Goal: Task Accomplishment & Management: Manage account settings

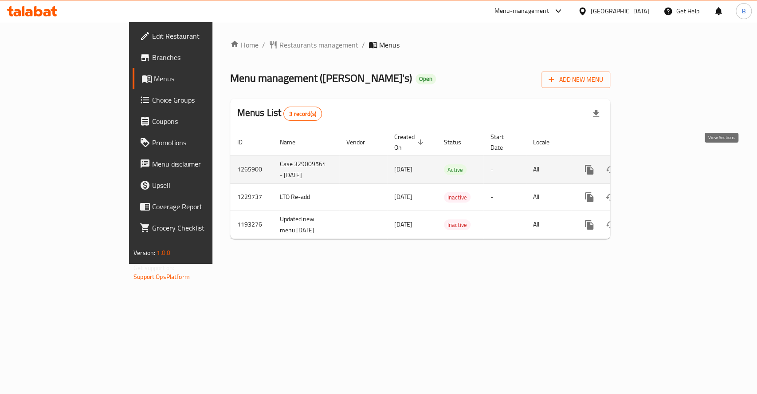
click at [617, 164] on icon "enhanced table" at bounding box center [653, 169] width 11 height 11
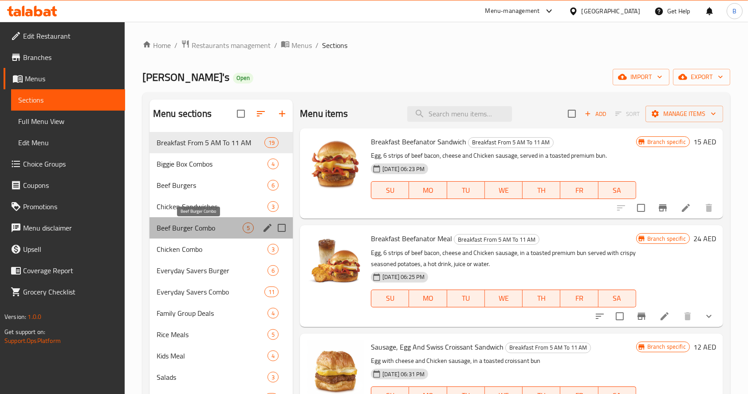
click at [185, 228] on span "Beef Burger Combo" at bounding box center [200, 227] width 86 height 11
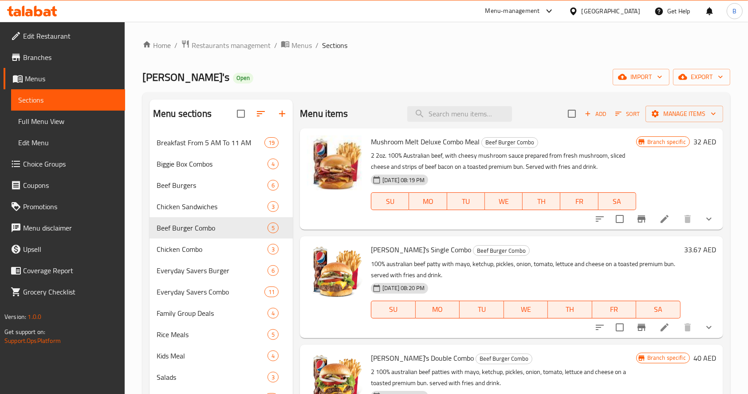
click at [617, 245] on h6 "33.67 AED" at bounding box center [700, 249] width 32 height 12
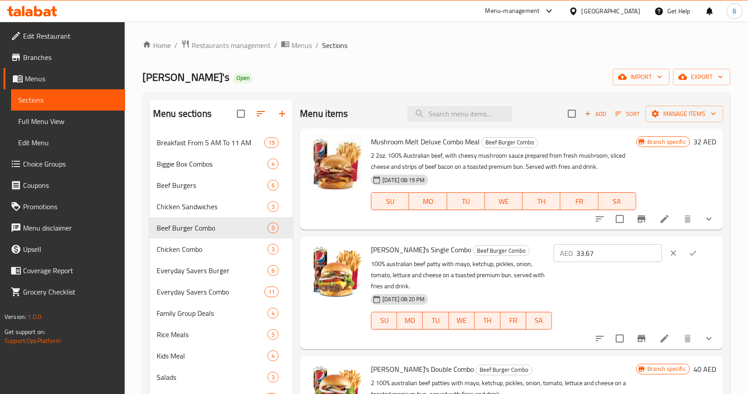
click at [598, 251] on input "33.67" at bounding box center [619, 253] width 86 height 18
type input "32"
click at [617, 254] on icon "ok" at bounding box center [693, 252] width 9 height 9
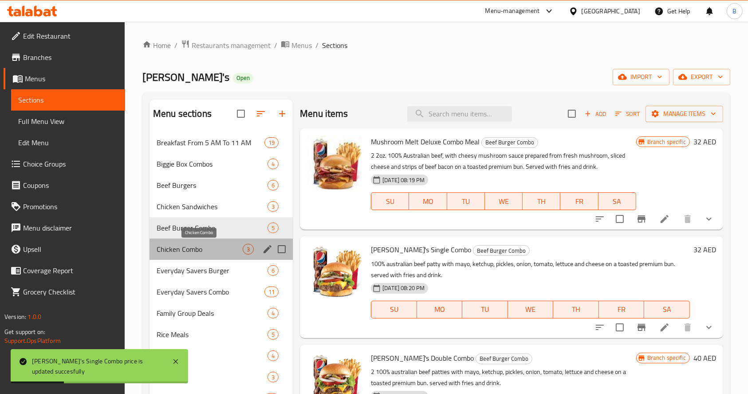
click at [197, 245] on span "Chicken Combo" at bounding box center [200, 249] width 86 height 11
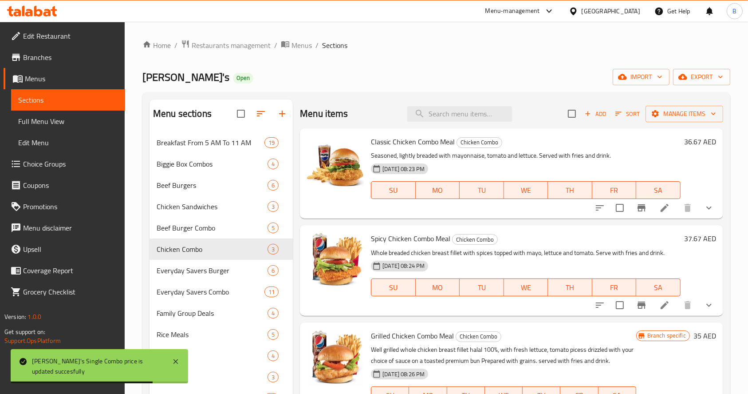
click at [617, 138] on h6 "36.67 AED" at bounding box center [700, 141] width 32 height 12
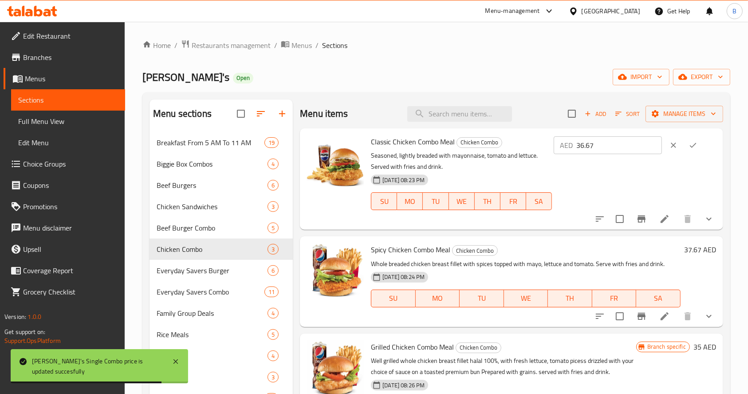
click at [617, 138] on button "ok" at bounding box center [693, 145] width 20 height 20
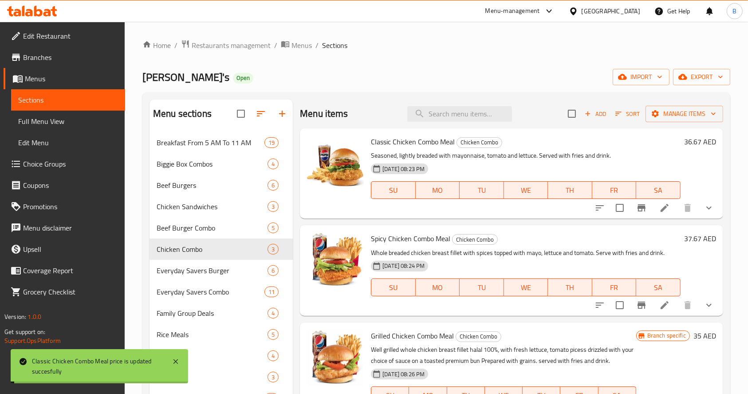
click at [617, 144] on h6 "Classic Chicken Combo Meal Chicken Combo" at bounding box center [526, 141] width 310 height 12
click at [617, 144] on h6 "36.67 AED" at bounding box center [700, 141] width 32 height 12
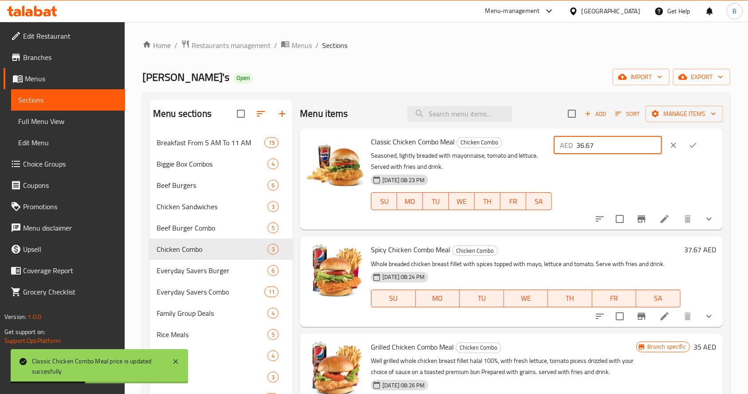
click at [617, 142] on input "36.67" at bounding box center [619, 145] width 86 height 18
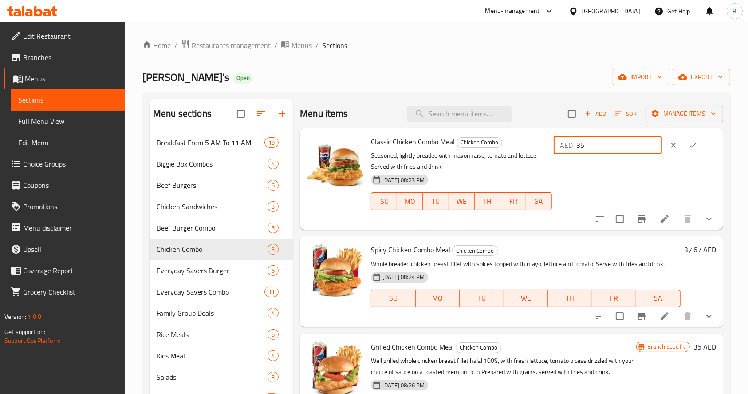
type input "35"
click at [617, 142] on icon "ok" at bounding box center [693, 145] width 9 height 9
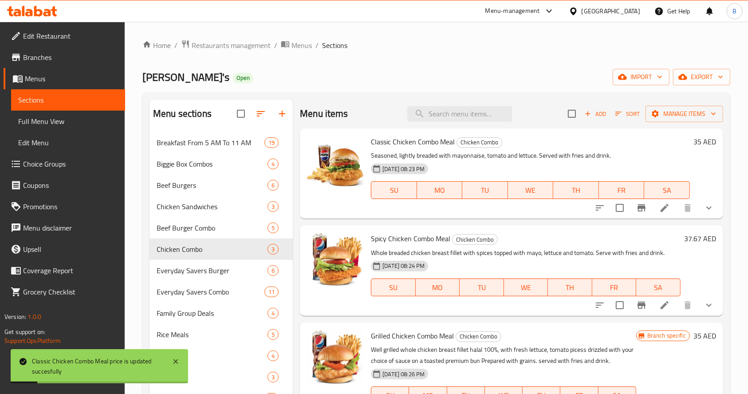
click at [617, 240] on h6 "37.67 AED" at bounding box center [700, 238] width 32 height 12
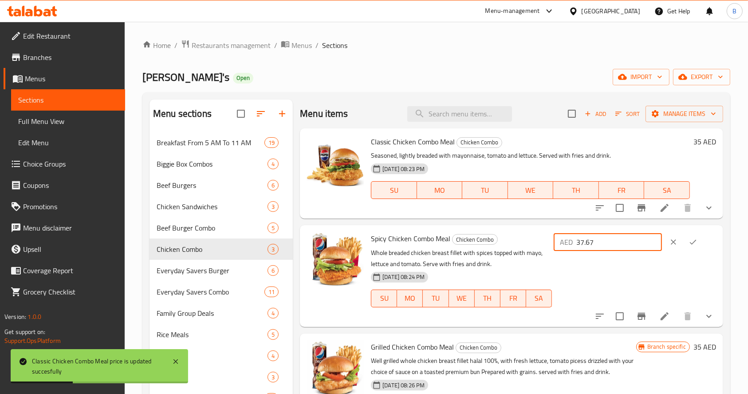
click at [617, 242] on input "37.67" at bounding box center [619, 242] width 86 height 18
type input "36"
click at [617, 242] on button "ok" at bounding box center [693, 242] width 20 height 20
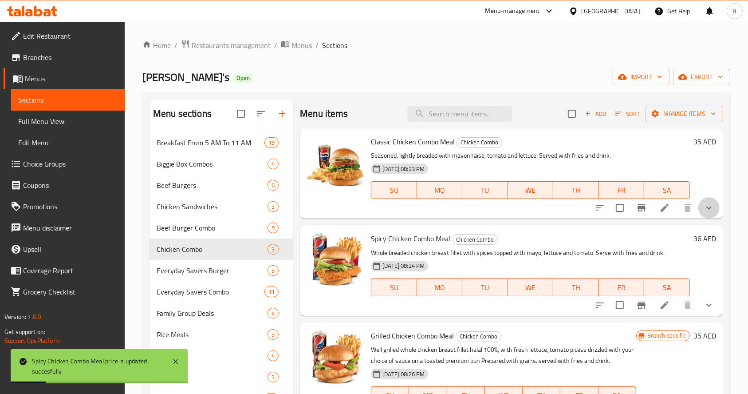
click at [617, 201] on button "show more" at bounding box center [708, 207] width 21 height 21
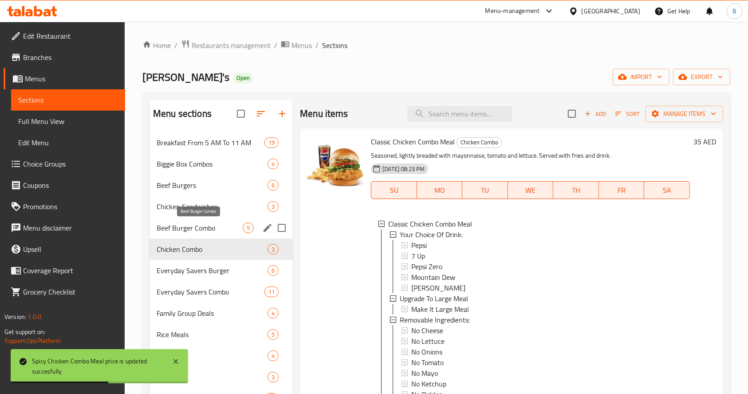
click at [195, 224] on span "Beef Burger Combo" at bounding box center [200, 227] width 86 height 11
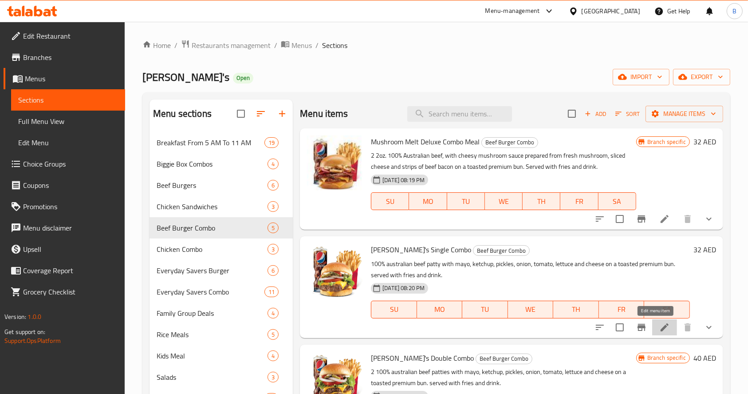
click at [617, 328] on icon at bounding box center [664, 327] width 11 height 11
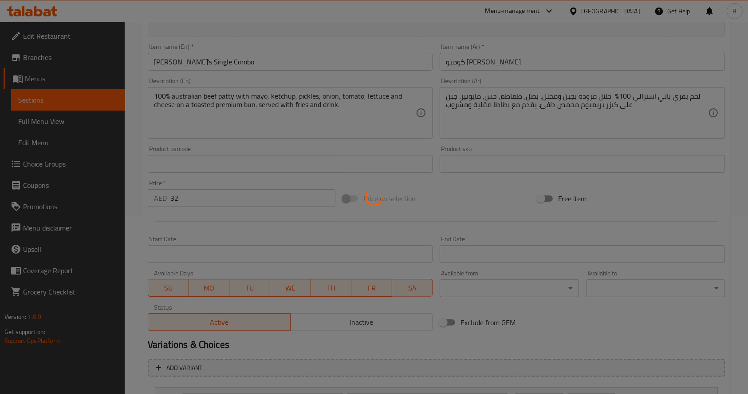
type input "اختيارك من المشروب:"
type input "1"
type input "الترقية الي وجبة حجم أكبر"
type input "0"
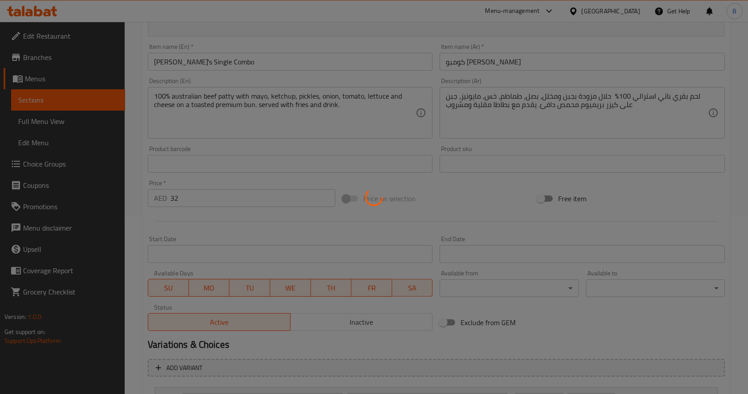
type input "1"
type input "المكونات القابلة للإزالة:"
type input "0"
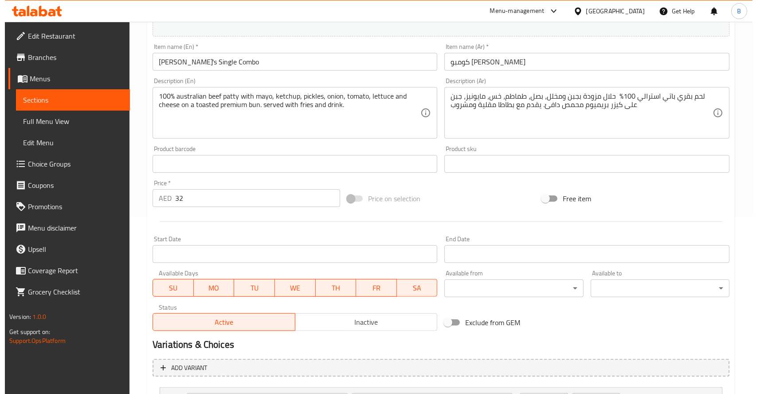
scroll to position [333, 0]
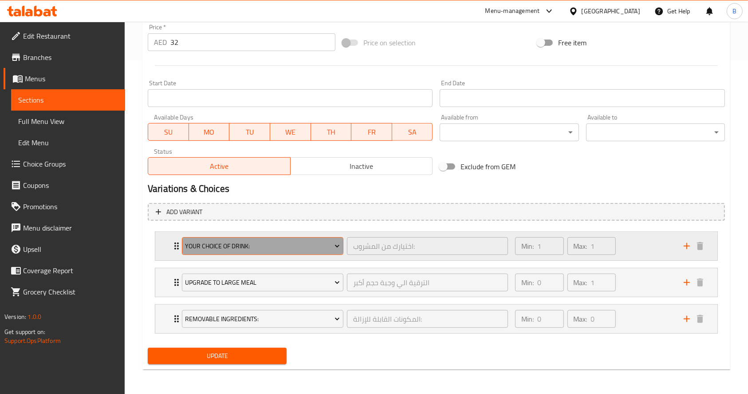
click at [291, 250] on span "Your Choice Of Drink:" at bounding box center [262, 245] width 155 height 11
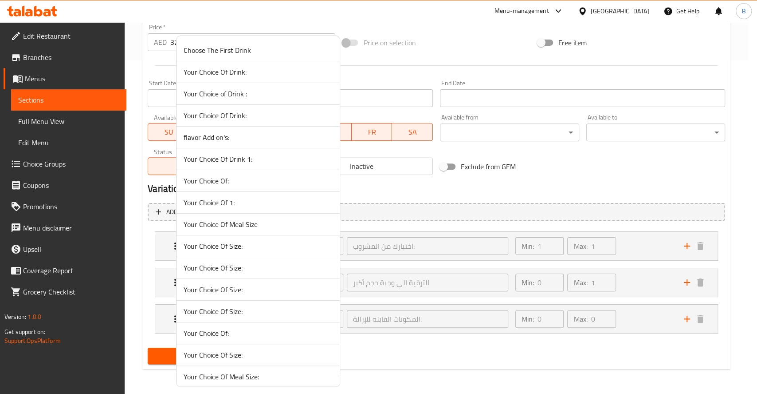
click at [307, 67] on span "Your Choice Of Drink:" at bounding box center [258, 72] width 149 height 11
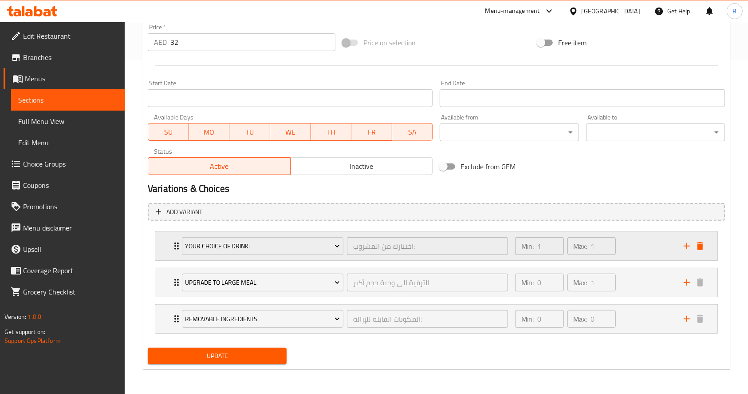
click at [178, 251] on div "Your Choice Of Drink: اختيارك من المشروب: ​" at bounding box center [345, 246] width 337 height 28
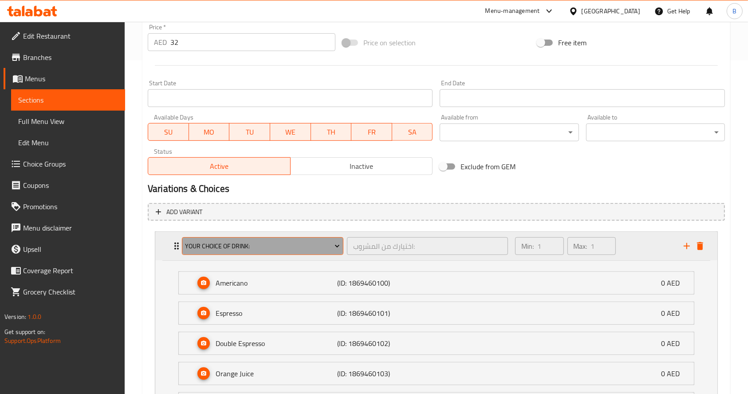
click at [263, 250] on span "Your Choice Of Drink:" at bounding box center [262, 245] width 155 height 11
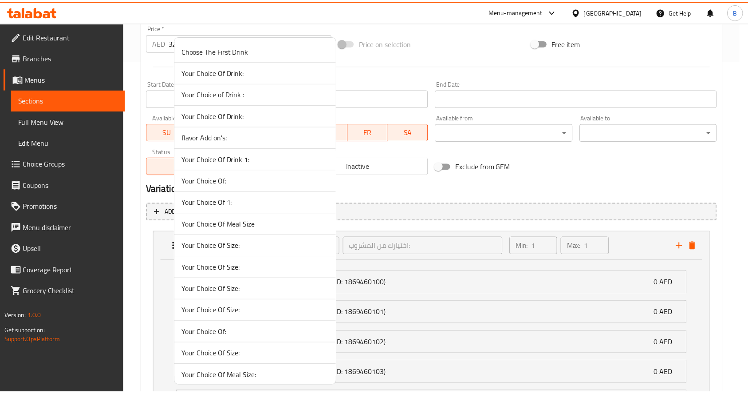
scroll to position [7943, 0]
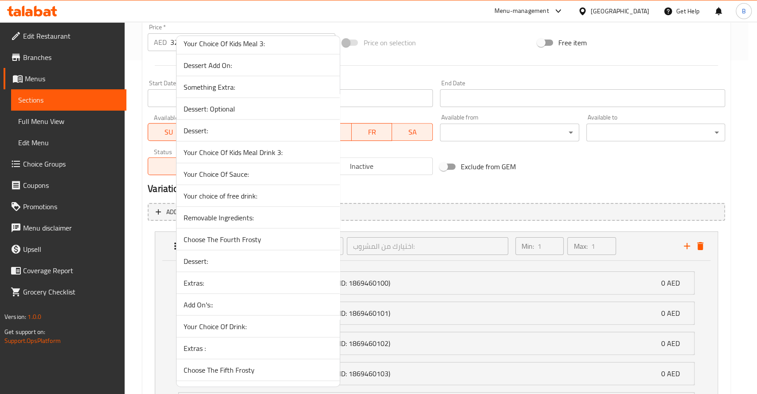
click at [255, 315] on li "Your Choice Of Drink:" at bounding box center [258, 326] width 163 height 22
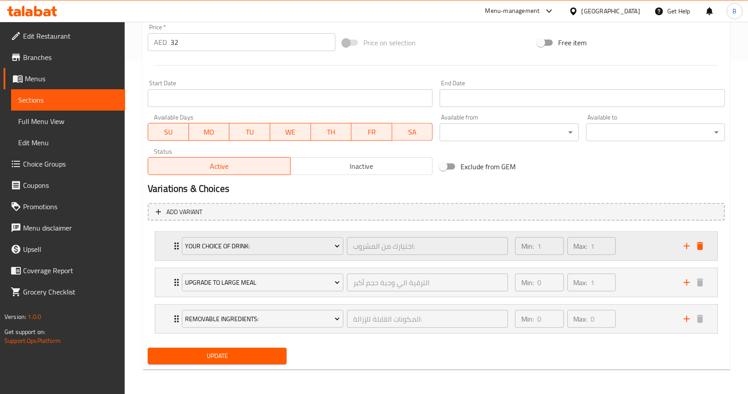
click at [172, 241] on icon "Expand" at bounding box center [176, 245] width 11 height 11
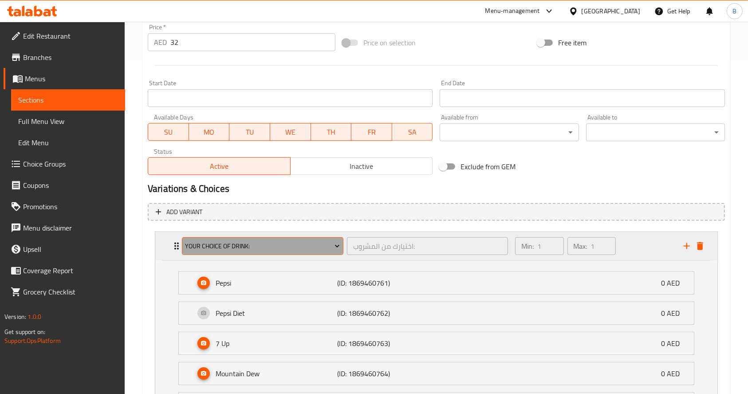
click at [218, 249] on span "Your Choice Of Drink:" at bounding box center [262, 245] width 155 height 11
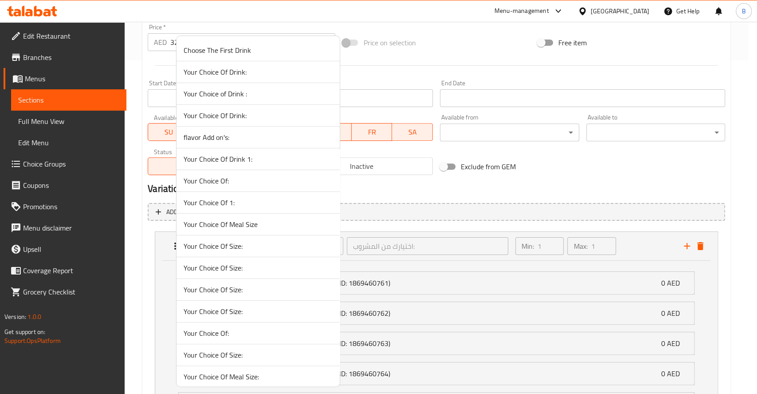
click at [261, 100] on li "Your Choice of Drink :" at bounding box center [258, 94] width 163 height 22
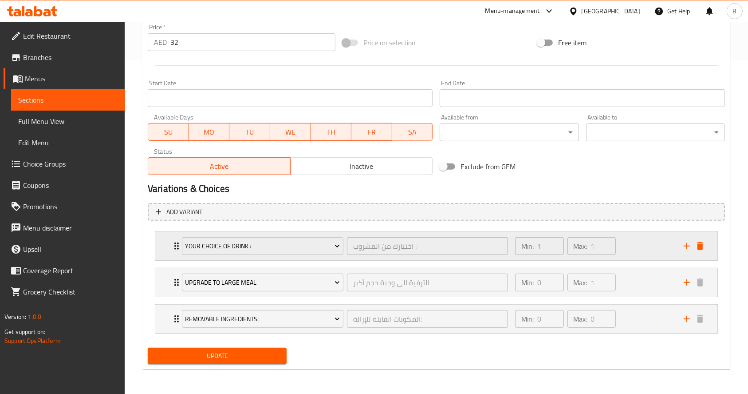
click at [174, 245] on icon "Expand" at bounding box center [176, 245] width 4 height 7
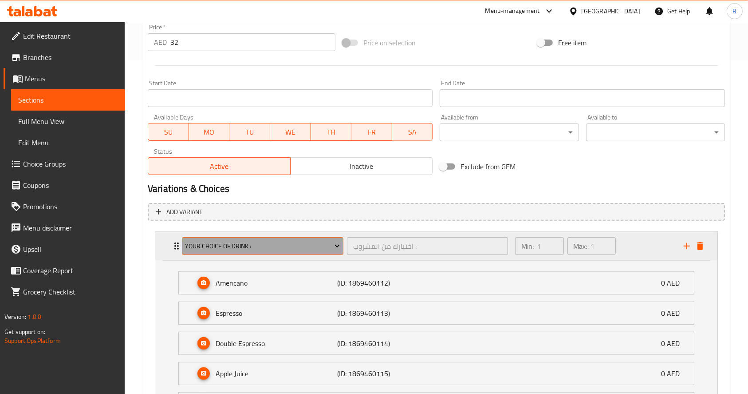
click at [217, 243] on span "Your Choice of Drink :" at bounding box center [262, 245] width 155 height 11
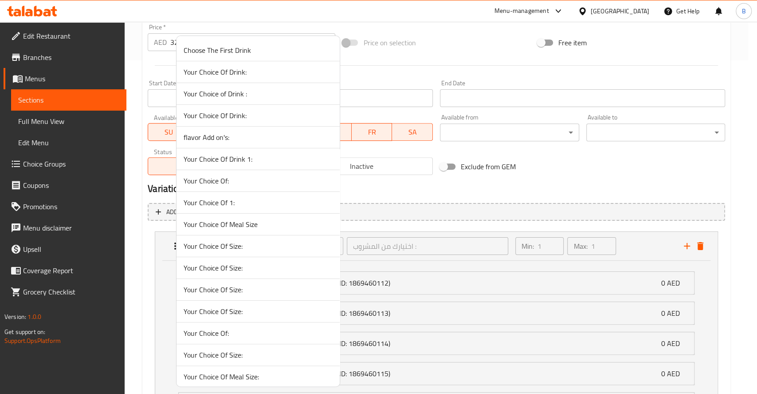
click at [300, 106] on li "Your Choice Of Drink:" at bounding box center [258, 116] width 163 height 22
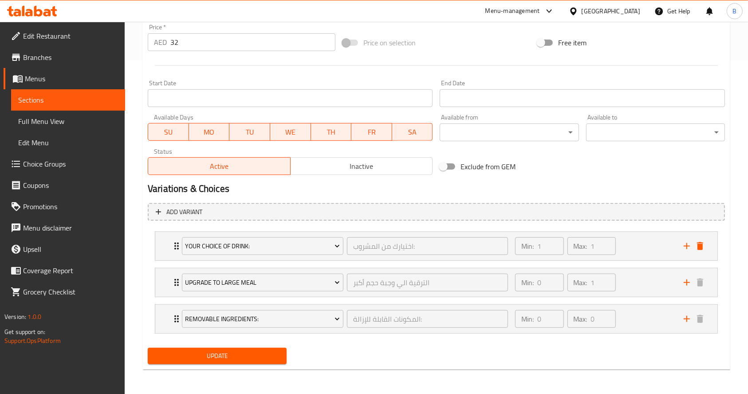
click at [300, 106] on input "Start Date" at bounding box center [290, 98] width 285 height 18
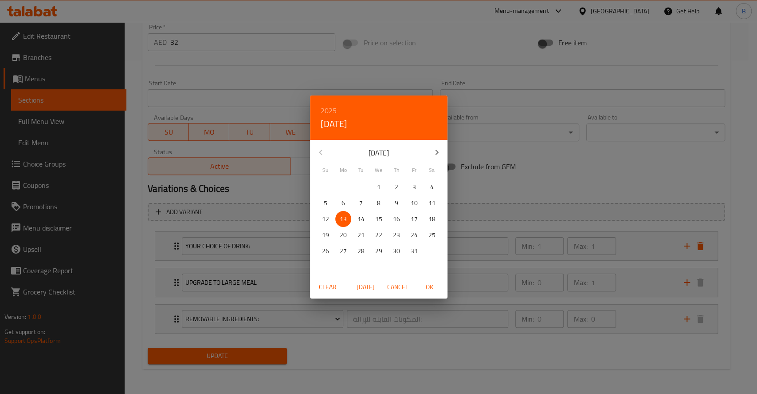
click at [575, 163] on div "2025 Mon, Oct [DATE] Mo Tu We Th Fr Sa 28 29 30 1 2 3 4 5 6 7 8 9 10 11 12 13 1…" at bounding box center [378, 197] width 757 height 394
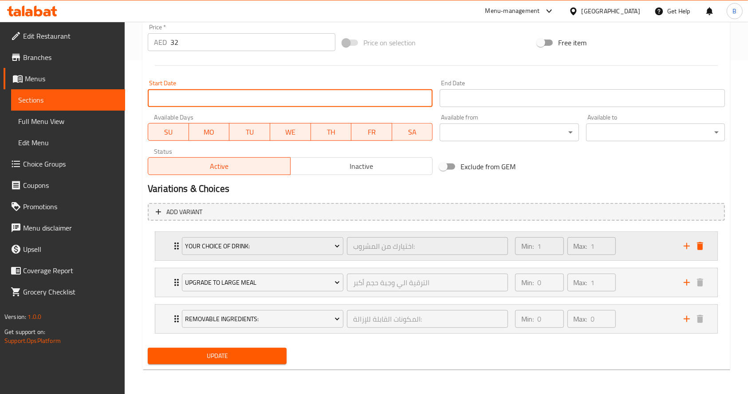
click at [617, 244] on div "Your Choice Of Drink: اختيارك من المشروب: ​ Min: 1 ​ Max: 1 ​" at bounding box center [436, 246] width 562 height 28
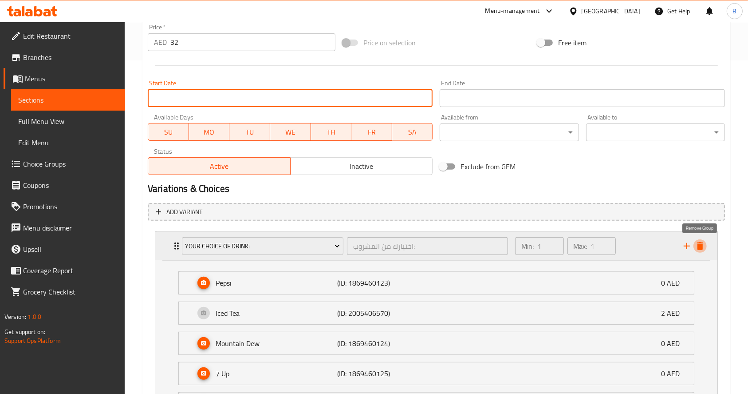
click at [617, 244] on icon "delete" at bounding box center [700, 246] width 6 height 8
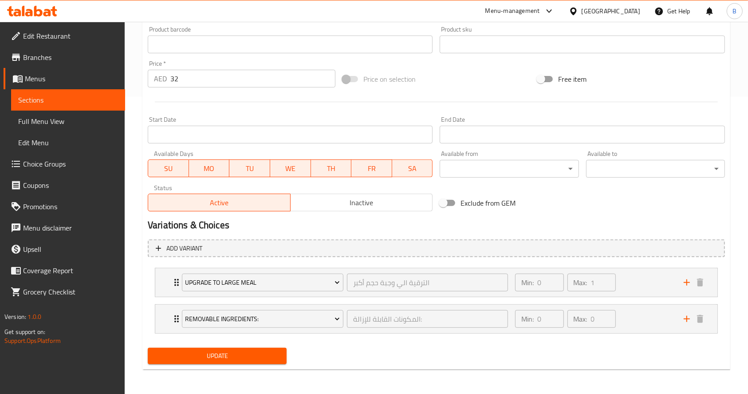
click at [260, 365] on div "Update" at bounding box center [217, 356] width 146 height 24
click at [257, 359] on span "Update" at bounding box center [217, 355] width 125 height 11
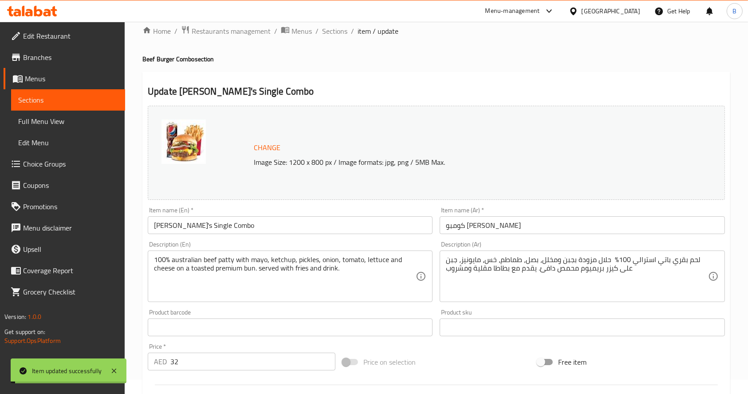
scroll to position [0, 0]
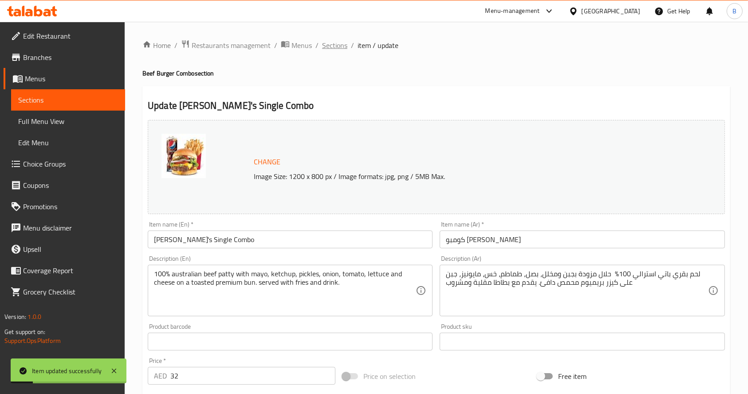
click at [344, 48] on span "Sections" at bounding box center [334, 45] width 25 height 11
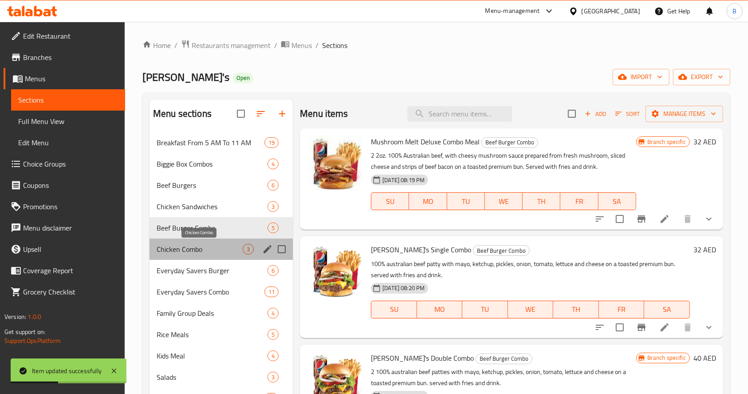
click at [194, 254] on span "Chicken Combo" at bounding box center [200, 249] width 86 height 11
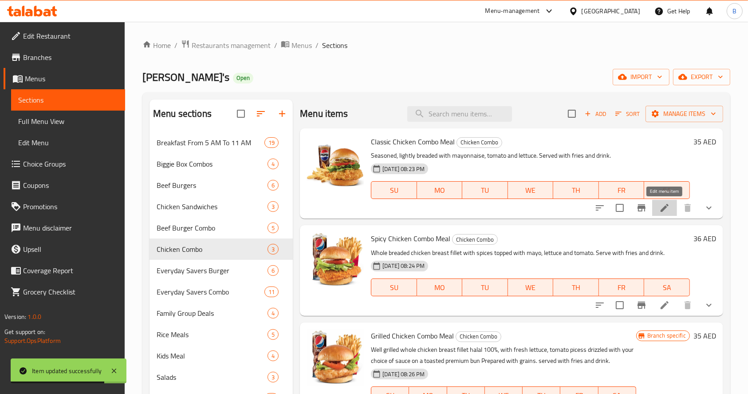
click at [617, 209] on icon at bounding box center [664, 207] width 11 height 11
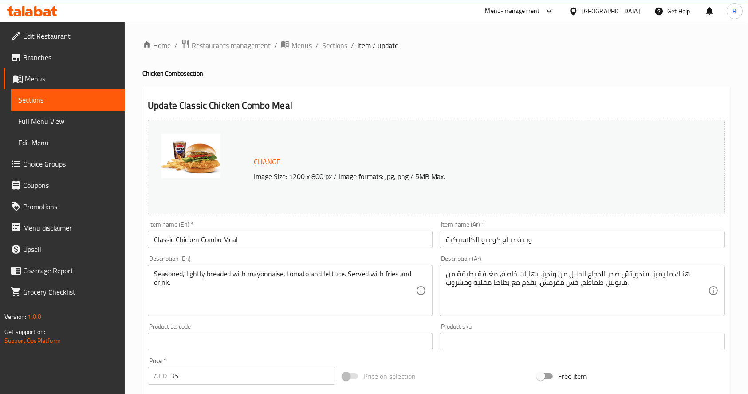
scroll to position [333, 0]
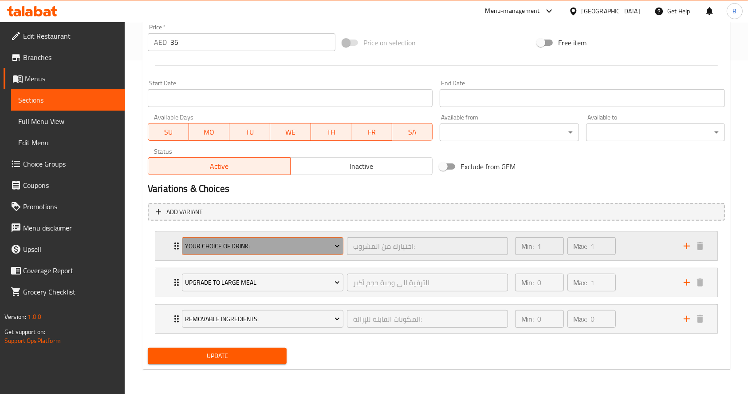
click at [334, 244] on icon "Expand" at bounding box center [337, 245] width 9 height 9
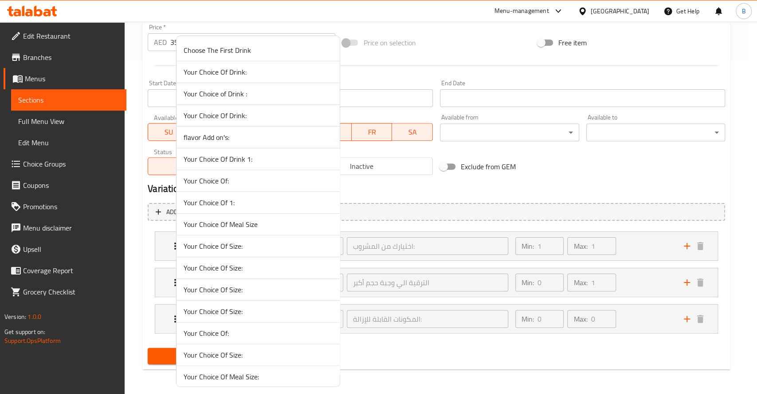
click at [287, 239] on li "Your Choice Of Size:" at bounding box center [258, 246] width 163 height 22
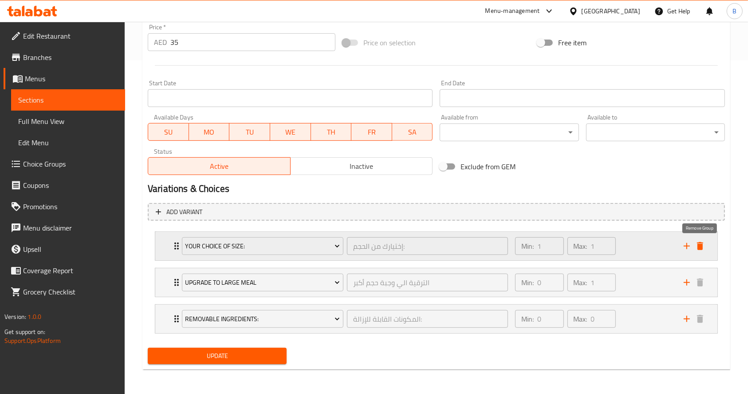
click at [617, 247] on icon "delete" at bounding box center [700, 245] width 11 height 11
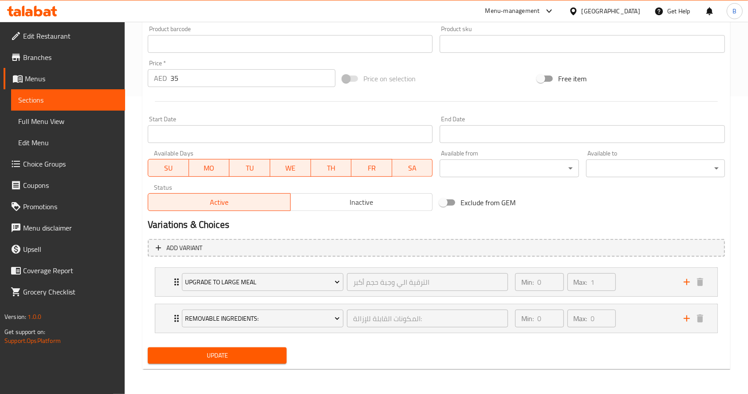
scroll to position [297, 0]
click at [253, 349] on button "Update" at bounding box center [217, 355] width 139 height 16
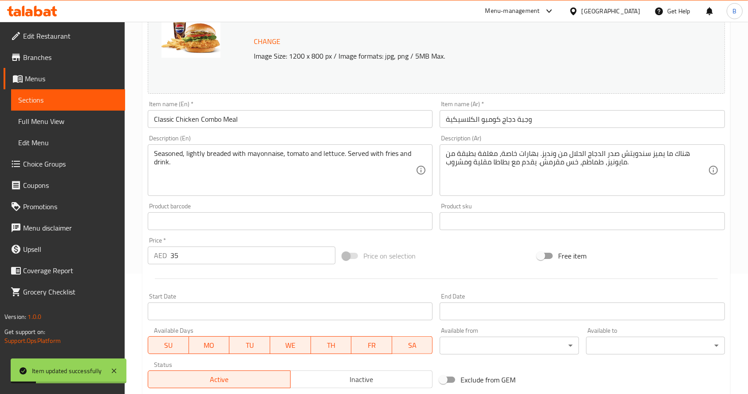
scroll to position [0, 0]
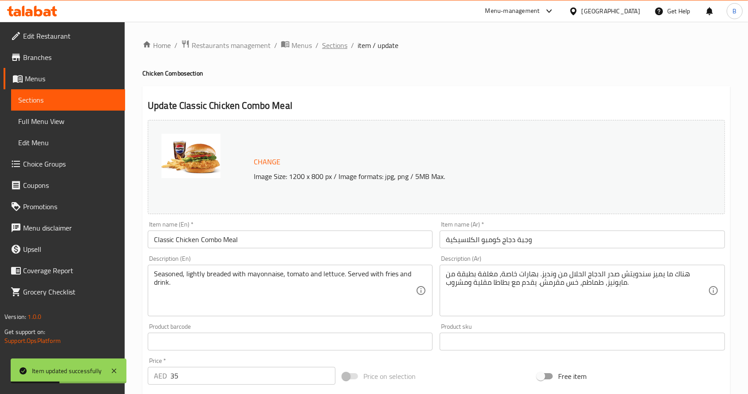
click at [338, 44] on span "Sections" at bounding box center [334, 45] width 25 height 11
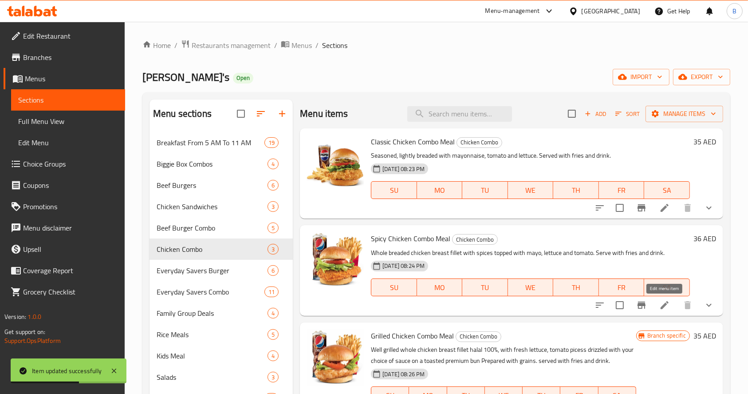
click at [617, 300] on icon at bounding box center [664, 304] width 11 height 11
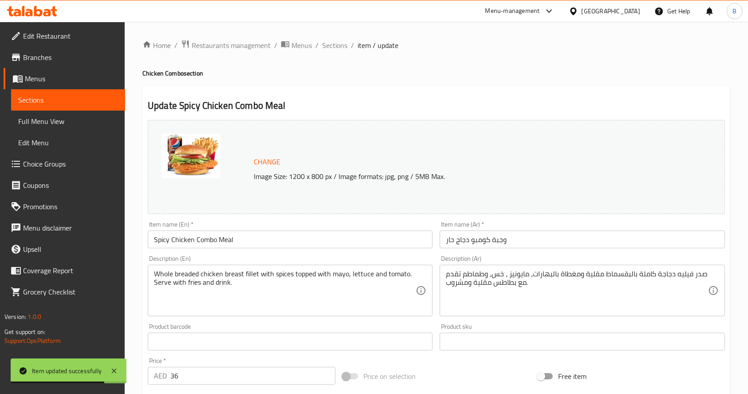
scroll to position [333, 0]
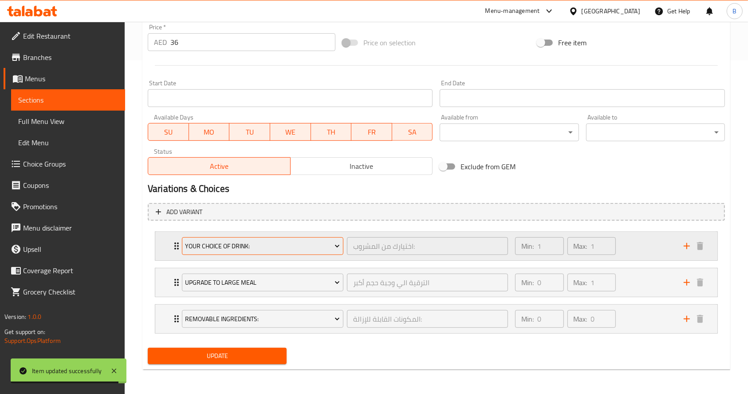
click at [302, 244] on span "Your Choice Of Drink:" at bounding box center [262, 245] width 155 height 11
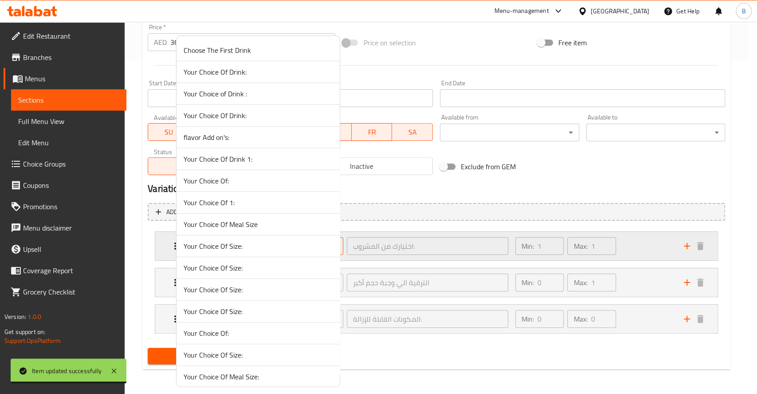
click at [302, 244] on span "Your Choice Of Size:" at bounding box center [258, 245] width 149 height 11
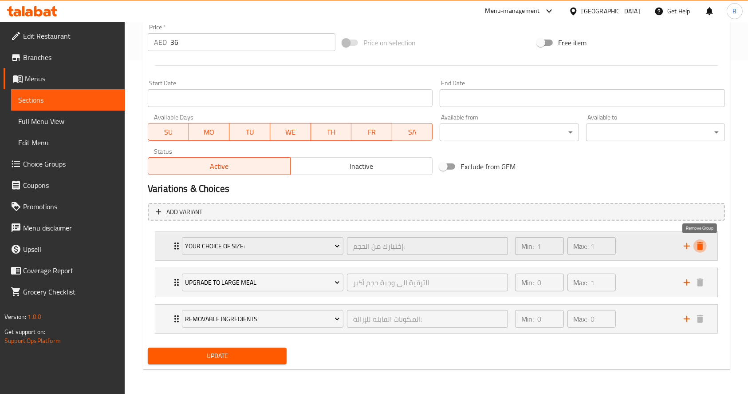
click at [617, 247] on icon "delete" at bounding box center [700, 246] width 6 height 8
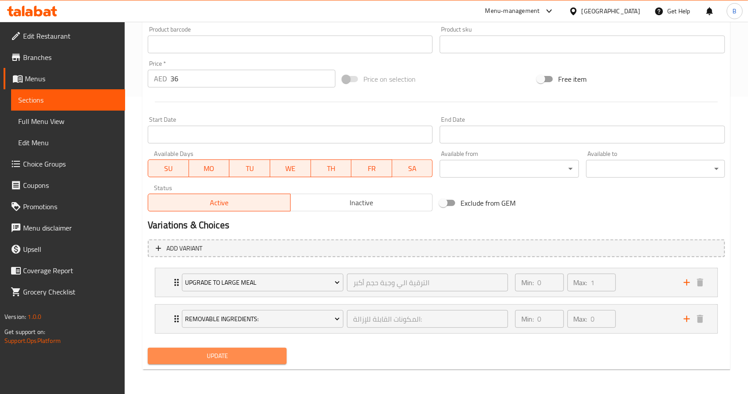
click at [262, 356] on span "Update" at bounding box center [217, 355] width 125 height 11
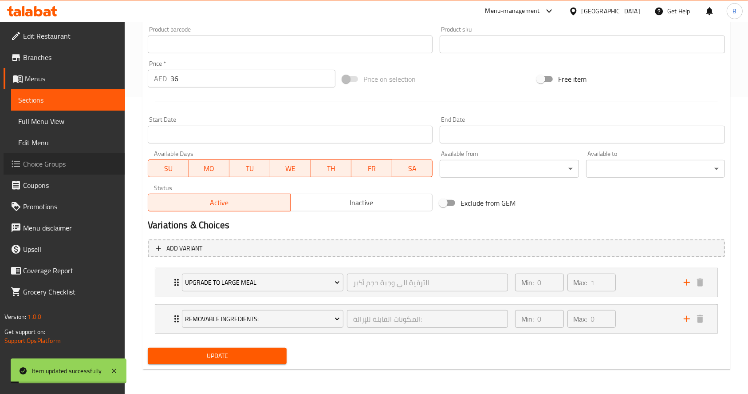
click at [67, 165] on span "Choice Groups" at bounding box center [70, 163] width 95 height 11
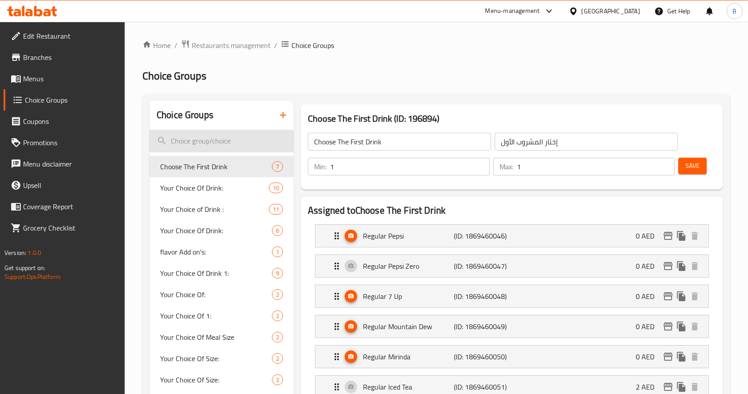
click at [213, 150] on input "search" at bounding box center [222, 141] width 144 height 23
paste input "your choice of drink"
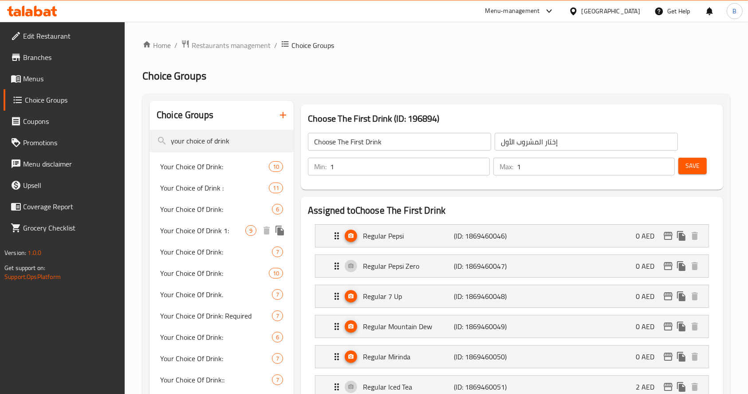
type input "your choice of drink"
click at [220, 227] on span "Your Choice Of Drink 1:" at bounding box center [202, 230] width 85 height 11
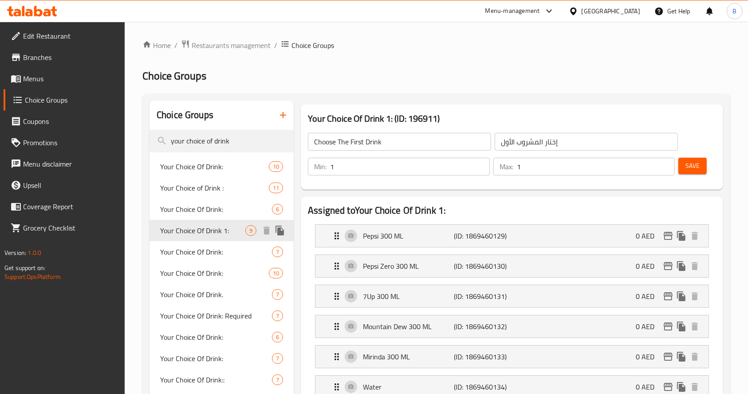
type input "Your Choice Of Drink 1:"
type input "إختيارك من المشروب 1:"
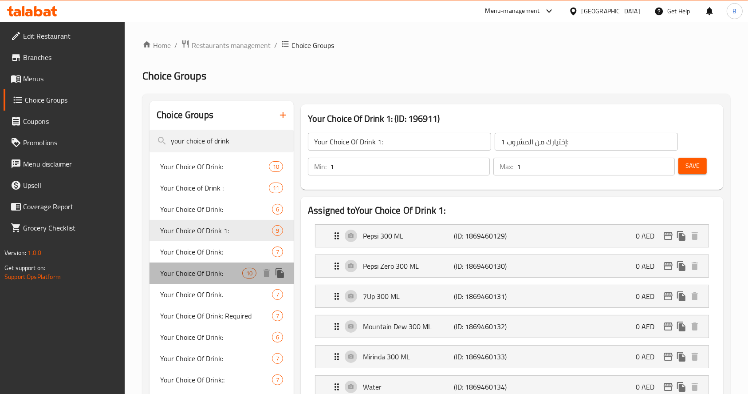
click at [215, 272] on span "Your Choice Of Drink:" at bounding box center [201, 273] width 82 height 11
type input "Your Choice Of Drink:"
type input "اختيارك من المشروب:"
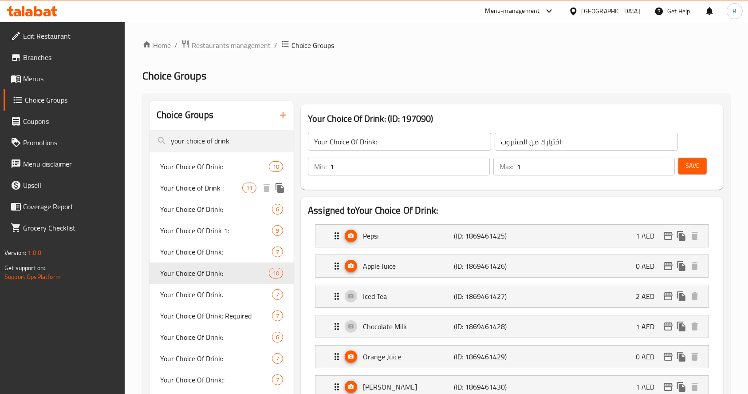
click at [224, 187] on span "Your Choice of Drink :" at bounding box center [201, 187] width 82 height 11
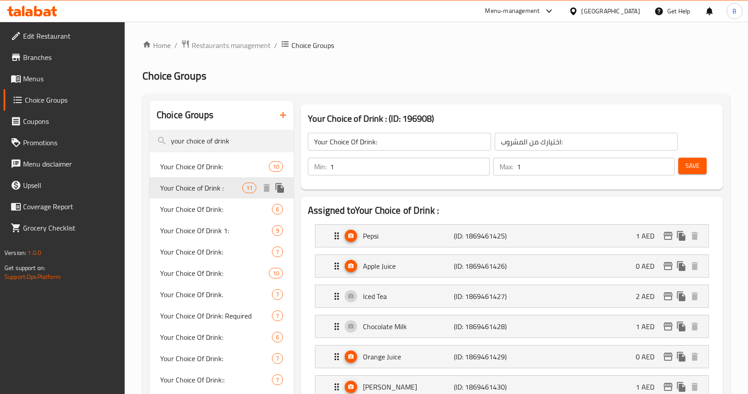
type input "Your Choice of Drink :"
type input "اختيارك من المشروب :"
click at [224, 211] on span "Your Choice Of Drink:" at bounding box center [202, 209] width 85 height 11
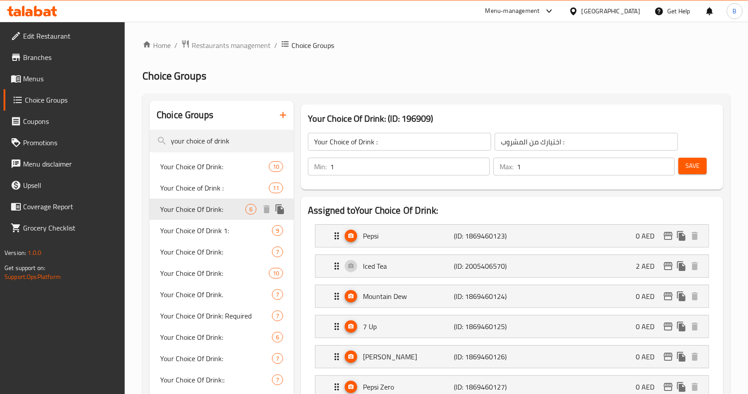
type input "Your Choice Of Drink:"
type input "اختيارك من المشروب:"
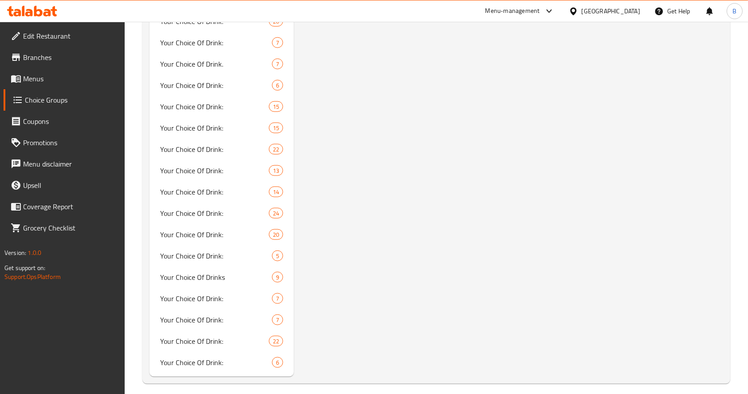
scroll to position [898, 0]
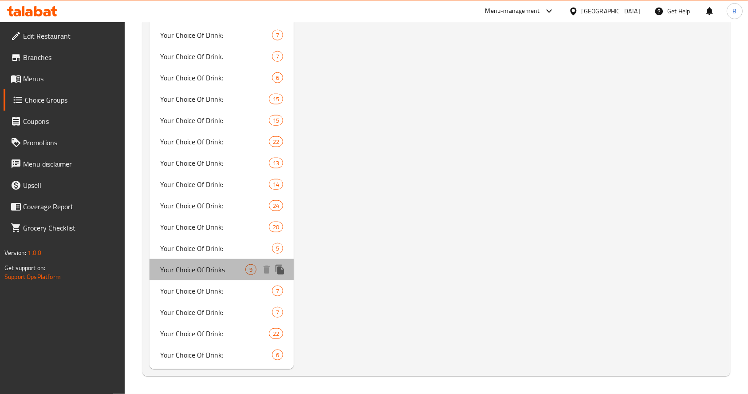
click at [225, 261] on div "Your Choice Of Drinks 9" at bounding box center [222, 269] width 144 height 21
type input "Your Choice Of Drinks"
type input "اختيارك من المشروبات"
type input "2"
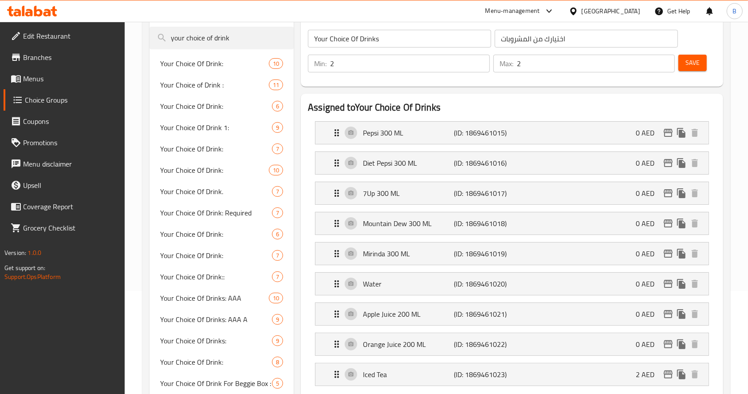
scroll to position [0, 0]
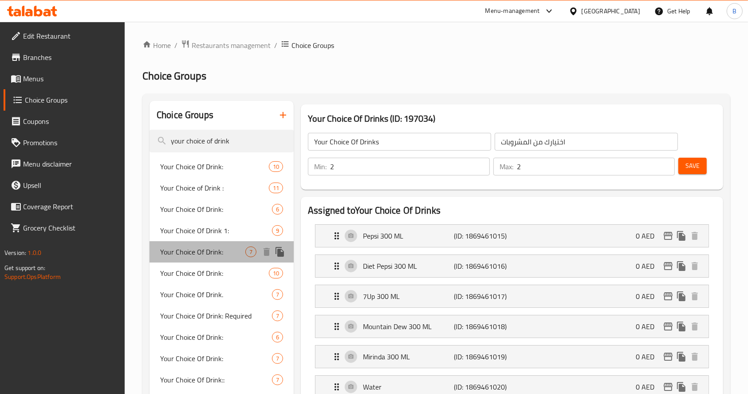
click at [220, 257] on span "Your Choice Of Drink:" at bounding box center [202, 251] width 85 height 11
type input "Your Choice Of Drink:"
type input "اختيارك من المشروب:"
type input "1"
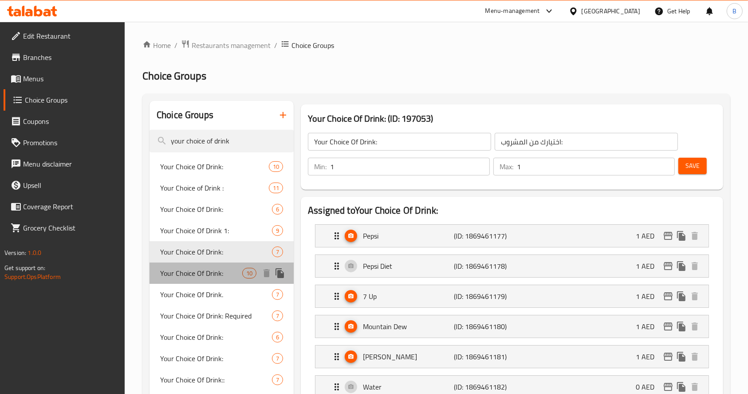
click at [217, 277] on span "Your Choice Of Drink:" at bounding box center [201, 273] width 82 height 11
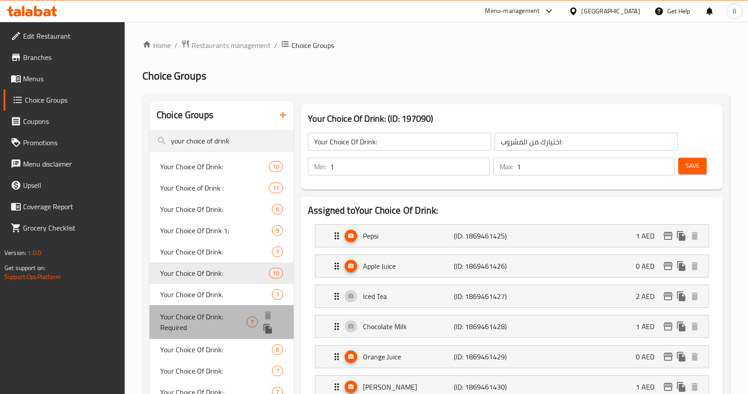
click at [222, 307] on div "Your Choice Of Drink: Required 7" at bounding box center [222, 322] width 144 height 34
type input "Your Choice Of Drink: Required"
type input "إختيارك من المشروب:"
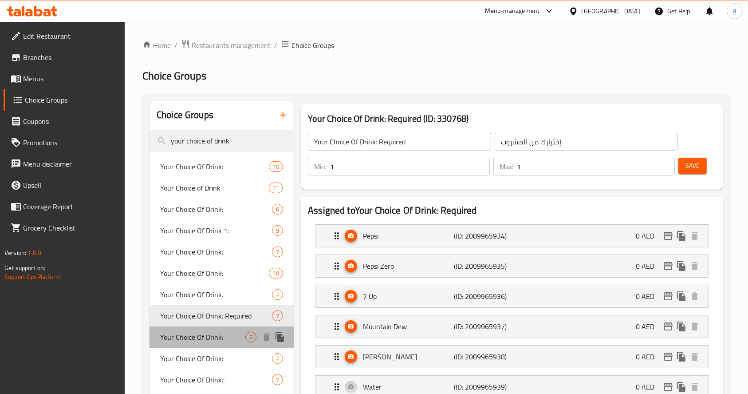
click at [220, 329] on div "Your Choice Of Drink: 6" at bounding box center [222, 336] width 144 height 21
type input "Your Choice Of Drink:"
type input "اختيارك من المشروب:"
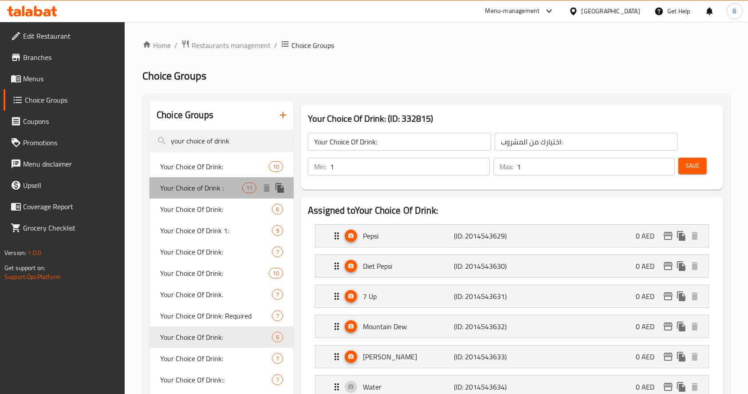
click at [205, 177] on div "Your Choice of Drink : 11" at bounding box center [222, 187] width 144 height 21
type input "Your Choice of Drink :"
type input "اختيارك من المشروب :"
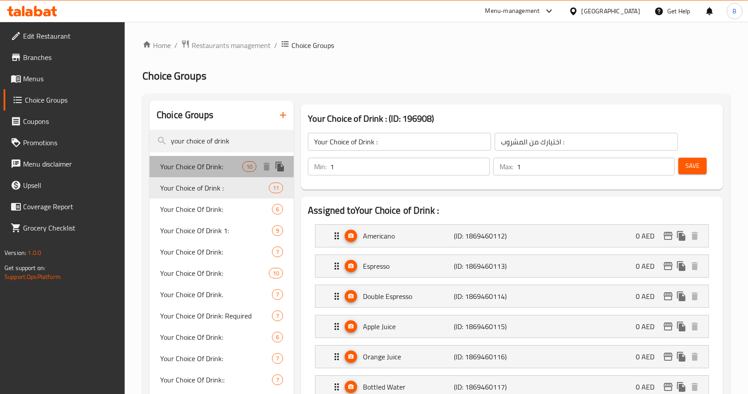
click at [209, 165] on span "Your Choice Of Drink:" at bounding box center [201, 166] width 82 height 11
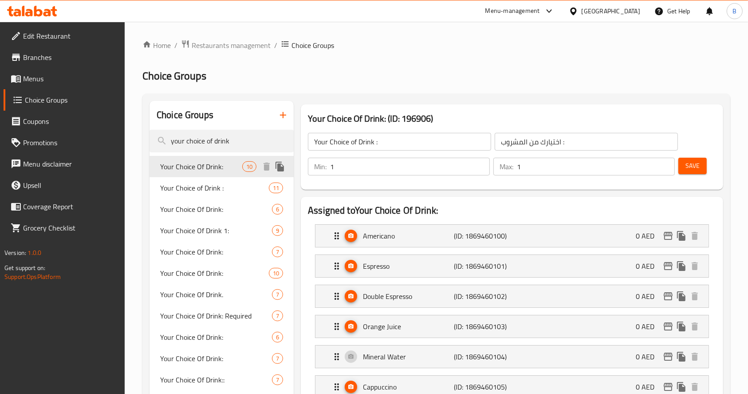
type input "Your Choice Of Drink:"
type input "اختيارك من المشروب:"
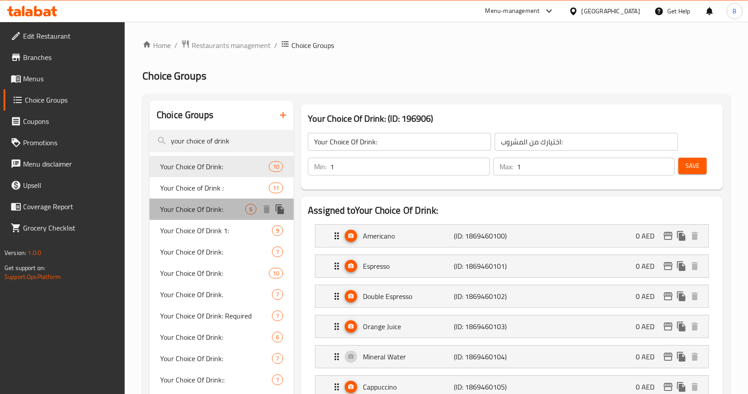
click at [216, 209] on span "Your Choice Of Drink:" at bounding box center [202, 209] width 85 height 11
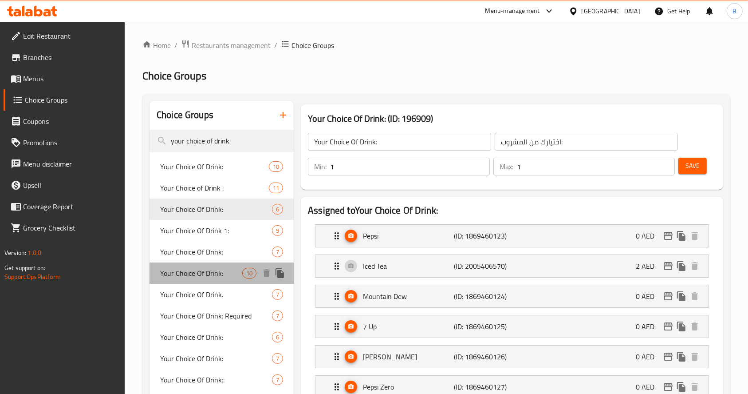
click at [215, 269] on span "Your Choice Of Drink:" at bounding box center [201, 273] width 82 height 11
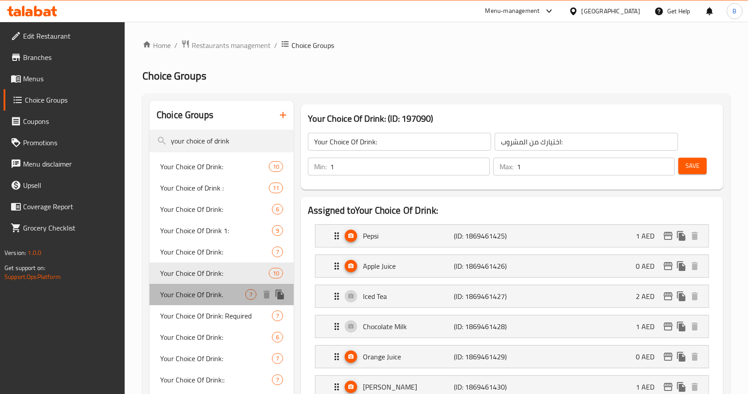
click at [216, 284] on div "Your Choice Of Drink. 7" at bounding box center [222, 294] width 144 height 21
type input "Your Choice Of Drink."
type input "إختيارك من المشروب."
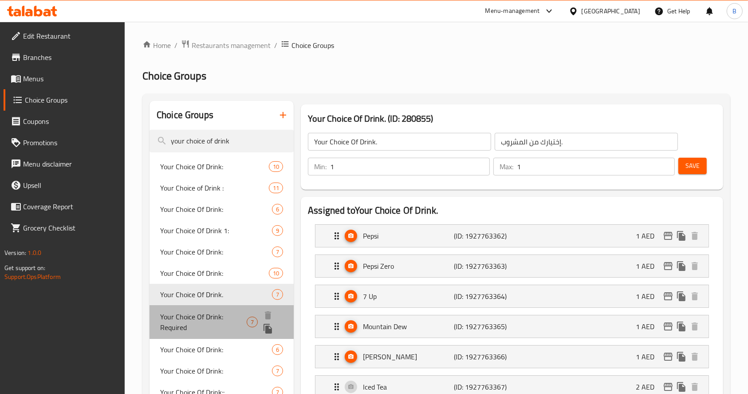
click at [219, 311] on span "Your Choice Of Drink: Required" at bounding box center [203, 321] width 87 height 21
type input "Your Choice Of Drink: Required"
type input "إختيارك من المشروب:"
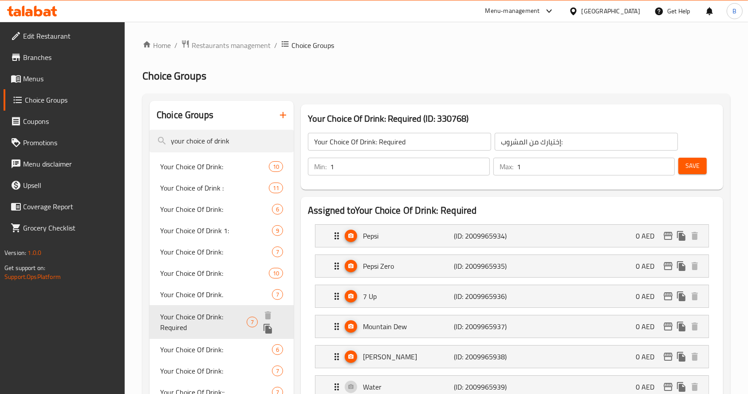
click at [220, 330] on span "Your Choice Of Drink: Required" at bounding box center [203, 321] width 87 height 21
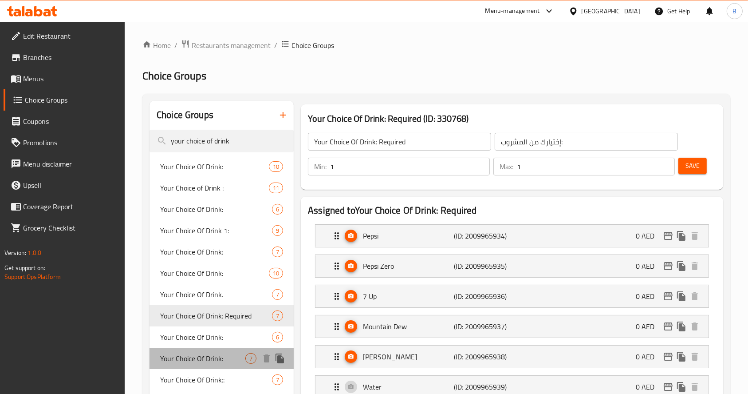
click at [225, 362] on span "Your Choice Of Drink:" at bounding box center [202, 358] width 85 height 11
type input "Your Choice Of Drink:"
type input "إختيارك من المشروب:"
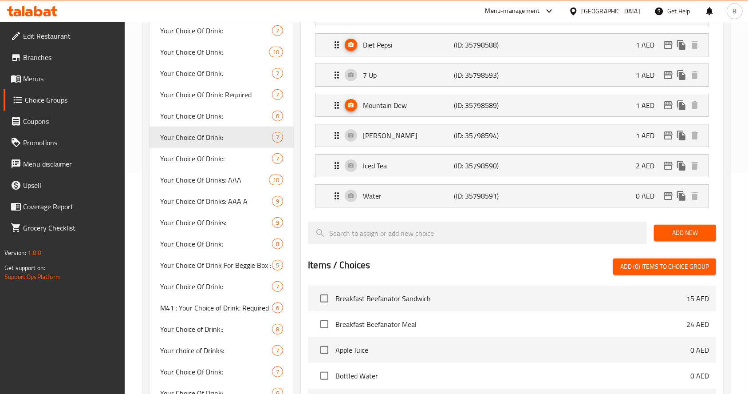
scroll to position [228, 0]
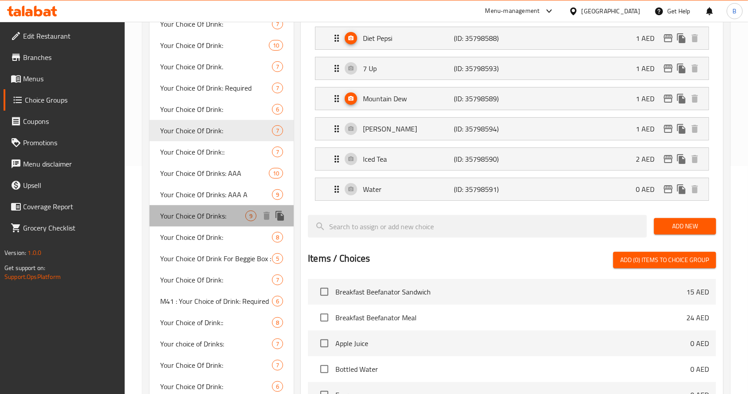
click at [229, 215] on span "Your Choice Of Drinks:" at bounding box center [202, 215] width 85 height 11
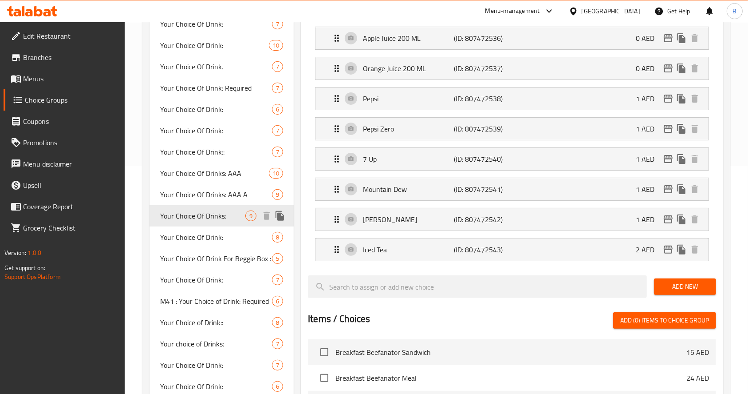
type input "Your Choice Of Drinks:"
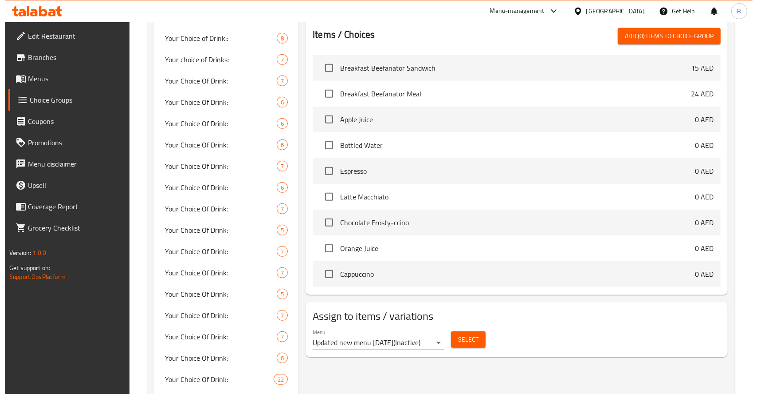
scroll to position [525, 0]
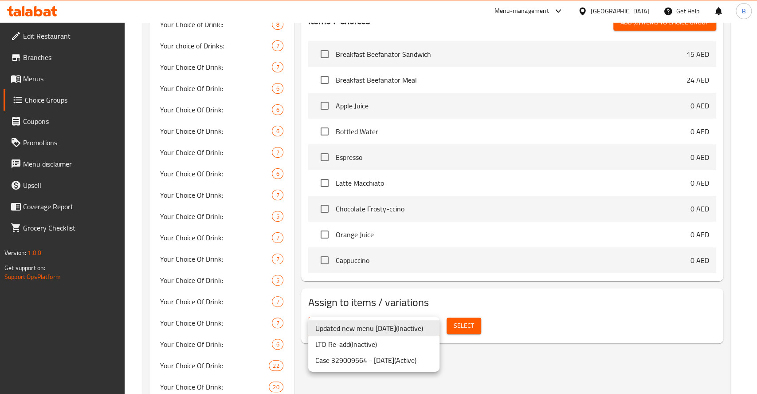
click at [401, 364] on li "Case 329009564 - [DATE] ( Active )" at bounding box center [373, 360] width 131 height 16
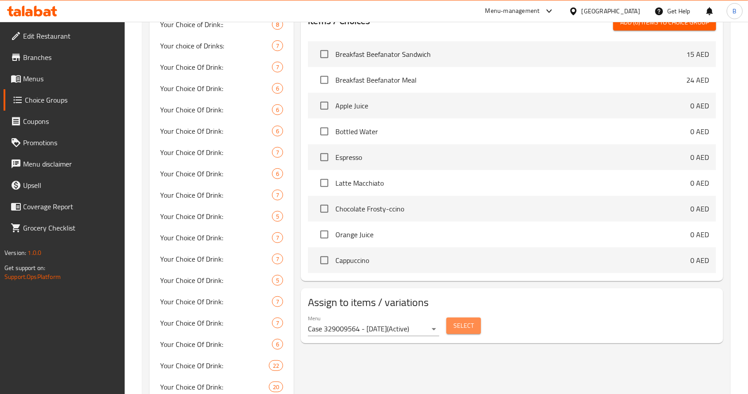
click at [449, 323] on button "Select" at bounding box center [463, 325] width 35 height 16
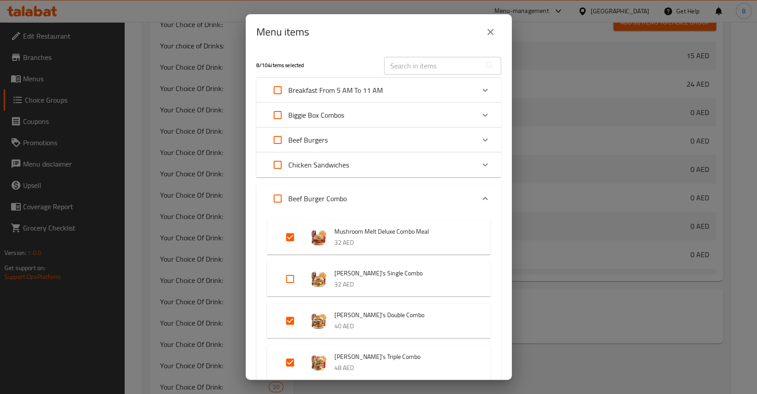
click at [295, 276] on input "Expand" at bounding box center [290, 278] width 21 height 21
checkbox input "true"
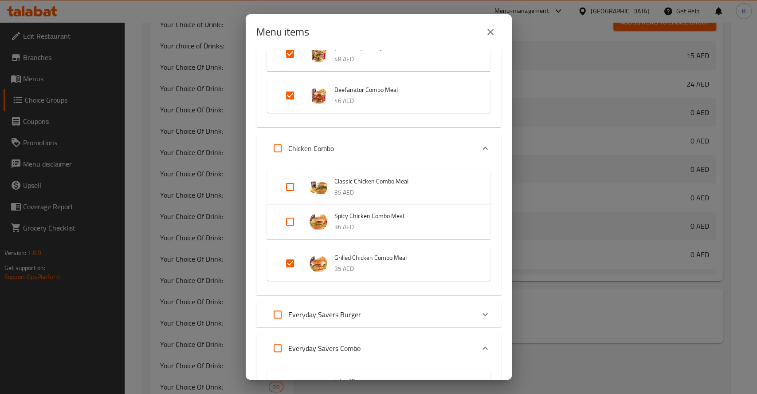
scroll to position [323, 0]
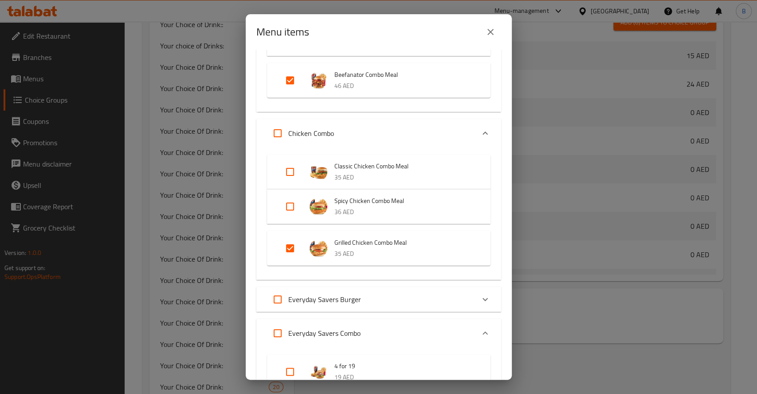
click at [286, 172] on input "Expand" at bounding box center [290, 171] width 21 height 21
checkbox input "true"
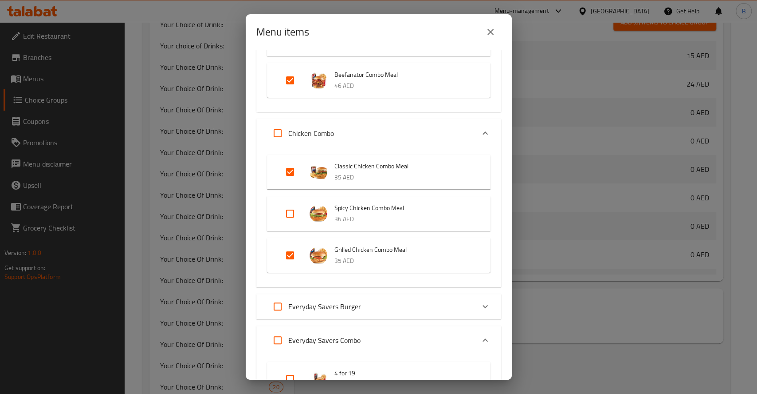
click at [290, 211] on input "Expand" at bounding box center [290, 213] width 21 height 21
checkbox input "true"
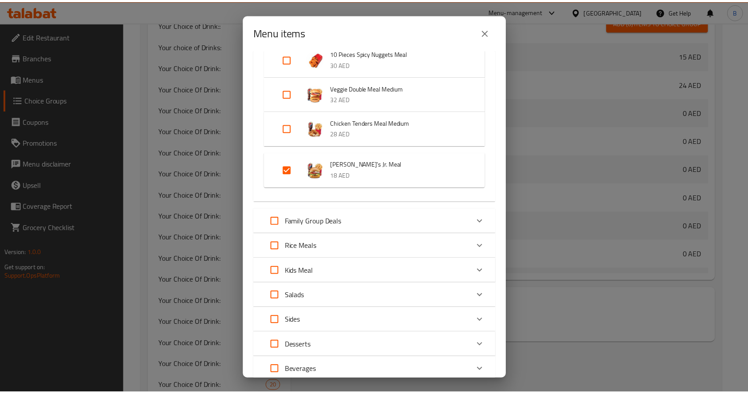
scroll to position [1020, 0]
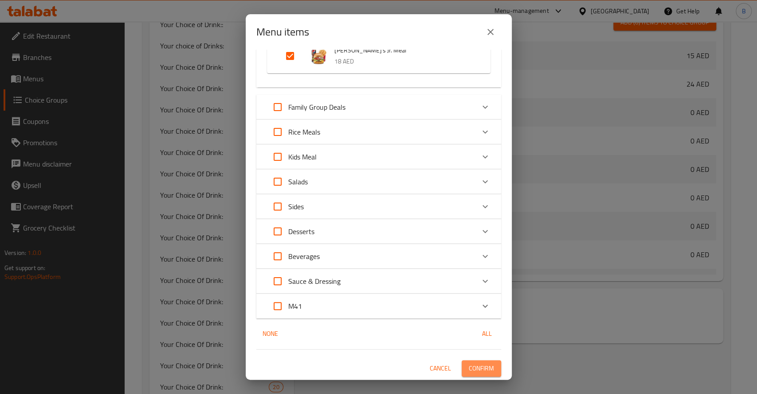
click at [480, 366] on span "Confirm" at bounding box center [481, 367] width 25 height 11
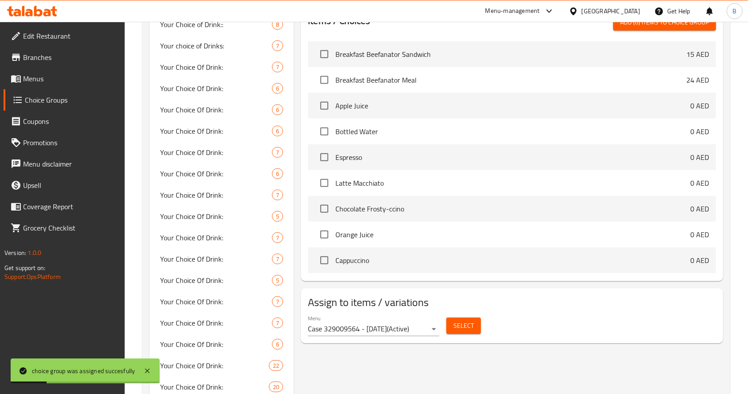
scroll to position [0, 0]
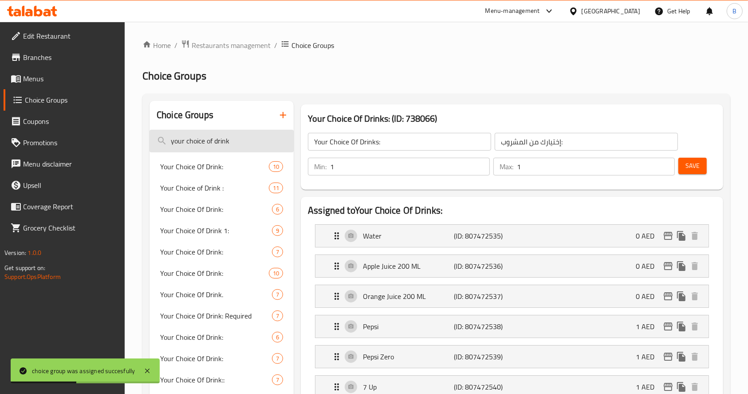
click at [215, 138] on input "your choice of drink" at bounding box center [222, 141] width 144 height 23
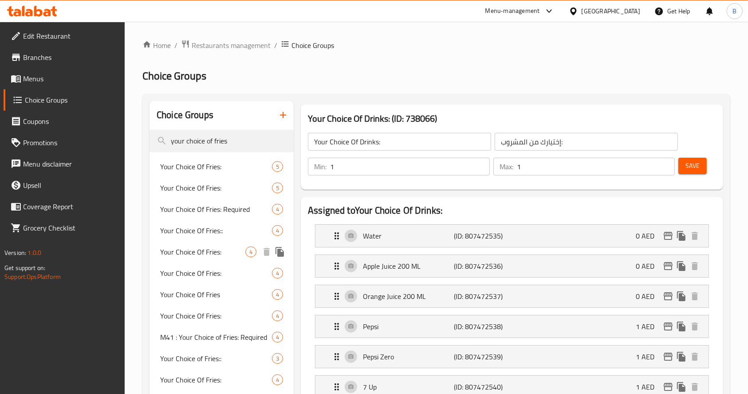
type input "your choice of fries"
click at [212, 243] on div "Your Choice Of Fries: 4" at bounding box center [222, 251] width 144 height 21
type input "Your Choice Of Fries:"
type input "إختيارك من البطاطا المقلية:"
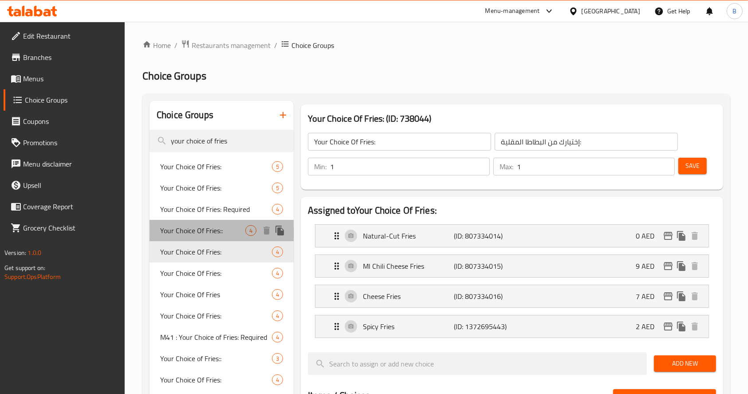
click at [213, 232] on span "Your Choice Of Fries::" at bounding box center [202, 230] width 85 height 11
type input "Your Choice Of Fries::"
type input "اختيارك من البطاطا:"
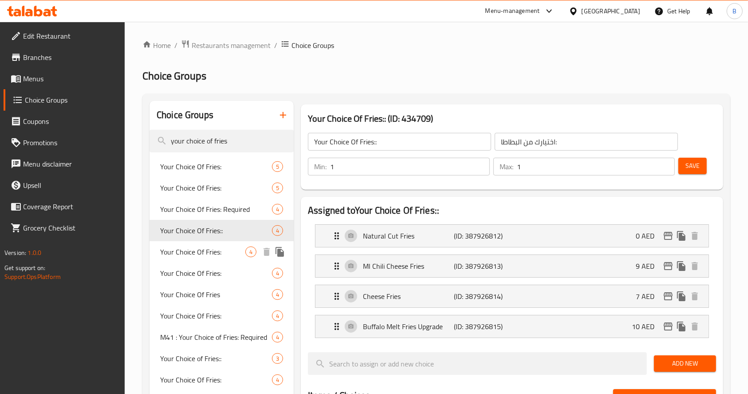
click at [201, 249] on span "Your Choice Of Fries:" at bounding box center [202, 251] width 85 height 11
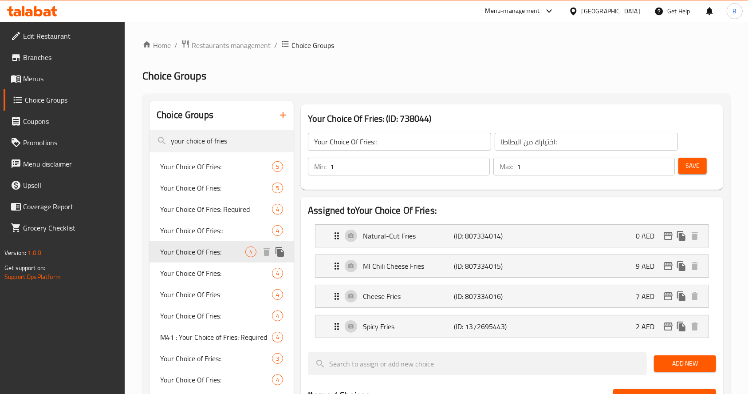
type input "Your Choice Of Fries:"
type input "إختيارك من البطاطا المقلية:"
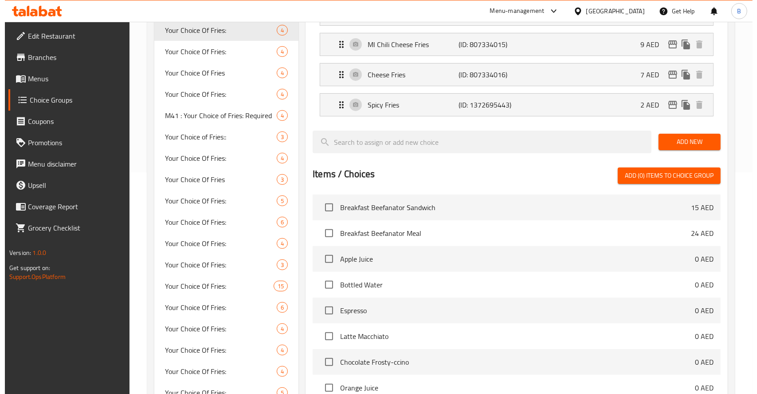
scroll to position [429, 0]
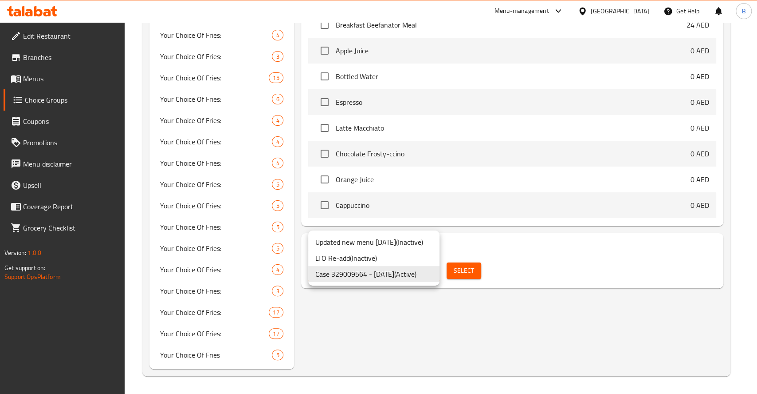
click at [468, 270] on div at bounding box center [378, 197] width 757 height 394
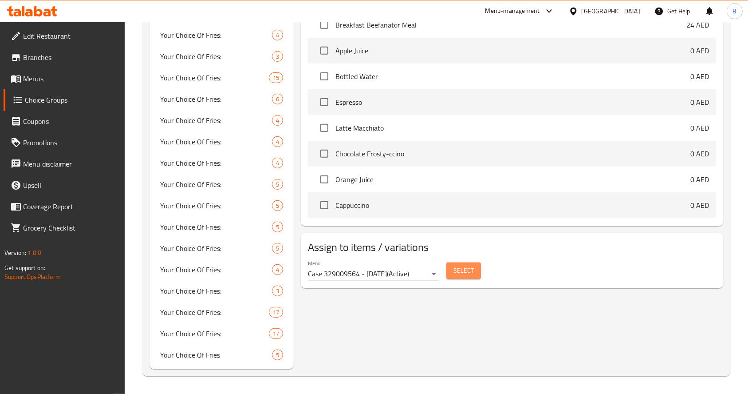
click at [468, 270] on span "Select" at bounding box center [463, 270] width 20 height 11
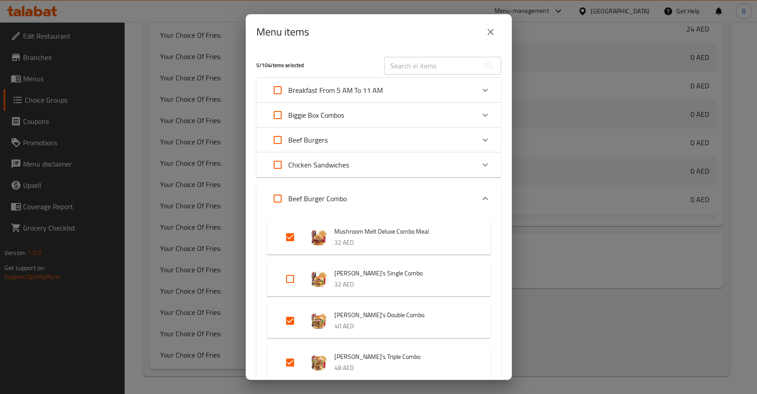
click at [294, 277] on input "Expand" at bounding box center [290, 278] width 21 height 21
checkbox input "true"
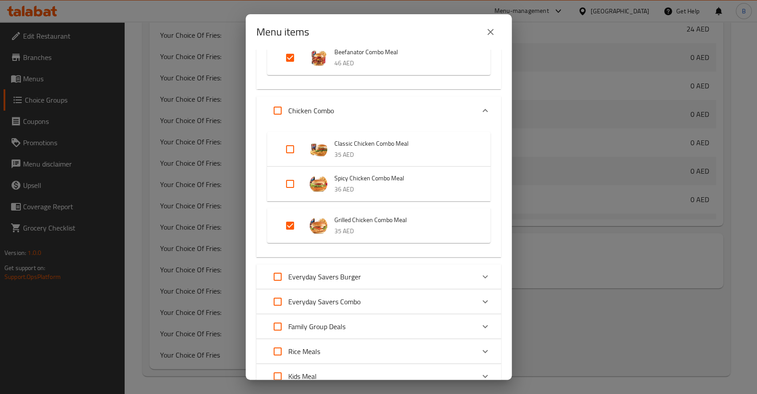
scroll to position [345, 0]
click at [288, 185] on input "Expand" at bounding box center [290, 184] width 21 height 21
checkbox input "true"
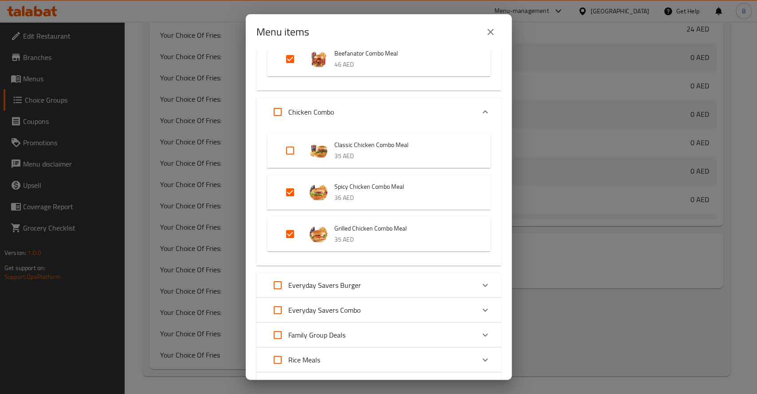
click at [290, 147] on input "Expand" at bounding box center [290, 150] width 21 height 21
checkbox input "true"
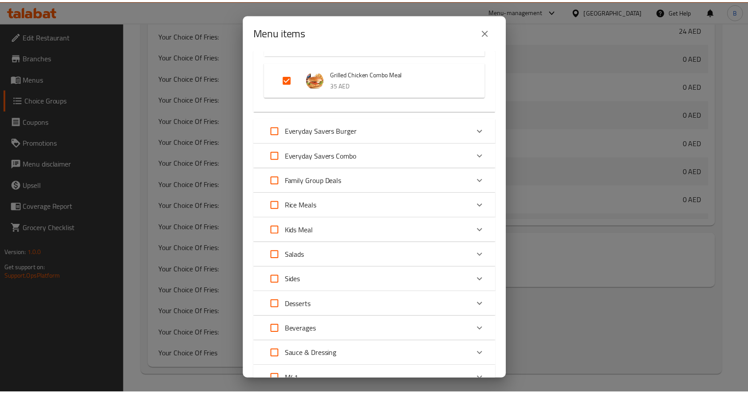
scroll to position [572, 0]
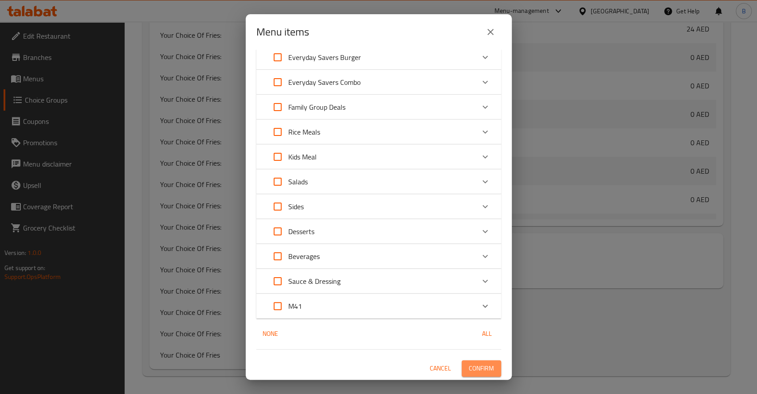
click at [480, 362] on span "Confirm" at bounding box center [481, 367] width 25 height 11
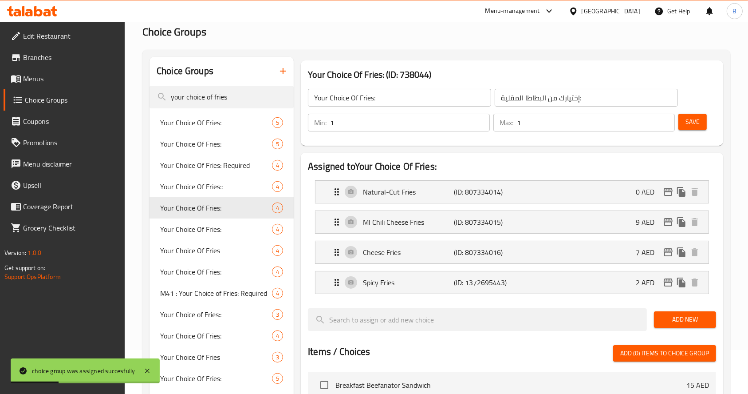
scroll to position [0, 0]
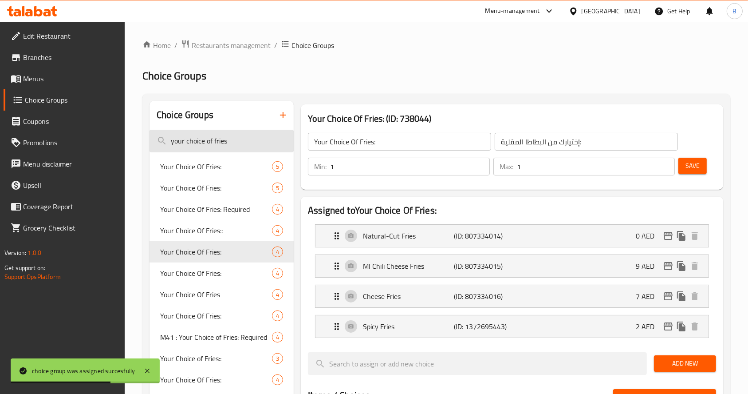
click at [234, 138] on input "your choice of fries" at bounding box center [222, 141] width 144 height 23
type input "e"
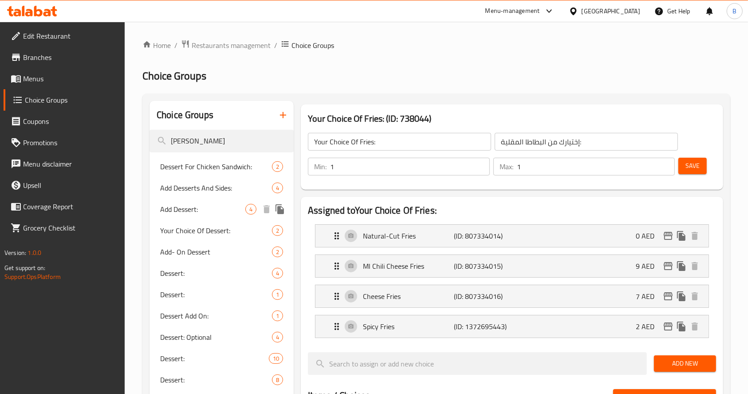
type input "[PERSON_NAME]"
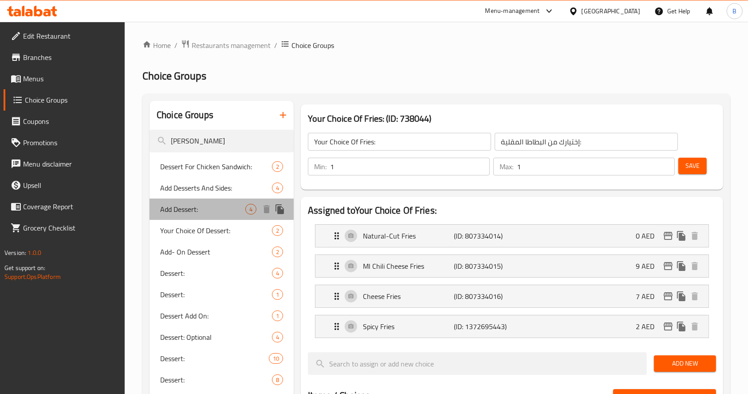
click at [224, 213] on span "Add Dessert:" at bounding box center [202, 209] width 85 height 11
type input "Add Dessert:"
type input "أضف حلويات:"
type input "0"
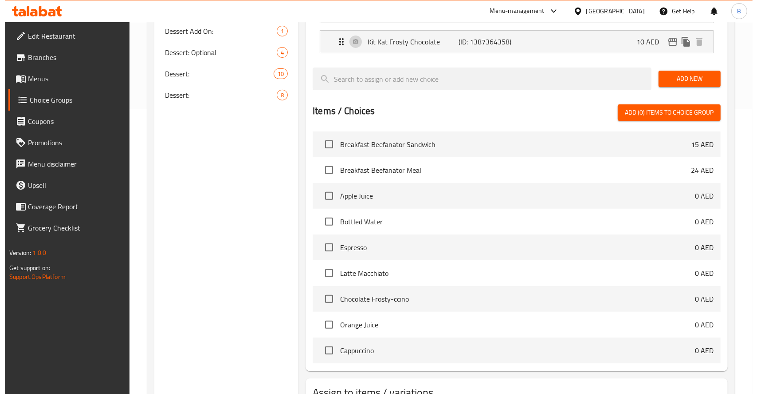
scroll to position [352, 0]
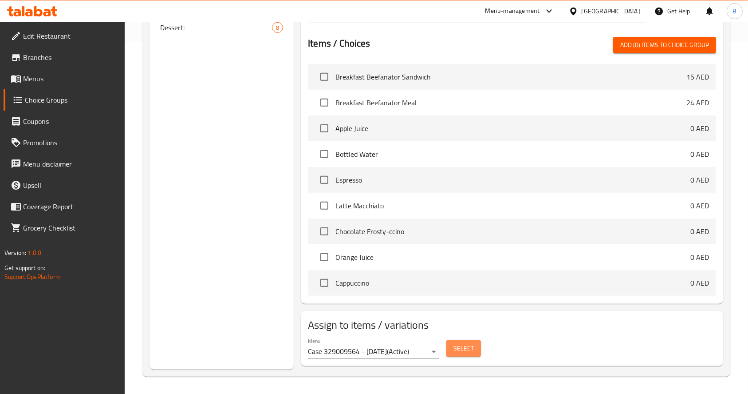
click at [471, 353] on button "Select" at bounding box center [463, 348] width 35 height 16
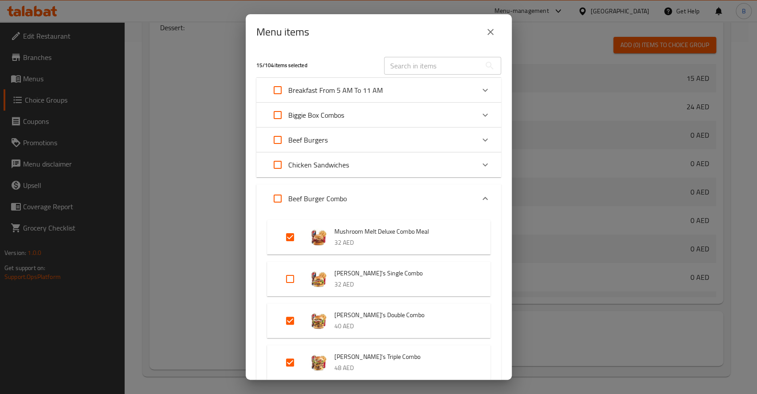
click at [294, 272] on input "Expand" at bounding box center [290, 278] width 21 height 21
checkbox input "true"
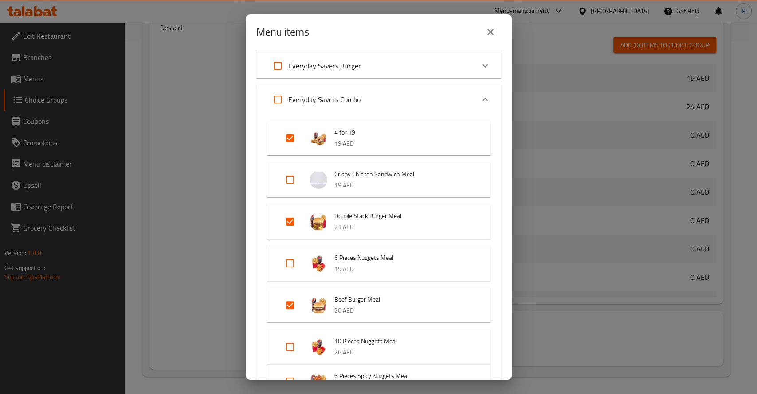
scroll to position [410, 0]
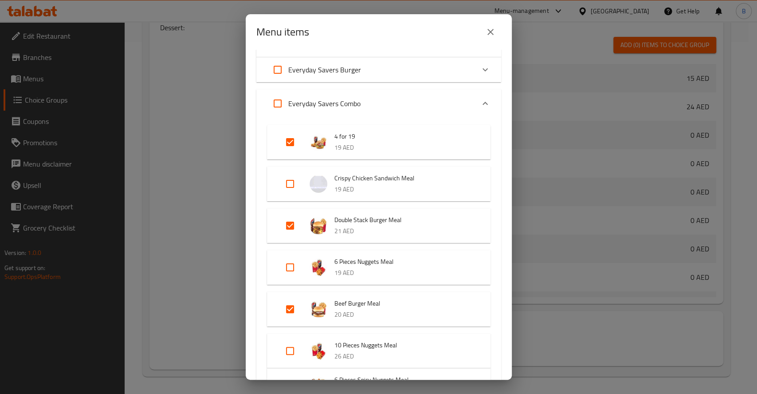
drag, startPoint x: 512, startPoint y: 194, endPoint x: 511, endPoint y: 187, distance: 7.1
click at [511, 187] on div "Menu items 16 / 104 items selected ​ Breakfast From 5 AM To 11 AM Breakfast Bee…" at bounding box center [378, 197] width 757 height 394
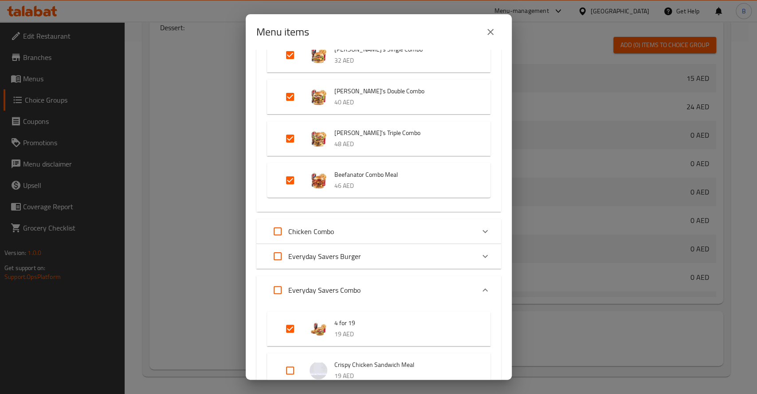
scroll to position [206, 0]
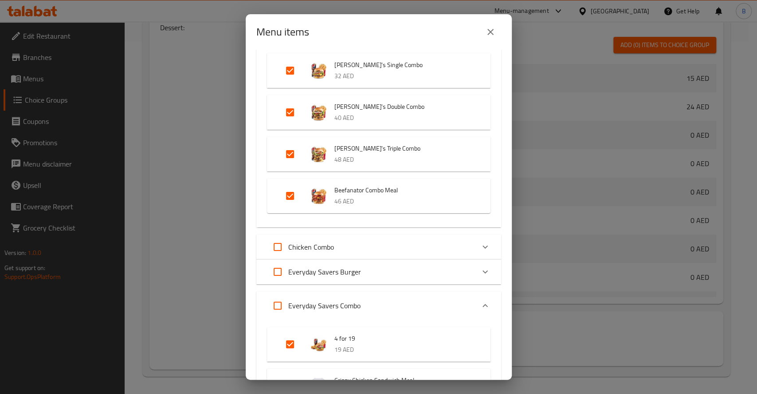
drag, startPoint x: 511, startPoint y: 187, endPoint x: 511, endPoint y: 144, distance: 42.6
click at [511, 144] on div "16 / 104 items selected ​ Breakfast From 5 AM To 11 AM Breakfast Beefanator San…" at bounding box center [379, 215] width 266 height 330
click at [461, 236] on div "Chicken Combo" at bounding box center [378, 248] width 245 height 25
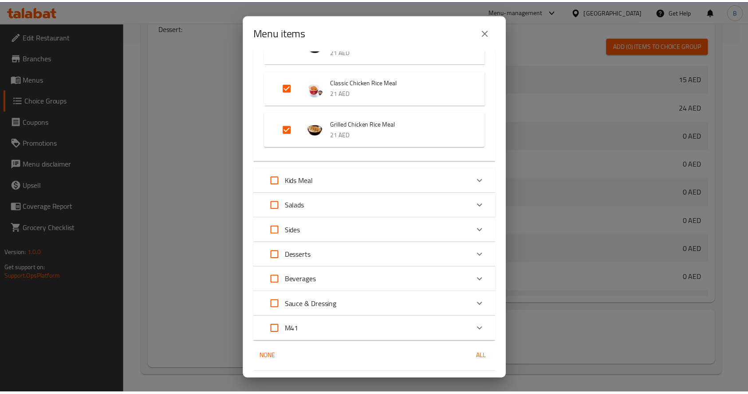
scroll to position [1275, 0]
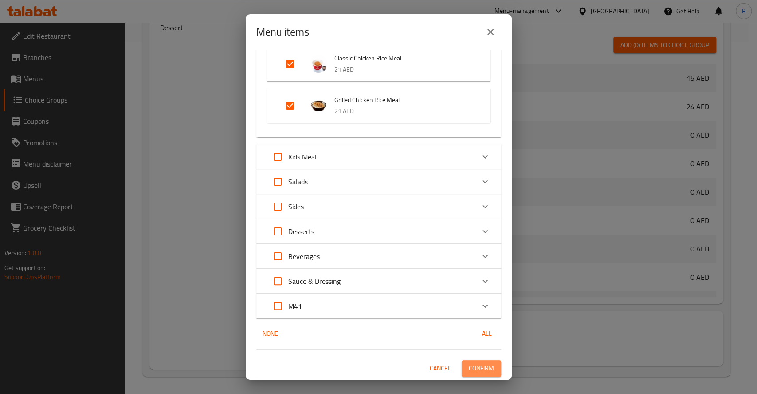
click at [478, 367] on span "Confirm" at bounding box center [481, 367] width 25 height 11
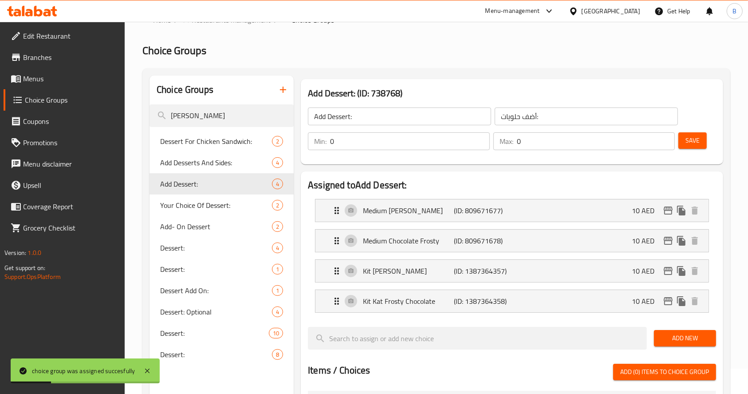
scroll to position [0, 0]
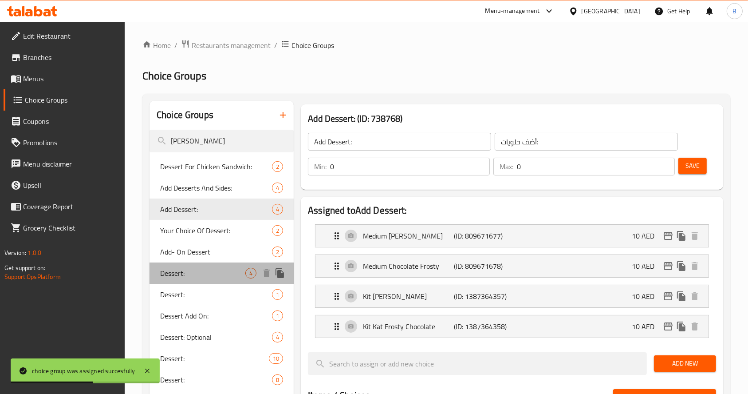
click at [216, 264] on div "Dessert: 4" at bounding box center [222, 272] width 144 height 21
type input "Dessert:"
type input "حلويات:"
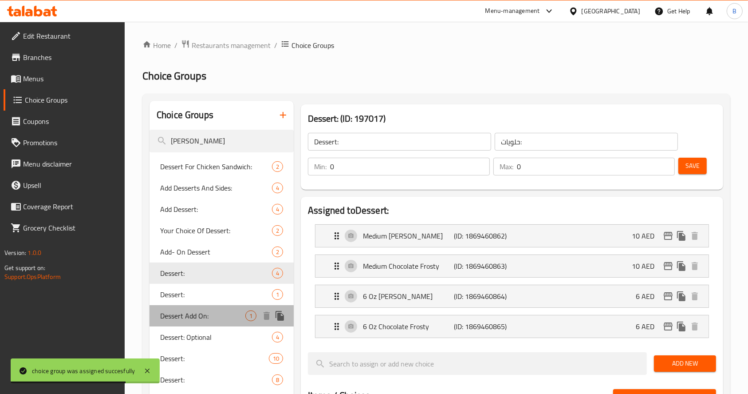
drag, startPoint x: 198, startPoint y: 306, endPoint x: 207, endPoint y: 297, distance: 12.9
click at [207, 297] on div "Dessert For Chicken Sandwich: 2 Add Desserts And Sides: 4 Add Dessert: 4 Your C…" at bounding box center [222, 273] width 144 height 234
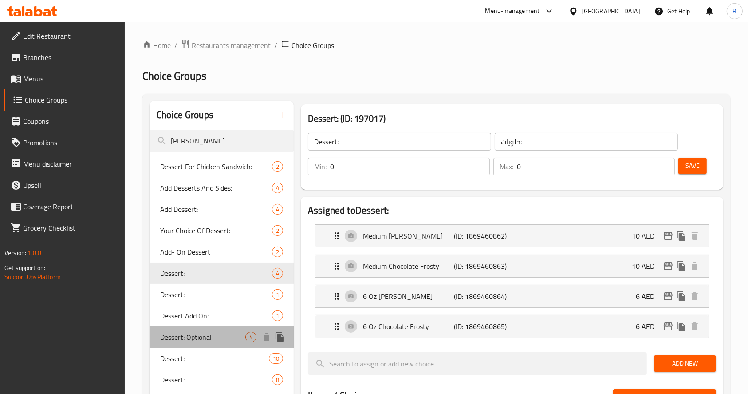
click at [209, 331] on span "Dessert: Optional" at bounding box center [202, 336] width 85 height 11
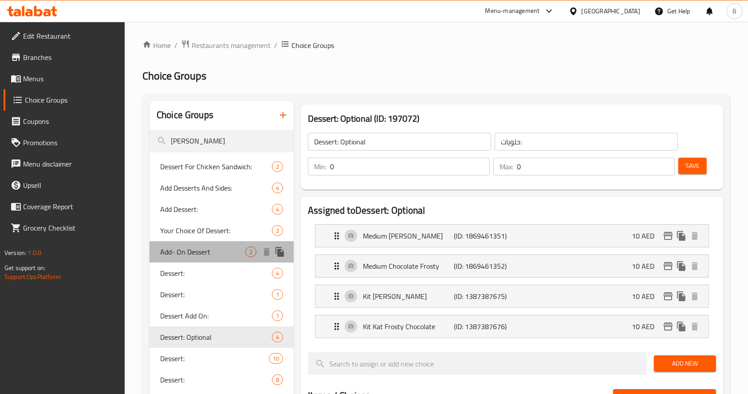
click at [212, 248] on span "Add- On Dessert" at bounding box center [202, 251] width 85 height 11
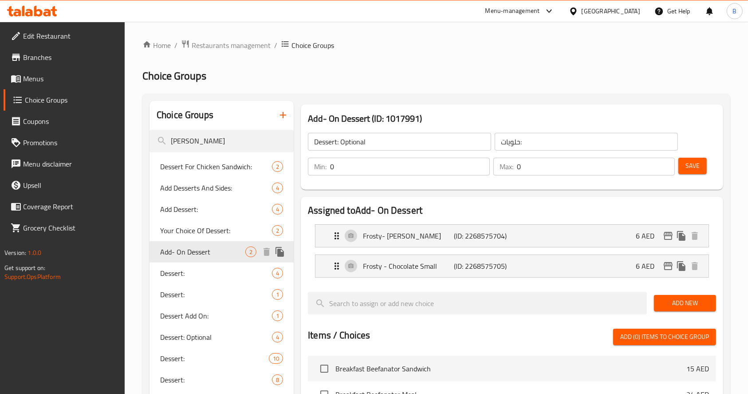
type input "Add- On Dessert"
type input "حلوى إضافية"
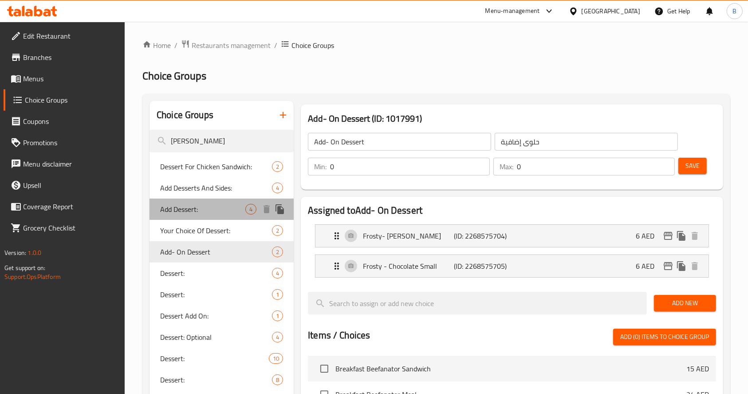
click at [217, 200] on div "Add Dessert: 4" at bounding box center [222, 208] width 144 height 21
type input "Add Dessert:"
type input "أضف حلويات:"
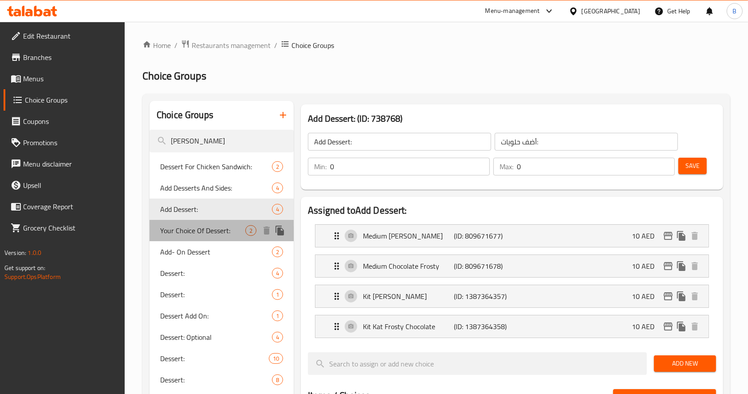
click at [204, 229] on span "Your Choice Of Dessert:" at bounding box center [202, 230] width 85 height 11
type input "Your Choice Of Dessert:"
type input "اختيارك من حلويات:"
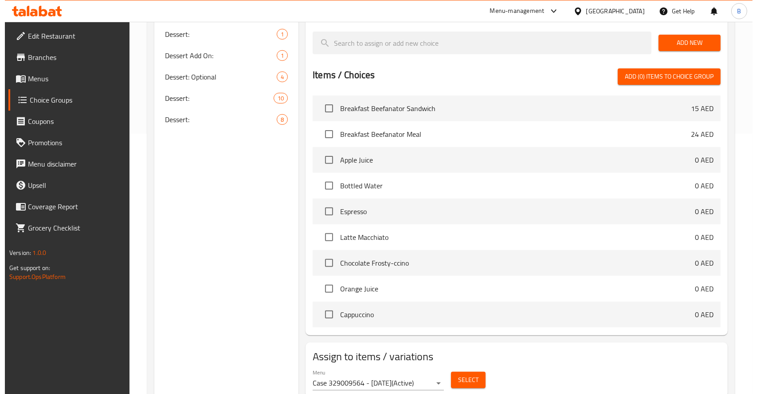
scroll to position [265, 0]
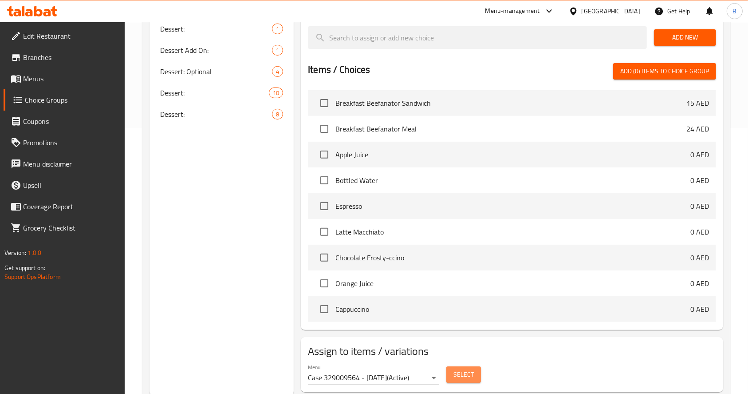
click at [479, 369] on button "Select" at bounding box center [463, 374] width 35 height 16
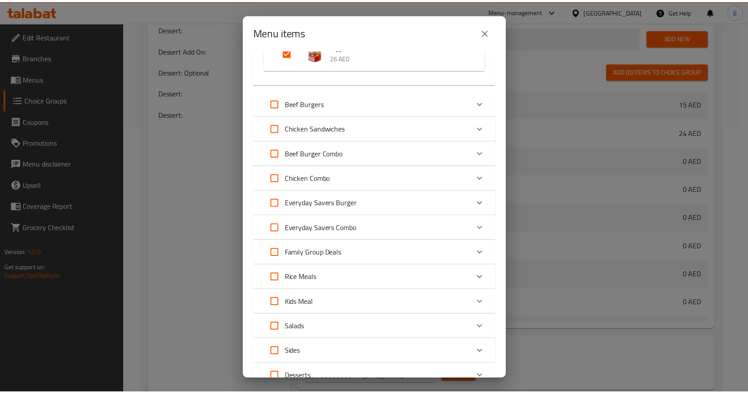
scroll to position [237, 0]
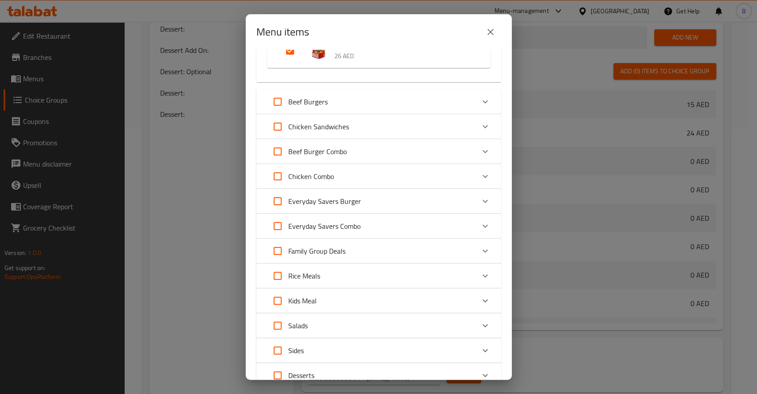
click at [468, 165] on div "Chicken Combo" at bounding box center [378, 176] width 245 height 25
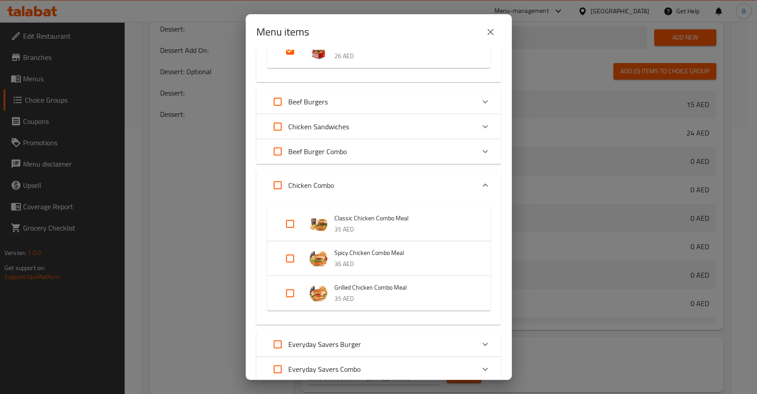
click at [468, 165] on div "4 / 104 items selected ​ Breakfast From 5 AM To 11 AM Breakfast Beefanator Sand…" at bounding box center [379, 215] width 266 height 330
click at [488, 34] on icon "close" at bounding box center [491, 32] width 6 height 6
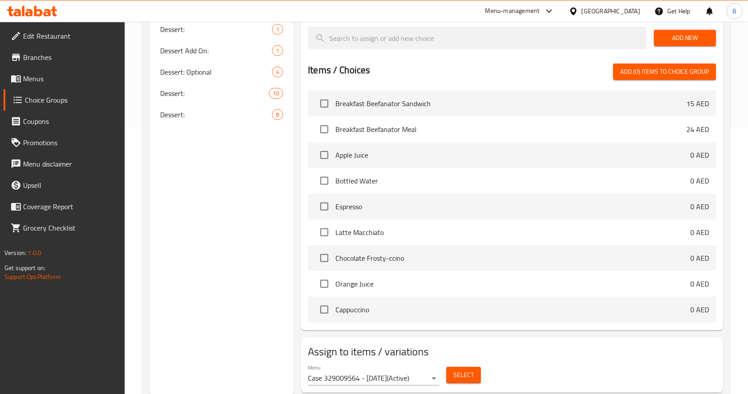
scroll to position [0, 0]
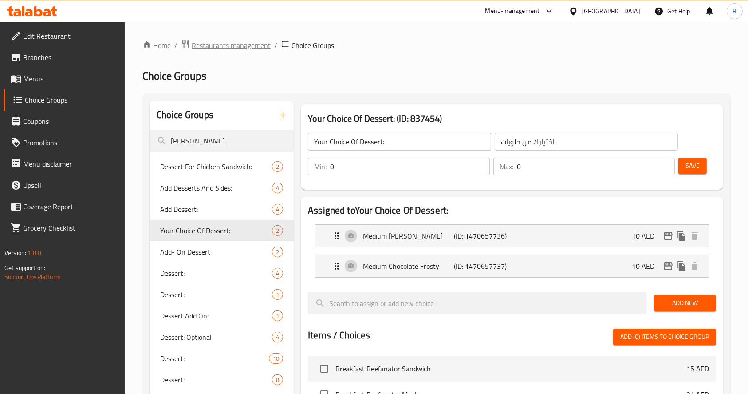
click at [259, 47] on span "Restaurants management" at bounding box center [231, 45] width 79 height 11
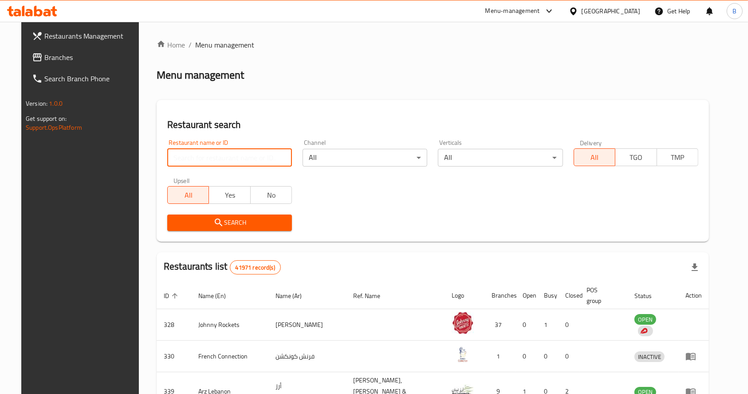
click at [240, 159] on input "search" at bounding box center [229, 158] width 125 height 18
type input "[PERSON_NAME]"
click button "Search" at bounding box center [229, 222] width 125 height 16
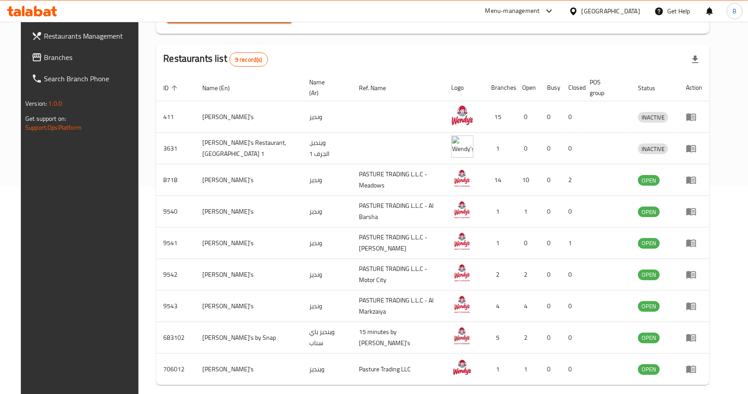
scroll to position [233, 0]
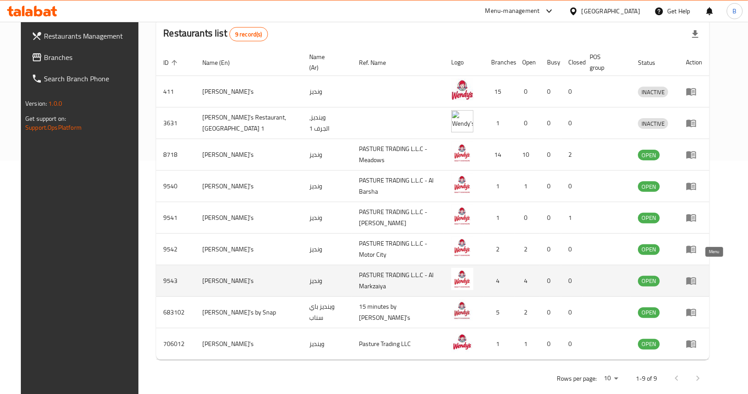
click at [617, 275] on icon "enhanced table" at bounding box center [691, 280] width 11 height 11
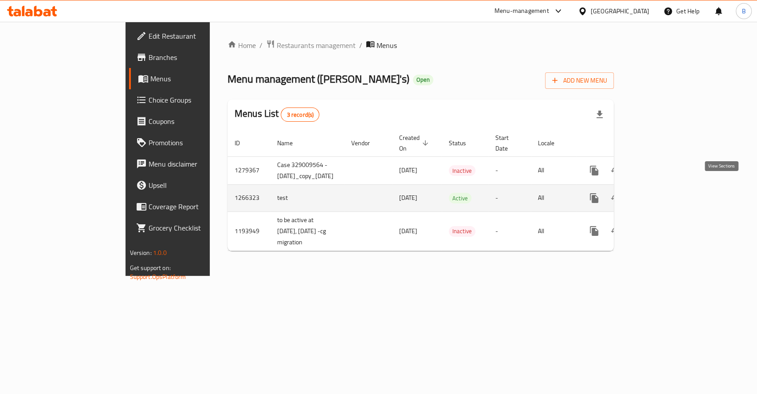
click at [617, 193] on icon "enhanced table" at bounding box center [658, 198] width 11 height 11
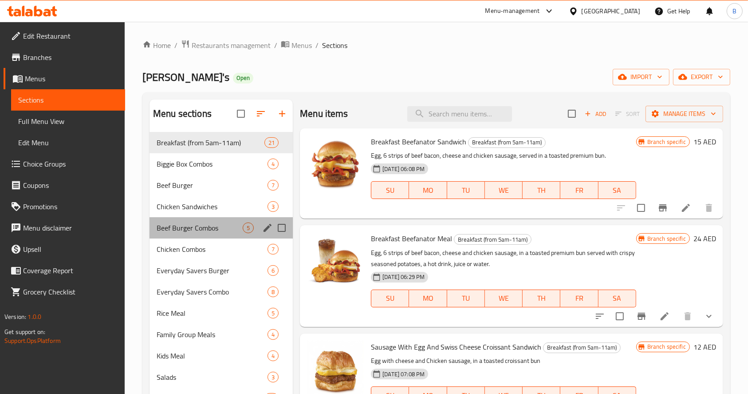
click at [208, 235] on div "Beef Burger Combos 5" at bounding box center [221, 227] width 143 height 21
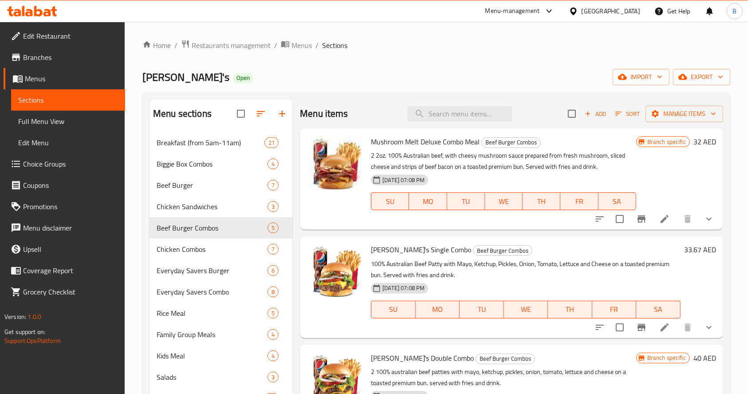
click at [617, 247] on h6 "33.67 AED" at bounding box center [700, 249] width 32 height 12
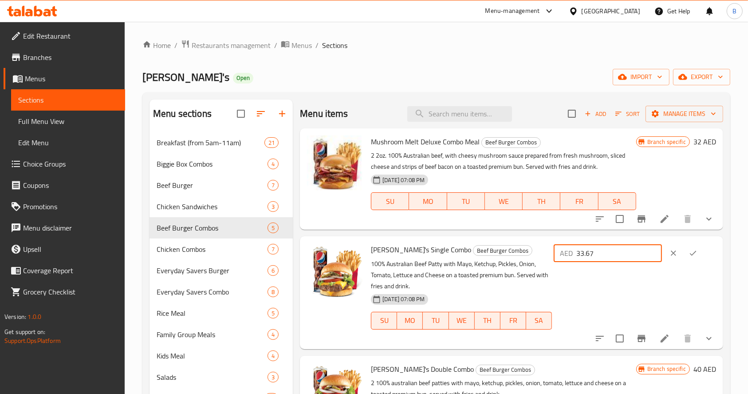
click at [617, 252] on input "33.67" at bounding box center [619, 253] width 86 height 18
type input "32"
click at [617, 252] on button "ok" at bounding box center [693, 253] width 20 height 20
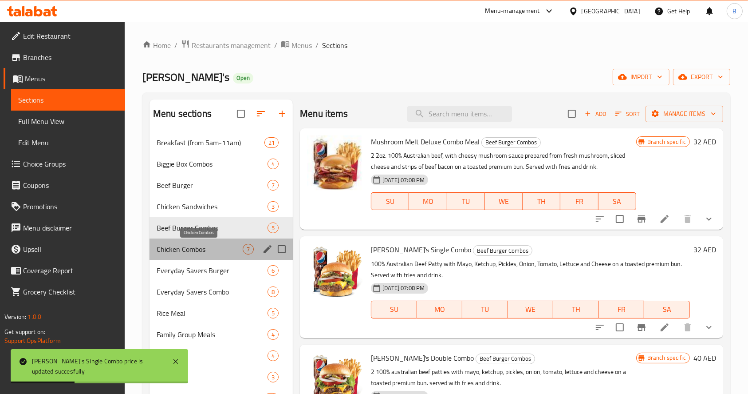
click at [201, 250] on span "Chicken Combos" at bounding box center [200, 249] width 86 height 11
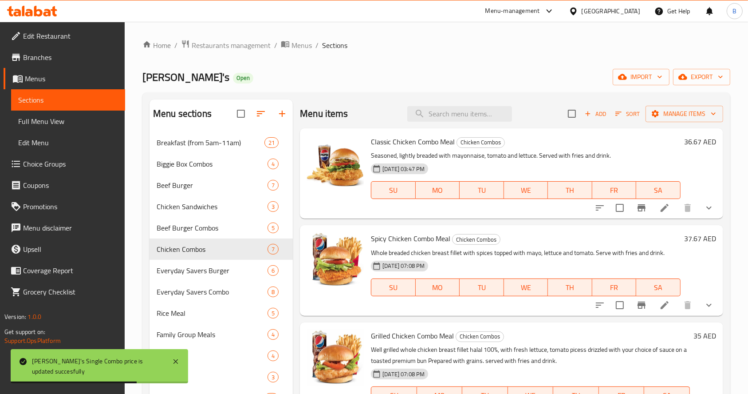
click at [617, 141] on h6 "36.67 AED" at bounding box center [700, 141] width 32 height 12
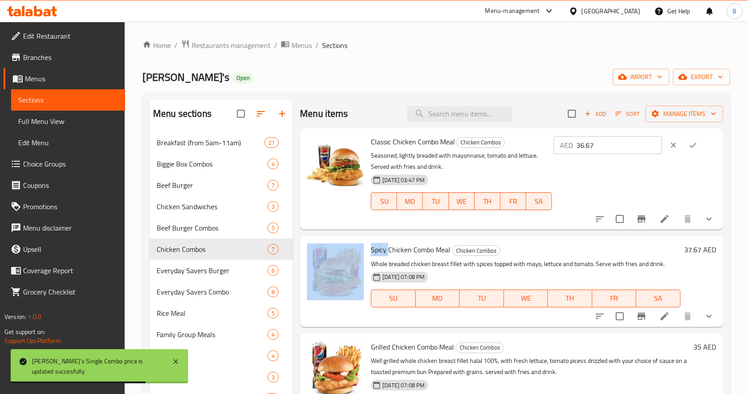
click at [617, 141] on div at bounding box center [683, 145] width 39 height 20
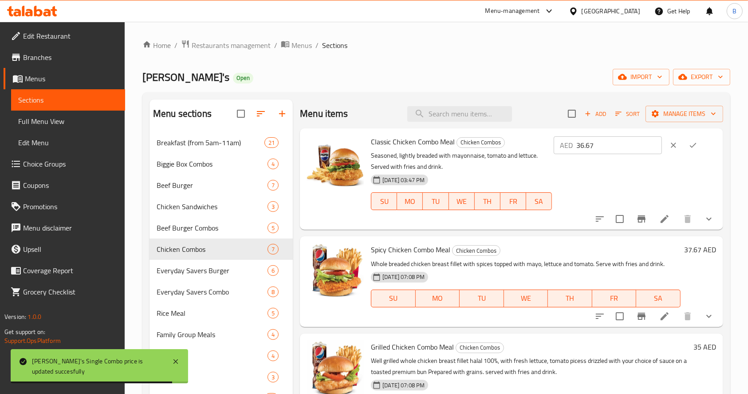
click at [617, 142] on input "36.67" at bounding box center [619, 145] width 86 height 18
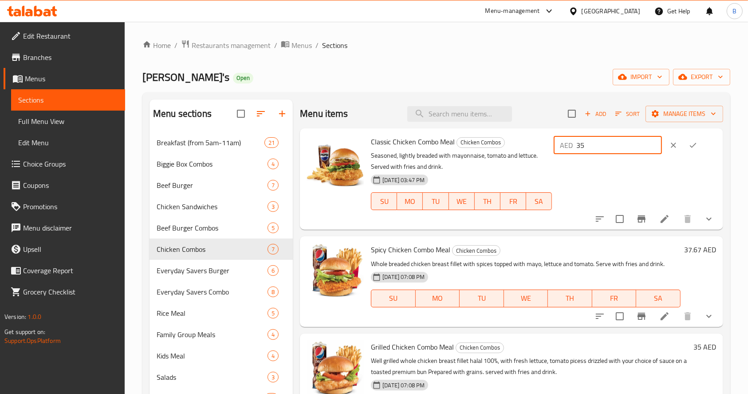
type input "35"
click at [617, 141] on icon "ok" at bounding box center [693, 145] width 9 height 9
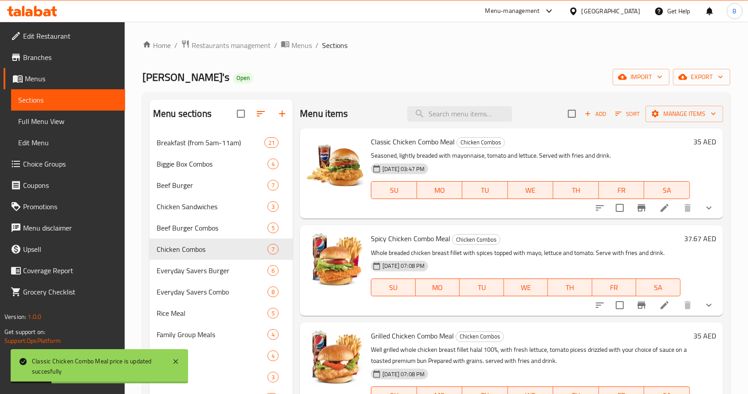
click at [617, 243] on h6 "37.67 AED" at bounding box center [700, 238] width 32 height 12
click at [617, 236] on h6 "37.67 AED" at bounding box center [700, 238] width 32 height 12
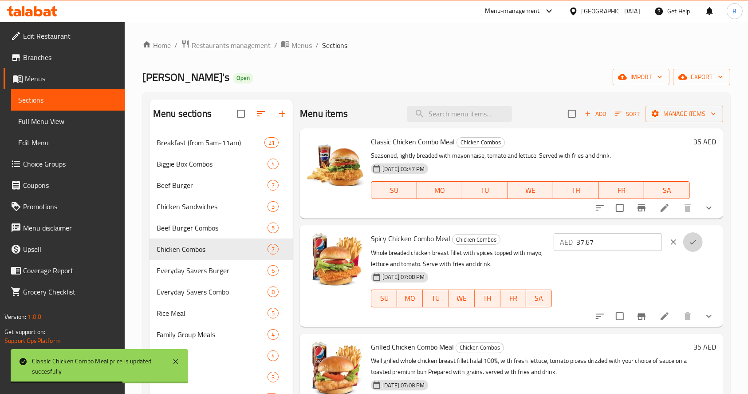
click at [617, 236] on button "ok" at bounding box center [693, 242] width 20 height 20
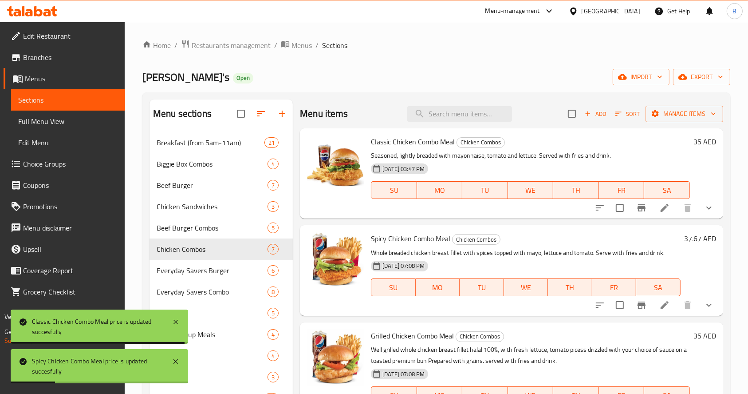
click at [617, 236] on h6 "37.67 AED" at bounding box center [700, 238] width 32 height 12
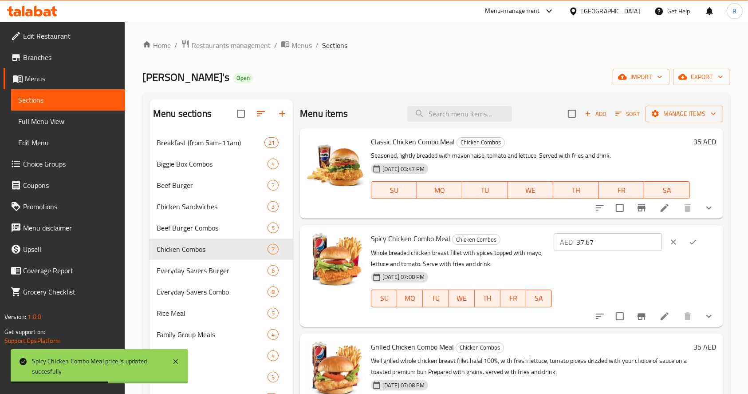
drag, startPoint x: 678, startPoint y: 236, endPoint x: 635, endPoint y: 241, distance: 43.8
click at [617, 241] on div "AED 37.67 ​" at bounding box center [635, 242] width 162 height 20
click at [617, 241] on input "37.67" at bounding box center [619, 242] width 86 height 18
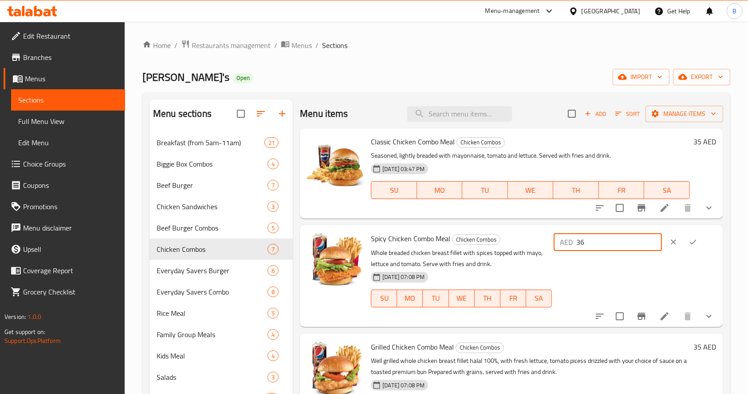
type input "36"
click at [617, 242] on icon "ok" at bounding box center [693, 241] width 9 height 9
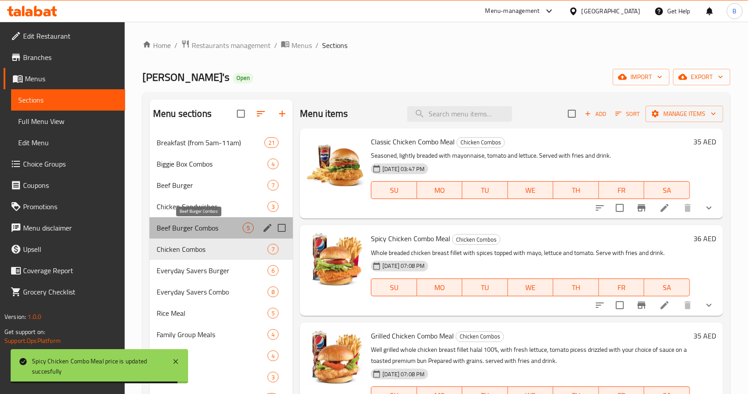
click at [222, 225] on span "Beef Burger Combos" at bounding box center [200, 227] width 86 height 11
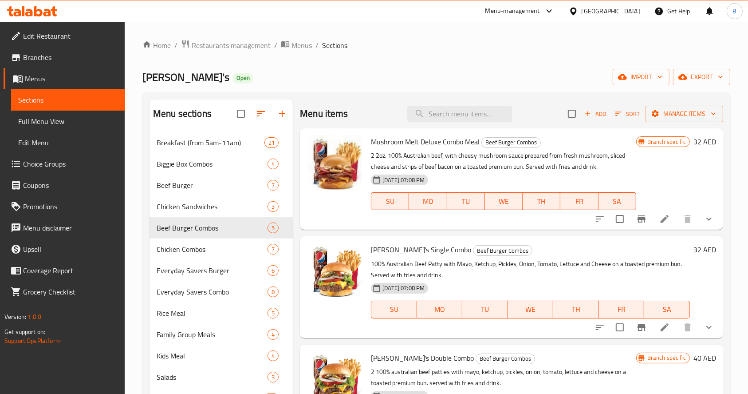
scroll to position [5, 0]
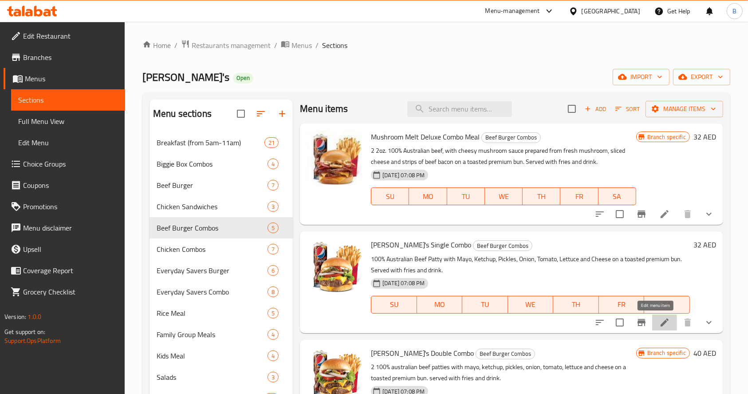
click at [617, 318] on icon at bounding box center [664, 322] width 11 height 11
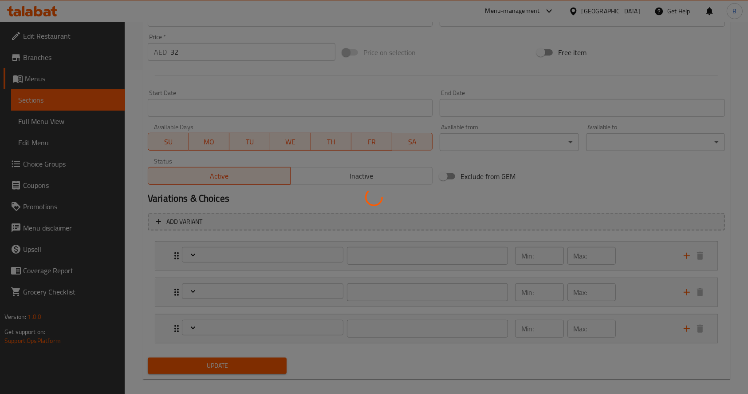
scroll to position [333, 0]
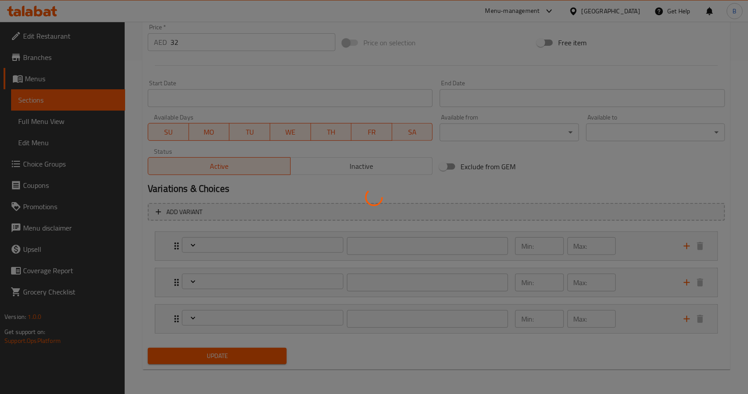
type input "اختيارك من المشروب:"
type input "1"
type input "اختيارك من الحجم:"
type input "0"
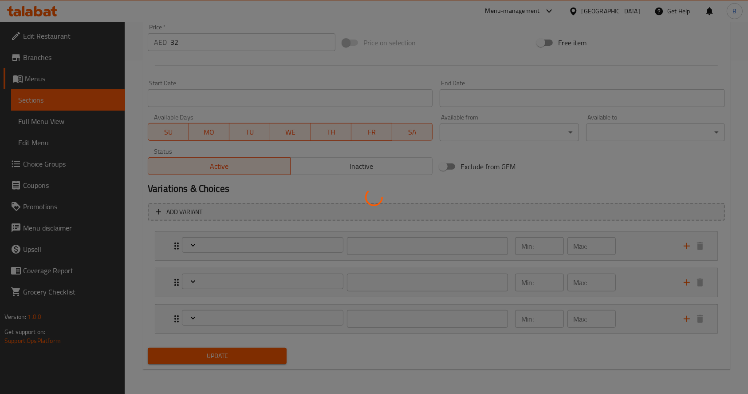
type input "0"
type input "مكونات قابلة للحذف:"
type input "0"
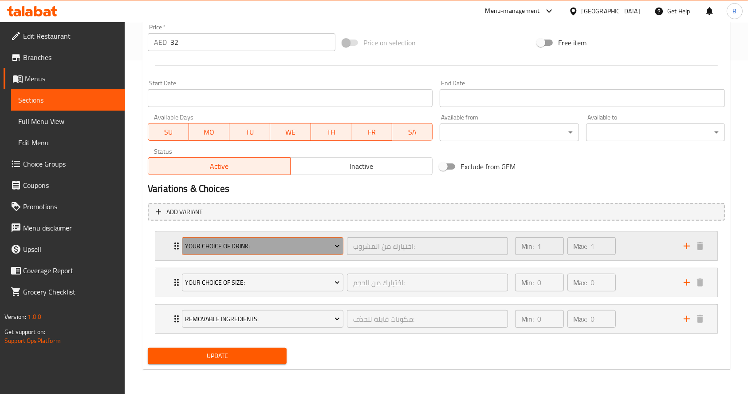
click at [223, 251] on span "Your Choice Of Drink:" at bounding box center [262, 245] width 155 height 11
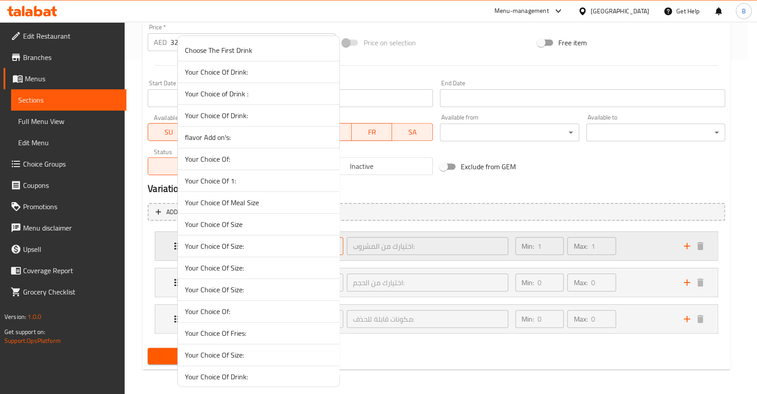
click at [223, 251] on span "Your Choice Of Size:" at bounding box center [258, 245] width 147 height 11
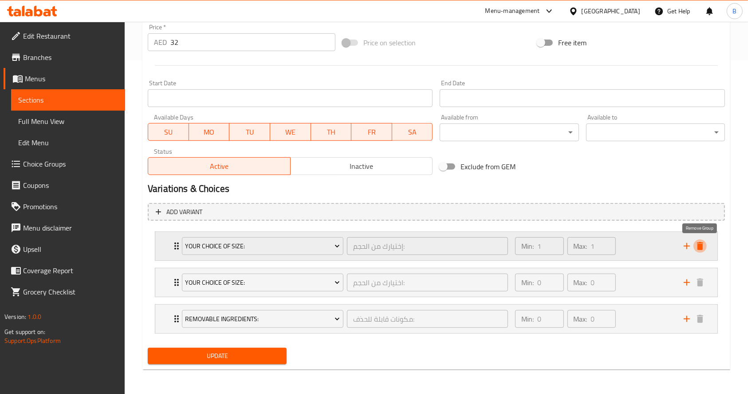
click at [617, 249] on icon "delete" at bounding box center [700, 246] width 6 height 8
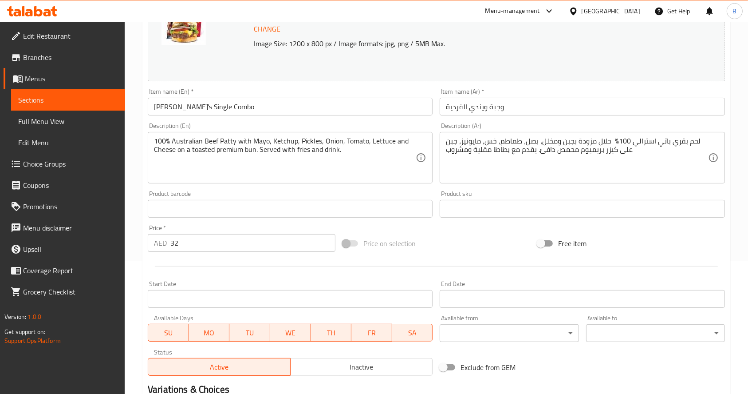
scroll to position [0, 0]
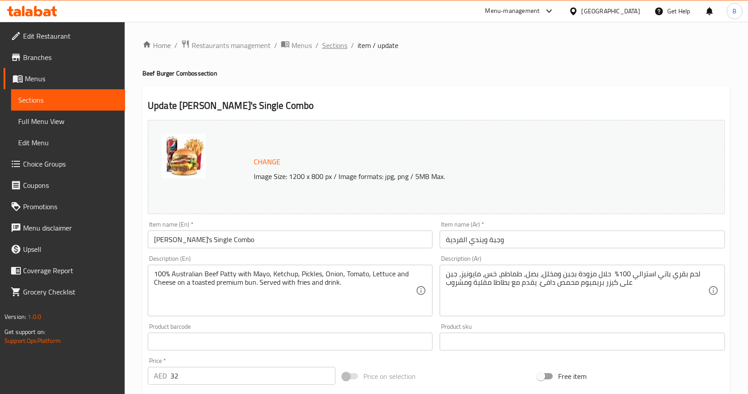
click at [339, 44] on span "Sections" at bounding box center [334, 45] width 25 height 11
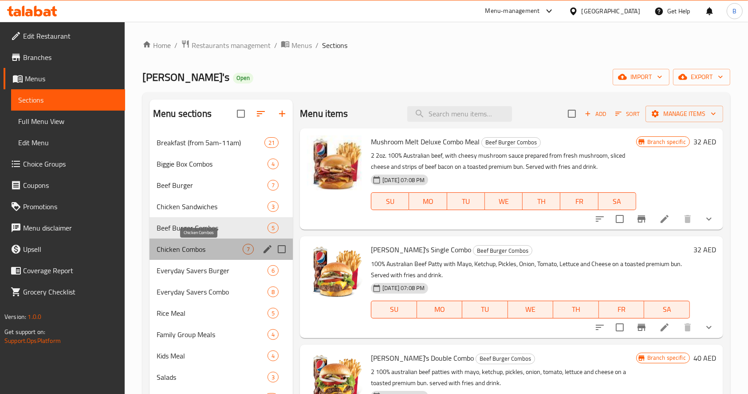
click at [217, 244] on span "Chicken Combos" at bounding box center [200, 249] width 86 height 11
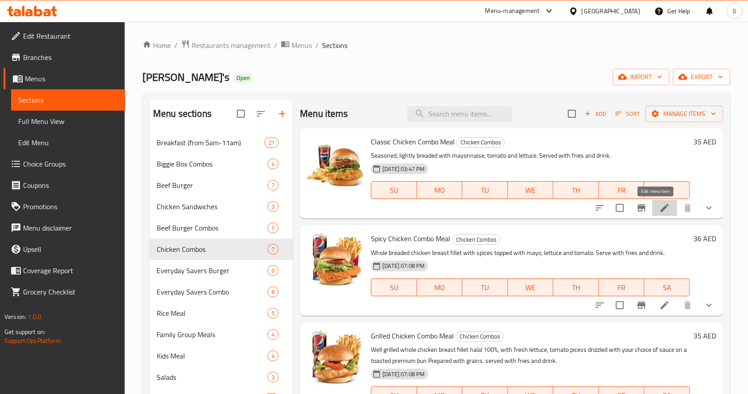
click at [617, 202] on icon at bounding box center [664, 207] width 11 height 11
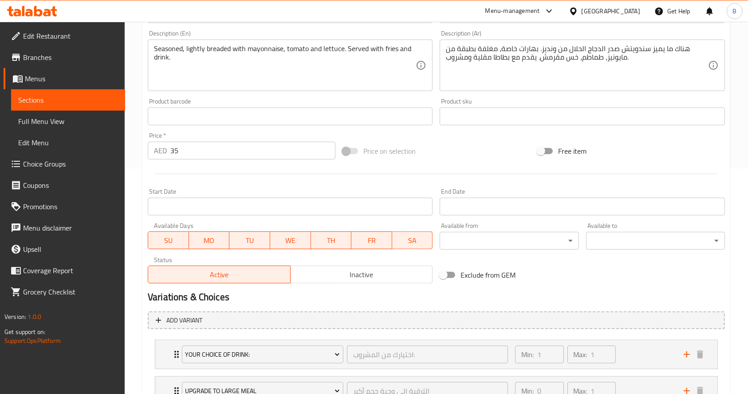
scroll to position [333, 0]
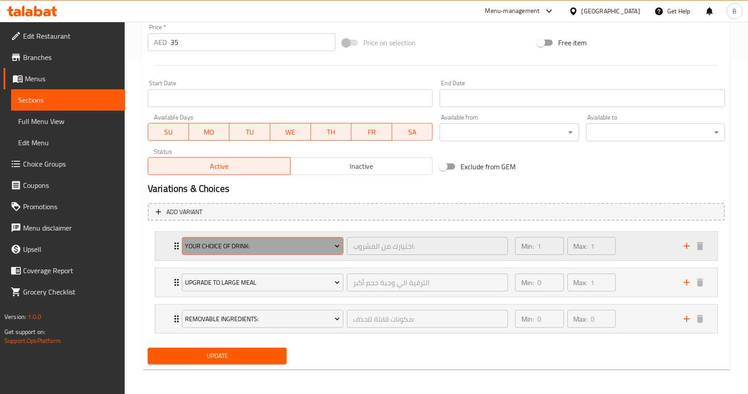
click at [276, 253] on button "Your Choice Of Drink:" at bounding box center [263, 246] width 162 height 18
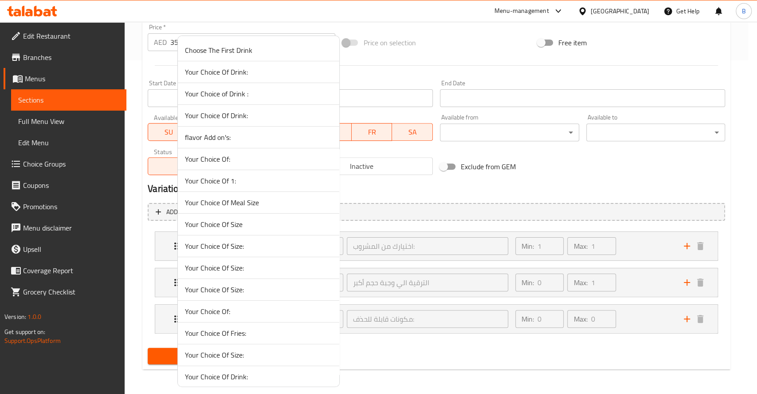
click at [248, 244] on span "Your Choice Of Size:" at bounding box center [258, 245] width 147 height 11
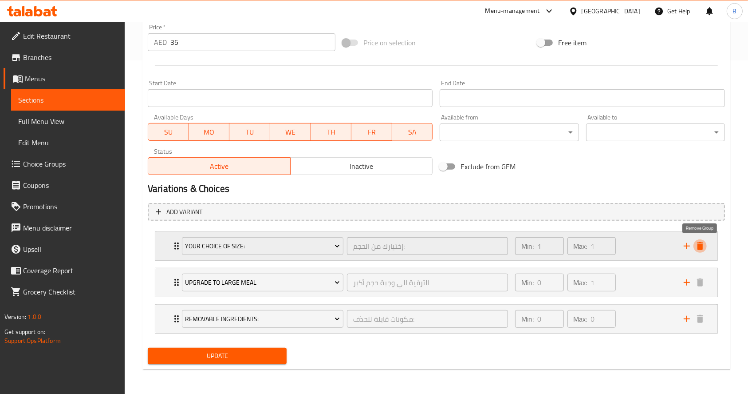
click at [617, 247] on icon "delete" at bounding box center [700, 246] width 6 height 8
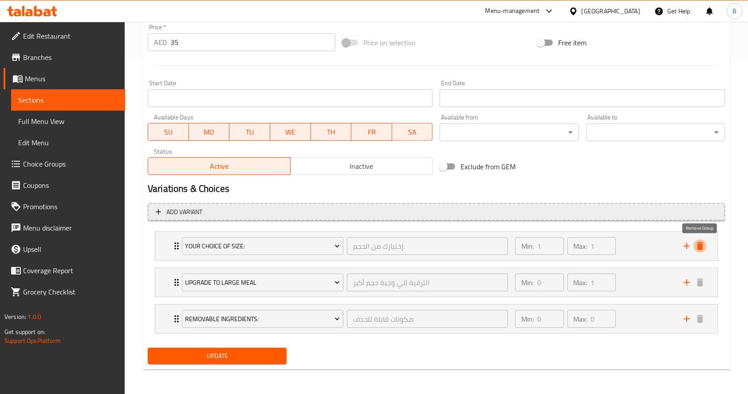
scroll to position [297, 0]
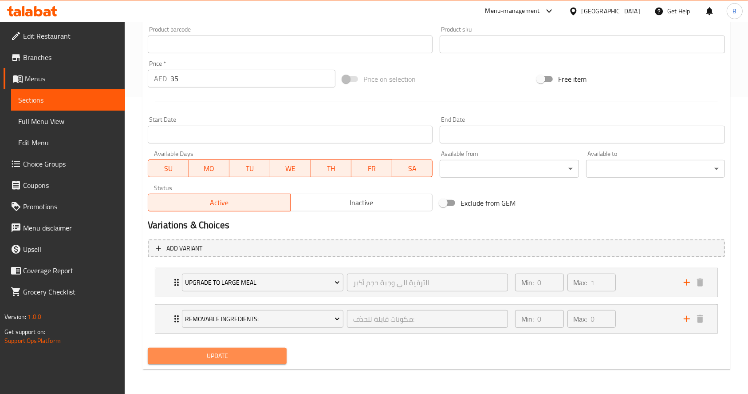
click at [216, 347] on button "Update" at bounding box center [217, 355] width 139 height 16
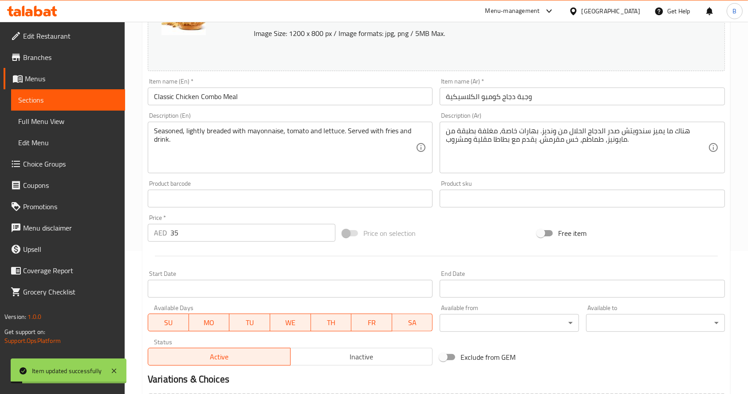
scroll to position [0, 0]
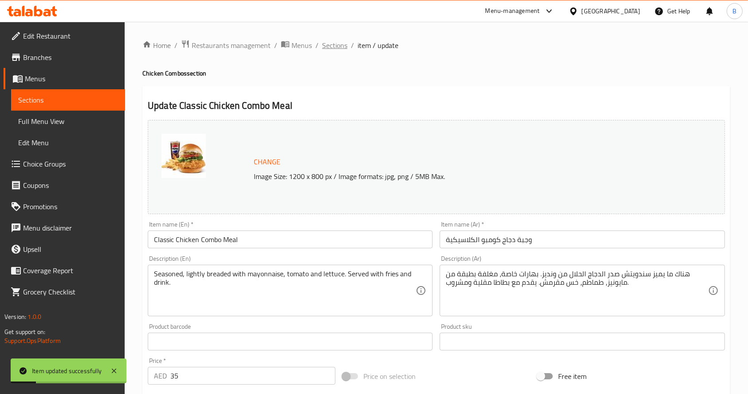
click at [332, 46] on span "Sections" at bounding box center [334, 45] width 25 height 11
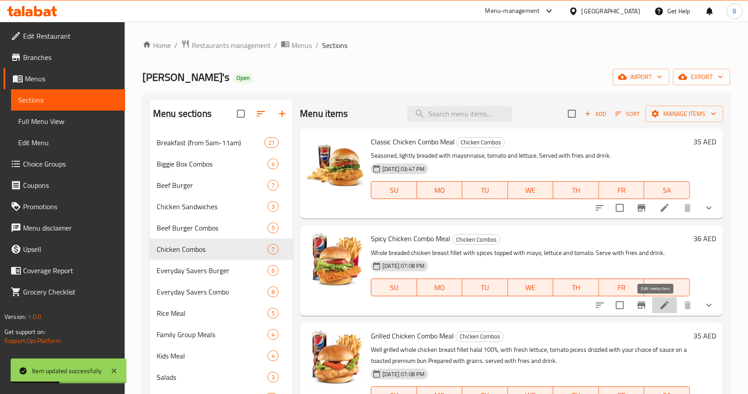
click at [617, 308] on icon at bounding box center [664, 304] width 11 height 11
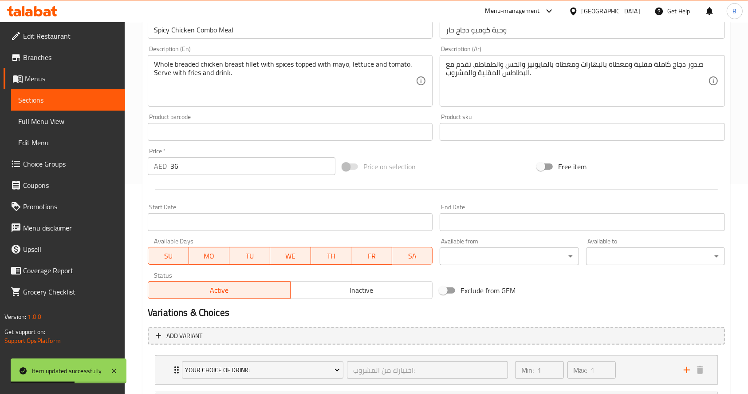
scroll to position [248, 0]
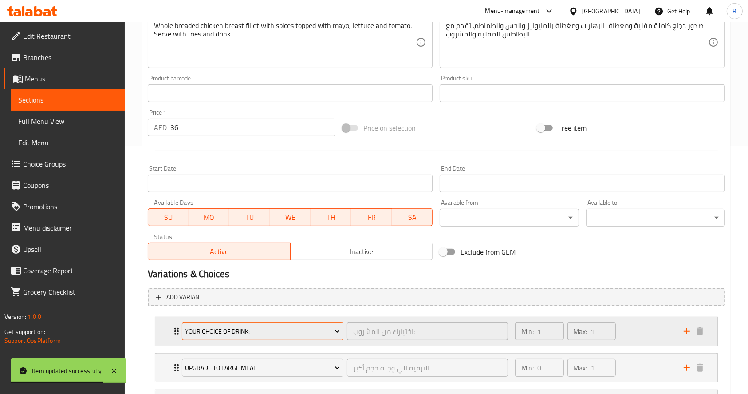
click at [327, 329] on span "Your Choice Of Drink:" at bounding box center [262, 331] width 155 height 11
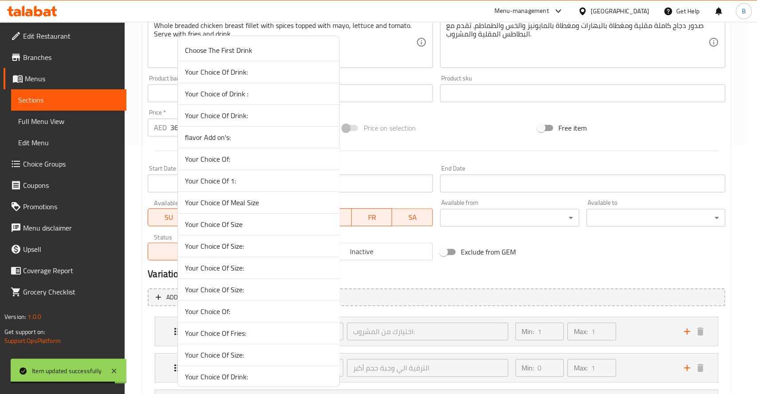
click at [305, 323] on li "Your Choice Of Fries:" at bounding box center [259, 333] width 162 height 22
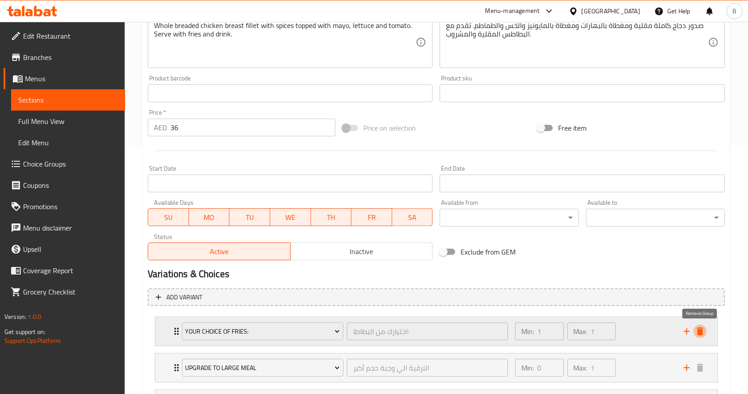
click at [617, 337] on button "delete" at bounding box center [699, 330] width 13 height 13
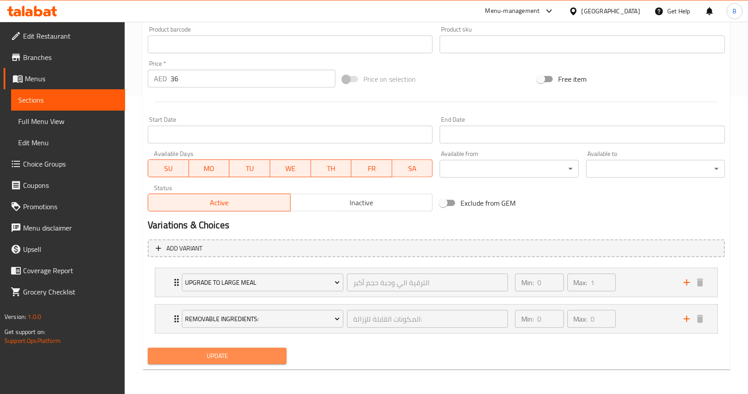
click at [183, 355] on span "Update" at bounding box center [217, 355] width 125 height 11
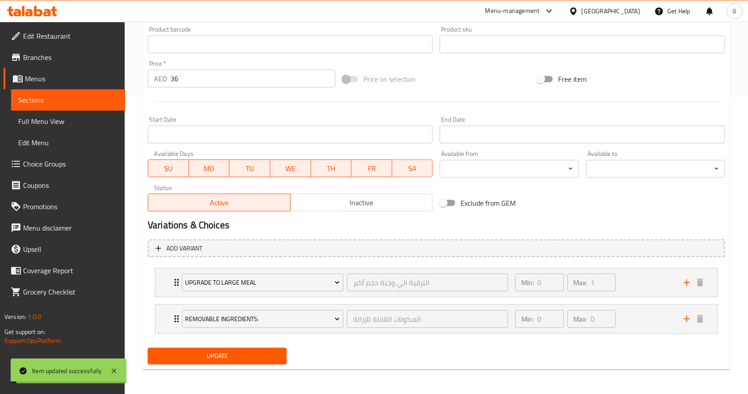
scroll to position [0, 0]
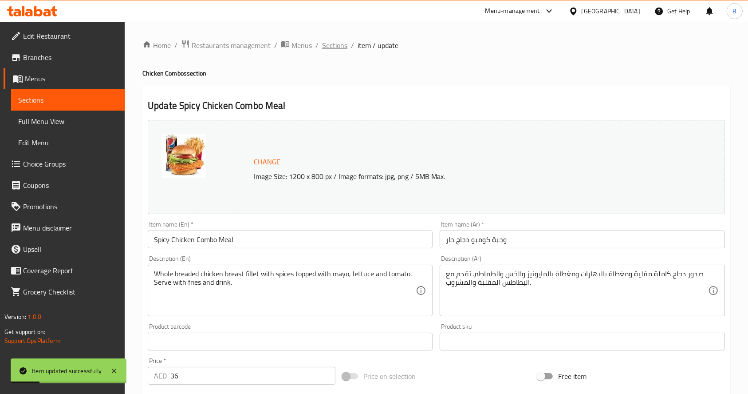
click at [337, 48] on span "Sections" at bounding box center [334, 45] width 25 height 11
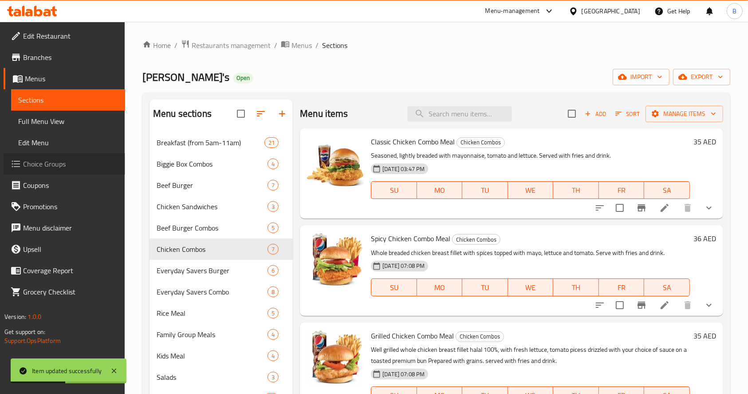
click at [60, 160] on span "Choice Groups" at bounding box center [70, 163] width 95 height 11
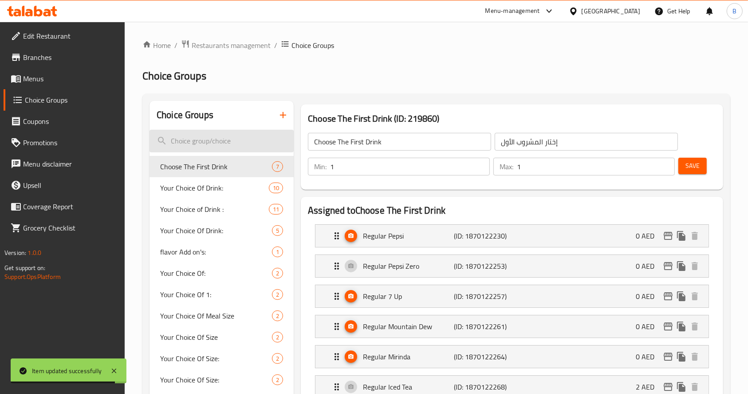
click at [248, 140] on input "search" at bounding box center [222, 141] width 144 height 23
paste input "your choice of drink"
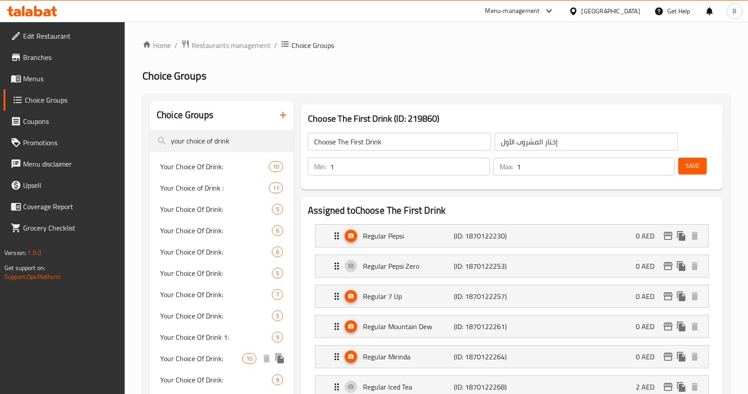
type input "your choice of drink"
click at [206, 355] on span "Your Choice Of Drink:" at bounding box center [201, 358] width 82 height 11
type input "Your Choice Of Drink:"
type input "اختيارك من المشروب:"
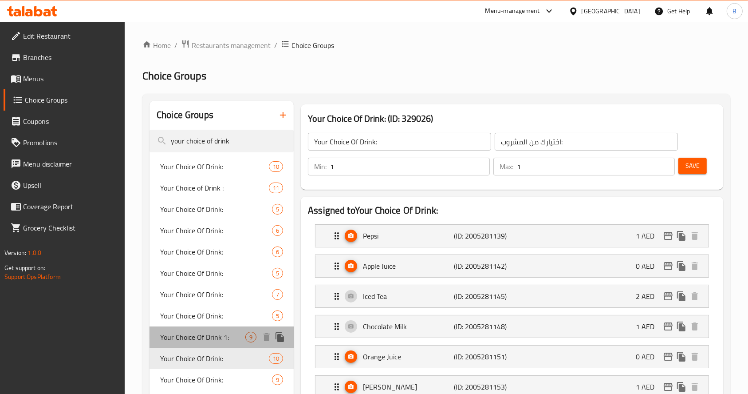
click at [206, 336] on span "Your Choice Of Drink 1:" at bounding box center [202, 336] width 85 height 11
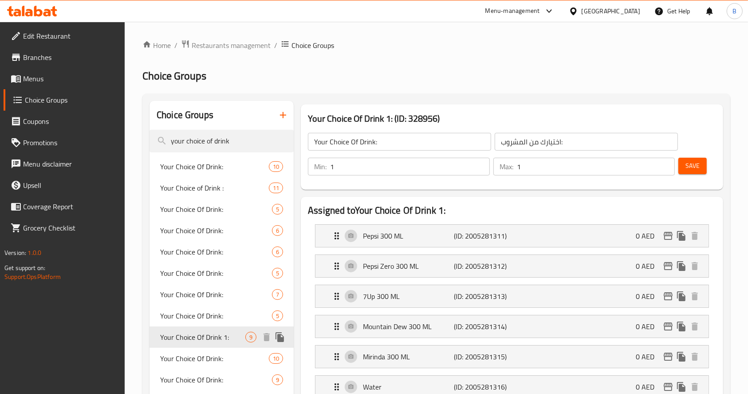
type input "Your Choice Of Drink 1:"
type input "إختيارك من المشروب 1:"
click at [218, 174] on div "Your Choice Of Drink: 10" at bounding box center [222, 166] width 144 height 21
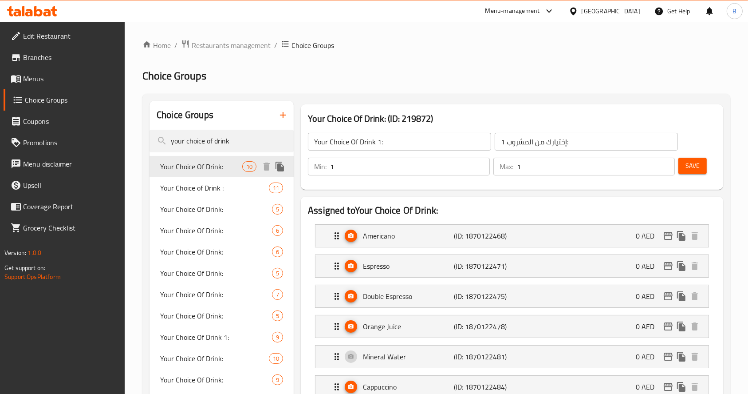
type input "Your Choice Of Drink:"
type input "اختيارك من المشروب:"
click at [259, 380] on div "Your Choice Of Drink: 9" at bounding box center [222, 379] width 144 height 21
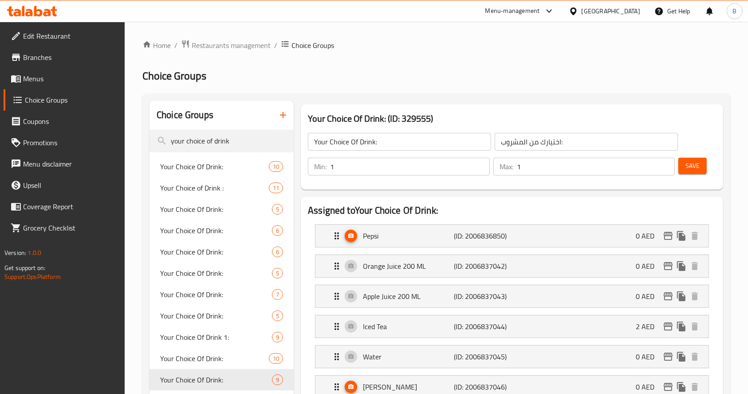
scroll to position [344, 0]
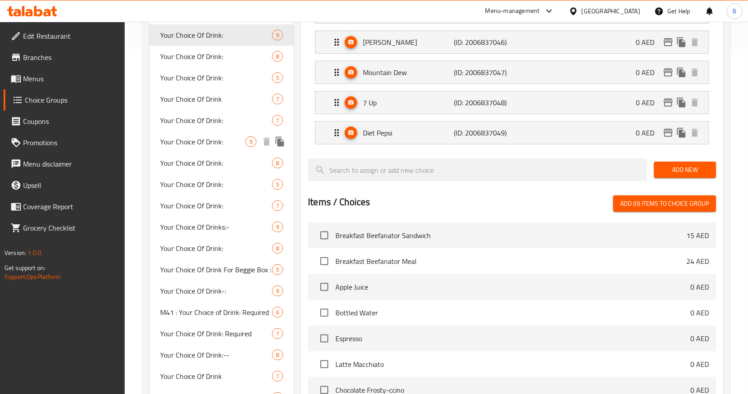
click at [227, 142] on span "Your Choice Of Drink:" at bounding box center [202, 141] width 85 height 11
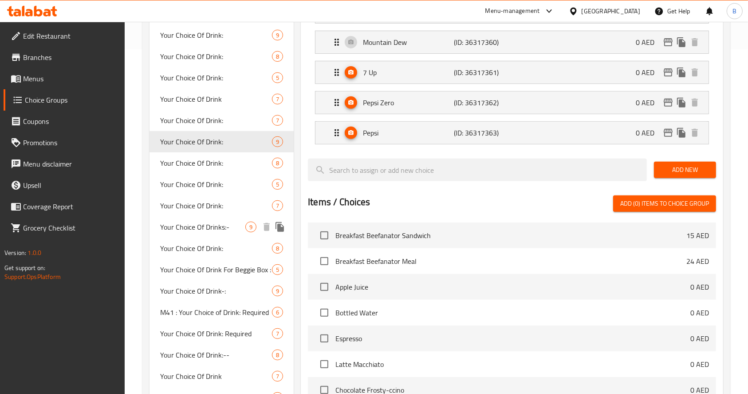
click at [218, 217] on div "Your Choice Of Drinks:- 9" at bounding box center [222, 226] width 144 height 21
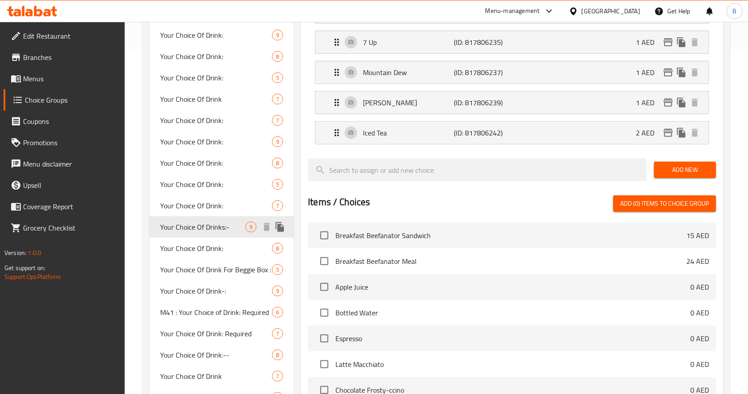
type input "Your Choice Of Drinks:-"
type input "إختيارك من المشروب:"
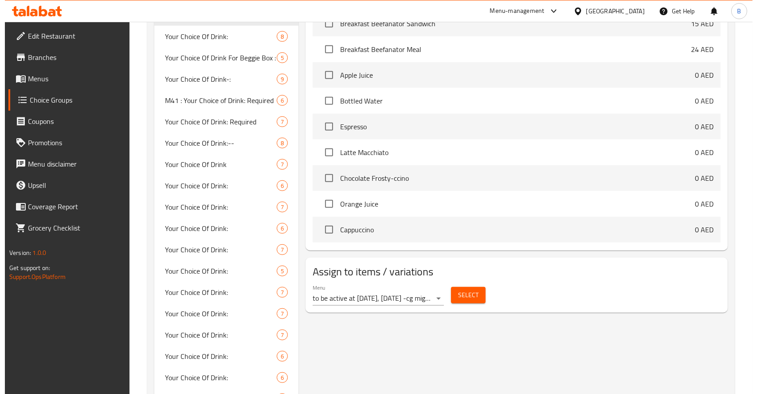
scroll to position [547, 0]
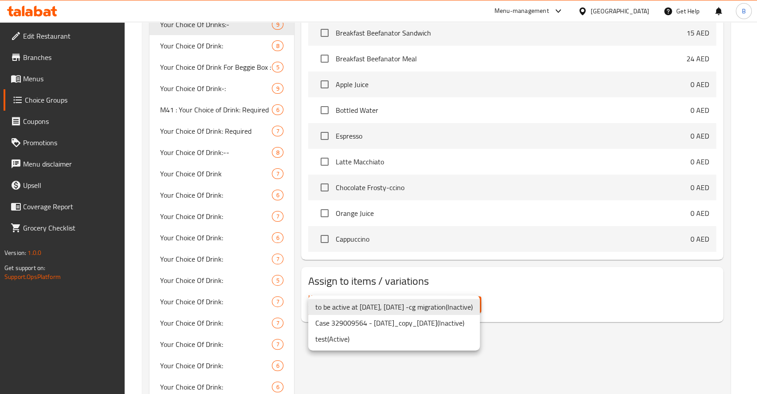
click at [395, 338] on li "test ( Active )" at bounding box center [394, 339] width 172 height 16
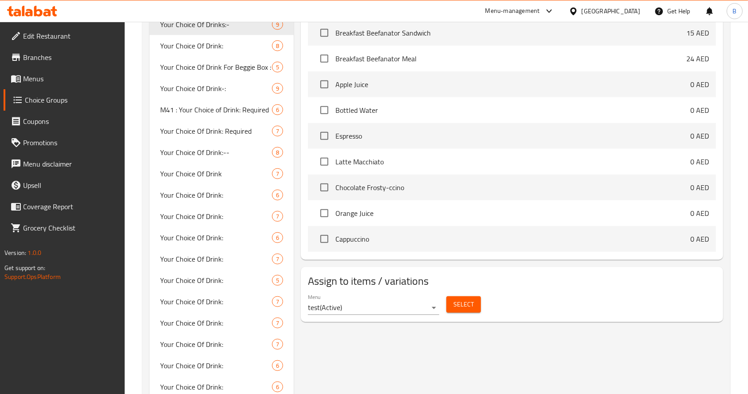
drag, startPoint x: 460, startPoint y: 289, endPoint x: 461, endPoint y: 300, distance: 11.2
click at [461, 300] on div "Menu test ( Active ) Select" at bounding box center [511, 304] width 415 height 28
click at [461, 300] on span "Select" at bounding box center [463, 304] width 20 height 11
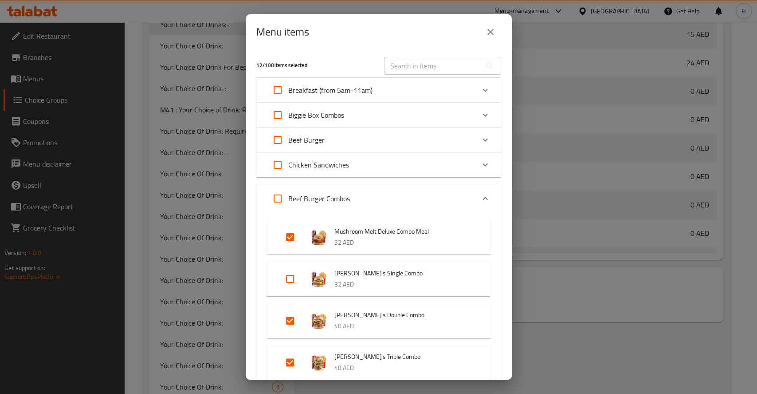
click at [285, 277] on input "Expand" at bounding box center [290, 278] width 21 height 21
checkbox input "true"
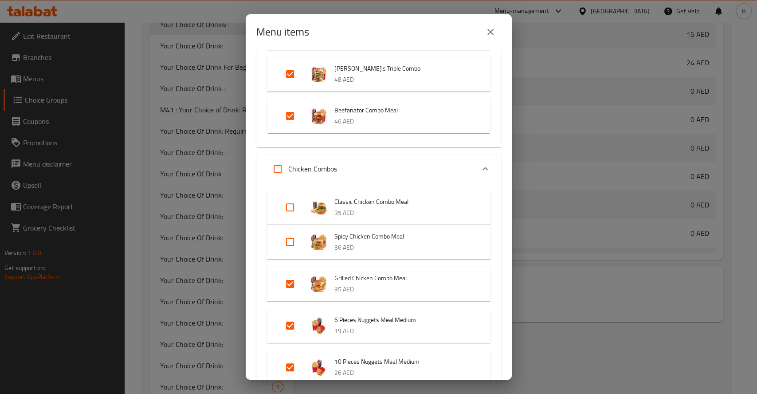
scroll to position [319, 0]
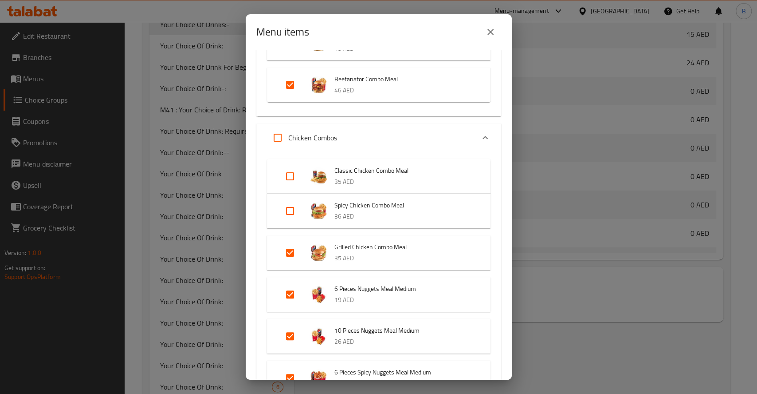
click at [288, 209] on input "Expand" at bounding box center [290, 210] width 21 height 21
checkbox input "true"
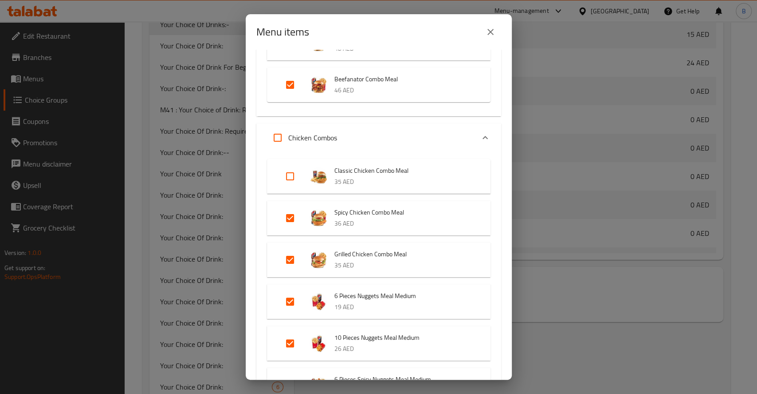
click at [289, 176] on input "Expand" at bounding box center [290, 175] width 21 height 21
checkbox input "true"
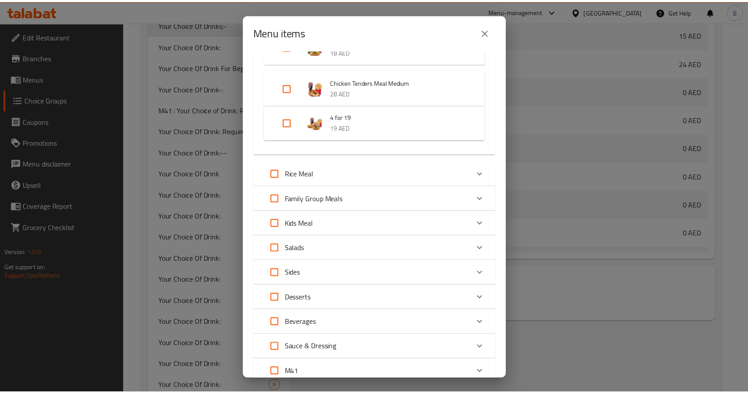
scroll to position [1083, 0]
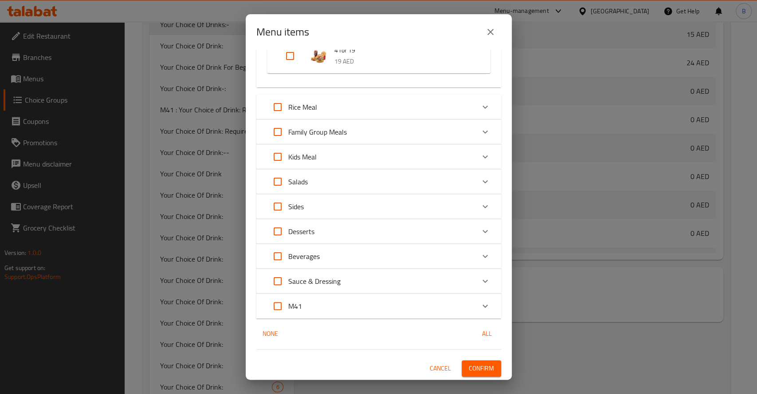
drag, startPoint x: 511, startPoint y: 172, endPoint x: 488, endPoint y: 367, distance: 197.0
click at [488, 367] on div "15 / 108 items selected ​ Breakfast (from 5am-11am) Breakfast Beefanator Sandwi…" at bounding box center [379, 215] width 266 height 330
click at [479, 365] on span "Confirm" at bounding box center [481, 367] width 25 height 11
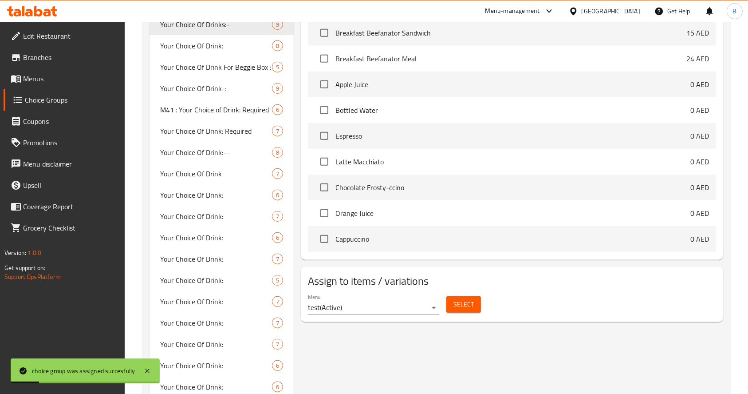
scroll to position [0, 0]
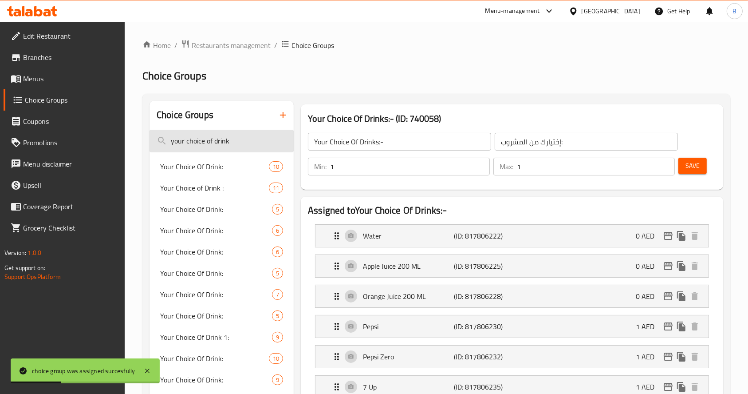
click at [238, 151] on input "your choice of drink" at bounding box center [222, 141] width 144 height 23
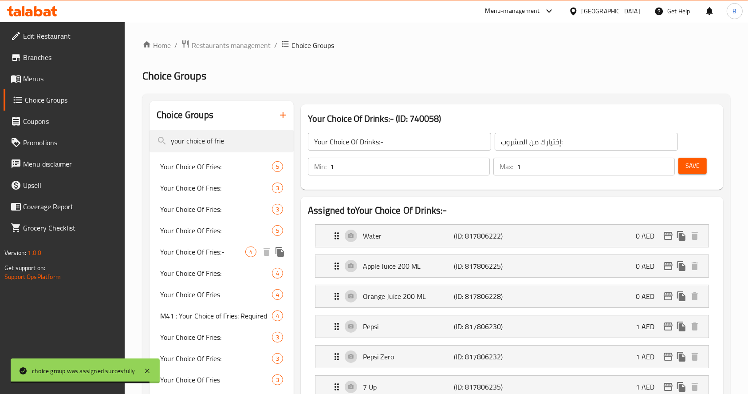
type input "your choice of frie"
click at [218, 248] on span "Your Choice Of Fries:-" at bounding box center [202, 251] width 85 height 11
type input "Your Choice Of Fries:-"
type input "إختيارك من البطاطا المقلية:"
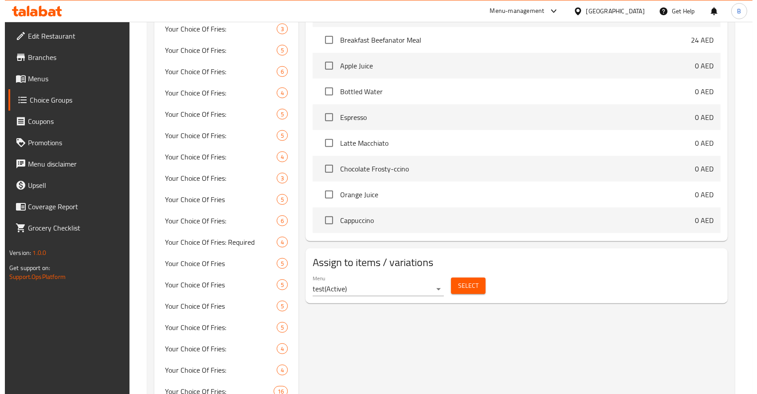
scroll to position [415, 0]
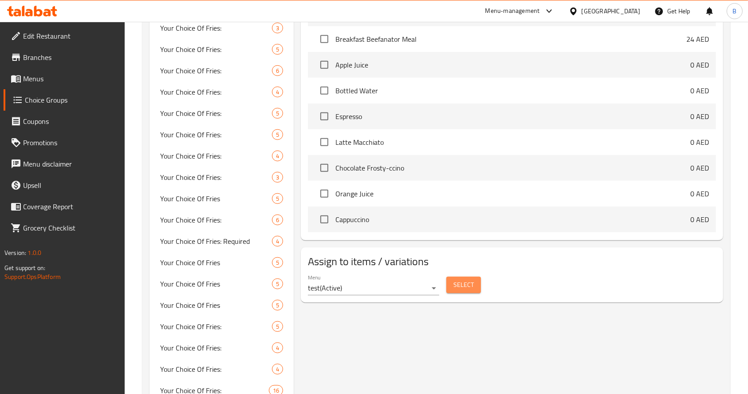
click at [476, 288] on button "Select" at bounding box center [463, 284] width 35 height 16
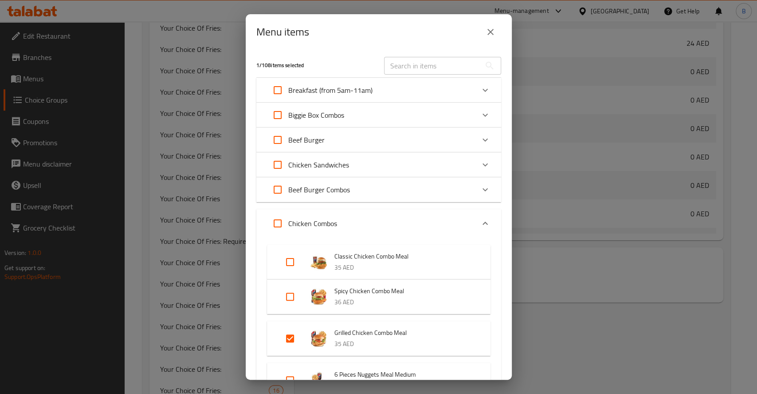
click at [295, 289] on input "Expand" at bounding box center [290, 296] width 21 height 21
checkbox input "true"
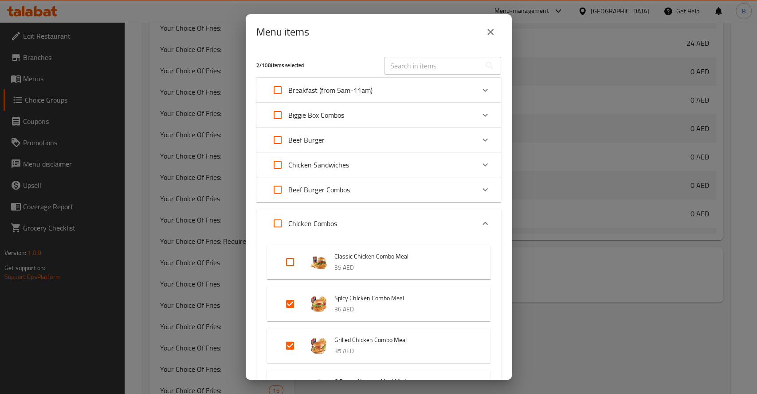
click at [288, 262] on input "Expand" at bounding box center [290, 261] width 21 height 21
checkbox input "true"
click at [475, 196] on div "Expand" at bounding box center [485, 189] width 21 height 21
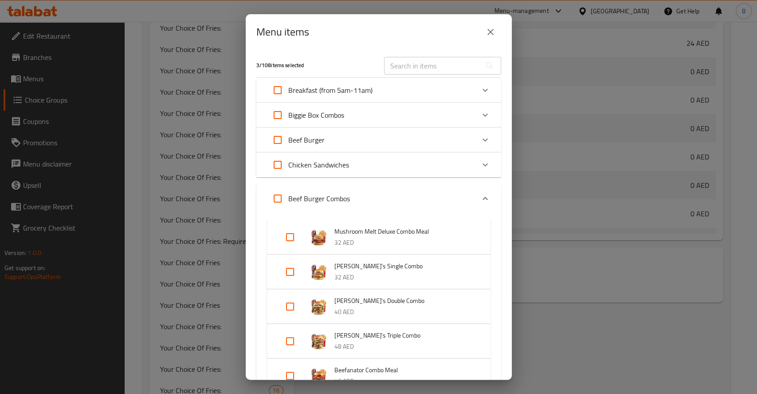
click at [543, 250] on div "Menu items 3 / 108 items selected ​ Breakfast (from 5am-11am) Breakfast Beefana…" at bounding box center [378, 197] width 757 height 394
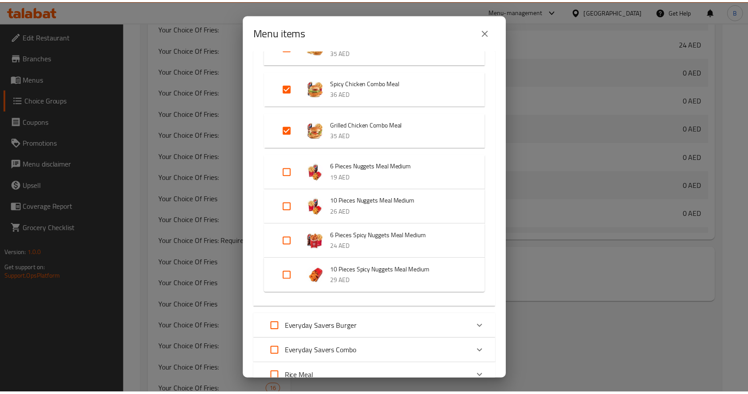
scroll to position [689, 0]
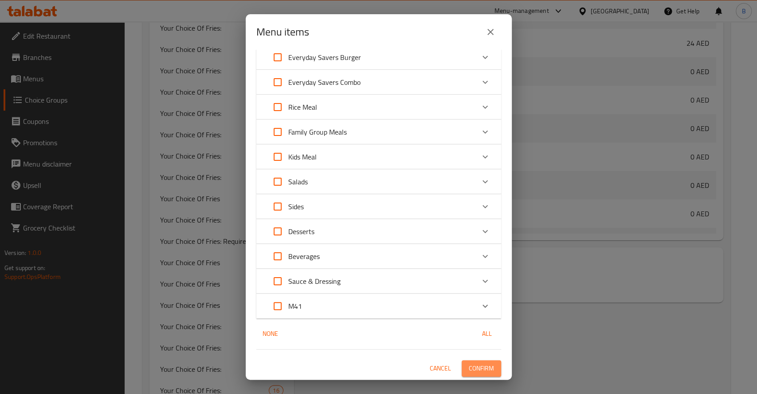
click at [469, 367] on span "Confirm" at bounding box center [481, 367] width 25 height 11
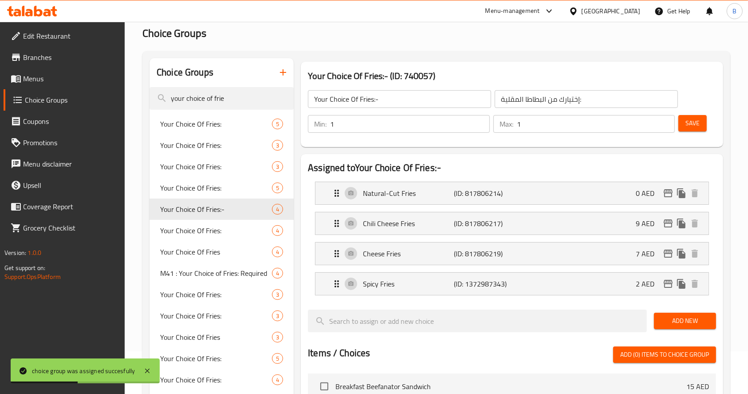
scroll to position [0, 0]
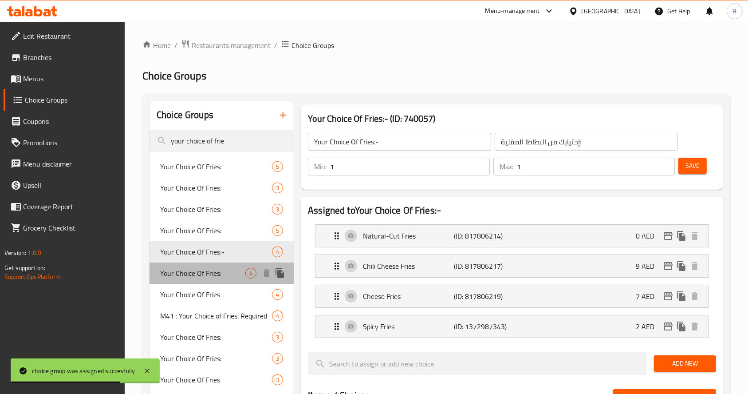
click at [229, 275] on span "Your Choice Of Fries:" at bounding box center [202, 273] width 85 height 11
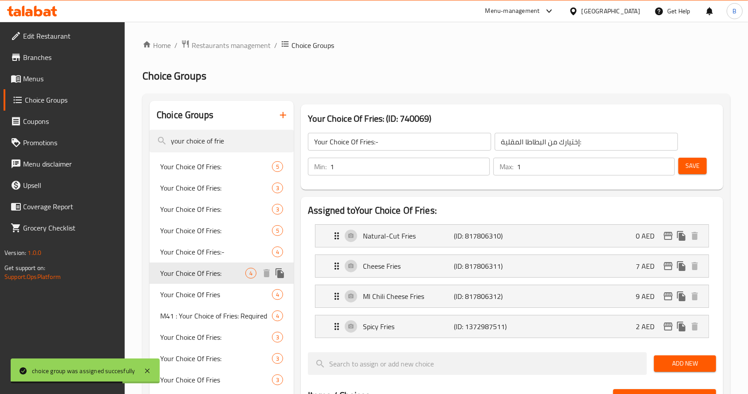
type input "Your Choice Of Fries:"
type input "اختيارك من البطاطا المقلية:"
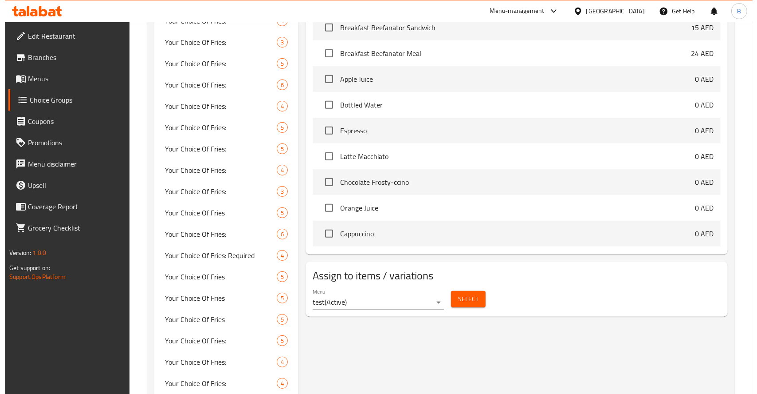
scroll to position [448, 0]
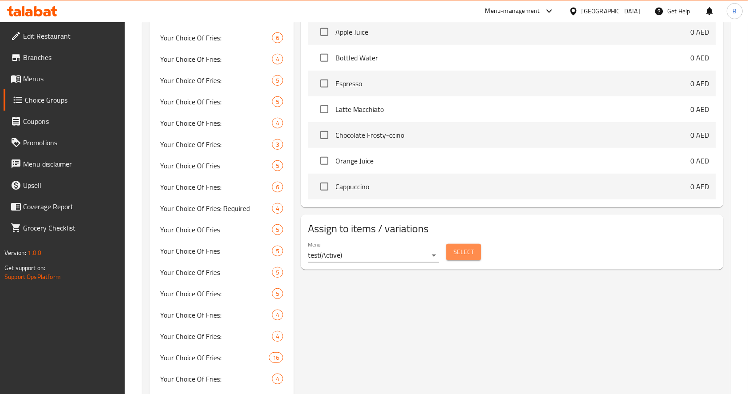
click at [450, 248] on button "Select" at bounding box center [463, 252] width 35 height 16
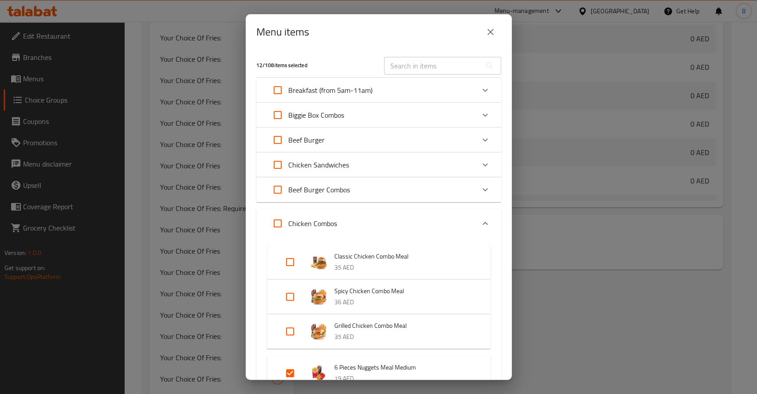
click at [339, 190] on p "Beef Burger Combos" at bounding box center [319, 189] width 62 height 11
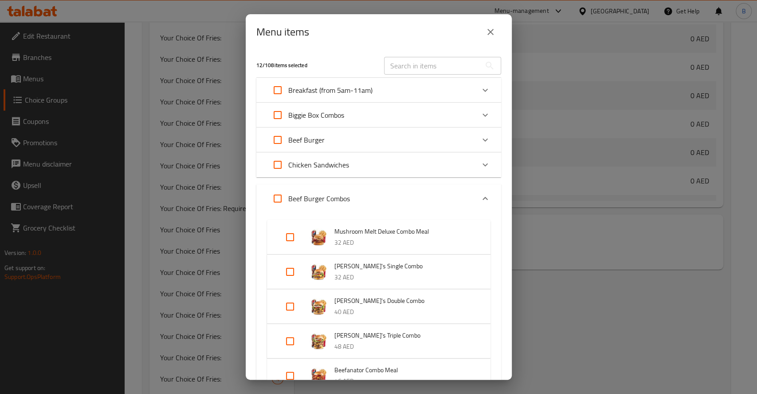
click at [295, 269] on input "Expand" at bounding box center [290, 271] width 21 height 21
checkbox input "true"
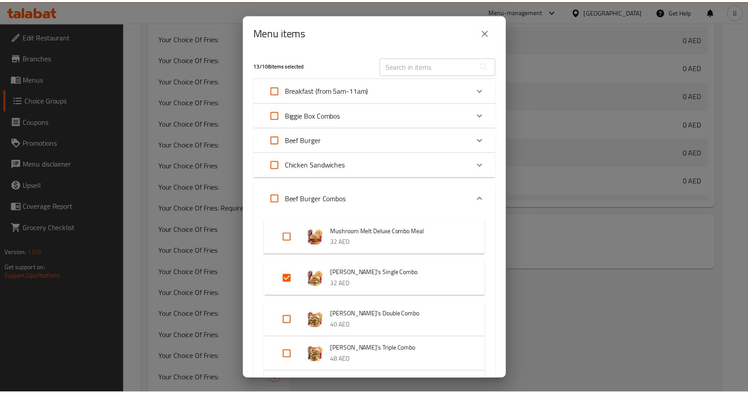
scroll to position [1076, 0]
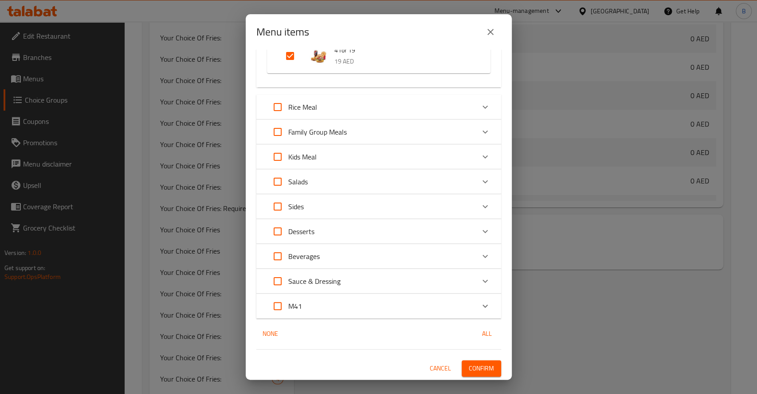
click at [469, 370] on span "Confirm" at bounding box center [481, 367] width 25 height 11
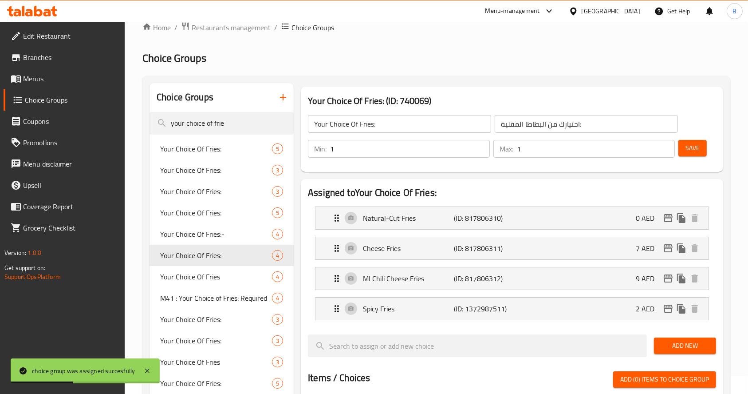
scroll to position [0, 0]
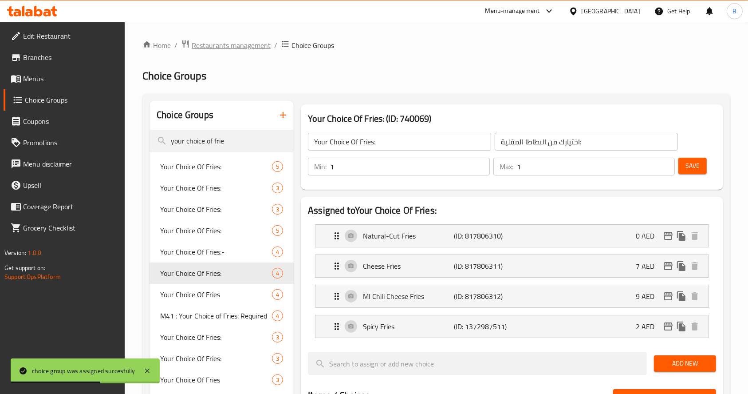
click at [254, 50] on span "Restaurants management" at bounding box center [231, 45] width 79 height 11
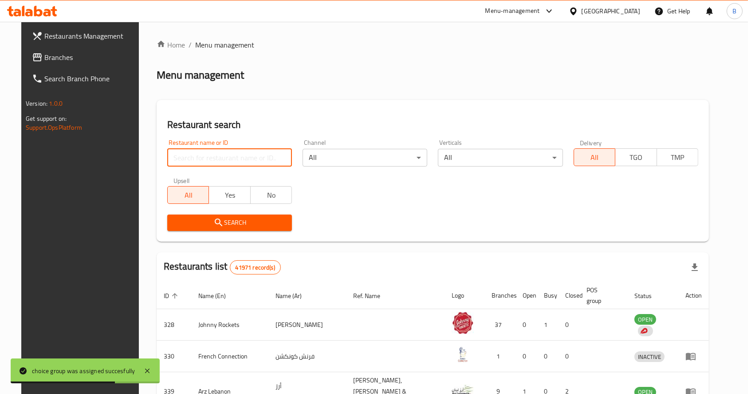
click at [223, 162] on input "search" at bounding box center [229, 158] width 125 height 18
type input "[PERSON_NAME]"
click button "Search" at bounding box center [229, 222] width 125 height 16
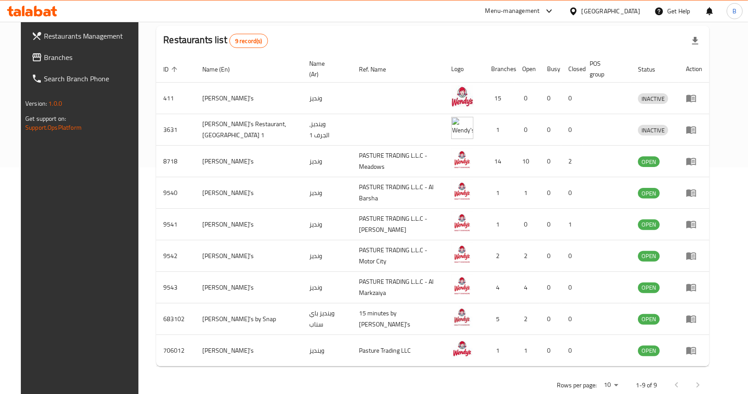
scroll to position [233, 0]
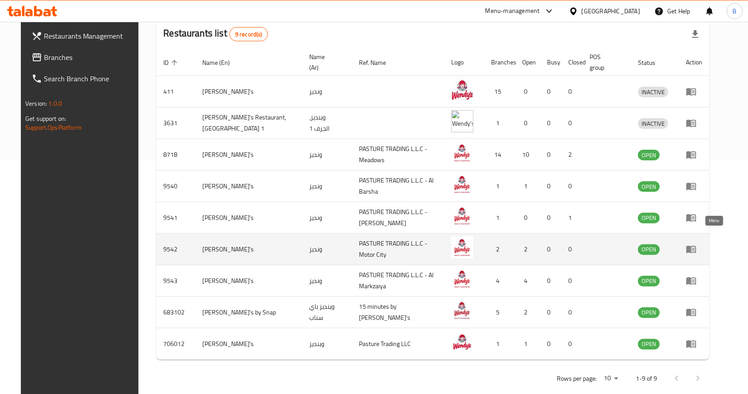
click at [617, 244] on icon "enhanced table" at bounding box center [691, 249] width 11 height 11
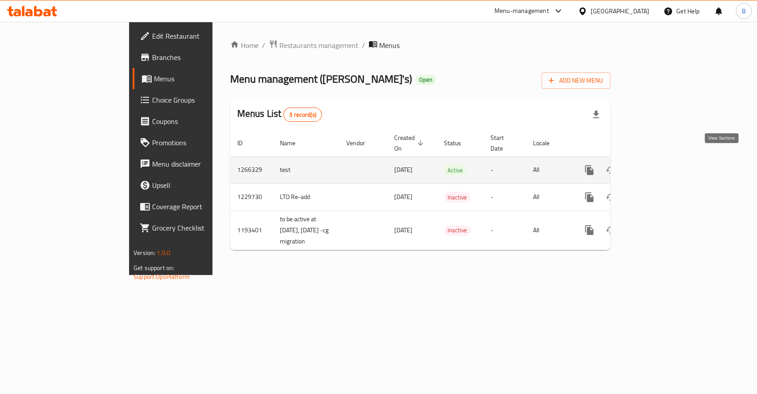
click at [617, 165] on icon "enhanced table" at bounding box center [653, 170] width 11 height 11
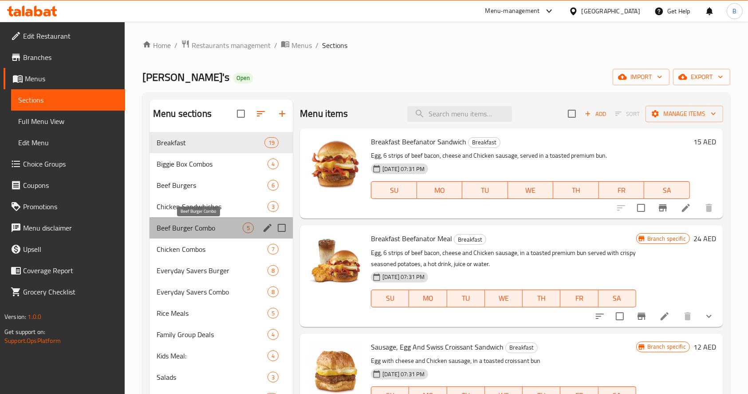
click at [191, 232] on span "Beef Burger Combo" at bounding box center [200, 227] width 86 height 11
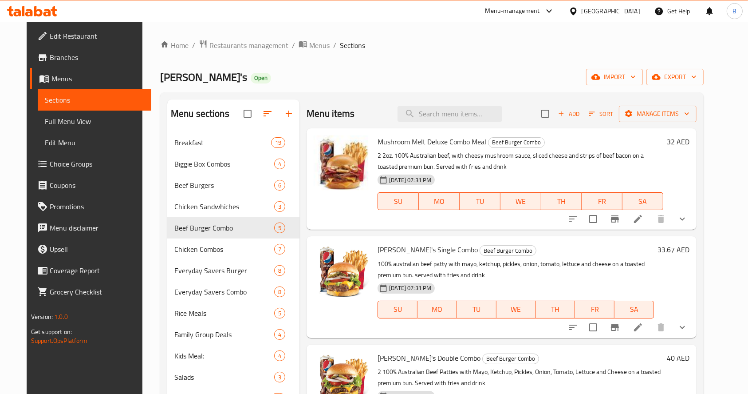
click at [617, 250] on h6 "33.67 AED" at bounding box center [674, 249] width 32 height 12
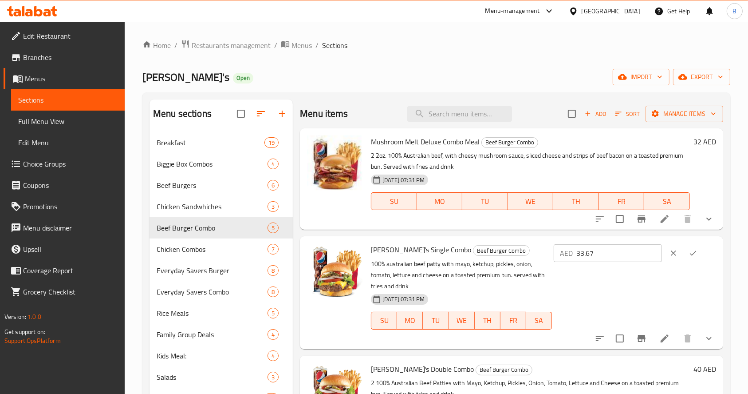
click at [617, 259] on input "33.67" at bounding box center [619, 253] width 86 height 18
type input "32"
click at [617, 254] on icon "ok" at bounding box center [693, 252] width 9 height 9
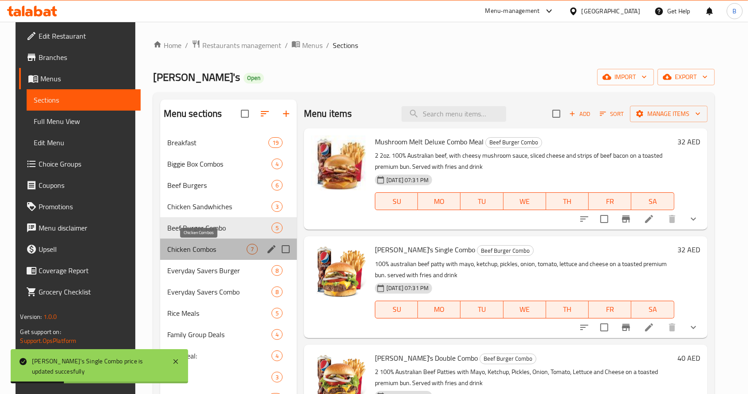
click at [202, 253] on span "Chicken Combos" at bounding box center [206, 249] width 79 height 11
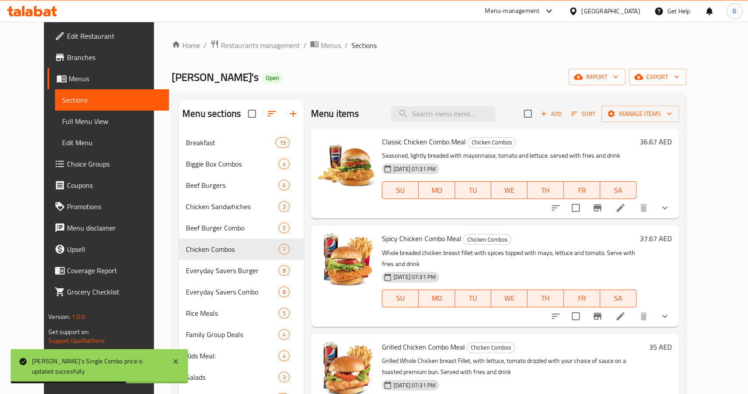
click at [617, 139] on h6 "36.67 AED" at bounding box center [656, 141] width 32 height 12
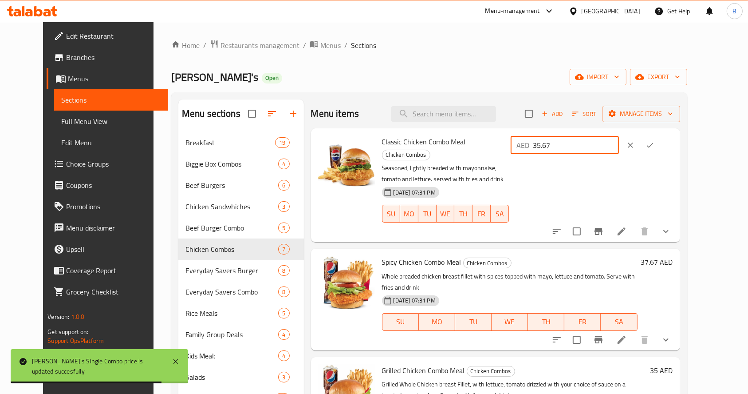
click at [617, 145] on input "35.67" at bounding box center [576, 145] width 86 height 18
drag, startPoint x: 647, startPoint y: 145, endPoint x: 643, endPoint y: 144, distance: 4.5
click at [617, 144] on input "34.67" at bounding box center [576, 145] width 86 height 18
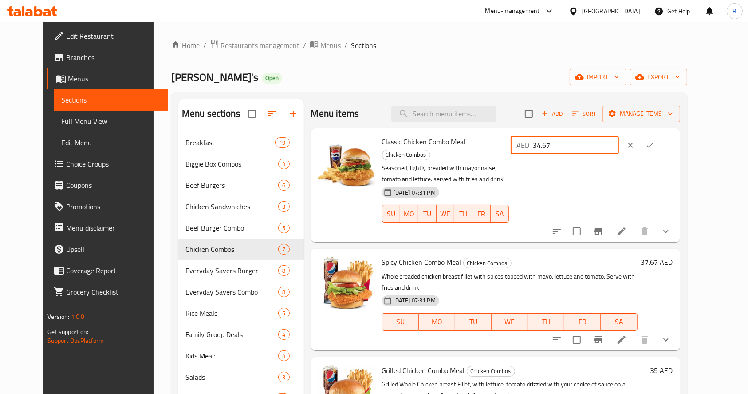
click at [617, 144] on input "34.67" at bounding box center [576, 145] width 86 height 18
type input "35"
click at [617, 146] on icon "ok" at bounding box center [650, 145] width 9 height 9
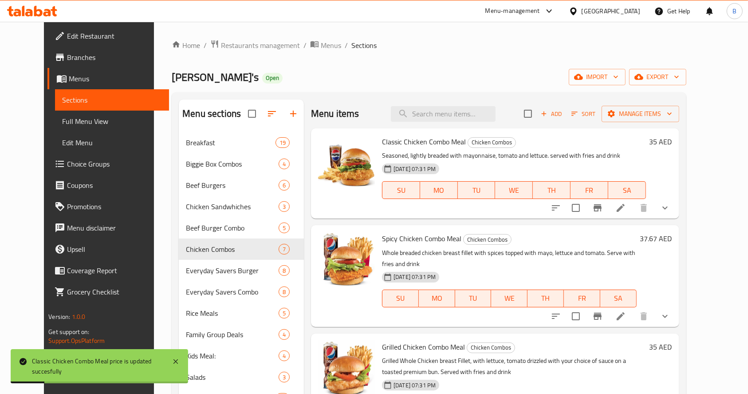
click at [617, 236] on h6 "37.67 AED" at bounding box center [656, 238] width 32 height 12
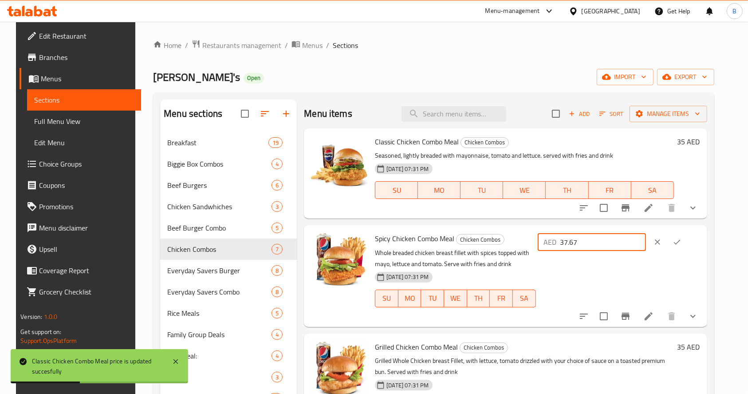
click at [617, 243] on input "37.67" at bounding box center [603, 242] width 86 height 18
type input "36"
click at [617, 243] on button "ok" at bounding box center [677, 242] width 20 height 20
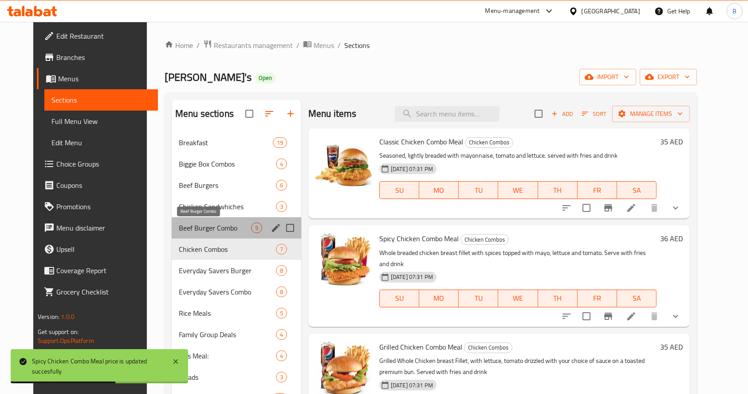
click at [230, 227] on span "Beef Burger Combo" at bounding box center [215, 227] width 72 height 11
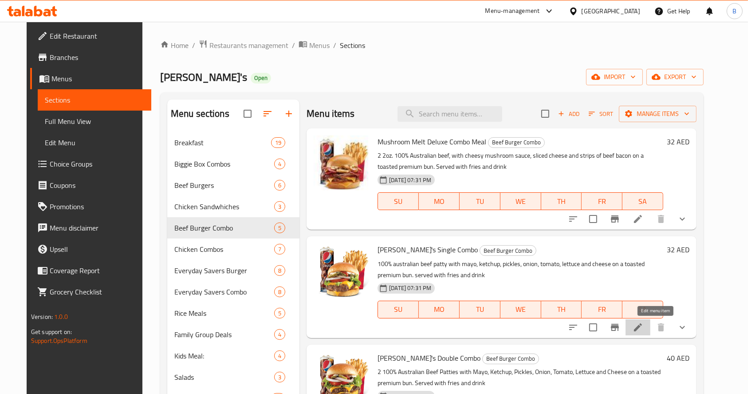
click at [617, 323] on icon at bounding box center [638, 327] width 11 height 11
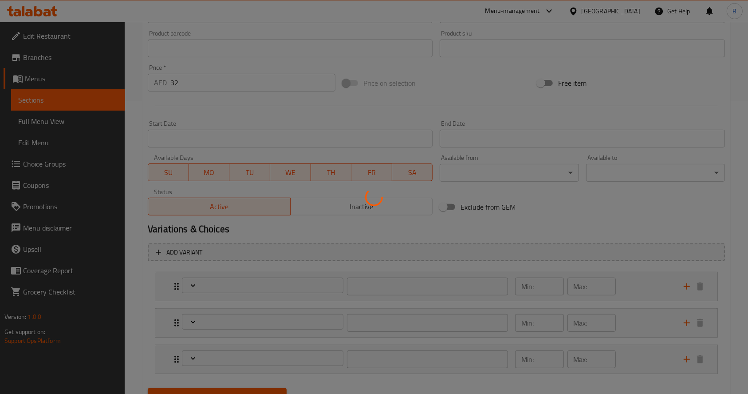
type input "اختيارك من المشروب:"
type input "1"
type input "اختيارك للحجم:"
type input "0"
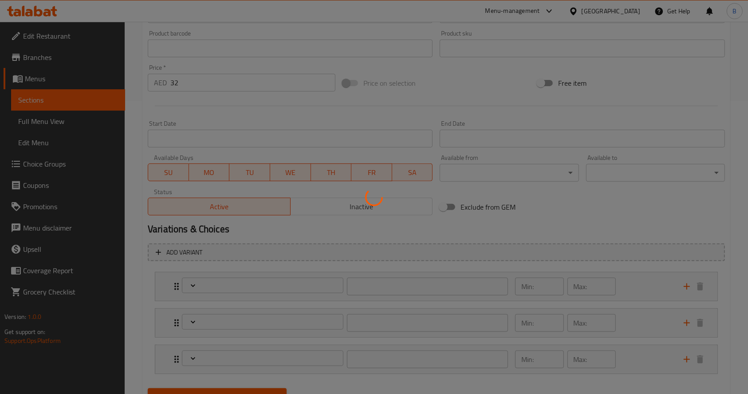
type input "1"
type input "المكونات القابلة للإزالة:"
type input "0"
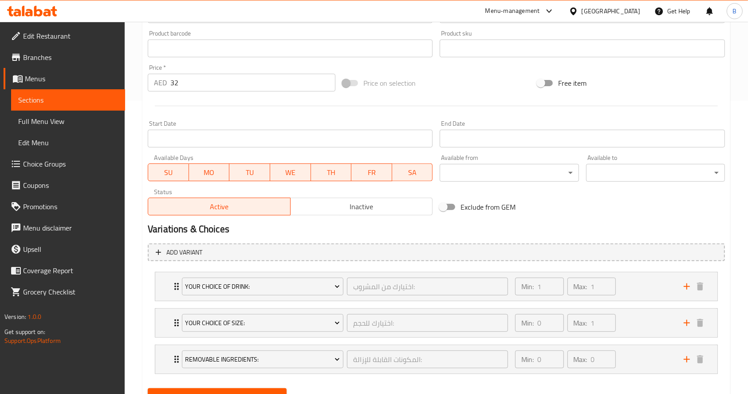
scroll to position [295, 0]
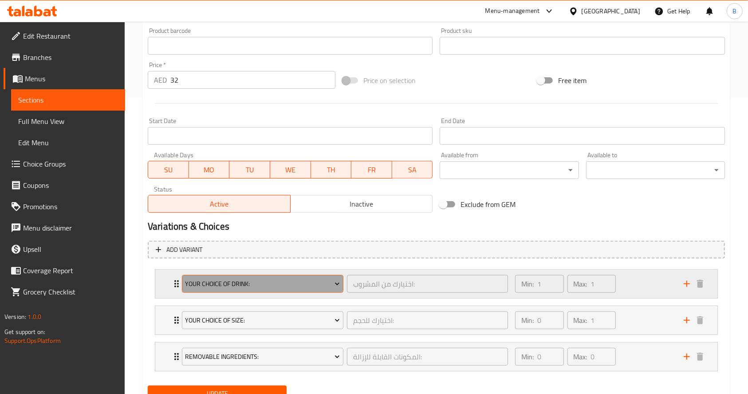
click at [236, 281] on span "Your Choice Of Drink:" at bounding box center [262, 283] width 155 height 11
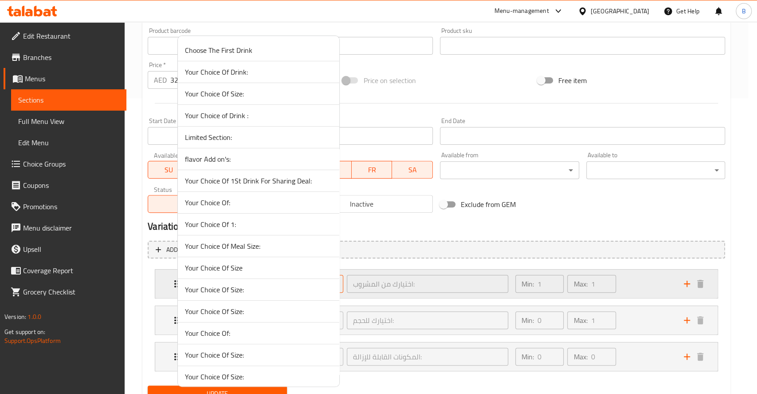
click at [236, 281] on li "Your Choice Of Size:" at bounding box center [259, 290] width 162 height 22
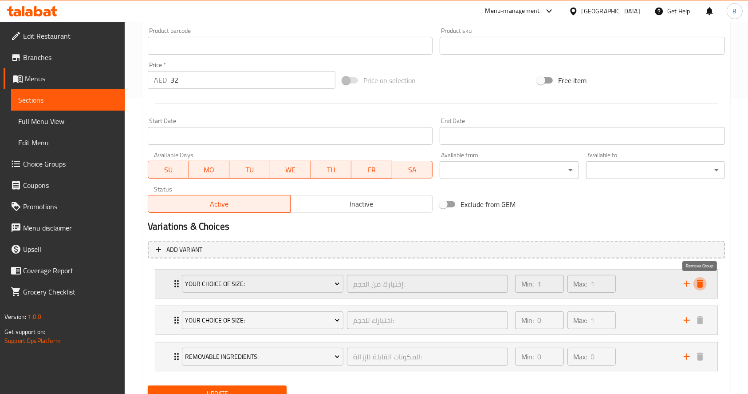
click at [617, 280] on icon "delete" at bounding box center [700, 283] width 11 height 11
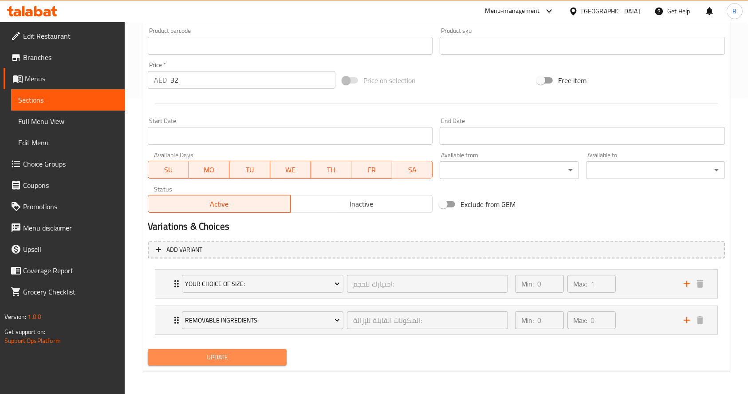
click at [239, 355] on span "Update" at bounding box center [217, 356] width 125 height 11
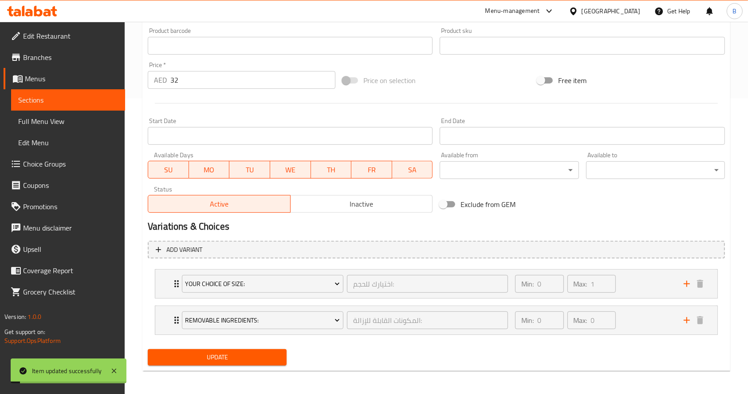
scroll to position [0, 0]
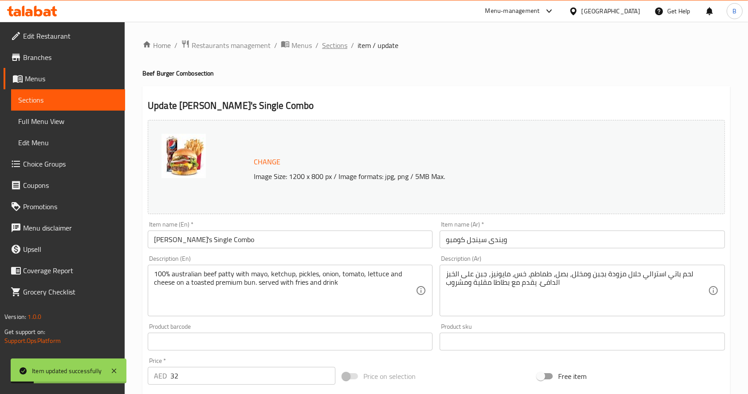
click at [343, 44] on span "Sections" at bounding box center [334, 45] width 25 height 11
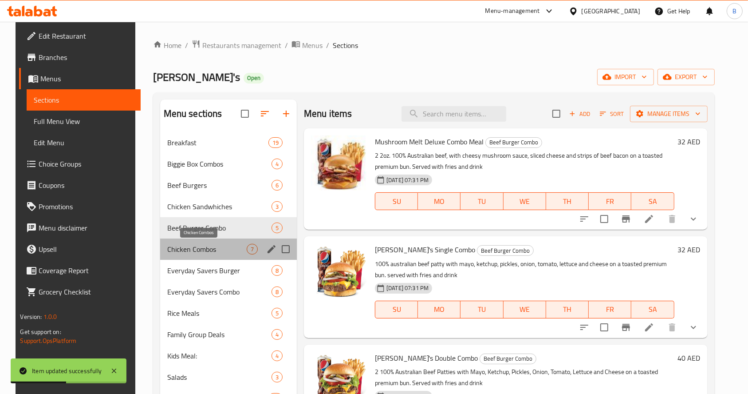
click at [206, 251] on span "Chicken Combos" at bounding box center [206, 249] width 79 height 11
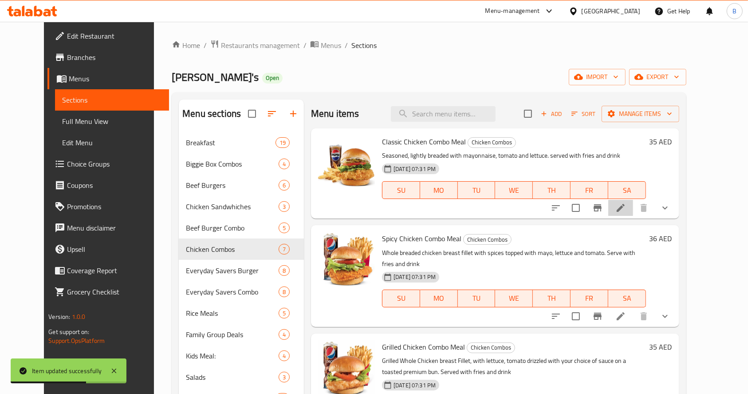
click at [617, 201] on li at bounding box center [620, 208] width 25 height 16
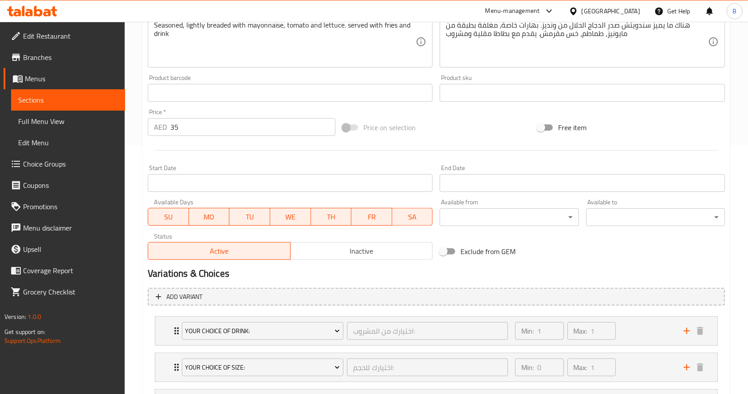
scroll to position [328, 0]
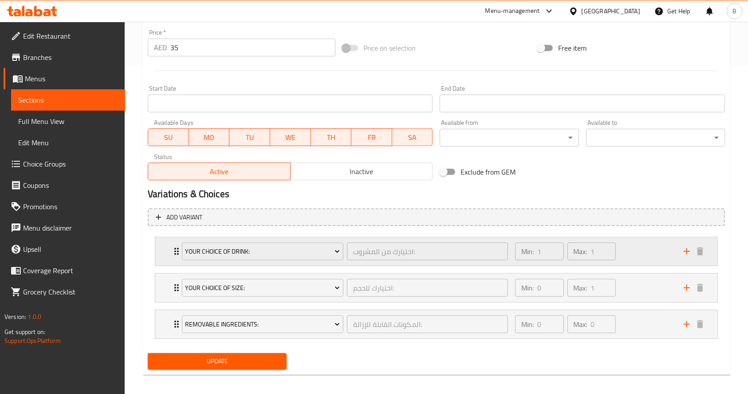
click at [328, 261] on div "Your Choice Of Drink:" at bounding box center [262, 250] width 165 height 21
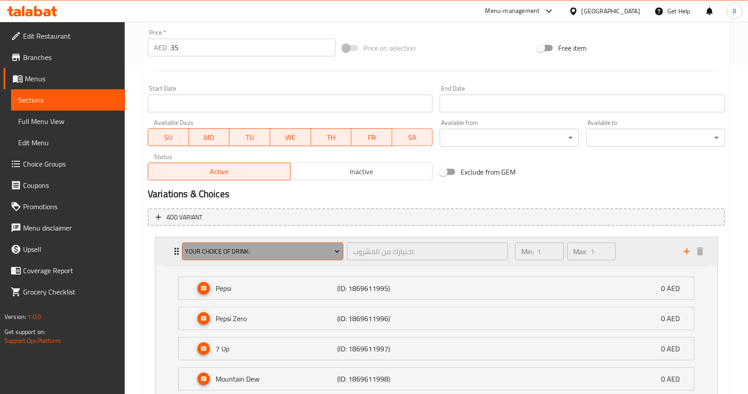
click at [327, 256] on span "Your Choice Of Drink:" at bounding box center [262, 251] width 155 height 11
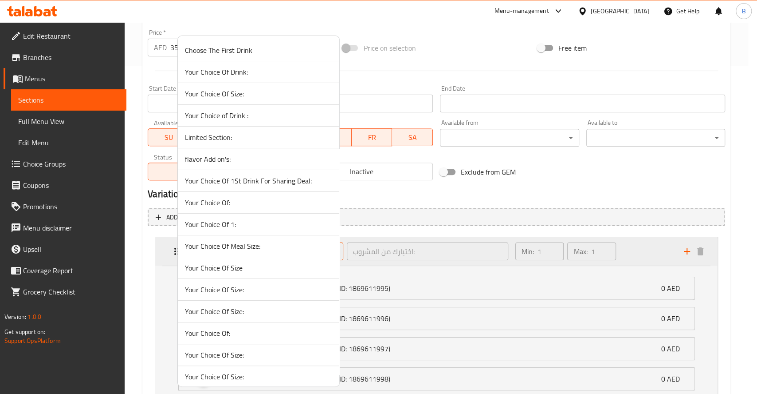
click at [327, 256] on li "Your Choice Of Meal Size:" at bounding box center [259, 246] width 162 height 22
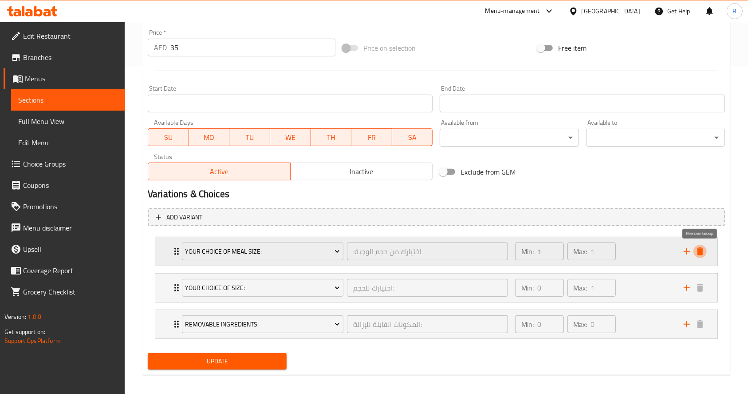
click at [617, 250] on icon "delete" at bounding box center [700, 251] width 6 height 8
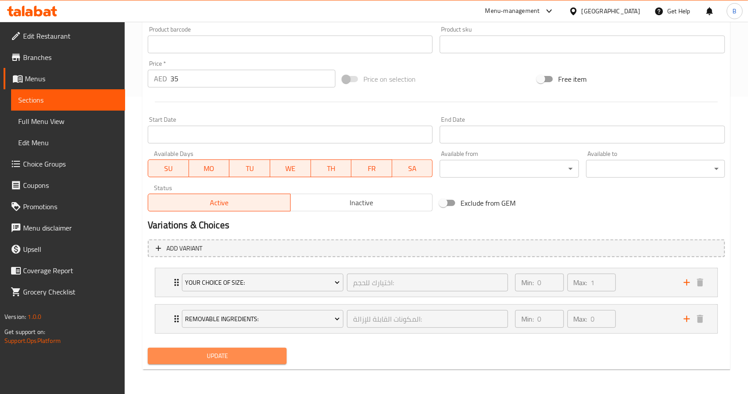
click at [262, 353] on span "Update" at bounding box center [217, 355] width 125 height 11
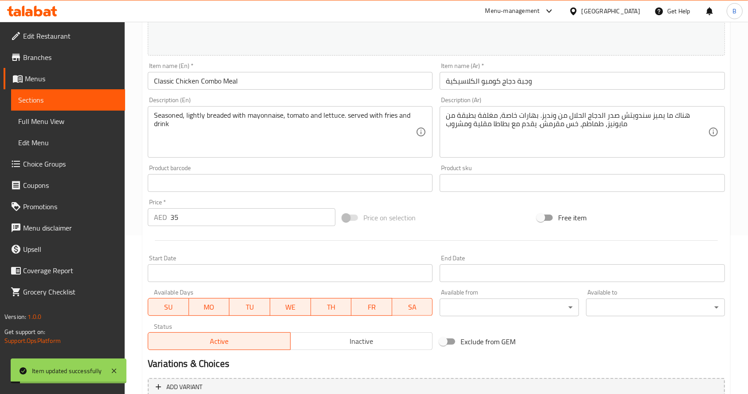
scroll to position [0, 0]
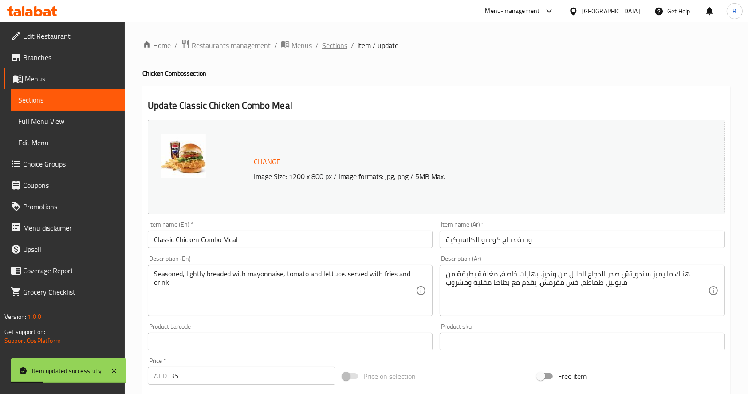
click at [339, 50] on span "Sections" at bounding box center [334, 45] width 25 height 11
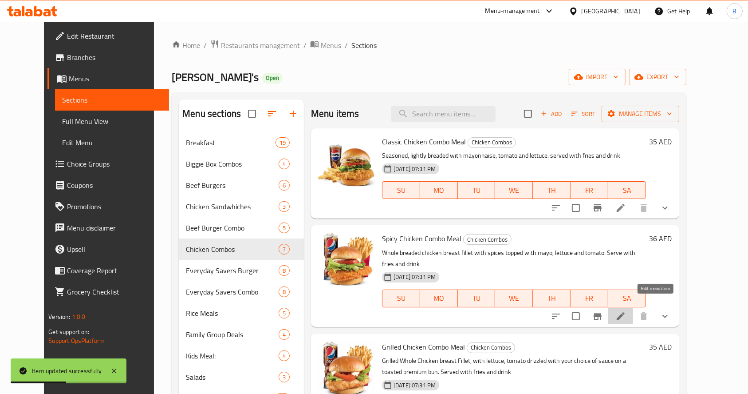
click at [617, 311] on icon at bounding box center [620, 316] width 11 height 11
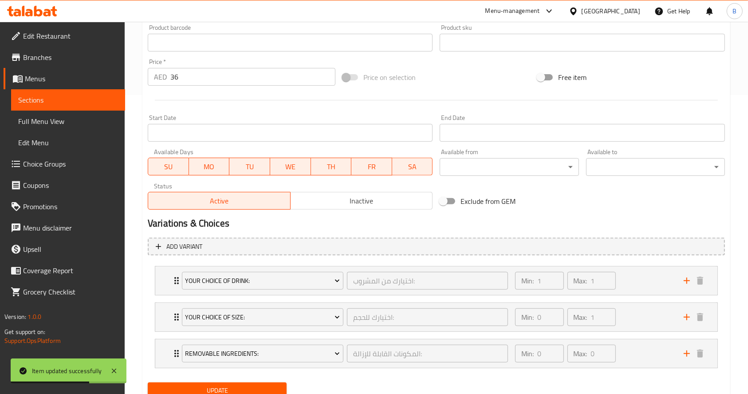
scroll to position [333, 0]
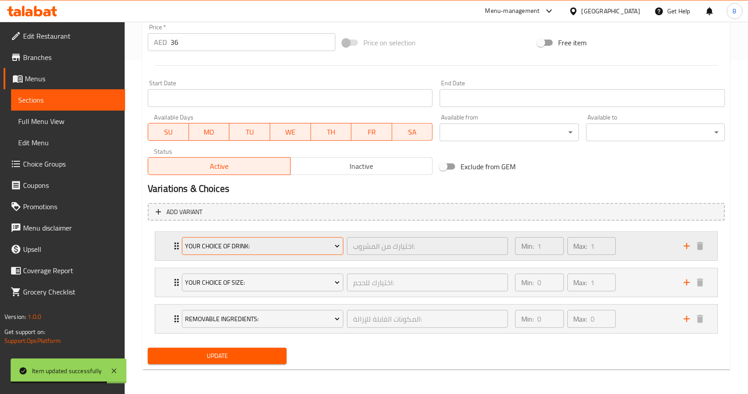
click at [303, 241] on span "Your Choice Of Drink:" at bounding box center [262, 245] width 155 height 11
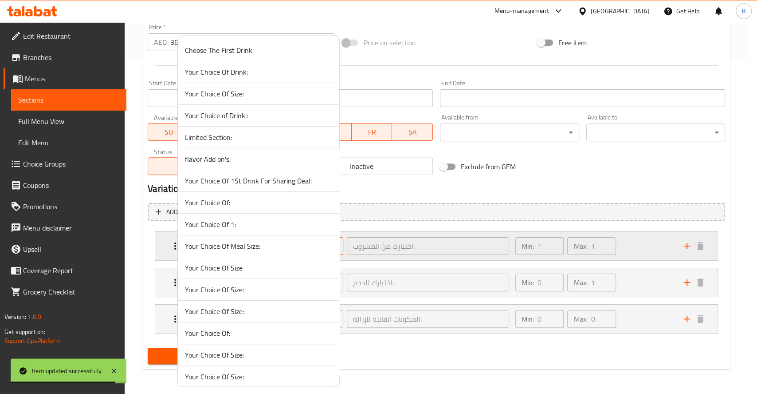
click at [303, 241] on span "Your Choice Of Meal Size:" at bounding box center [258, 245] width 147 height 11
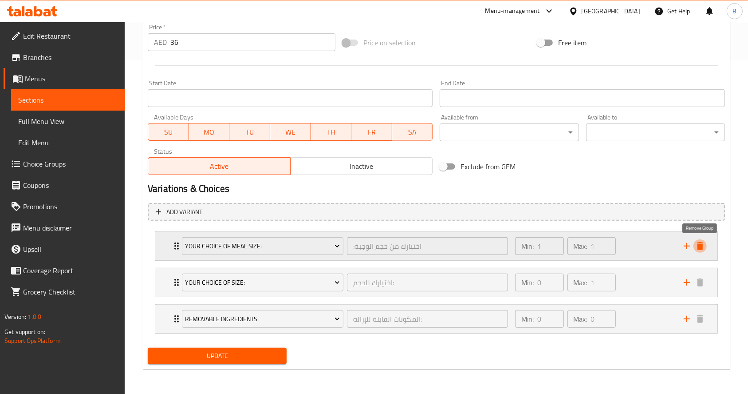
click at [617, 240] on button "delete" at bounding box center [699, 245] width 13 height 13
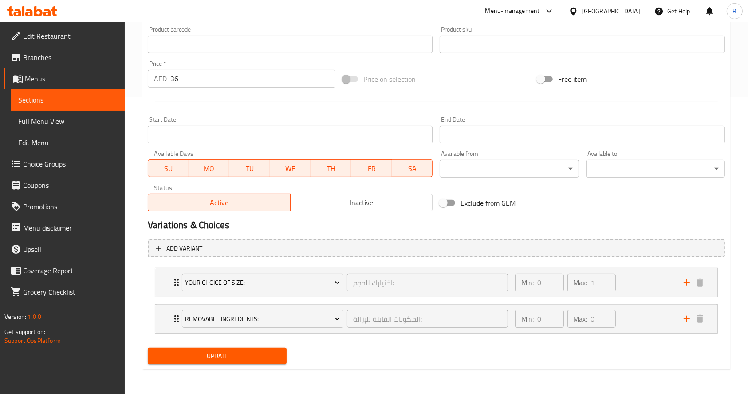
click at [261, 362] on button "Update" at bounding box center [217, 355] width 139 height 16
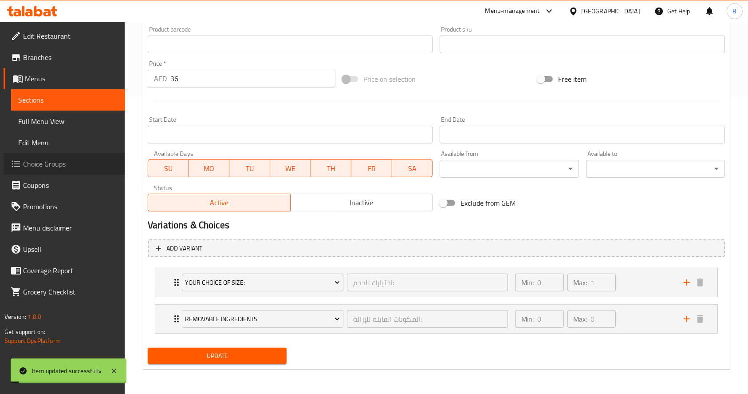
click at [55, 162] on span "Choice Groups" at bounding box center [70, 163] width 95 height 11
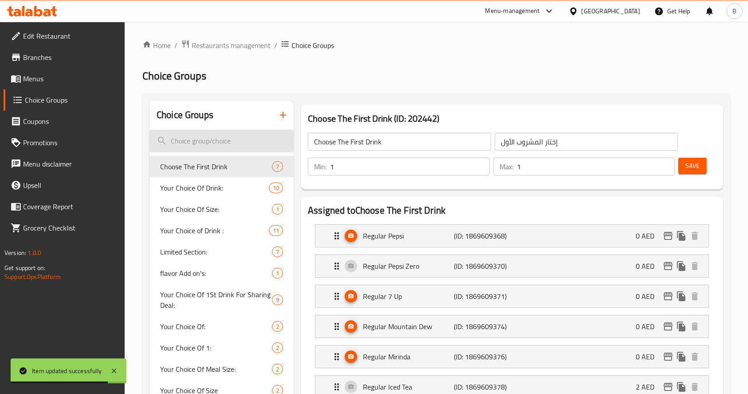
click at [202, 141] on input "search" at bounding box center [222, 141] width 144 height 23
click at [244, 147] on input "search" at bounding box center [222, 141] width 144 height 23
paste input "your choice of drink"
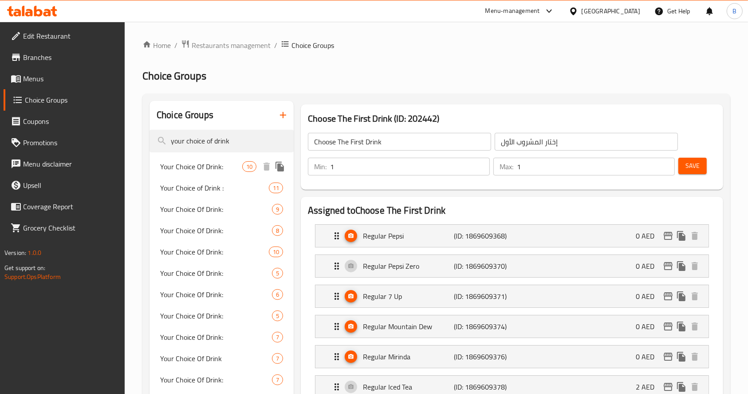
type input "your choice of drink"
click at [229, 165] on span "Your Choice Of Drink:" at bounding box center [201, 166] width 82 height 11
type input "Your Choice Of Drink:"
type input "اختيارك من المشروب:"
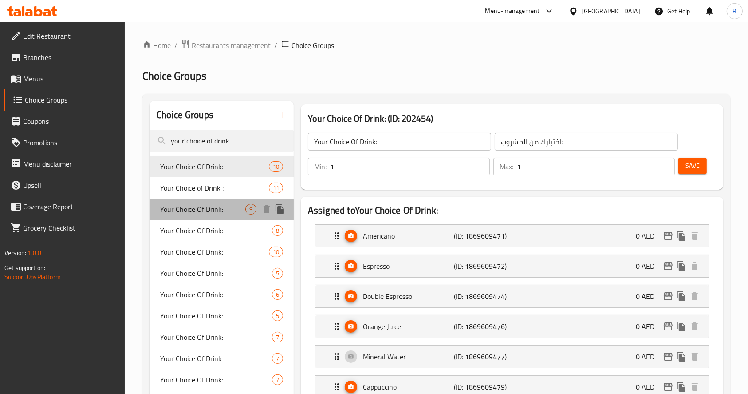
click at [234, 208] on span "Your Choice Of Drink:" at bounding box center [202, 209] width 85 height 11
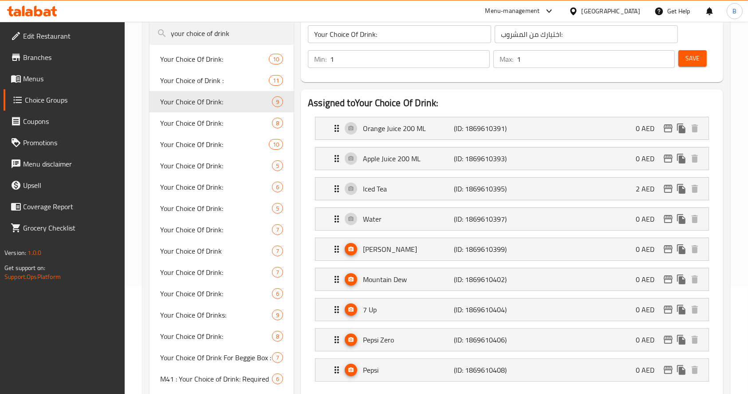
scroll to position [109, 0]
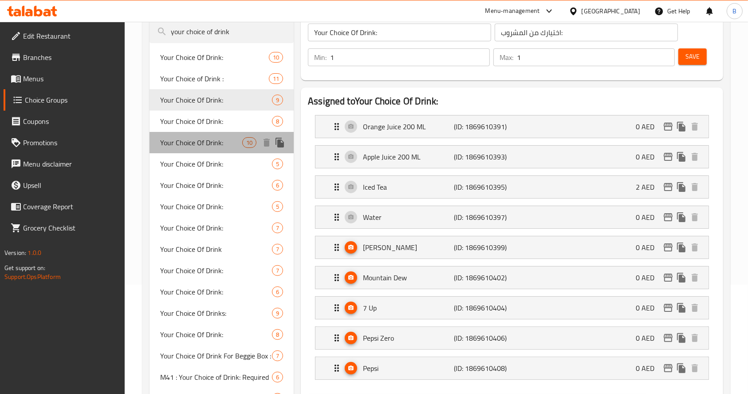
click at [207, 145] on span "Your Choice Of Drink:" at bounding box center [201, 142] width 82 height 11
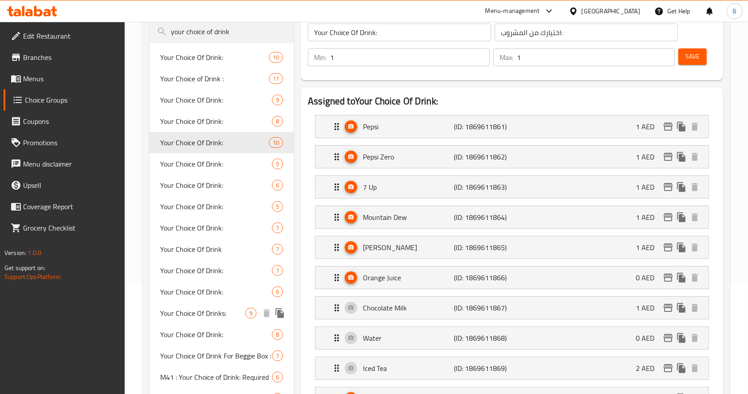
click at [217, 307] on span "Your Choice Of Drinks:" at bounding box center [202, 312] width 85 height 11
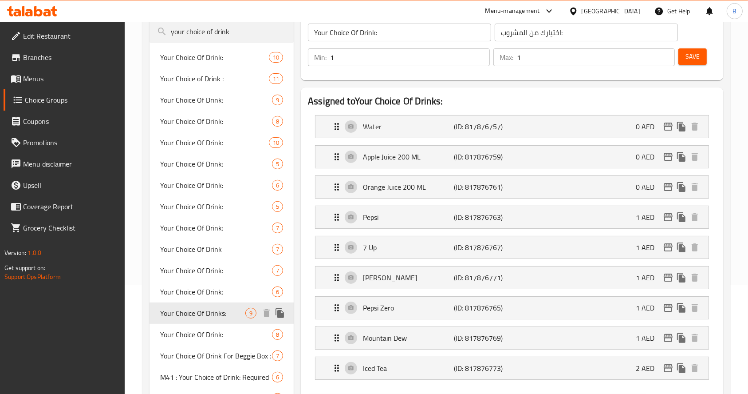
type input "Your Choice Of Drinks:"
type input "إختيارك من المشروب:"
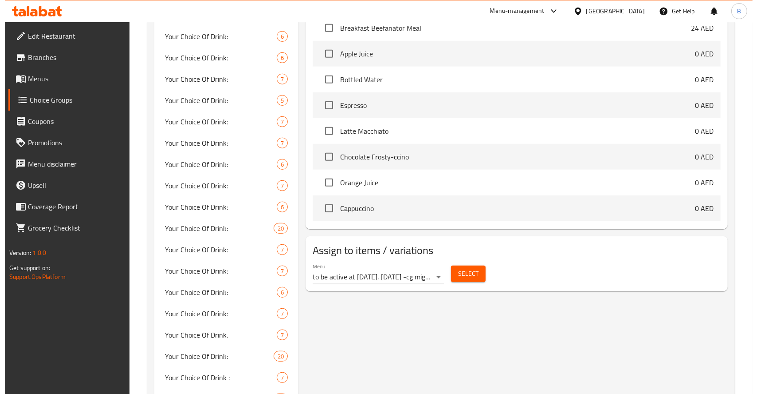
scroll to position [621, 0]
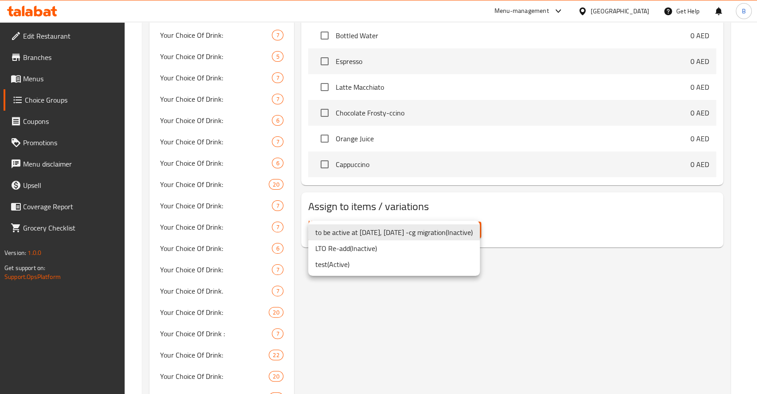
click at [361, 261] on li "test ( Active )" at bounding box center [394, 264] width 172 height 16
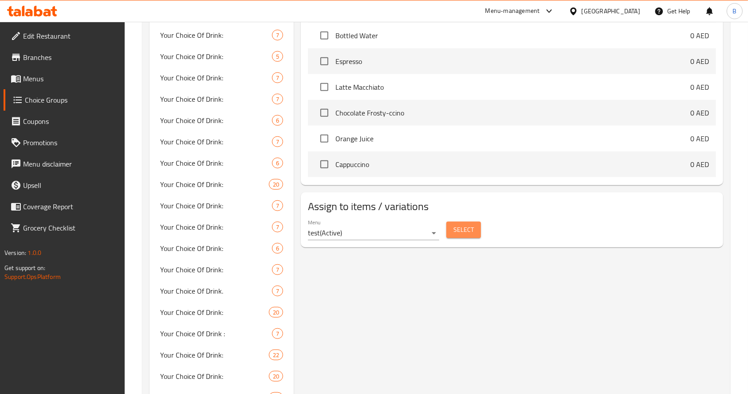
click at [476, 230] on button "Select" at bounding box center [463, 229] width 35 height 16
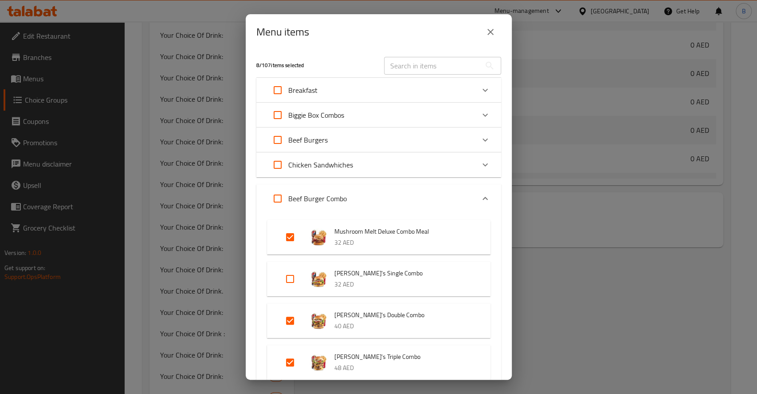
click at [286, 269] on input "Expand" at bounding box center [290, 278] width 21 height 21
checkbox input "true"
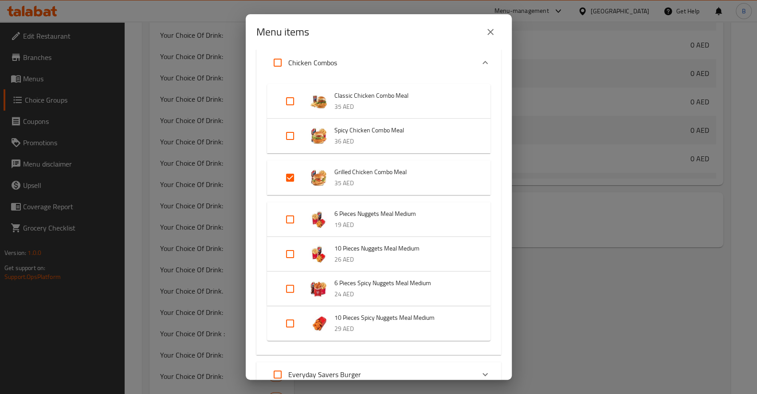
scroll to position [392, 0]
click at [294, 138] on input "Expand" at bounding box center [290, 137] width 21 height 21
checkbox input "true"
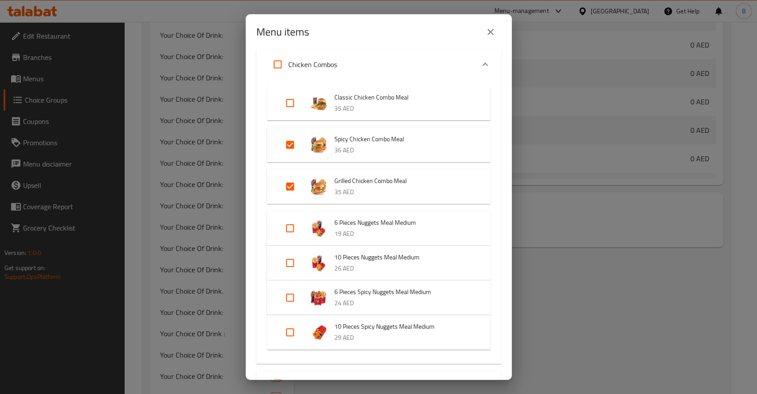
click at [294, 101] on input "Expand" at bounding box center [290, 102] width 21 height 21
checkbox input "true"
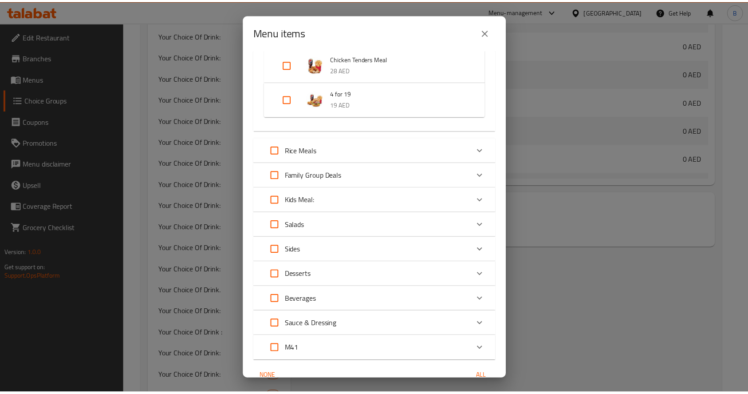
scroll to position [1062, 0]
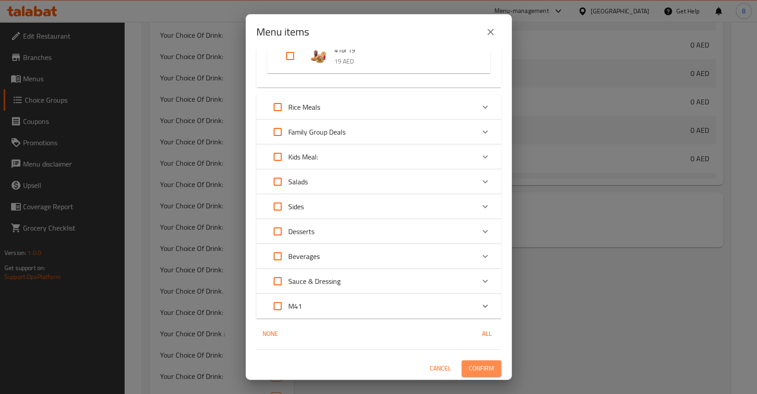
click at [485, 367] on span "Confirm" at bounding box center [481, 367] width 25 height 11
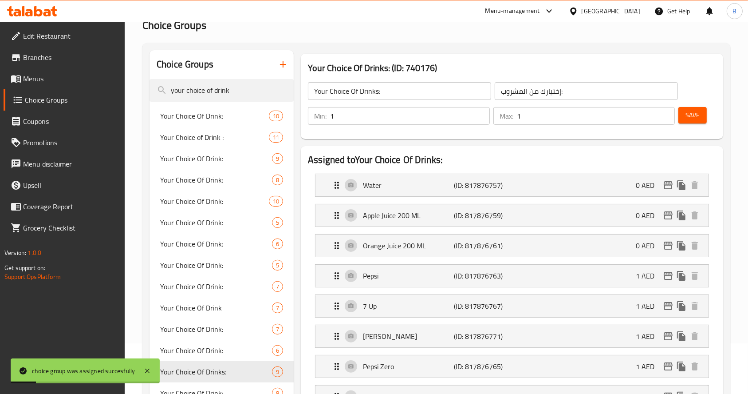
scroll to position [0, 0]
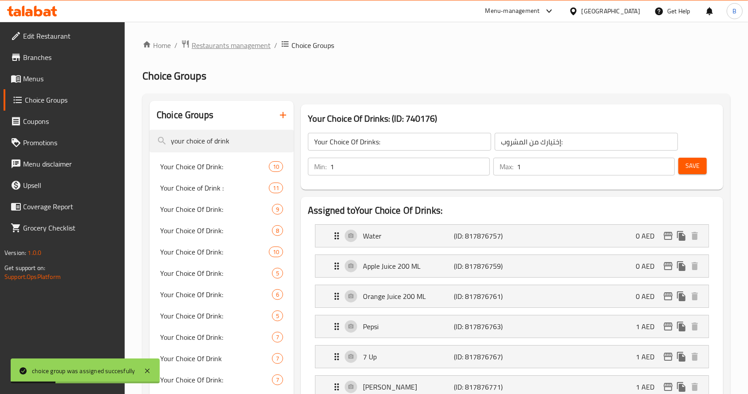
click at [245, 43] on span "Restaurants management" at bounding box center [231, 45] width 79 height 11
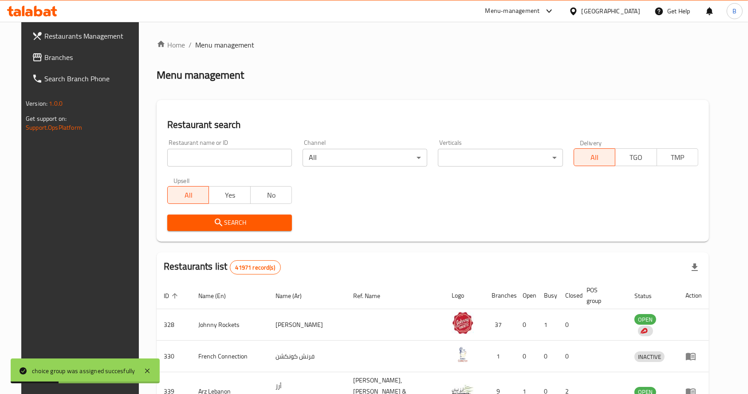
click at [245, 43] on ol "Home / Menu management" at bounding box center [433, 44] width 552 height 11
click at [225, 165] on input "search" at bounding box center [229, 158] width 125 height 18
type input "[PERSON_NAME]"
click button "Search" at bounding box center [229, 222] width 125 height 16
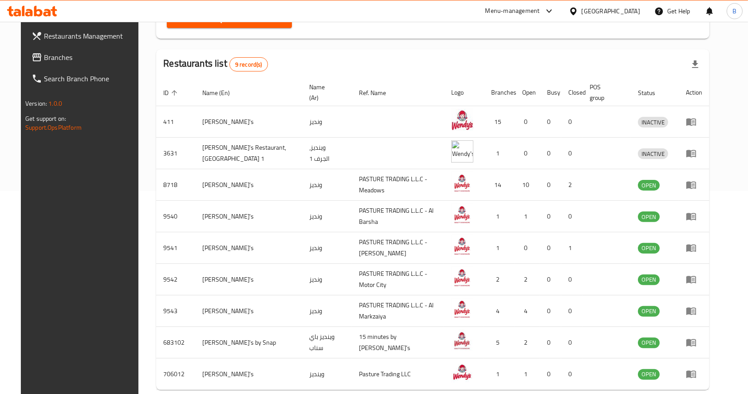
scroll to position [233, 0]
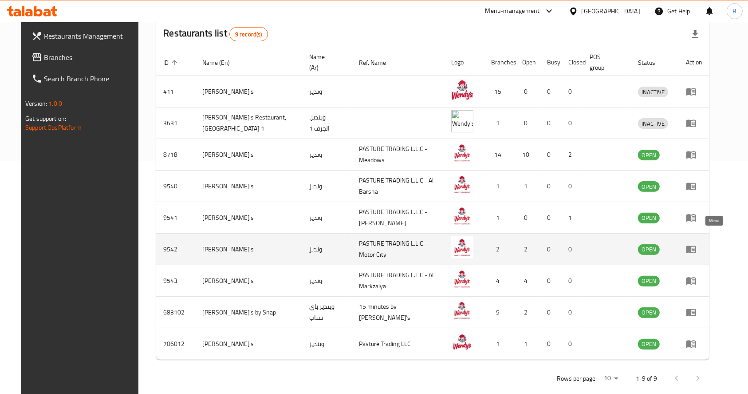
click at [617, 244] on icon "enhanced table" at bounding box center [691, 249] width 11 height 11
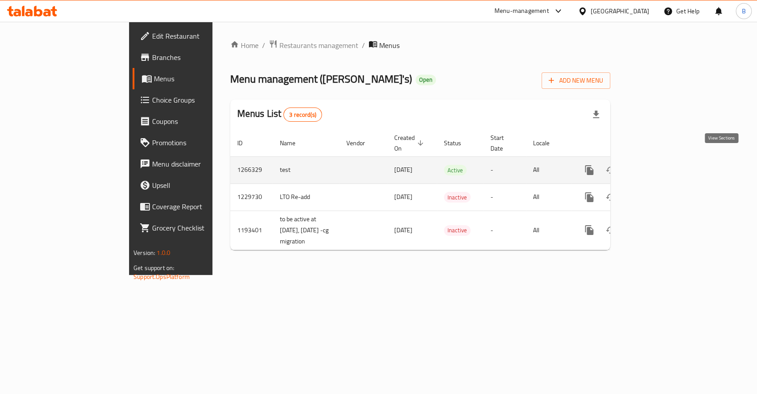
click at [617, 165] on icon "enhanced table" at bounding box center [653, 170] width 11 height 11
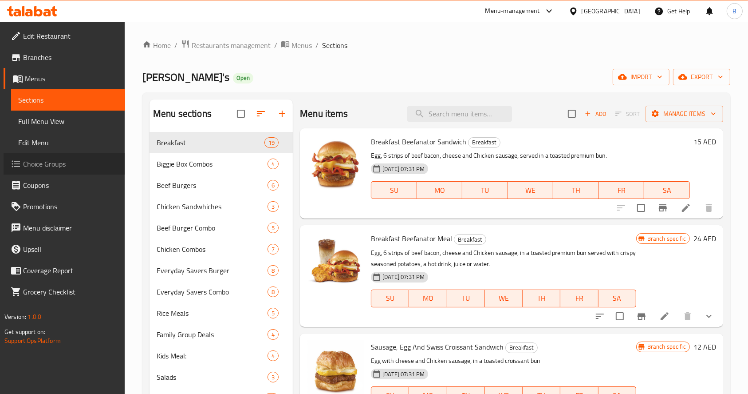
click at [36, 169] on span "Choice Groups" at bounding box center [70, 163] width 95 height 11
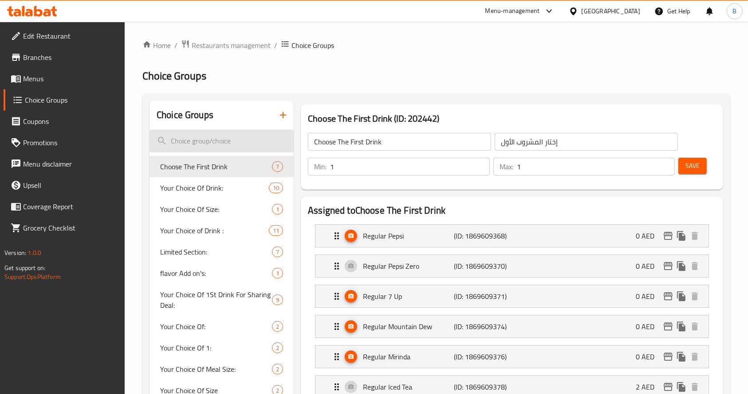
click at [245, 136] on input "search" at bounding box center [222, 141] width 144 height 23
paste input "your choice of drink"
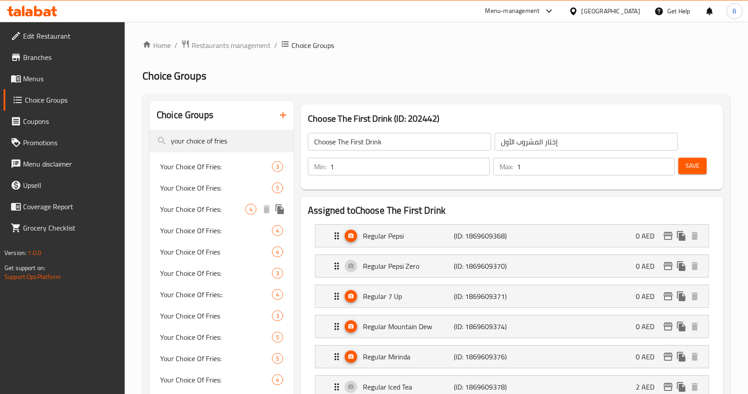
type input "your choice of fries"
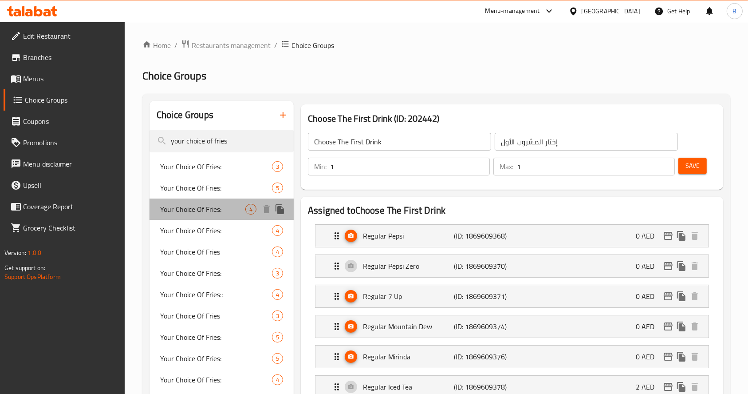
click at [232, 206] on span "Your Choice Of Fries:" at bounding box center [202, 209] width 85 height 11
type input "Your Choice Of Fries:"
type input "إختيارك من البطاطا المقلية:"
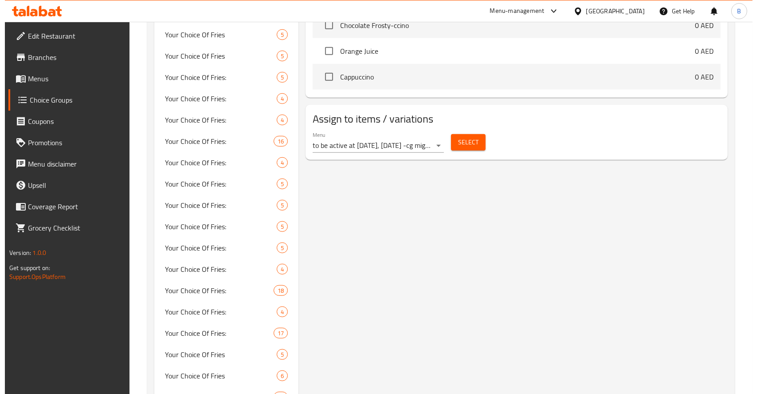
scroll to position [557, 0]
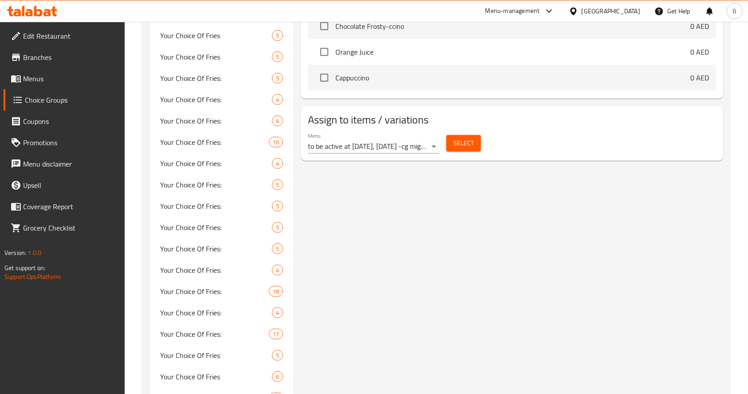
click at [383, 138] on div "Menu to be active at [DATE], [DATE] -cg migration ( Inactive )" at bounding box center [373, 142] width 131 height 21
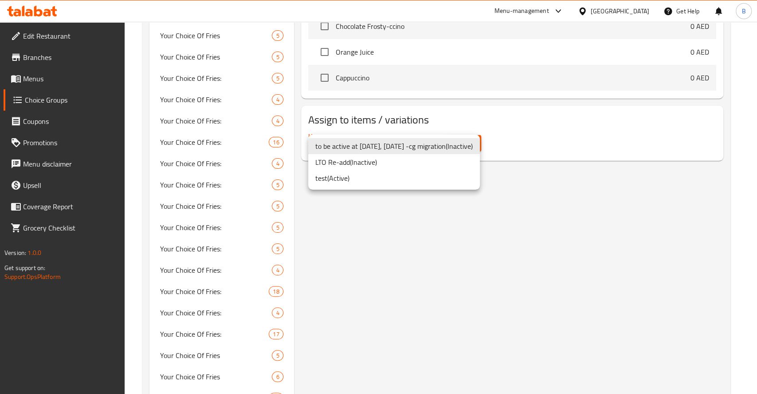
click at [366, 178] on li "test ( Active )" at bounding box center [394, 178] width 172 height 16
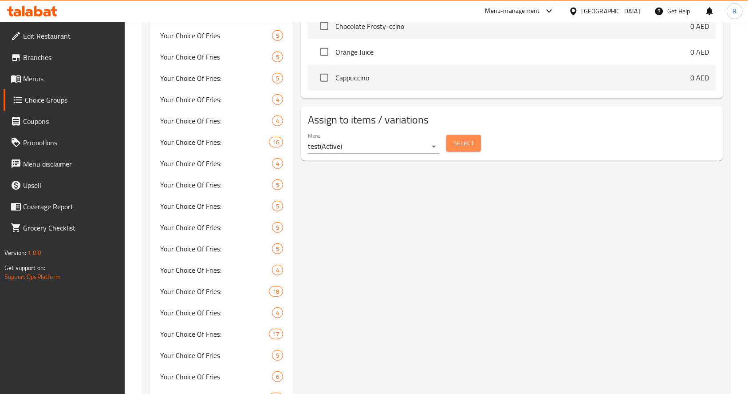
click at [465, 145] on span "Select" at bounding box center [463, 143] width 20 height 11
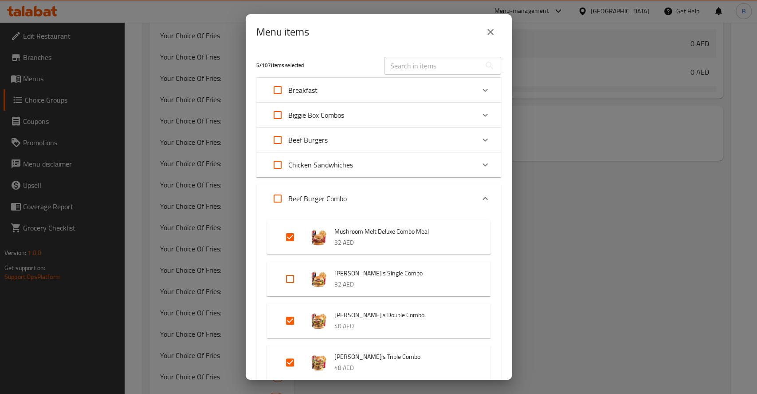
click at [293, 279] on input "Expand" at bounding box center [290, 278] width 21 height 21
checkbox input "true"
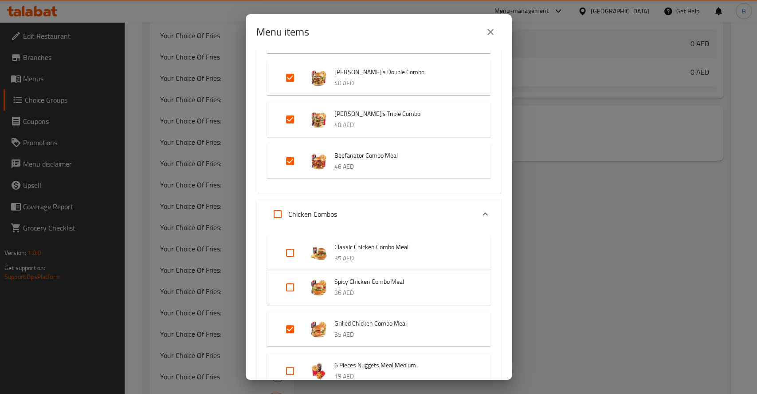
scroll to position [256, 0]
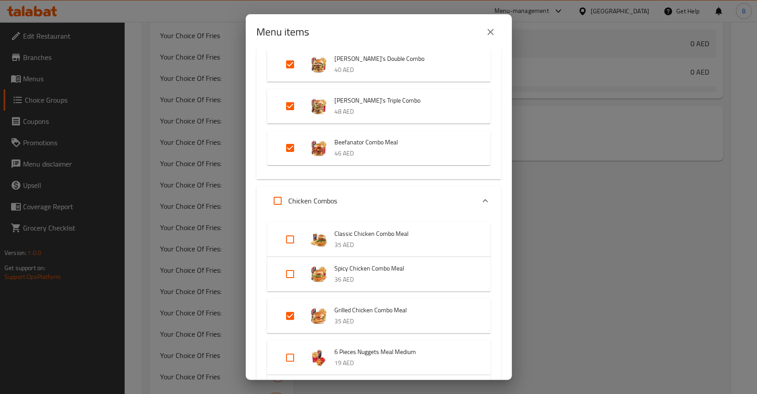
click at [291, 270] on input "Expand" at bounding box center [290, 273] width 21 height 21
checkbox input "true"
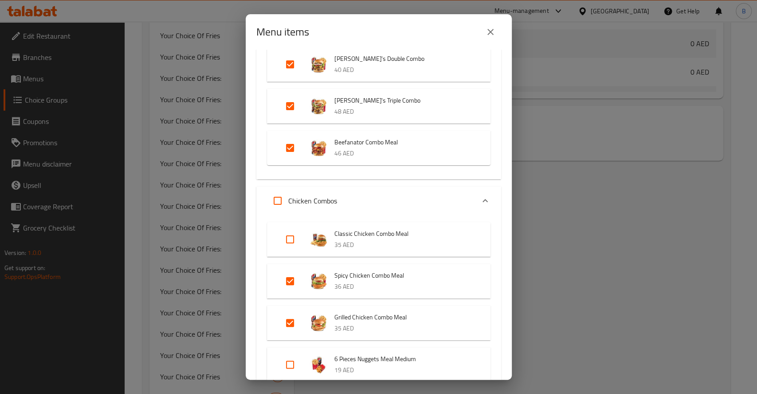
click at [289, 242] on input "Expand" at bounding box center [290, 239] width 21 height 21
checkbox input "true"
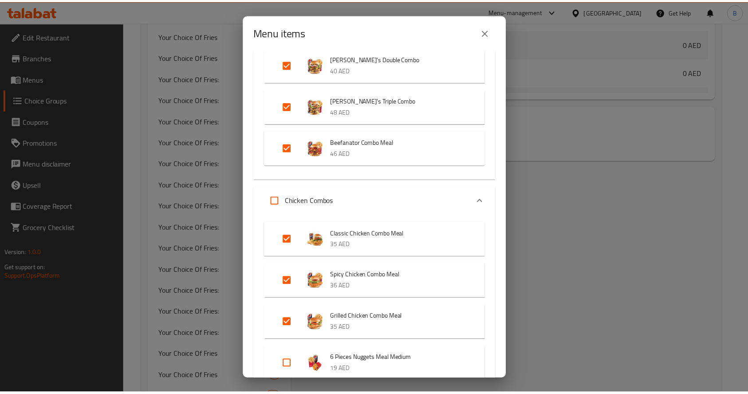
scroll to position [718, 0]
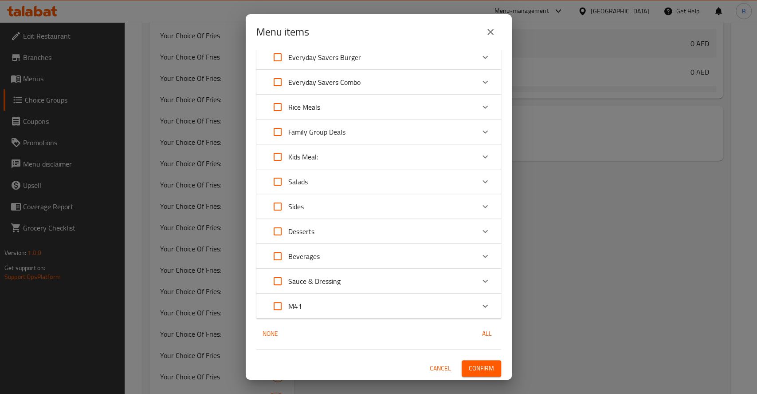
click at [469, 365] on span "Confirm" at bounding box center [481, 367] width 25 height 11
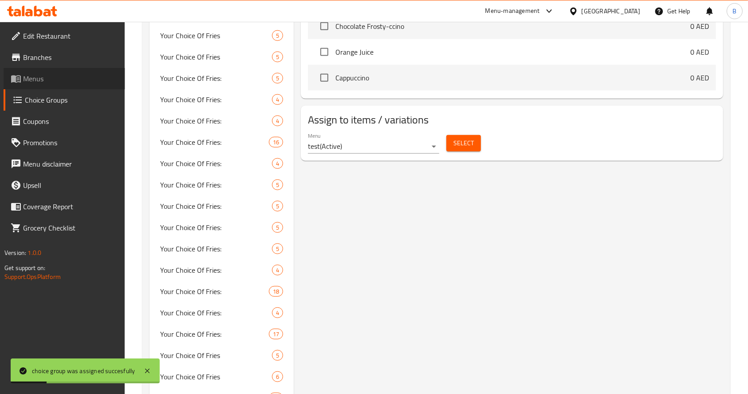
click at [44, 85] on link "Menus" at bounding box center [65, 78] width 122 height 21
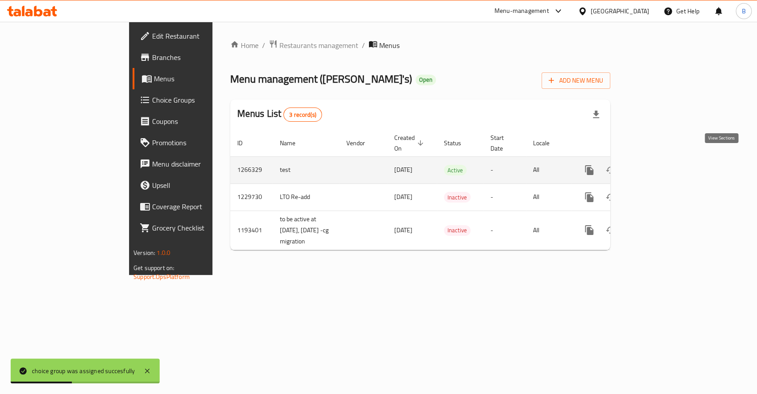
click at [617, 165] on icon "enhanced table" at bounding box center [653, 170] width 11 height 11
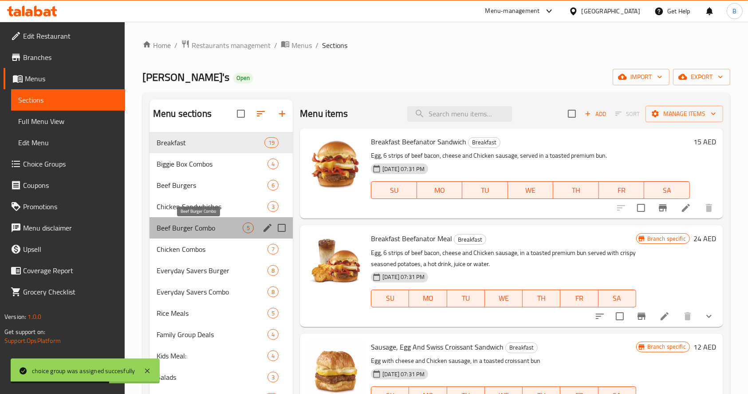
click at [193, 230] on span "Beef Burger Combo" at bounding box center [200, 227] width 86 height 11
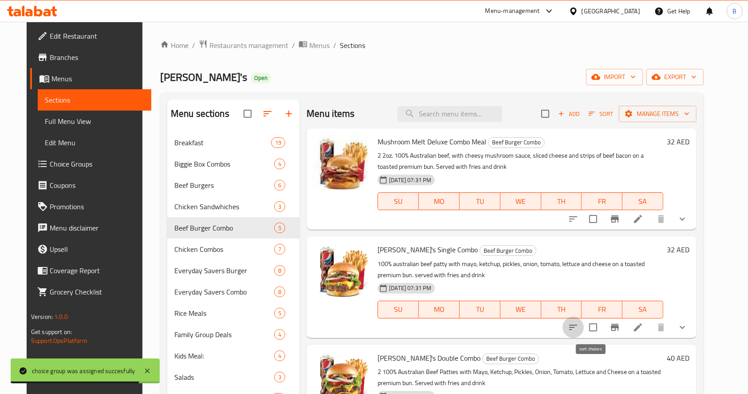
click at [579, 331] on icon "sort-choices" at bounding box center [573, 327] width 11 height 11
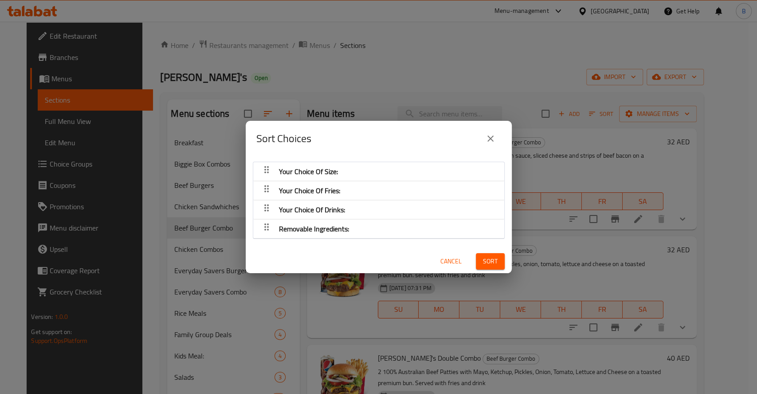
click at [491, 121] on div "Sort Choices" at bounding box center [379, 138] width 266 height 35
click at [489, 141] on icon "close" at bounding box center [490, 138] width 11 height 11
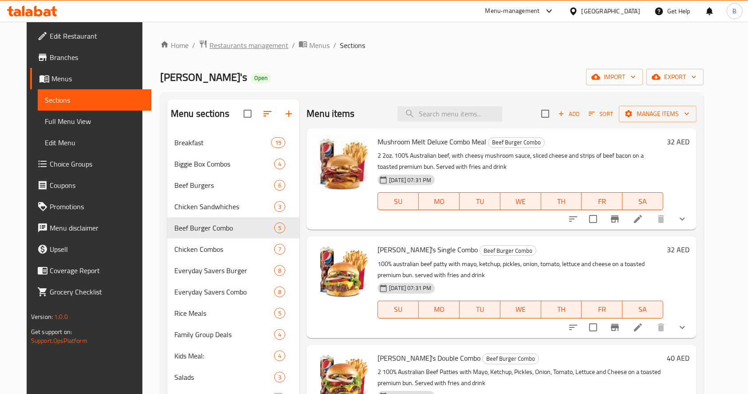
click at [240, 48] on span "Restaurants management" at bounding box center [248, 45] width 79 height 11
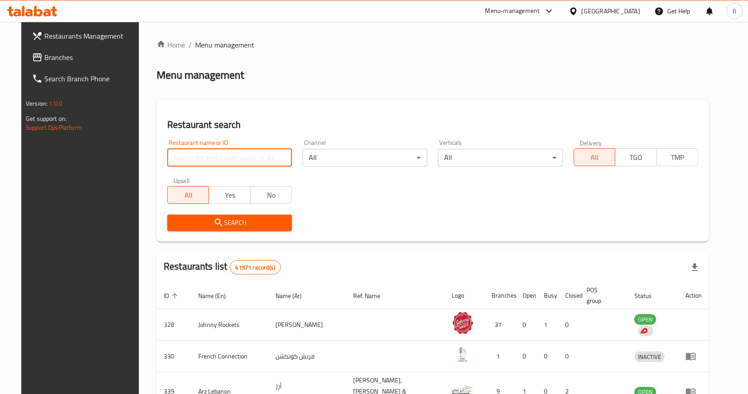
click at [232, 161] on input "search" at bounding box center [229, 158] width 125 height 18
type input "[PERSON_NAME]"
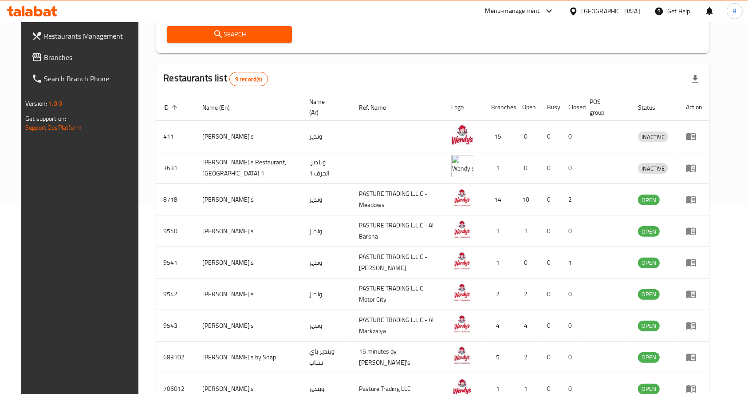
scroll to position [233, 0]
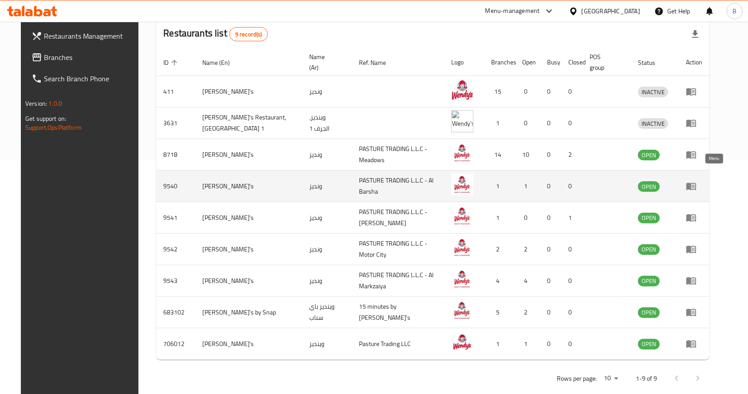
click at [617, 183] on icon "enhanced table" at bounding box center [691, 187] width 10 height 8
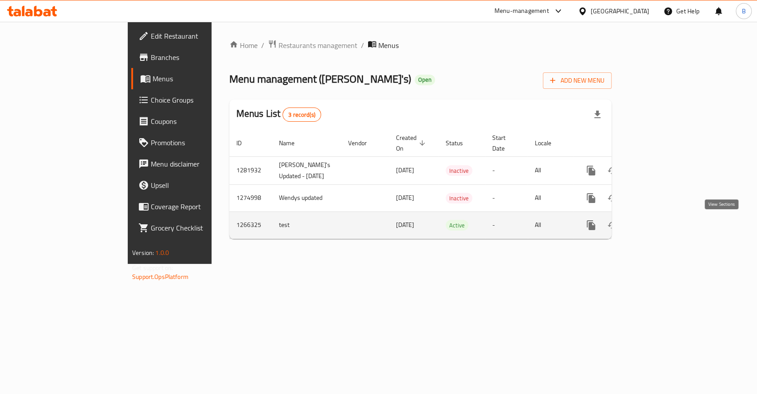
click at [617, 225] on icon "enhanced table" at bounding box center [655, 225] width 8 height 8
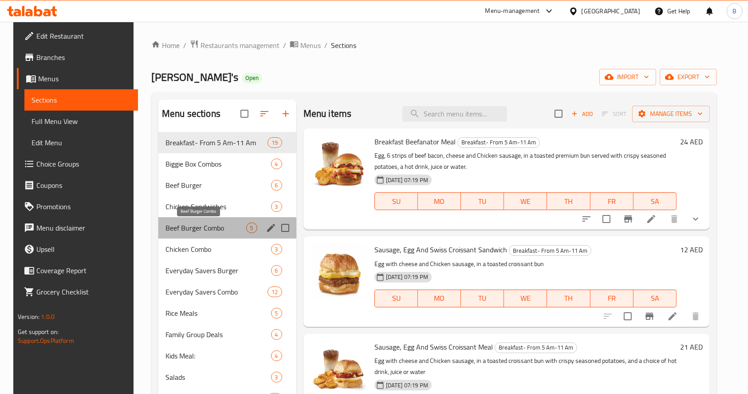
click at [207, 228] on span "Beef Burger Combo" at bounding box center [205, 227] width 81 height 11
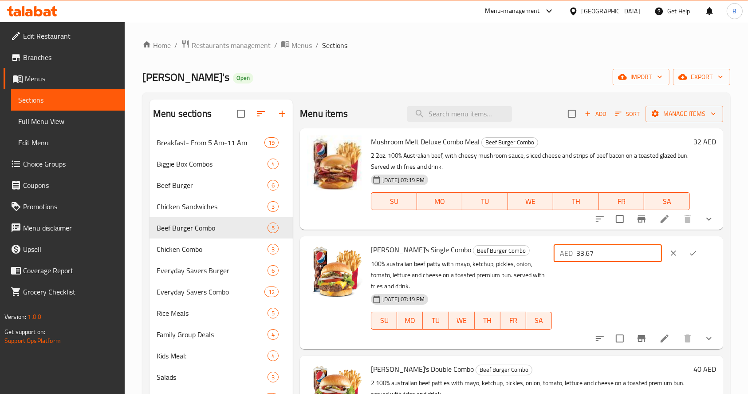
click at [644, 250] on input "33.67" at bounding box center [619, 253] width 86 height 18
type input "32"
click at [696, 249] on button "ok" at bounding box center [693, 253] width 20 height 20
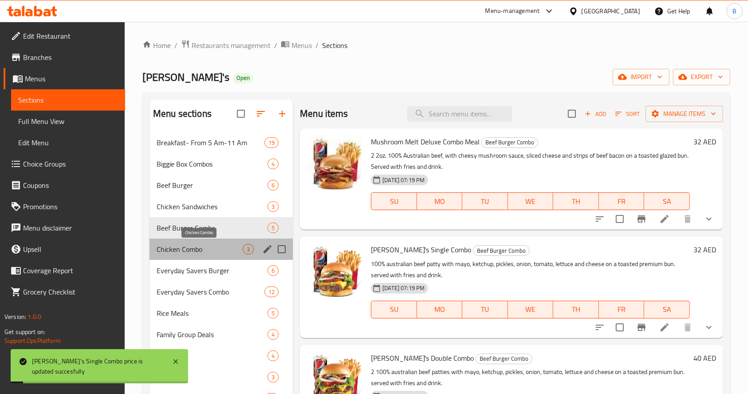
click at [181, 253] on span "Chicken Combo" at bounding box center [200, 249] width 86 height 11
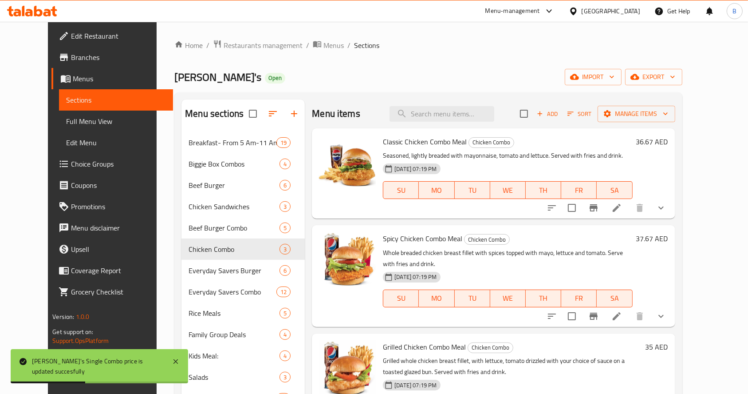
click at [668, 140] on h6 "36.67 AED" at bounding box center [652, 141] width 32 height 12
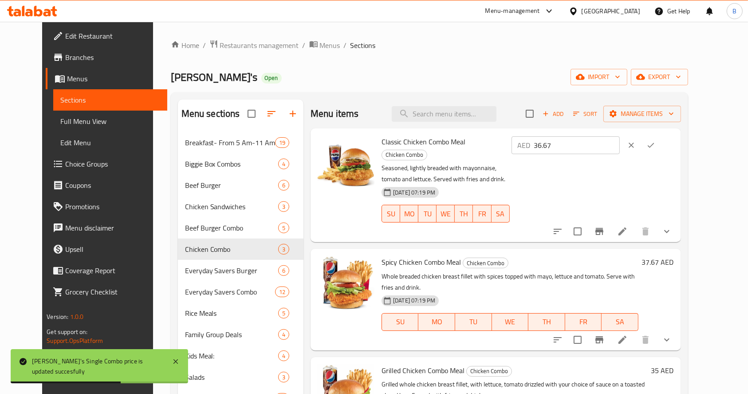
click at [620, 138] on input "36.67" at bounding box center [577, 145] width 86 height 18
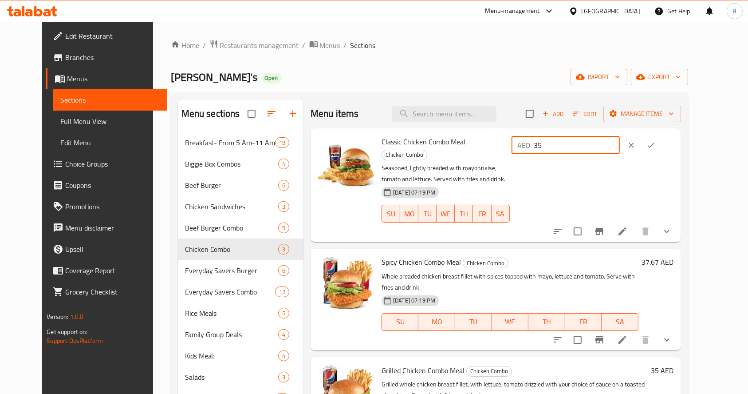
type input "35"
click at [661, 142] on button "ok" at bounding box center [651, 145] width 20 height 20
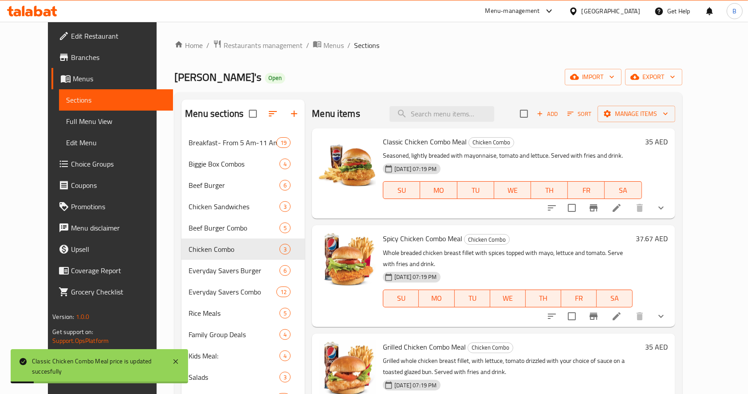
click at [668, 240] on h6 "37.67 AED" at bounding box center [652, 238] width 32 height 12
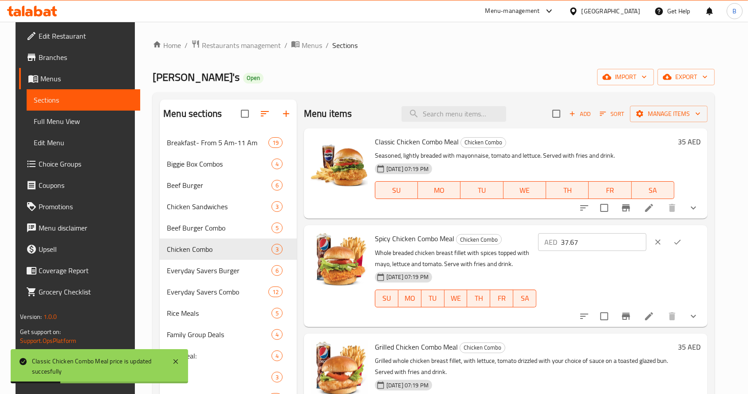
click at [629, 246] on input "37.67" at bounding box center [604, 242] width 86 height 18
type input "36"
click at [687, 243] on button "ok" at bounding box center [678, 242] width 20 height 20
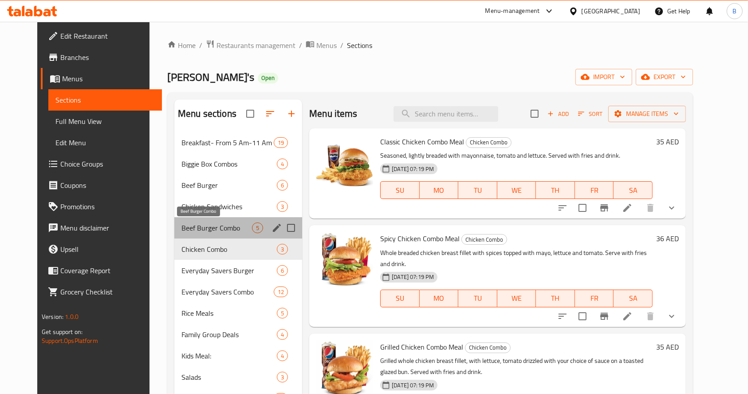
click at [181, 229] on span "Beef Burger Combo" at bounding box center [216, 227] width 71 height 11
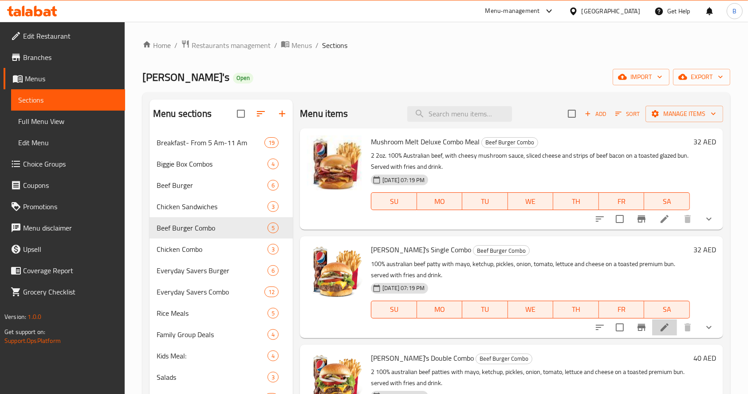
click at [666, 333] on li at bounding box center [664, 327] width 25 height 16
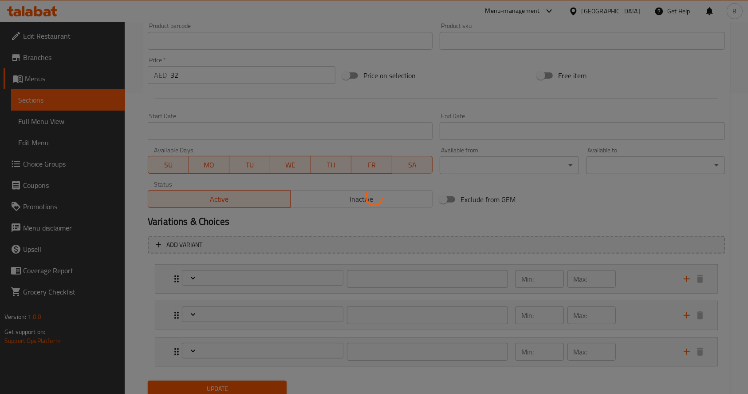
scroll to position [308, 0]
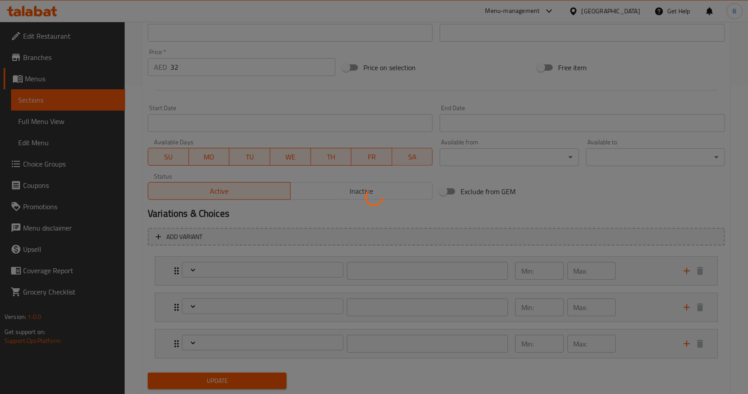
type input "اختيارك من المشروب:"
type input "1"
type input "الترقية الي وجبة حجم أكبر"
type input "0"
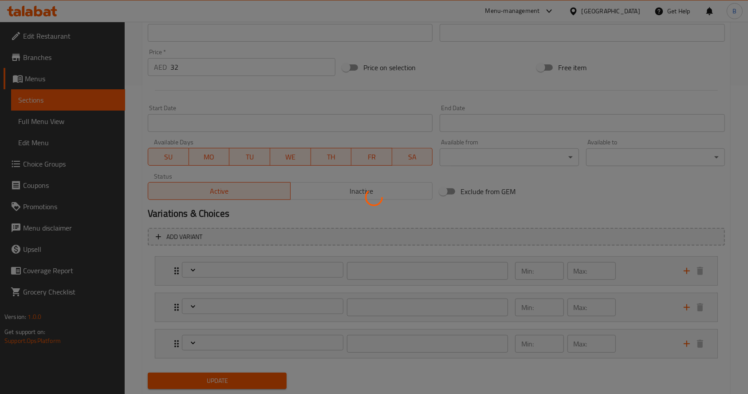
type input "1"
type input "المكونات القابلة للإزالة:"
type input "0"
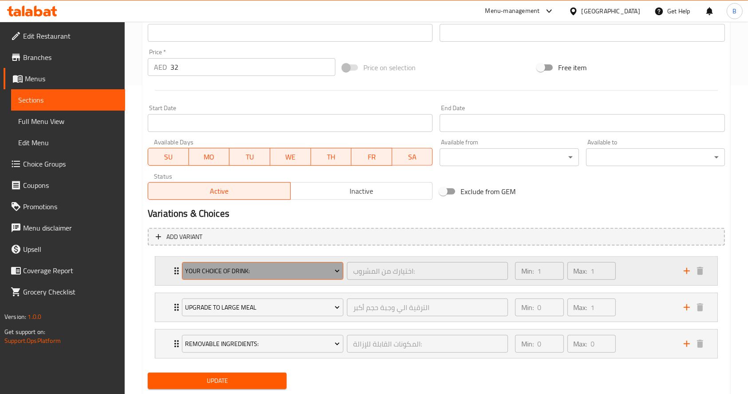
click at [245, 271] on span "Your Choice Of Drink:" at bounding box center [262, 270] width 155 height 11
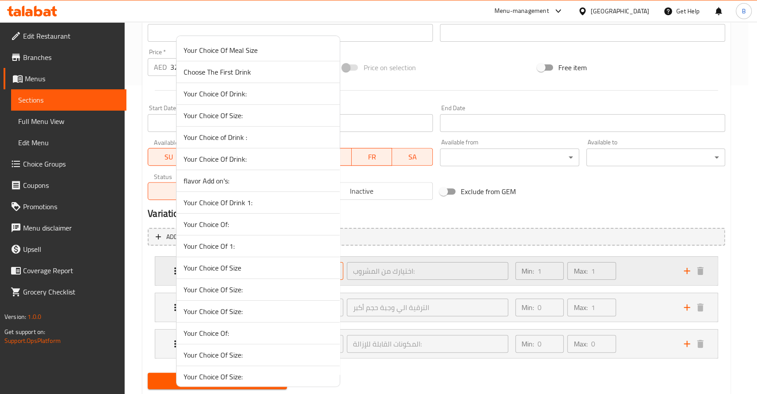
click at [245, 271] on span "Your Choice Of Size" at bounding box center [258, 267] width 149 height 11
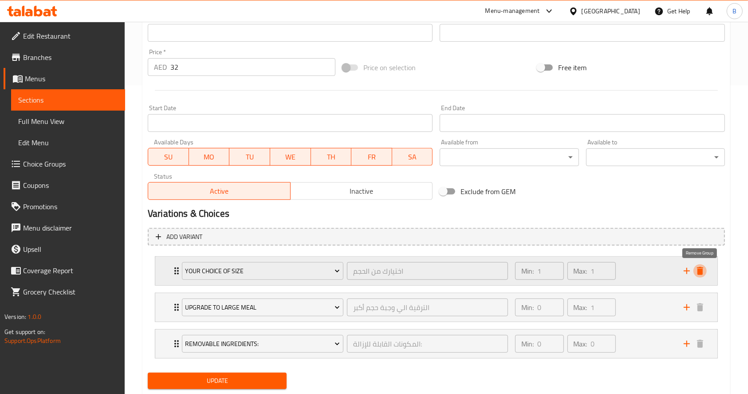
click at [699, 264] on button "delete" at bounding box center [699, 270] width 13 height 13
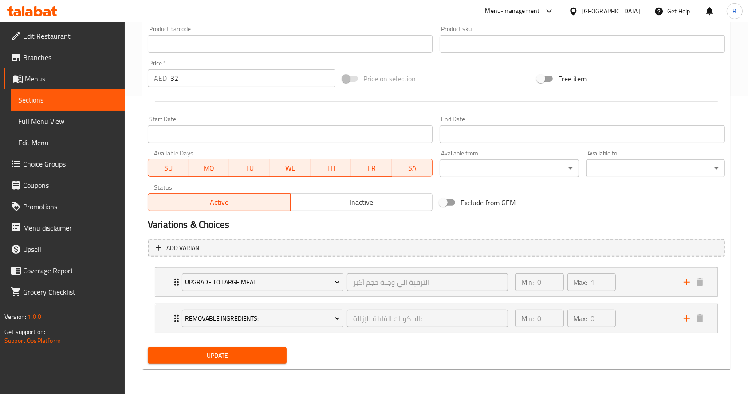
scroll to position [297, 0]
click at [240, 353] on span "Update" at bounding box center [217, 355] width 125 height 11
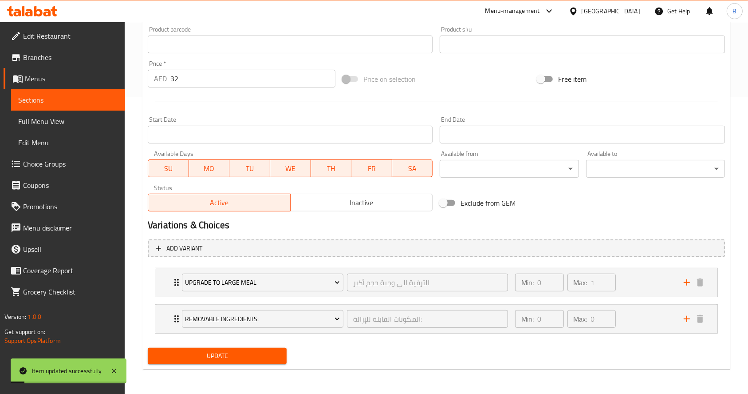
scroll to position [0, 0]
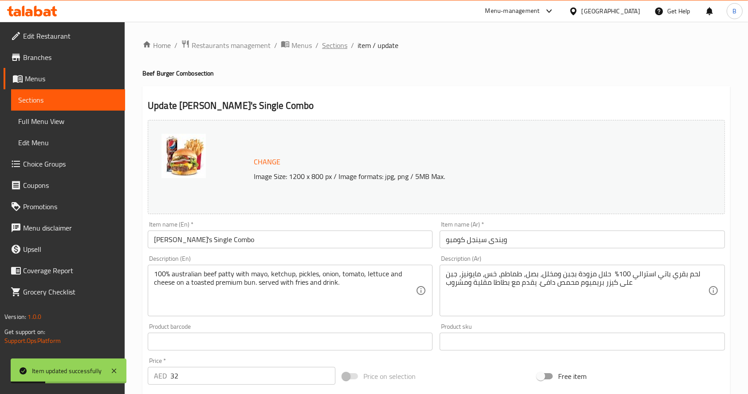
click at [335, 41] on span "Sections" at bounding box center [334, 45] width 25 height 11
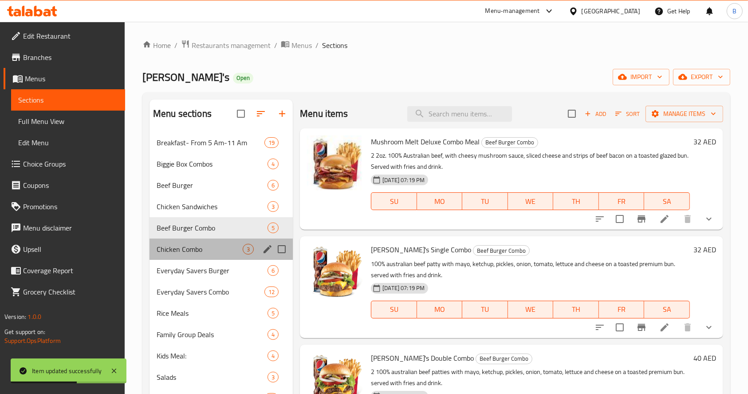
click at [211, 243] on div "Chicken Combo 3" at bounding box center [221, 248] width 143 height 21
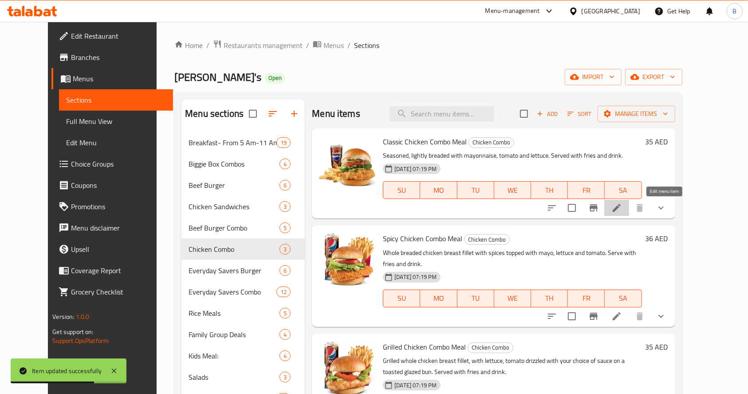
click at [622, 207] on icon at bounding box center [616, 207] width 11 height 11
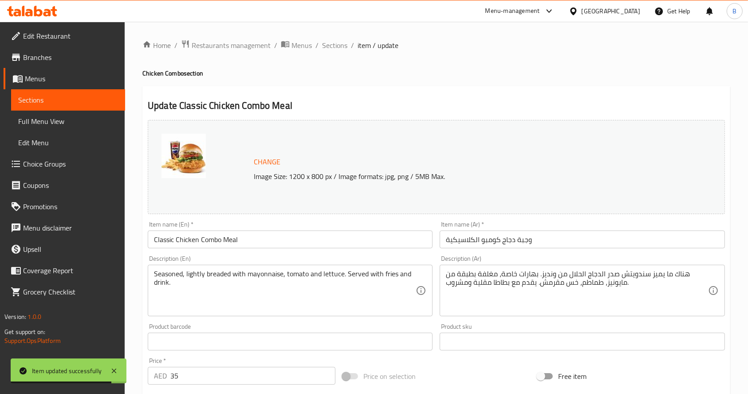
scroll to position [333, 0]
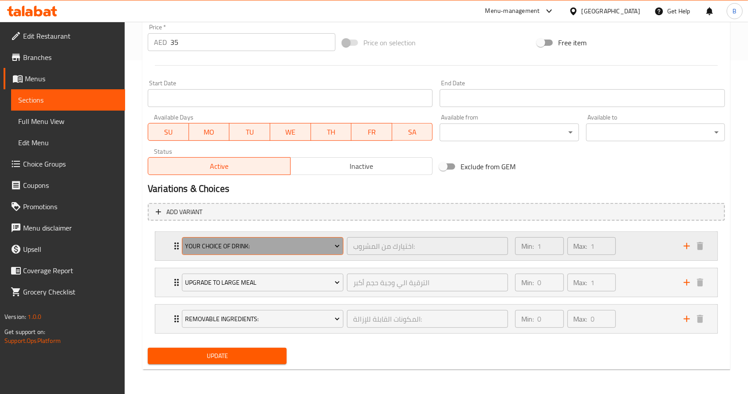
click at [278, 245] on span "Your Choice Of Drink:" at bounding box center [262, 245] width 155 height 11
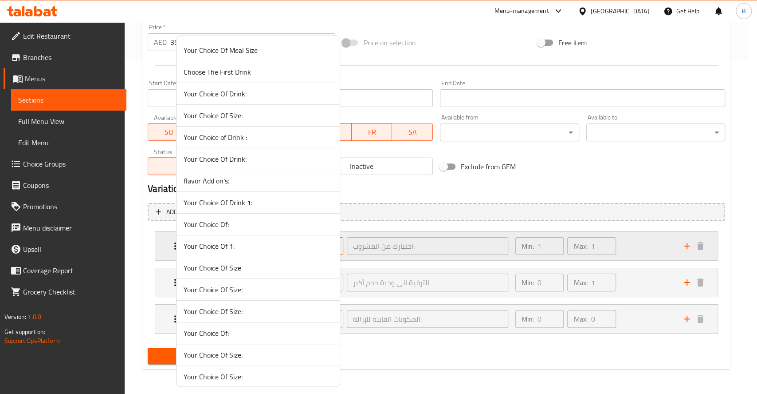
click at [278, 245] on span "Your Choice Of 1:" at bounding box center [258, 245] width 149 height 11
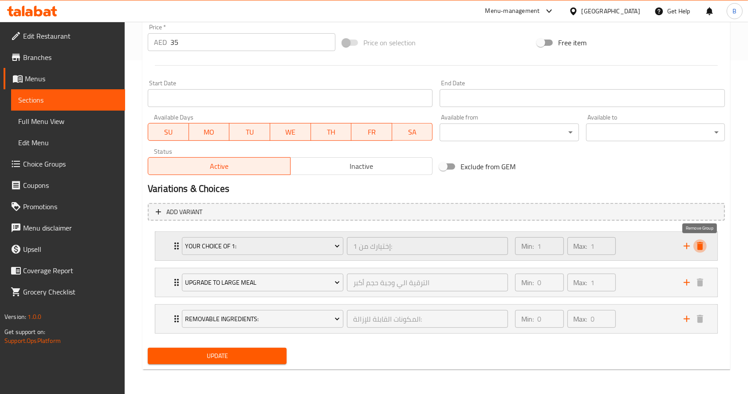
click at [698, 246] on icon "delete" at bounding box center [700, 246] width 6 height 8
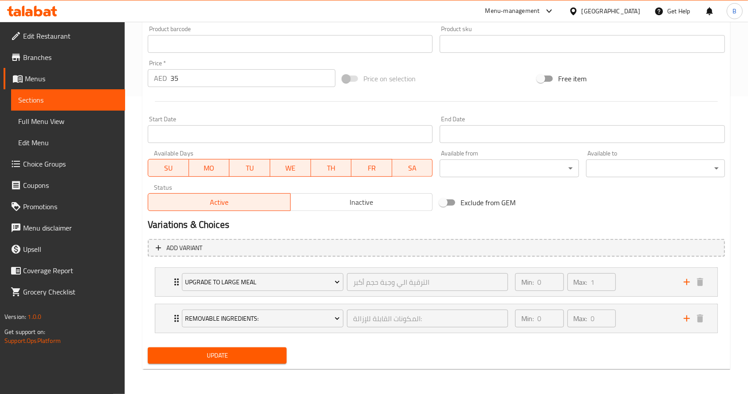
scroll to position [297, 0]
click at [243, 362] on button "Update" at bounding box center [217, 355] width 139 height 16
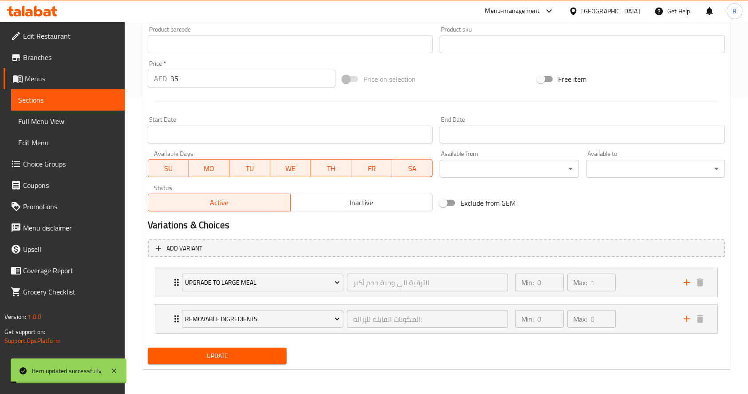
scroll to position [0, 0]
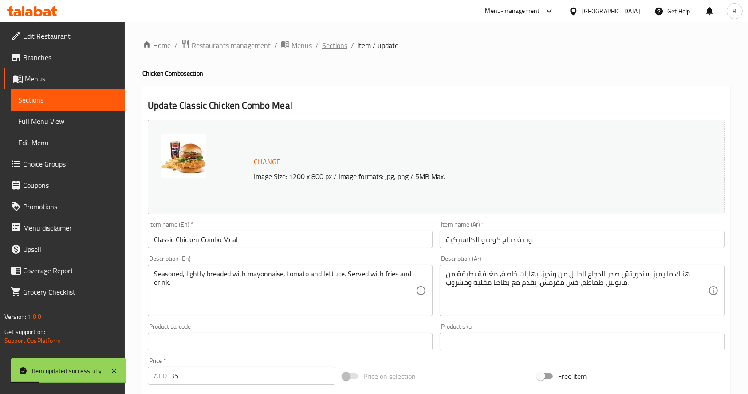
click at [340, 50] on span "Sections" at bounding box center [334, 45] width 25 height 11
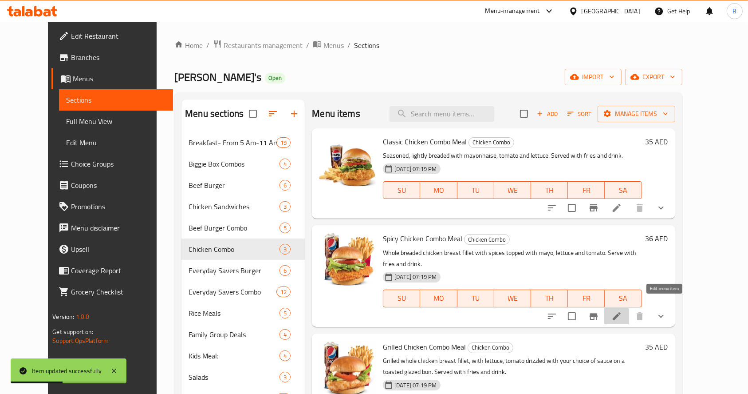
click at [621, 312] on icon at bounding box center [617, 316] width 8 height 8
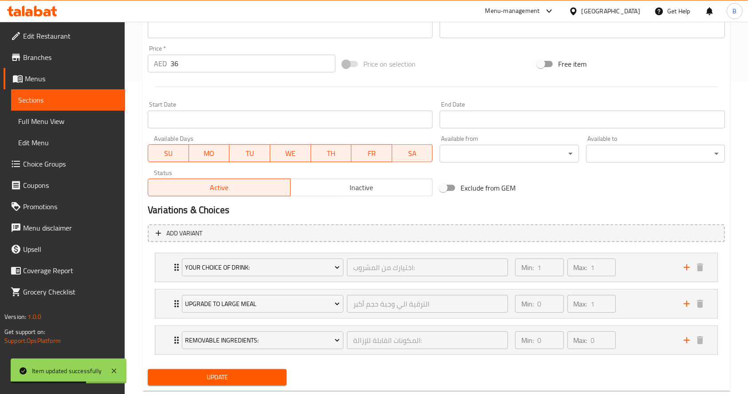
scroll to position [333, 0]
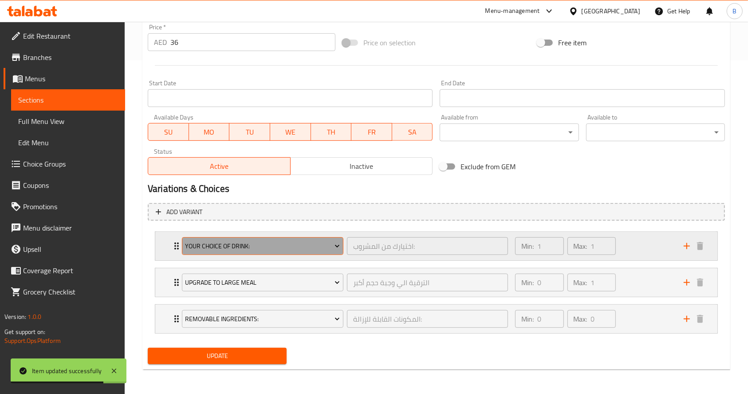
click at [289, 237] on button "Your Choice Of Drink:" at bounding box center [263, 246] width 162 height 18
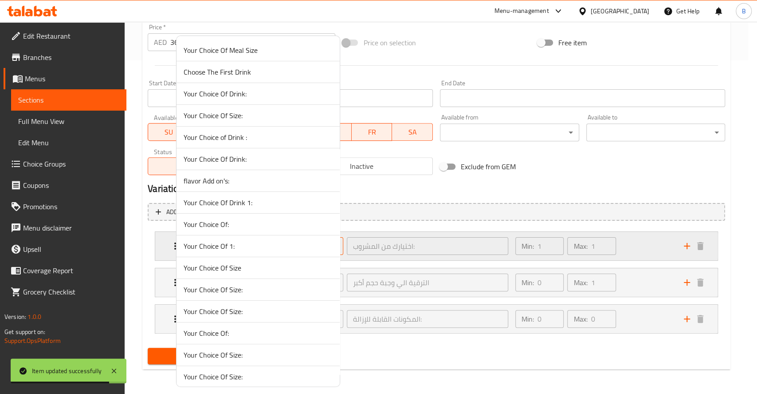
click at [289, 237] on li "Your Choice Of 1:" at bounding box center [258, 246] width 163 height 22
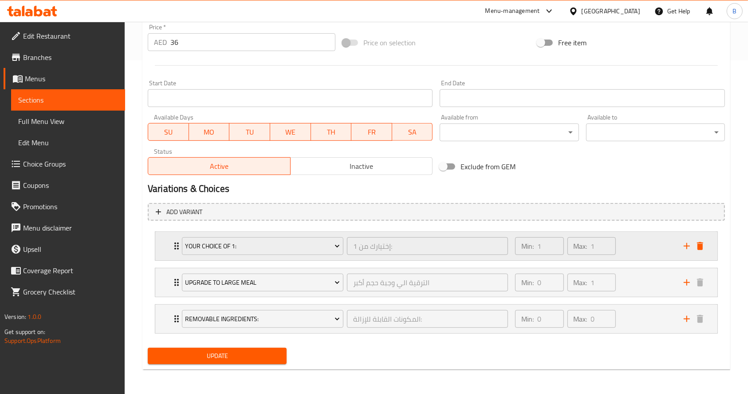
click at [707, 249] on div "Your Choice Of 1: إختيارك من 1: ​ Min: 1 ​ Max: 1 ​" at bounding box center [436, 246] width 562 height 28
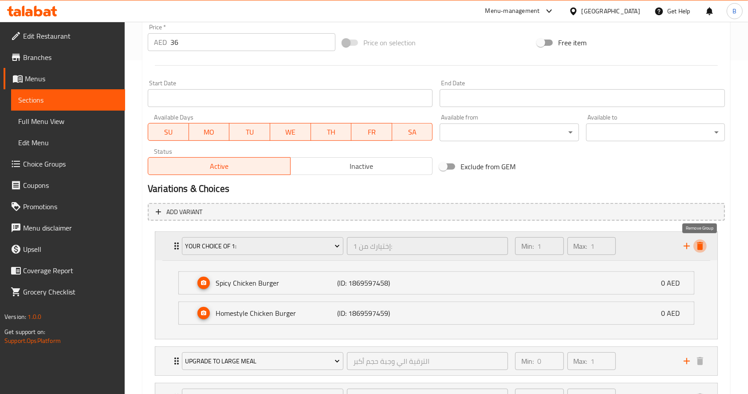
click at [701, 248] on icon "delete" at bounding box center [700, 246] width 6 height 8
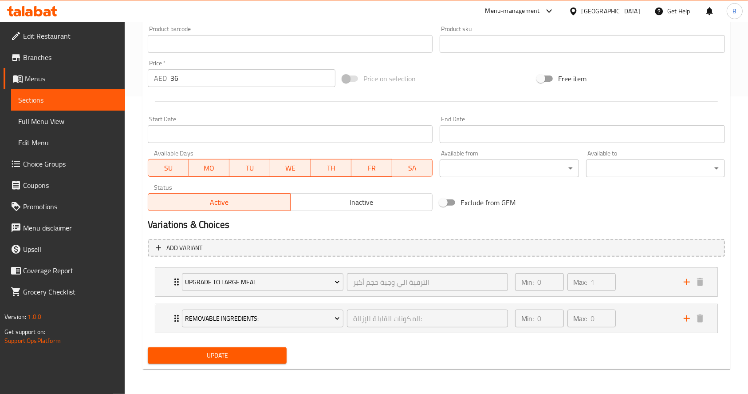
scroll to position [297, 0]
click at [248, 355] on span "Update" at bounding box center [217, 355] width 125 height 11
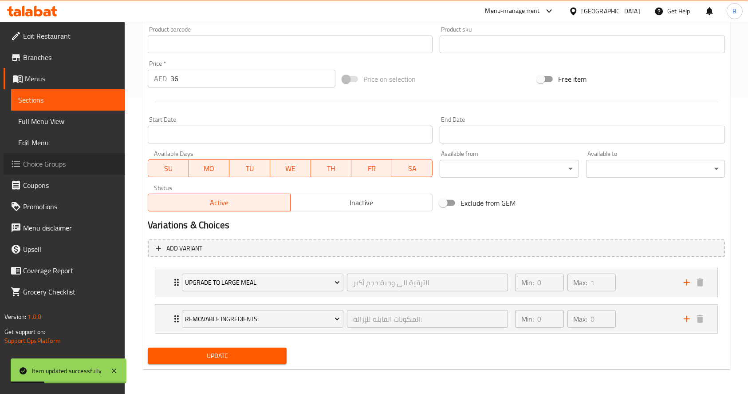
click at [78, 161] on span "Choice Groups" at bounding box center [70, 163] width 95 height 11
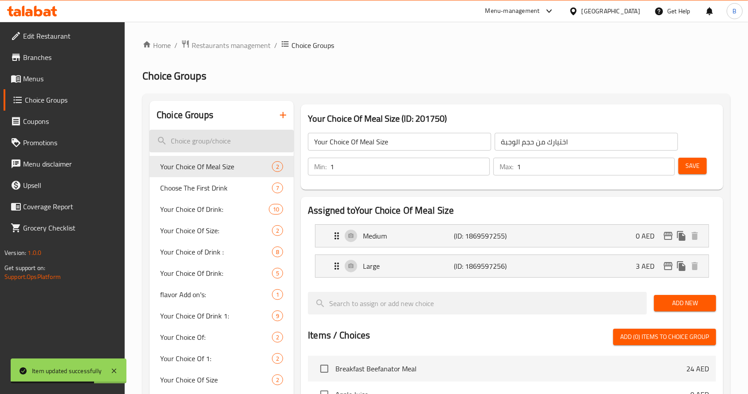
click at [197, 136] on input "search" at bounding box center [222, 141] width 144 height 23
paste input "your choice of drink"
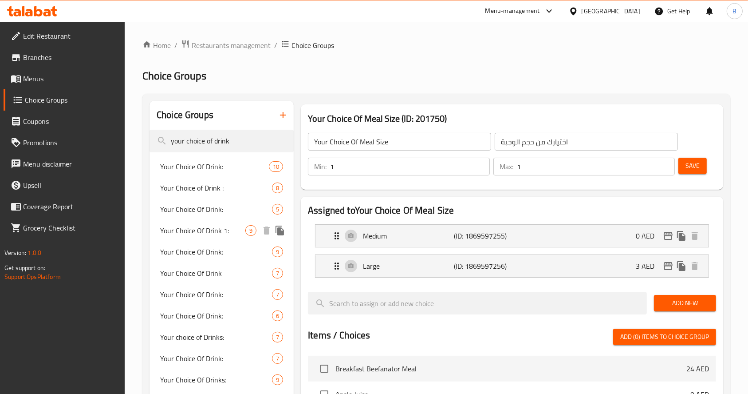
type input "your choice of drink"
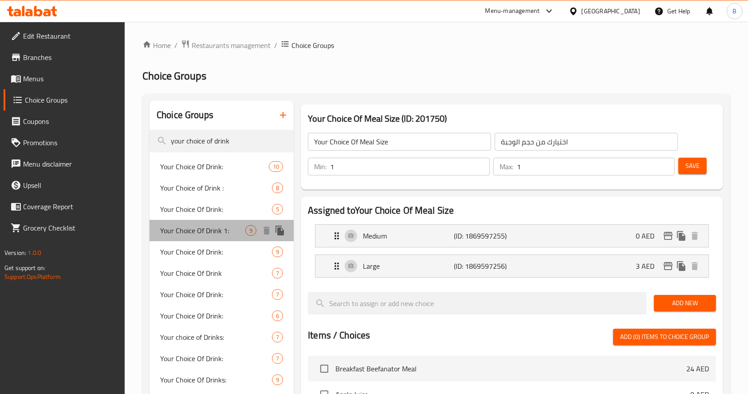
click at [212, 237] on div "Your Choice Of Drink 1: 9" at bounding box center [222, 230] width 144 height 21
type input "Your Choice Of Drink 1:"
type input "إختيارك من المشروب 1:"
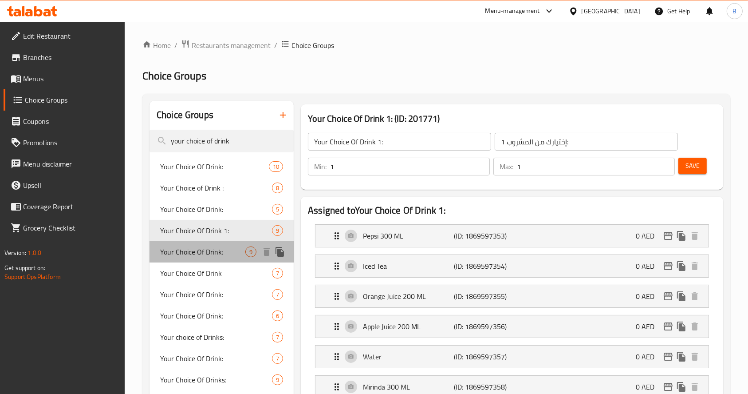
click at [206, 246] on span "Your Choice Of Drink:" at bounding box center [202, 251] width 85 height 11
type input "Your Choice Of Drink:"
type input "اختيارك من المشروب:"
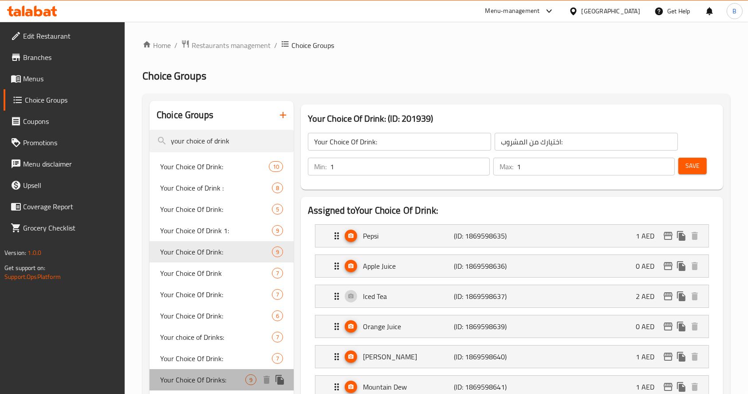
click at [208, 385] on span "Your Choice Of Drinks:" at bounding box center [202, 379] width 85 height 11
type input "Your Choice Of Drinks:"
type input "إختيارك من المشروب:"
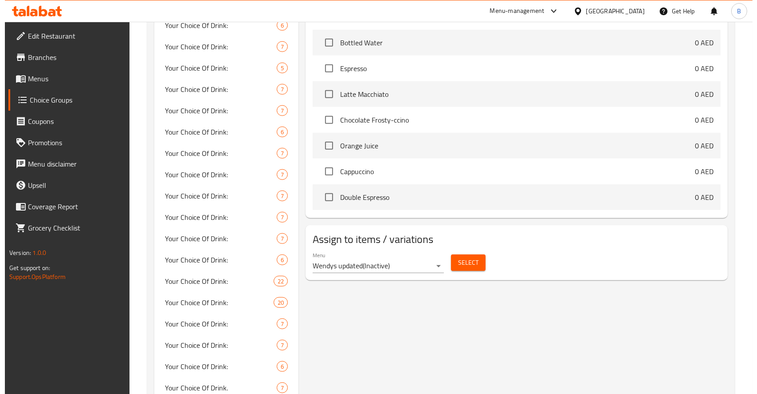
scroll to position [575, 0]
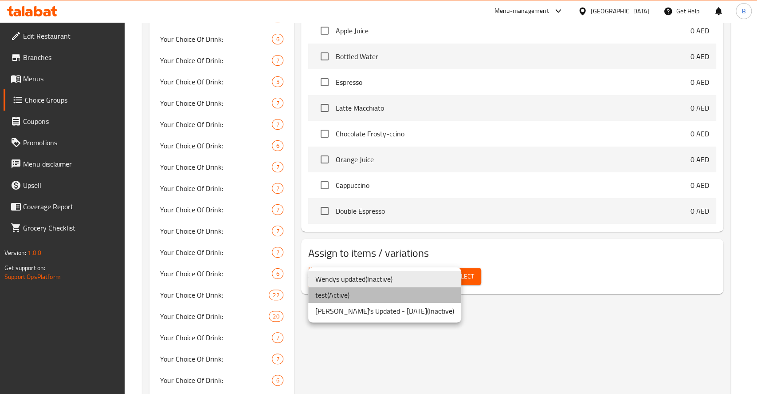
click at [359, 293] on li "test ( Active )" at bounding box center [384, 295] width 153 height 16
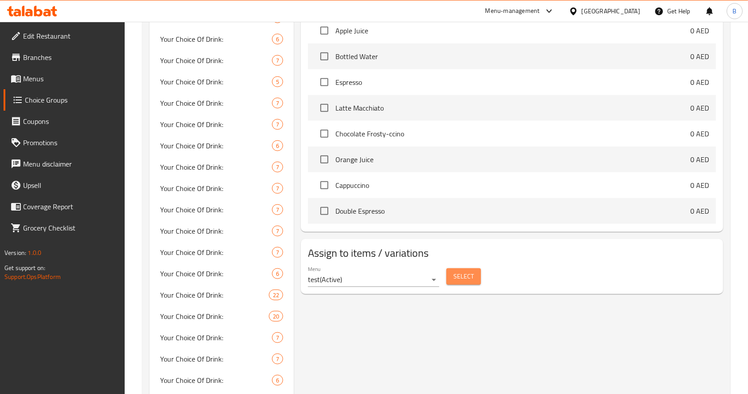
click at [468, 272] on span "Select" at bounding box center [463, 276] width 20 height 11
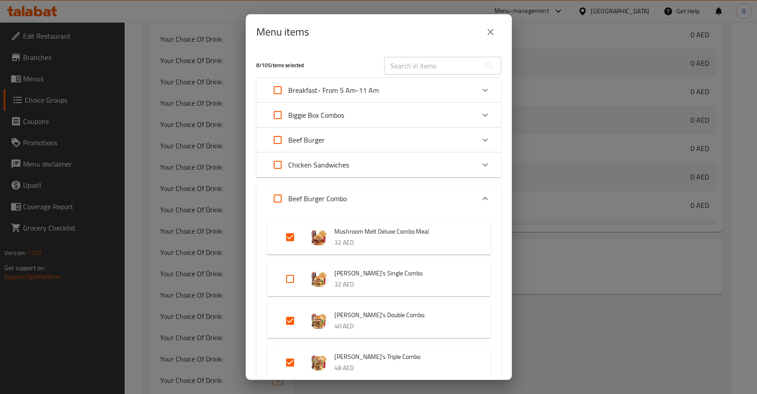
click at [289, 275] on input "Expand" at bounding box center [290, 278] width 21 height 21
checkbox input "true"
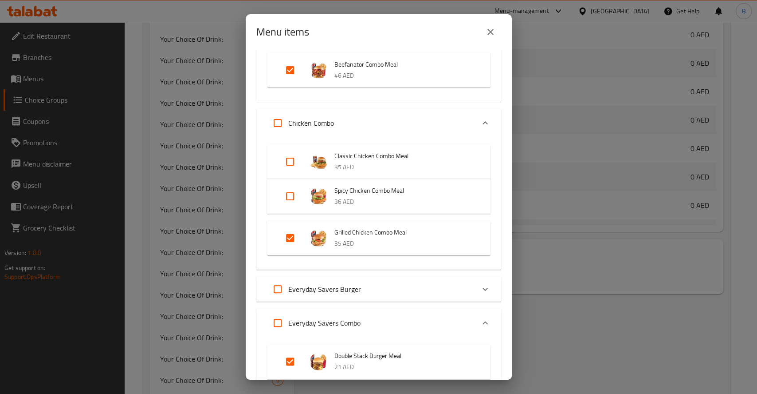
scroll to position [314, 0]
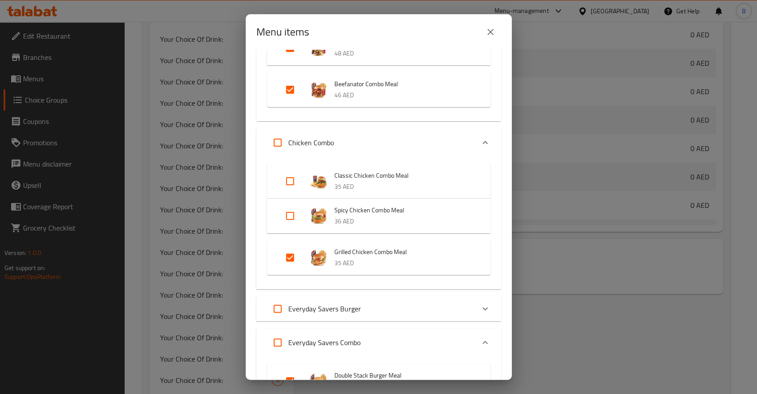
click at [292, 182] on input "Expand" at bounding box center [290, 180] width 21 height 21
checkbox input "true"
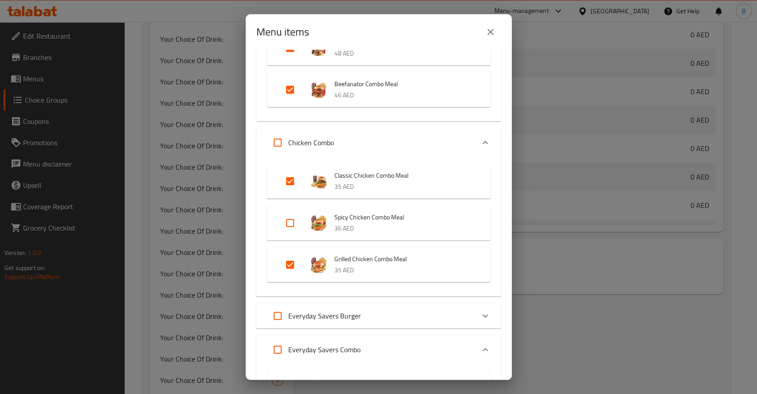
click at [290, 220] on input "Expand" at bounding box center [290, 222] width 21 height 21
checkbox input "true"
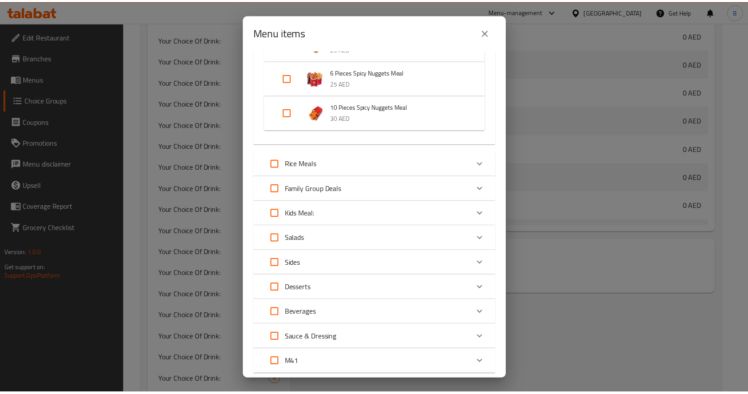
scroll to position [1055, 0]
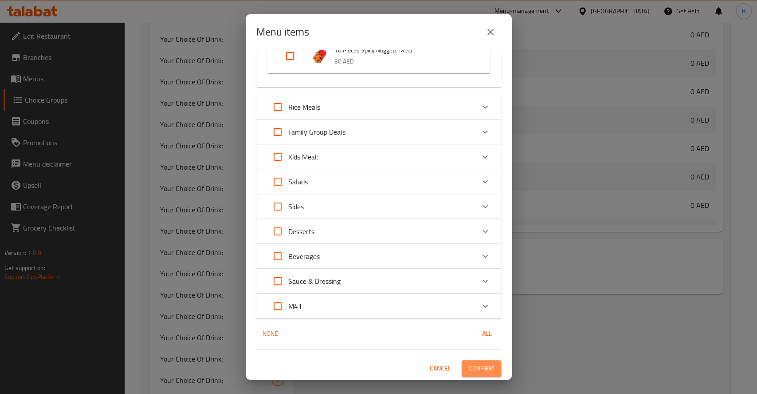
click at [477, 363] on span "Confirm" at bounding box center [481, 367] width 25 height 11
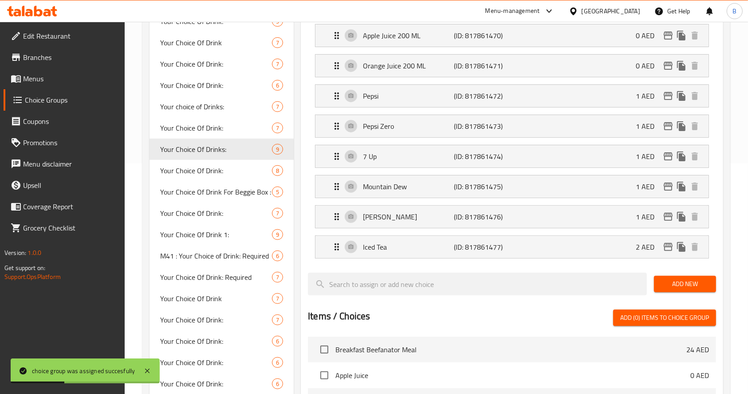
scroll to position [0, 0]
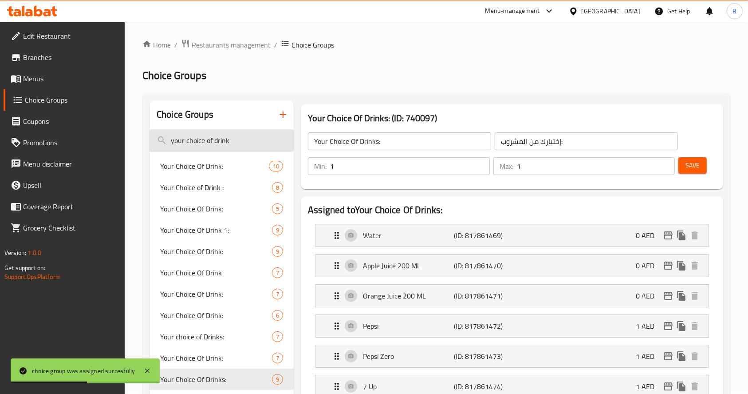
click at [220, 139] on input "your choice of drink" at bounding box center [222, 140] width 144 height 23
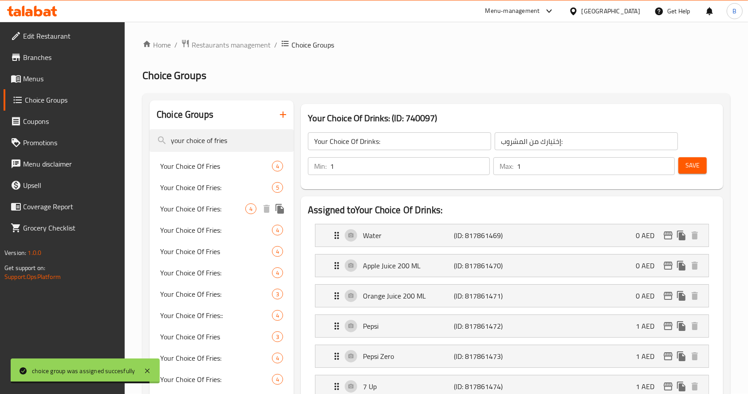
type input "your choice of fries"
click at [218, 201] on div "Your Choice Of Fries: 4" at bounding box center [222, 208] width 144 height 21
type input "Your Choice Of Fries:"
type input "إختيارك من البطاطا المقلية:"
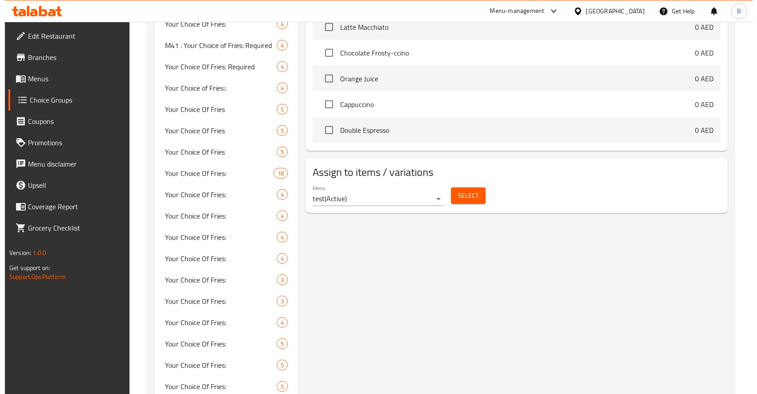
scroll to position [509, 0]
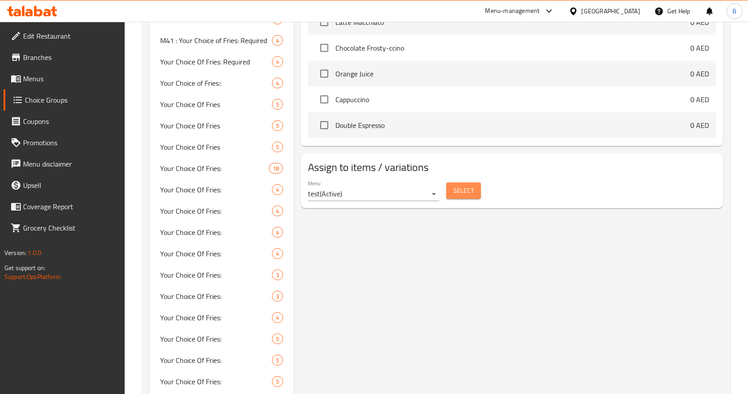
click at [476, 194] on button "Select" at bounding box center [463, 190] width 35 height 16
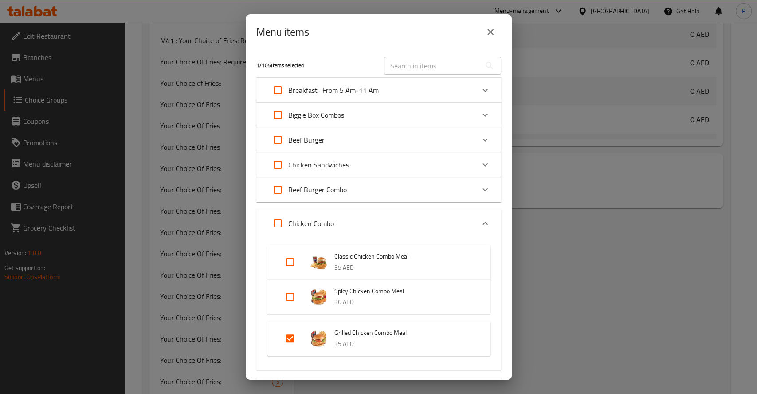
click at [288, 268] on input "Expand" at bounding box center [290, 261] width 21 height 21
checkbox input "true"
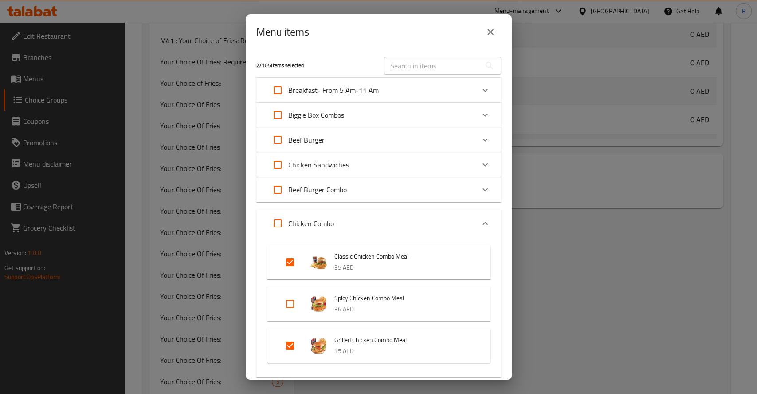
click at [293, 310] on input "Expand" at bounding box center [290, 303] width 21 height 21
checkbox input "true"
click at [440, 192] on div "Beef Burger Combo" at bounding box center [371, 189] width 208 height 21
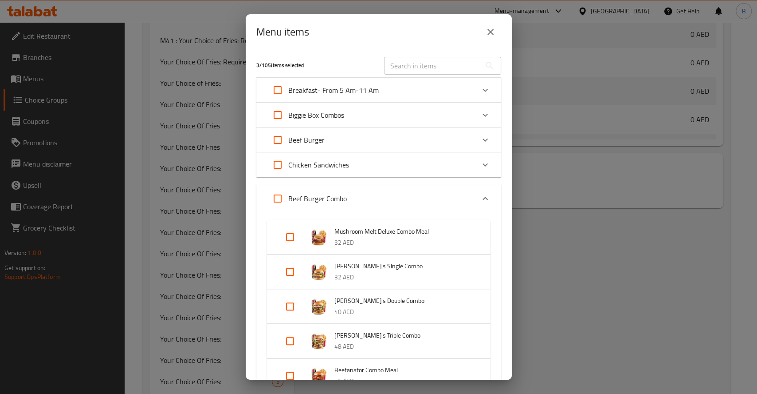
click at [294, 270] on input "Expand" at bounding box center [290, 271] width 21 height 21
checkbox input "true"
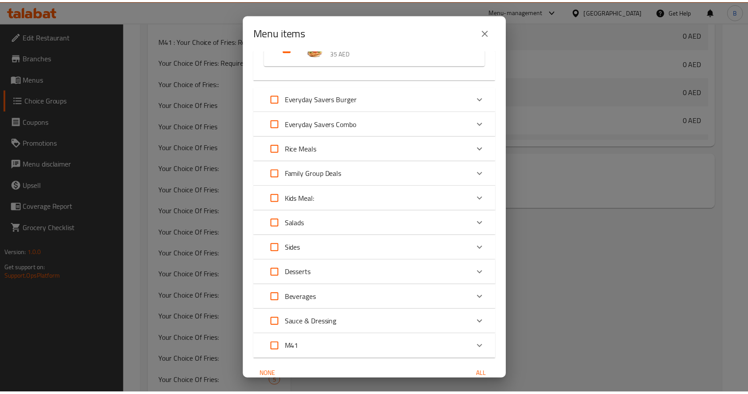
scroll to position [558, 0]
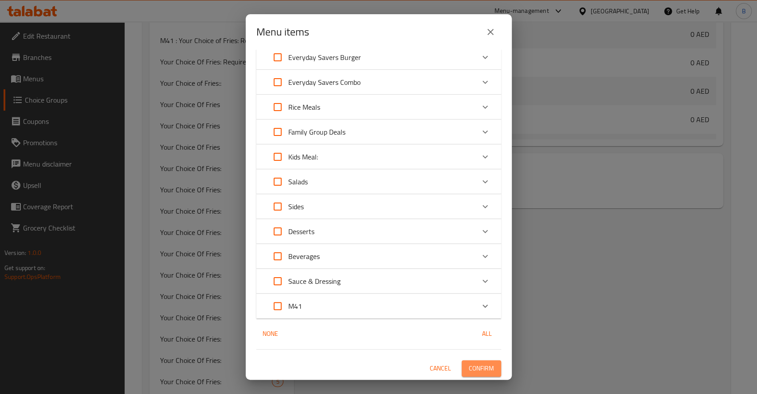
click at [469, 361] on button "Confirm" at bounding box center [481, 368] width 39 height 16
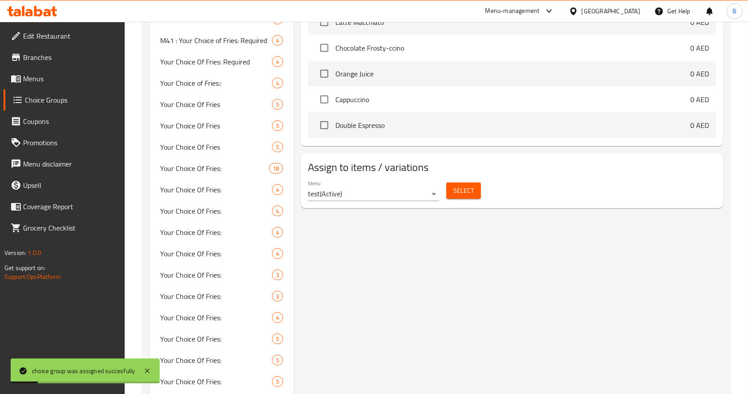
scroll to position [0, 0]
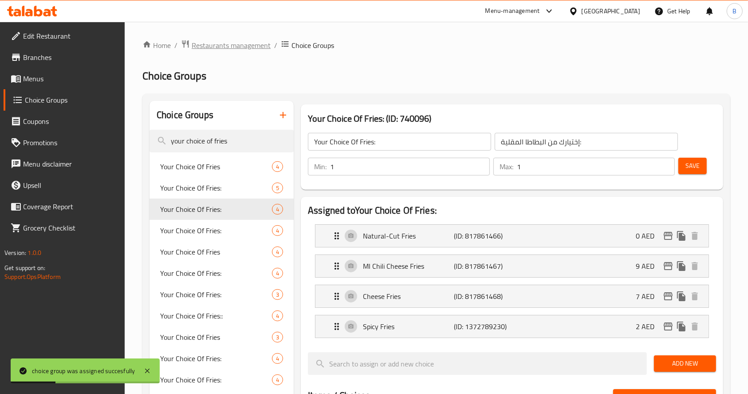
click at [239, 46] on span "Restaurants management" at bounding box center [231, 45] width 79 height 11
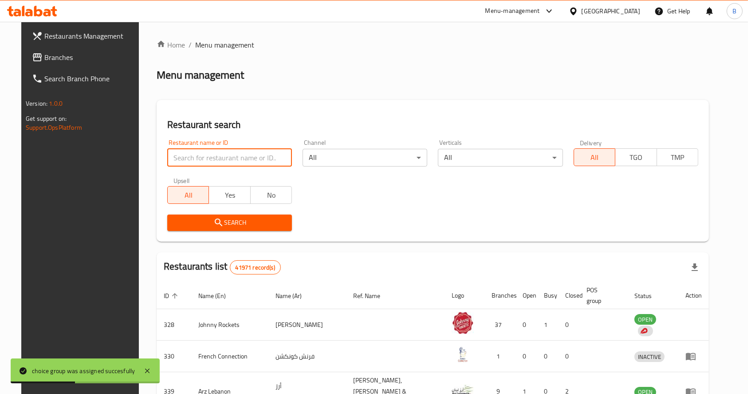
click at [231, 161] on input "search" at bounding box center [229, 158] width 125 height 18
type input "[PERSON_NAME]"
click button "Search" at bounding box center [229, 222] width 125 height 16
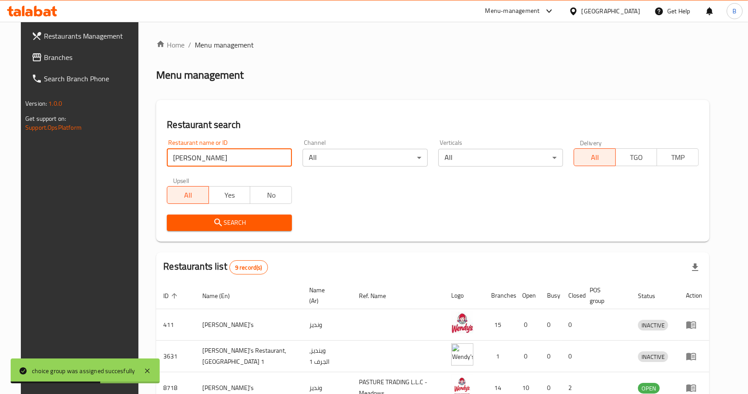
click button "Search" at bounding box center [229, 222] width 125 height 16
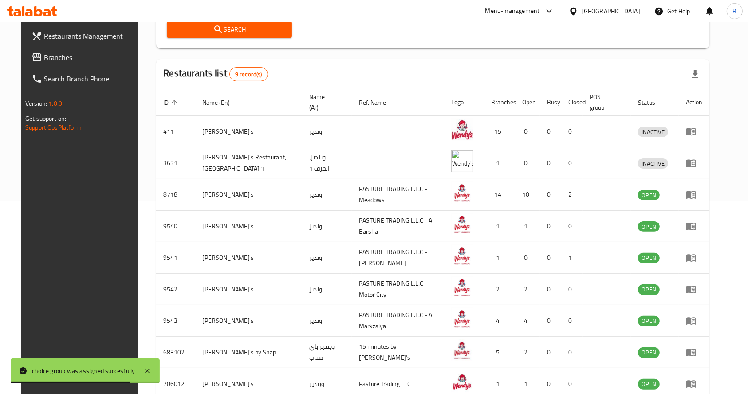
scroll to position [196, 0]
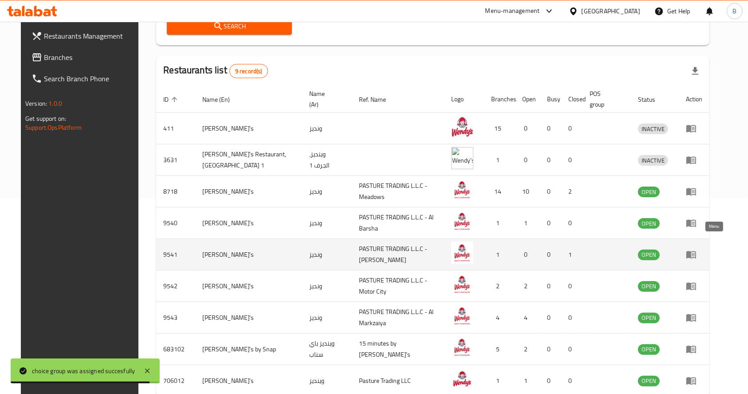
click at [696, 251] on icon "enhanced table" at bounding box center [691, 255] width 10 height 8
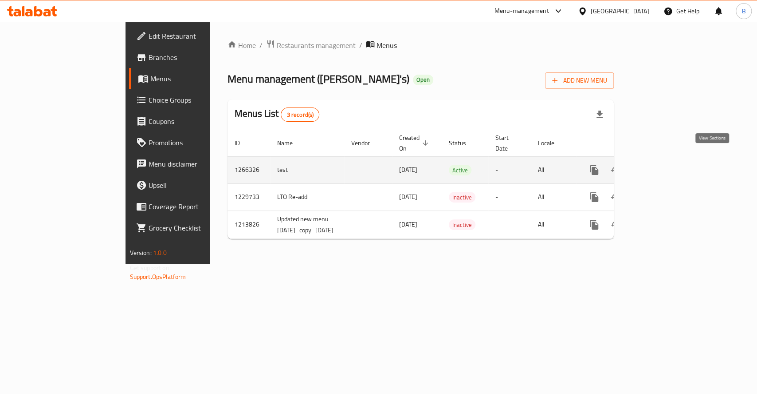
click at [664, 165] on icon "enhanced table" at bounding box center [658, 170] width 11 height 11
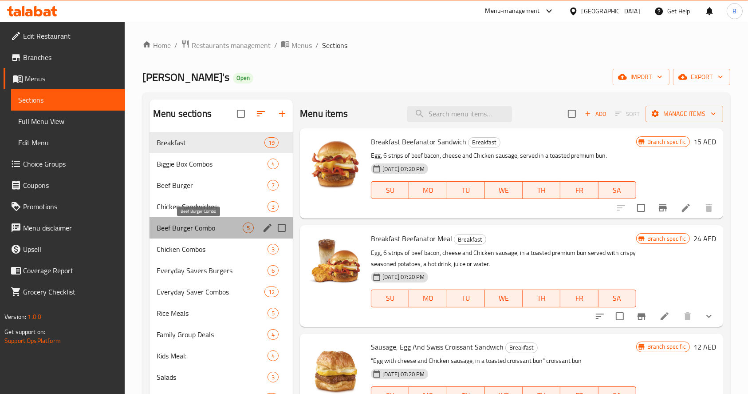
click at [178, 226] on span "Beef Burger Combo" at bounding box center [200, 227] width 86 height 11
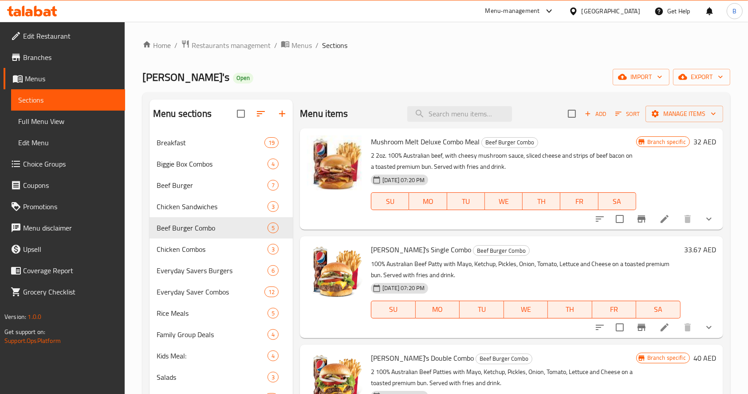
click at [684, 248] on h6 "33.67 AED" at bounding box center [700, 249] width 32 height 12
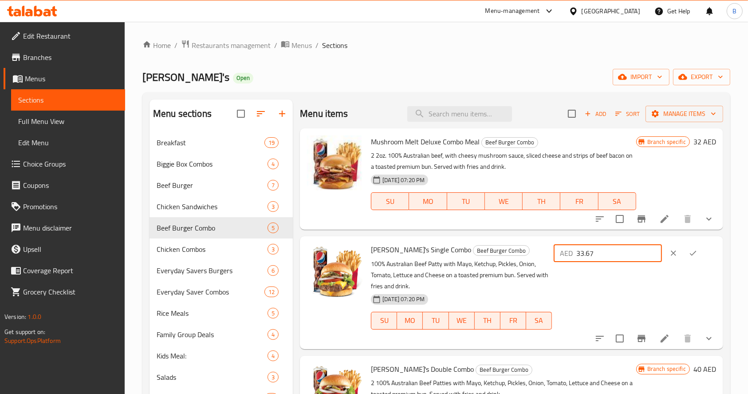
click at [611, 260] on input "33.67" at bounding box center [619, 253] width 86 height 18
type input "32"
click at [692, 252] on icon "ok" at bounding box center [693, 253] width 7 height 5
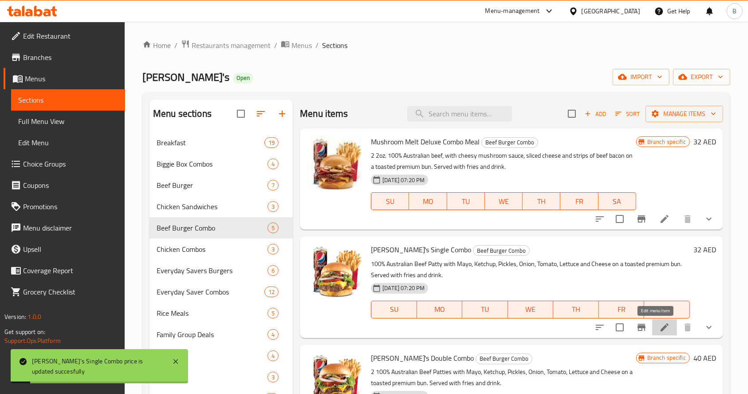
click at [659, 329] on icon at bounding box center [664, 327] width 11 height 11
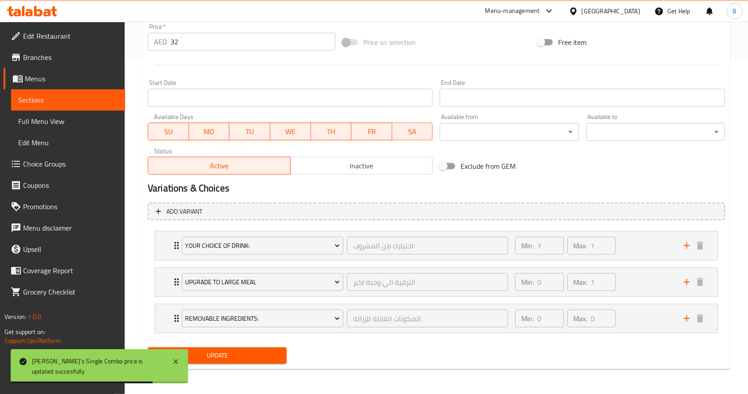
scroll to position [333, 0]
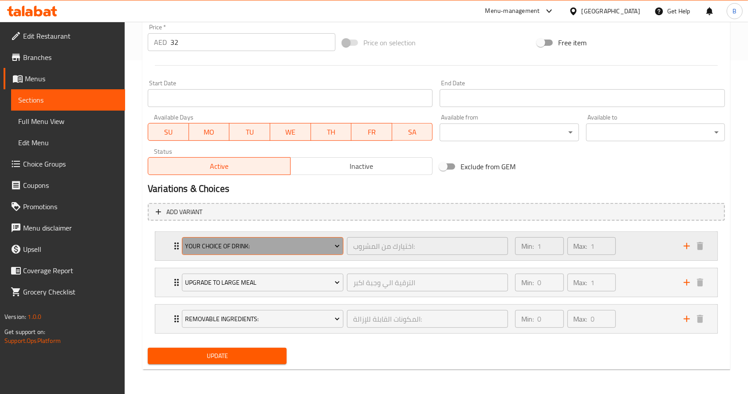
click at [335, 247] on icon "Expand" at bounding box center [337, 245] width 9 height 9
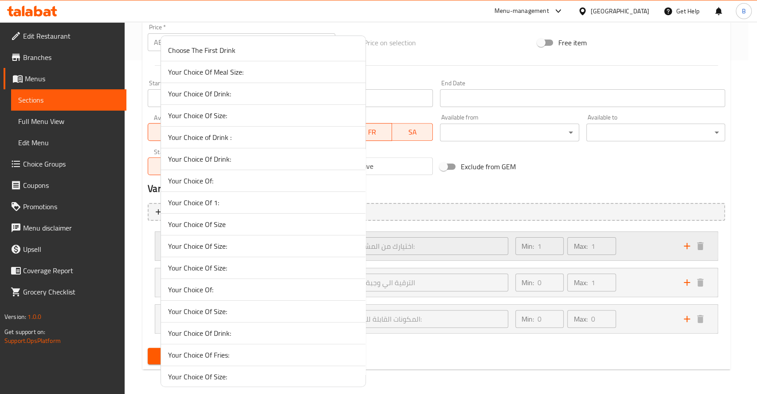
click at [335, 247] on span "Your Choice Of Size:" at bounding box center [263, 245] width 190 height 11
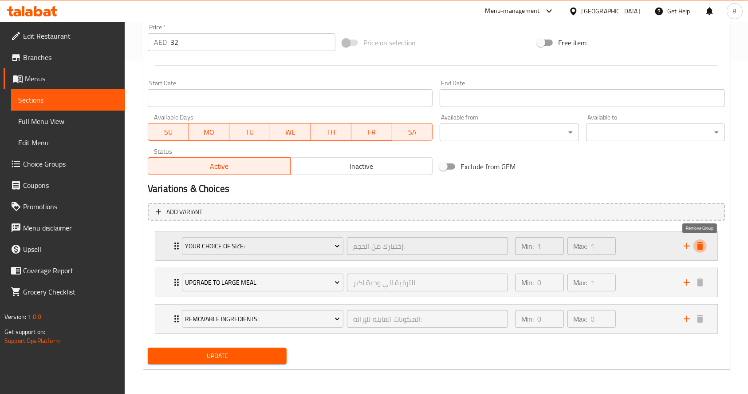
click at [699, 250] on icon "delete" at bounding box center [700, 245] width 11 height 11
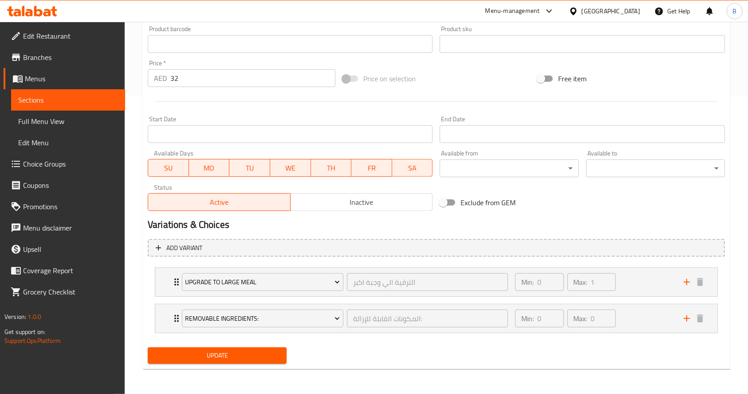
scroll to position [297, 0]
click at [265, 355] on span "Update" at bounding box center [217, 355] width 125 height 11
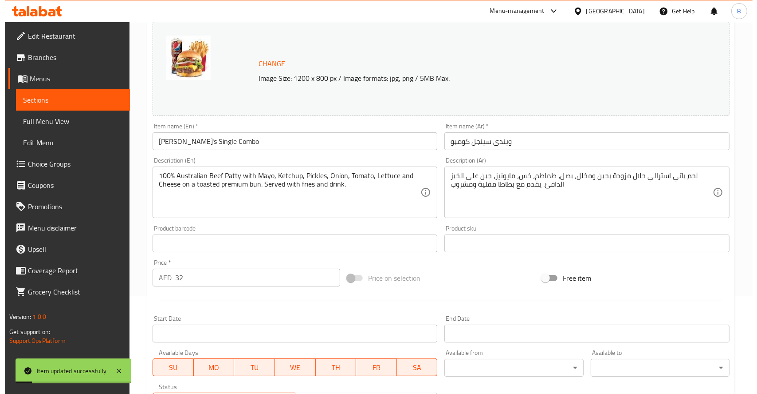
scroll to position [0, 0]
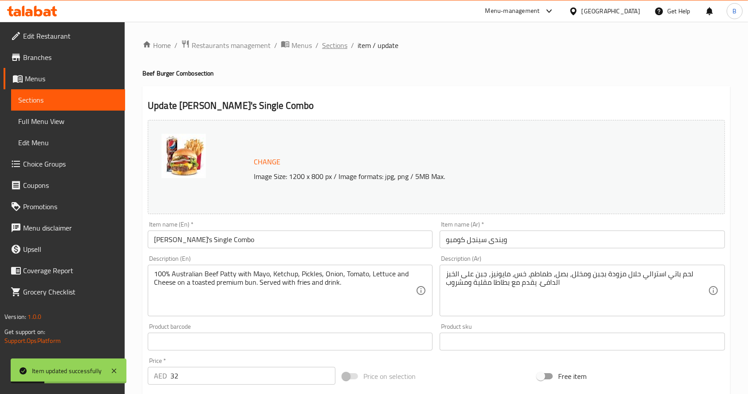
click at [333, 40] on span "Sections" at bounding box center [334, 45] width 25 height 11
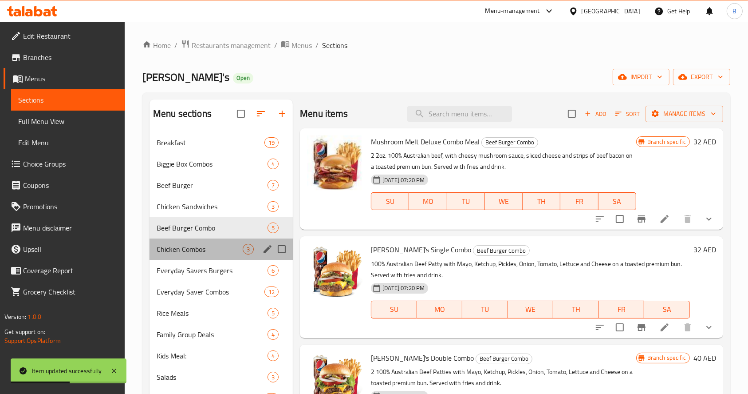
click at [202, 243] on div "Chicken Combos 3" at bounding box center [221, 248] width 143 height 21
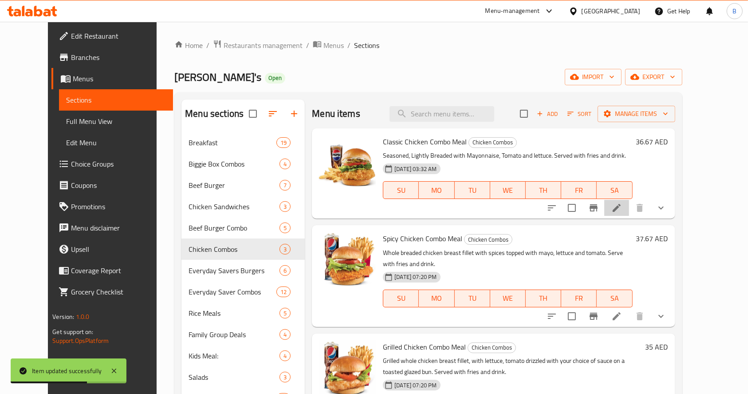
drag, startPoint x: 665, startPoint y: 201, endPoint x: 665, endPoint y: 207, distance: 5.8
click at [629, 207] on li at bounding box center [616, 208] width 25 height 16
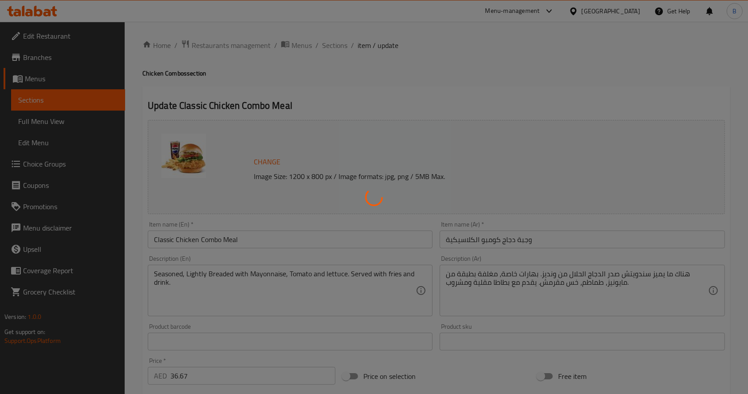
type input "اختيارك من المشروب:"
type input "1"
type input "الترقية الي وجبة اكبر"
type input "0"
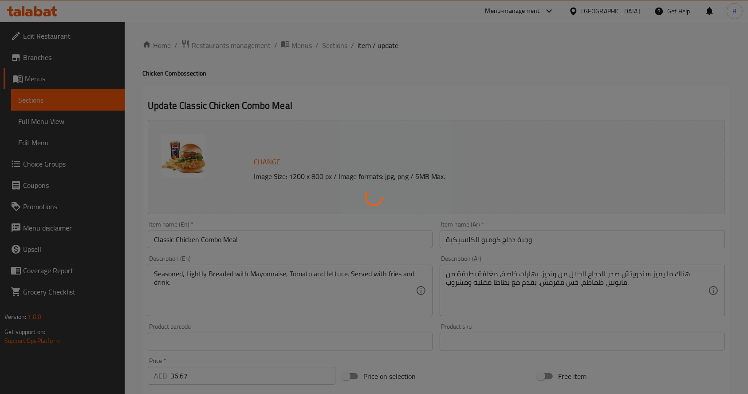
type input "1"
type input "حذف مكونات"
type input "0"
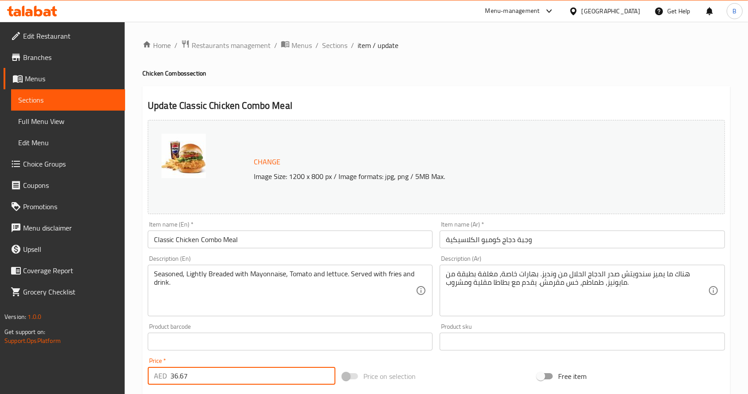
drag, startPoint x: 189, startPoint y: 379, endPoint x: 48, endPoint y: 364, distance: 142.4
click at [48, 364] on div "Edit Restaurant Branches Menus Sections Full Menu View Edit Menu Choice Groups …" at bounding box center [374, 374] width 748 height 705
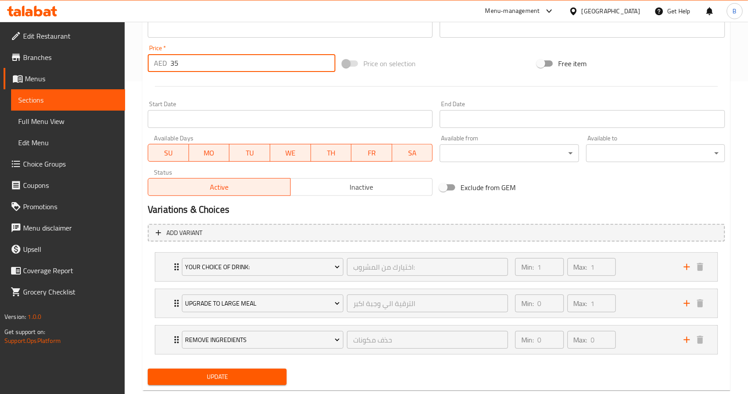
scroll to position [333, 0]
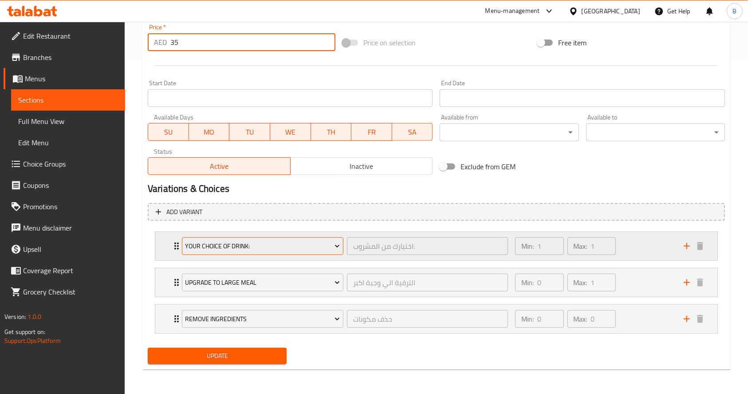
type input "35"
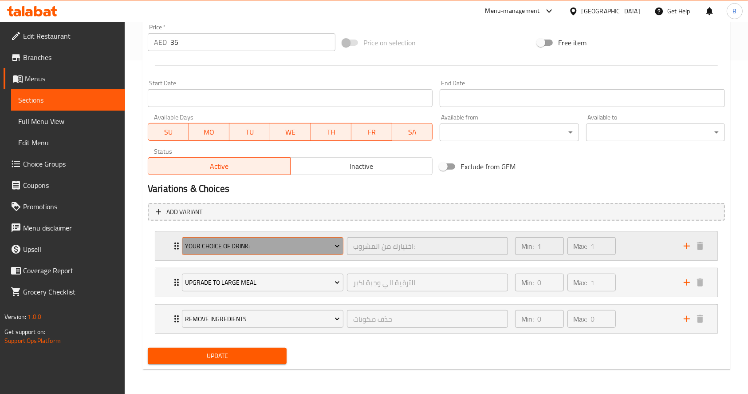
click at [299, 246] on span "Your Choice Of Drink:" at bounding box center [262, 245] width 155 height 11
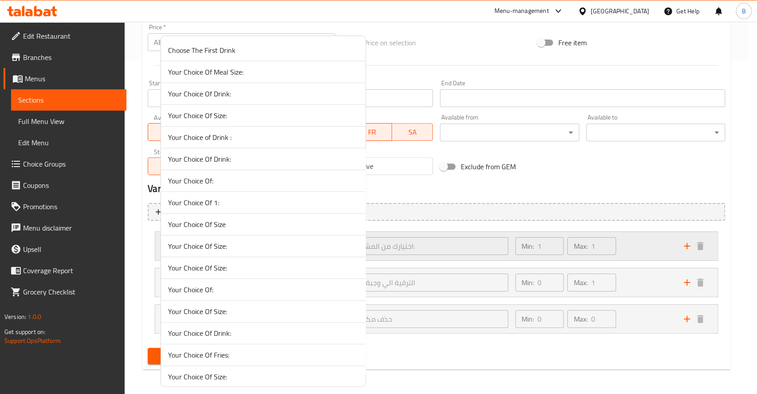
click at [299, 246] on span "Your Choice Of Size:" at bounding box center [263, 245] width 190 height 11
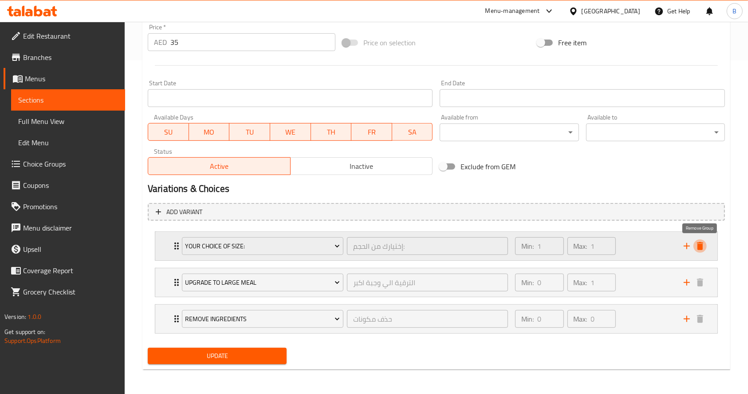
click at [704, 248] on icon "delete" at bounding box center [700, 245] width 11 height 11
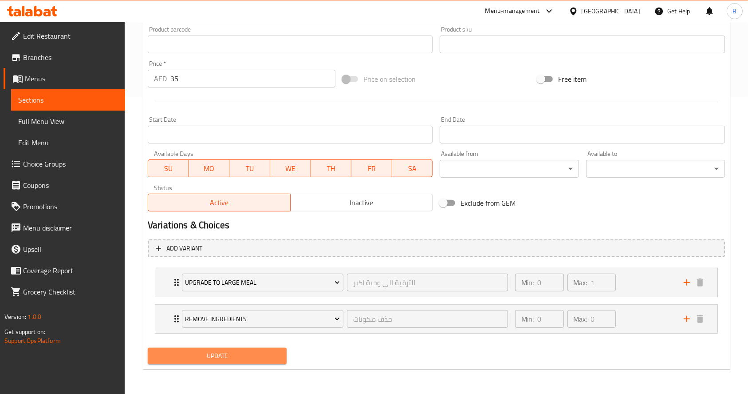
click at [257, 361] on button "Update" at bounding box center [217, 355] width 139 height 16
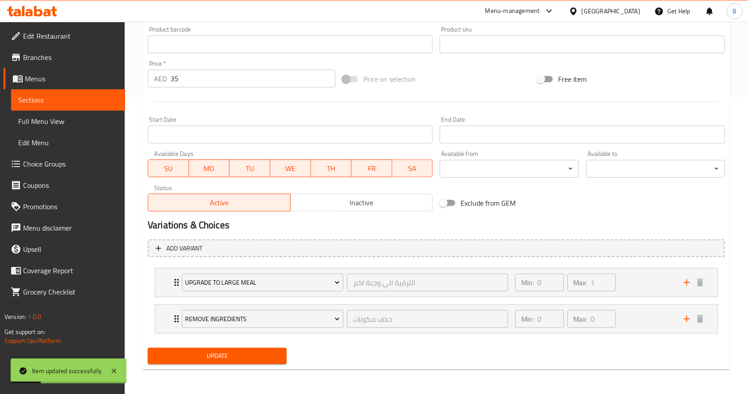
scroll to position [0, 0]
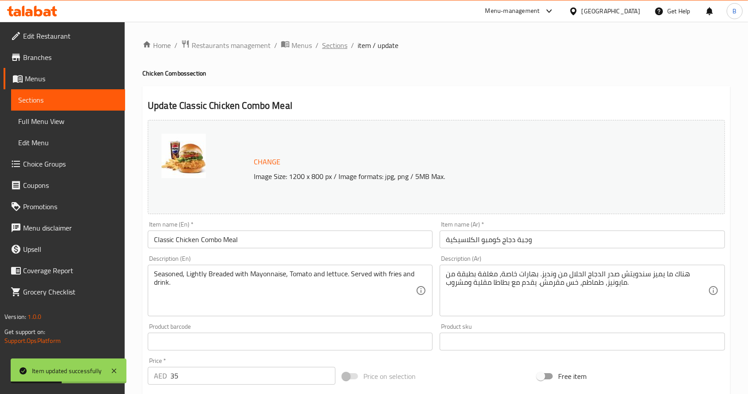
click at [335, 48] on span "Sections" at bounding box center [334, 45] width 25 height 11
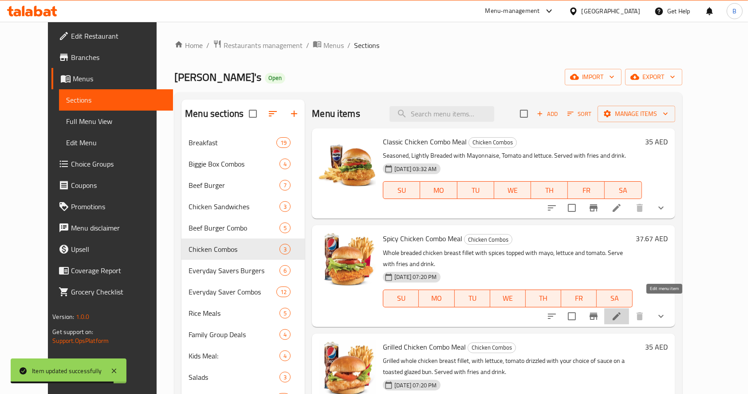
click at [622, 311] on icon at bounding box center [616, 316] width 11 height 11
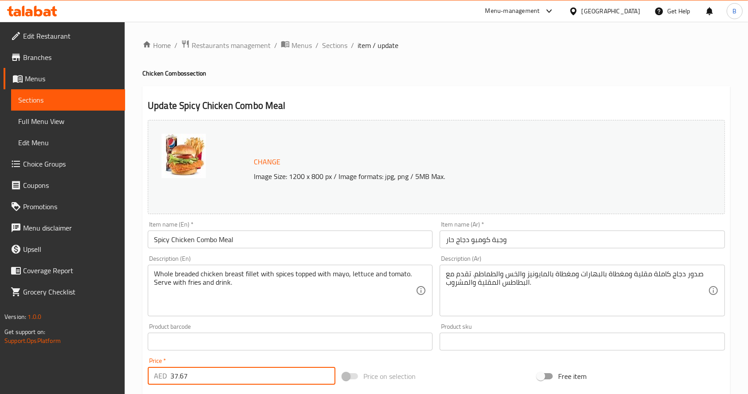
drag, startPoint x: 207, startPoint y: 372, endPoint x: 104, endPoint y: 350, distance: 105.3
click at [104, 350] on div "Edit Restaurant Branches Menus Sections Full Menu View Edit Menu Choice Groups …" at bounding box center [374, 374] width 748 height 705
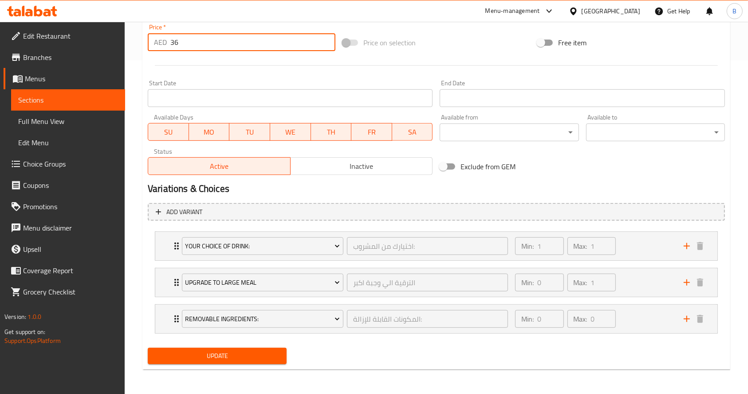
drag, startPoint x: 277, startPoint y: 233, endPoint x: 277, endPoint y: 248, distance: 15.1
click at [277, 248] on div "Your Choice Of Drink: اختيارك من المشروب: ​ Min: 1 ​ Max: 1 ​ Pepsi (ID: 186960…" at bounding box center [436, 282] width 577 height 109
type input "36"
click at [277, 248] on div "Your Choice Of Drink: اختيارك من المشروب: ​ Min: 1 ​ Max: 1 ​ Pepsi (ID: 186960…" at bounding box center [436, 282] width 577 height 109
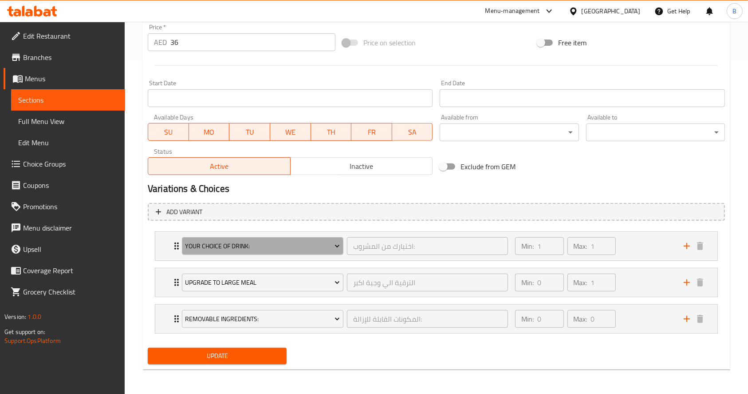
click at [277, 248] on span "Your Choice Of Drink:" at bounding box center [262, 245] width 155 height 11
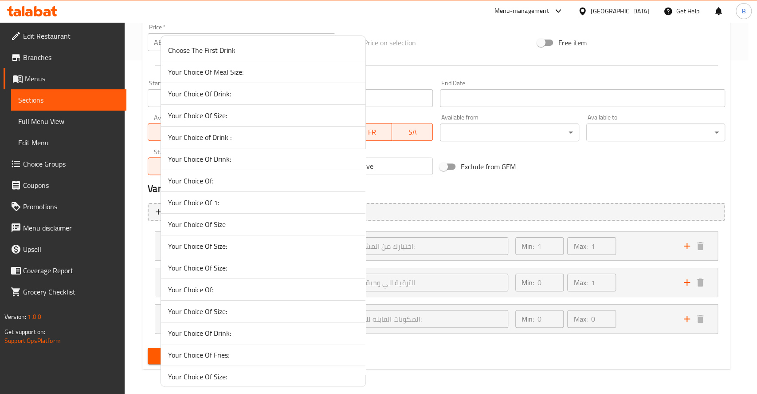
click at [277, 248] on span "Your Choice Of Size:" at bounding box center [263, 245] width 190 height 11
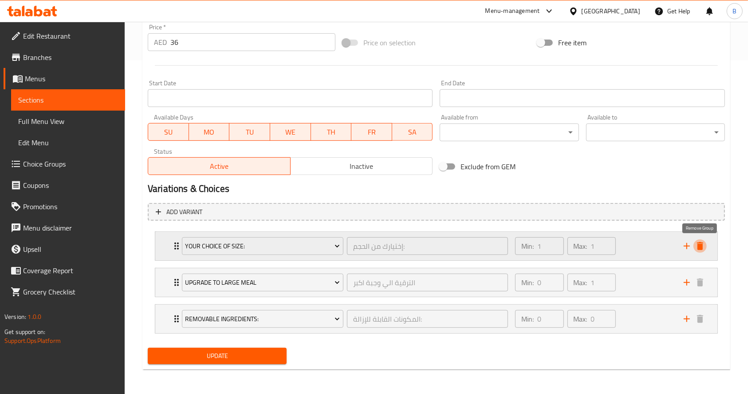
click at [703, 243] on icon "delete" at bounding box center [700, 245] width 11 height 11
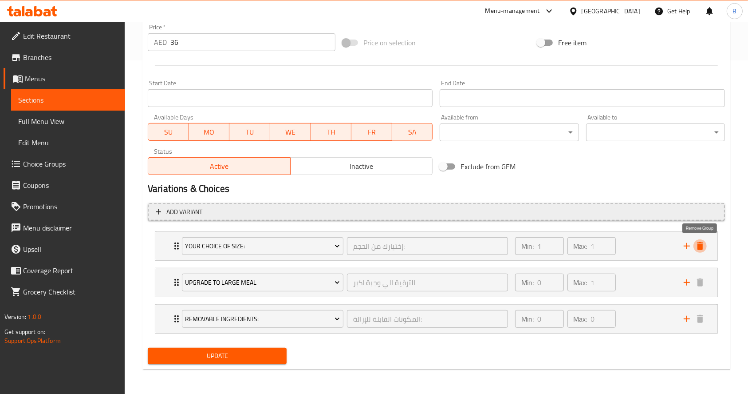
scroll to position [297, 0]
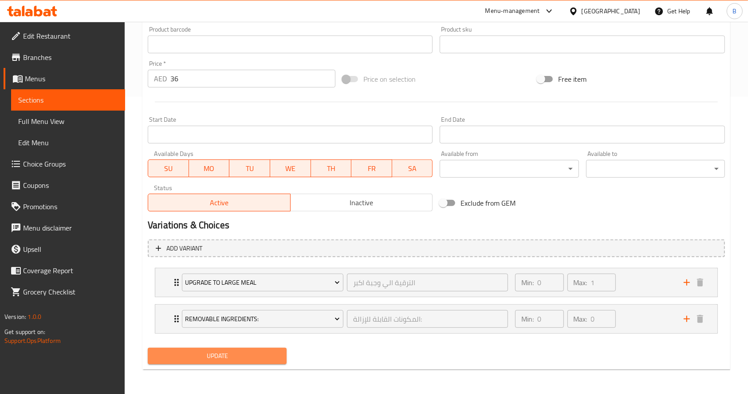
click at [224, 353] on span "Update" at bounding box center [217, 355] width 125 height 11
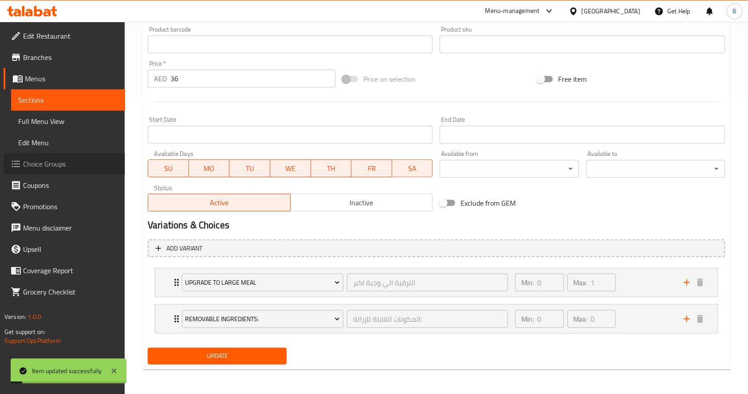
click at [58, 165] on span "Choice Groups" at bounding box center [70, 163] width 95 height 11
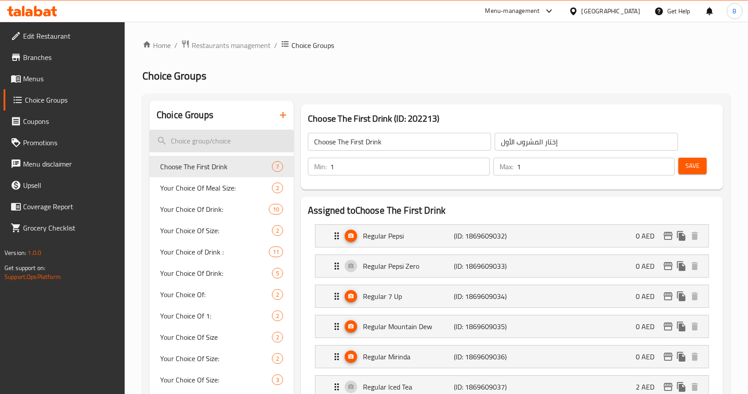
click at [226, 134] on input "search" at bounding box center [222, 141] width 144 height 23
paste input "your choice of drink"
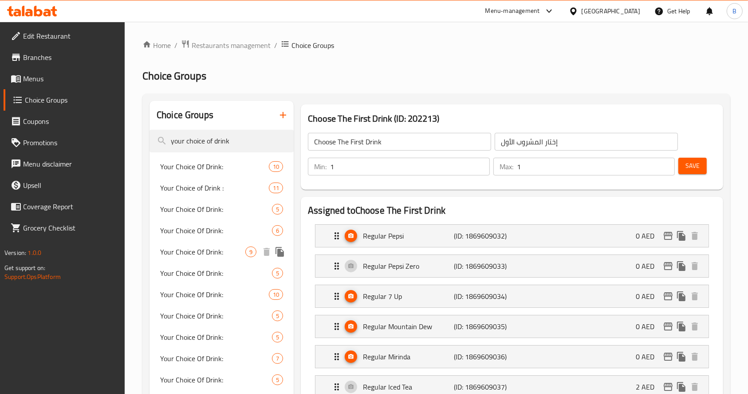
type input "your choice of drink"
click at [224, 256] on span "Your Choice Of Drink:" at bounding box center [202, 251] width 85 height 11
type input "Your Choice Of Drink:"
type input "اختيارك من المشروب:"
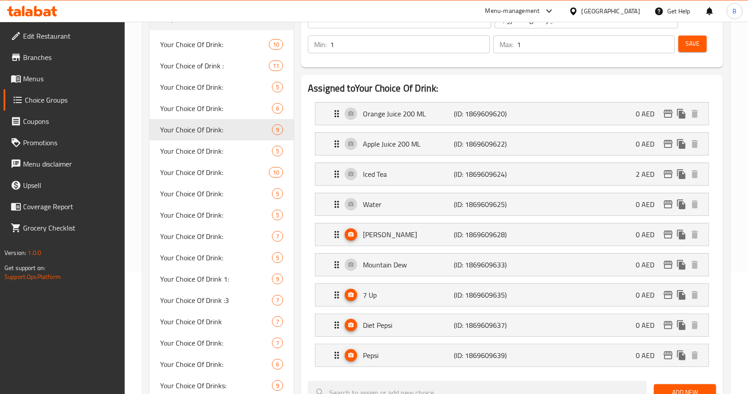
scroll to position [124, 0]
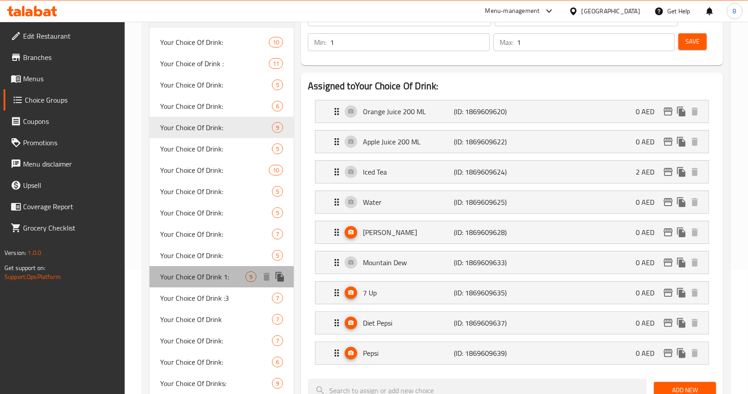
click at [214, 276] on span "Your Choice Of Drink 1:" at bounding box center [202, 276] width 85 height 11
type input "Your Choice Of Drink 1:"
type input "إختيارك من المشروب 1:"
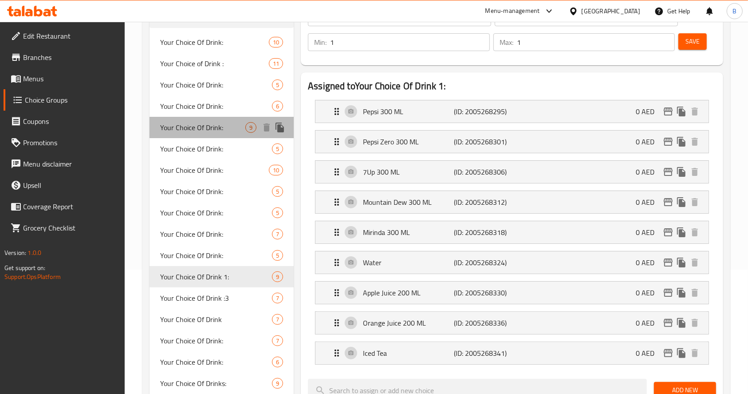
click at [199, 130] on span "Your Choice Of Drink:" at bounding box center [202, 127] width 85 height 11
type input "Your Choice Of Drink:"
type input "اختيارك من المشروب:"
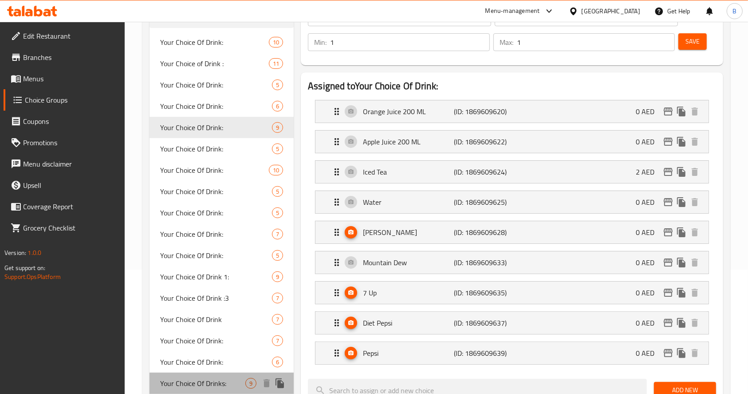
click at [216, 378] on span "Your Choice Of Drinks:" at bounding box center [202, 383] width 85 height 11
type input "Your Choice Of Drinks:"
type input "إختيارك من المشروب:"
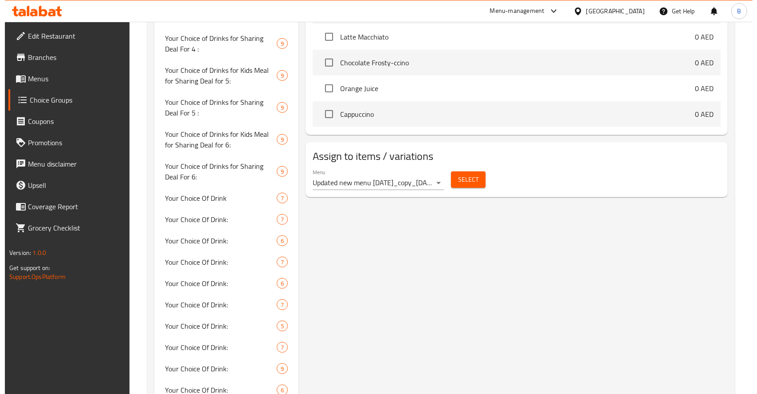
scroll to position [662, 0]
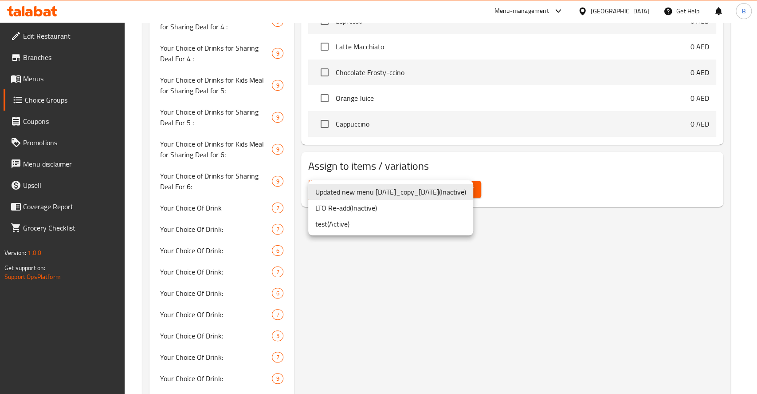
click at [366, 230] on li "test ( Active )" at bounding box center [390, 224] width 165 height 16
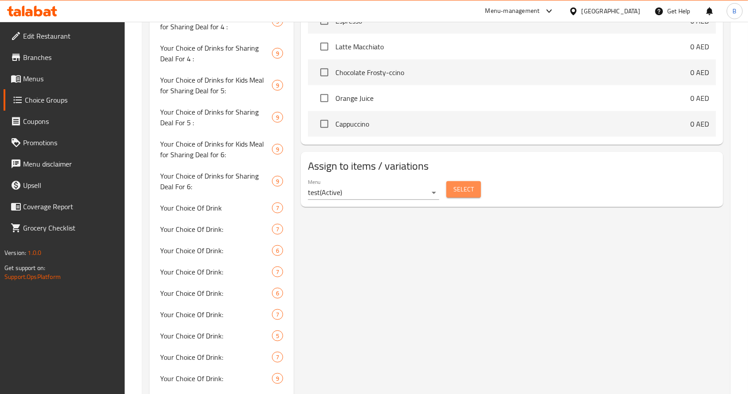
click at [470, 184] on span "Select" at bounding box center [463, 189] width 20 height 11
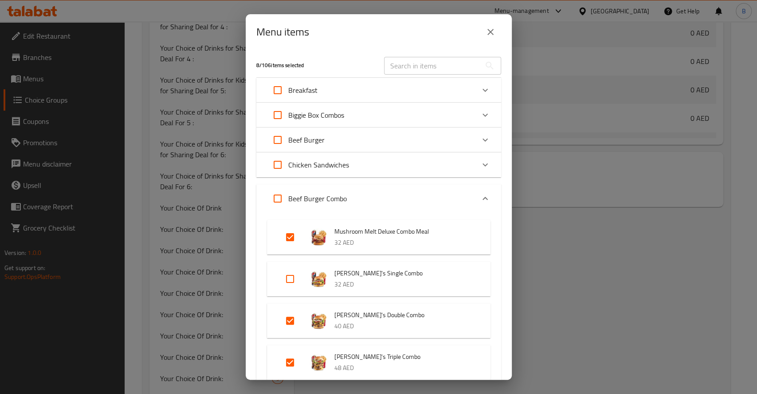
click at [296, 275] on input "Expand" at bounding box center [290, 278] width 21 height 21
checkbox input "true"
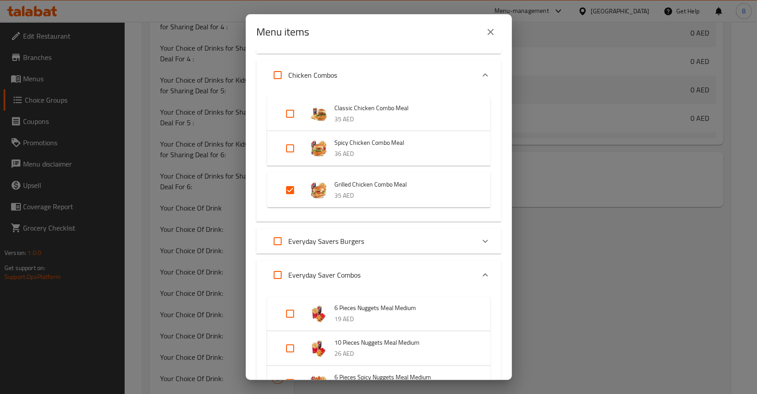
scroll to position [392, 0]
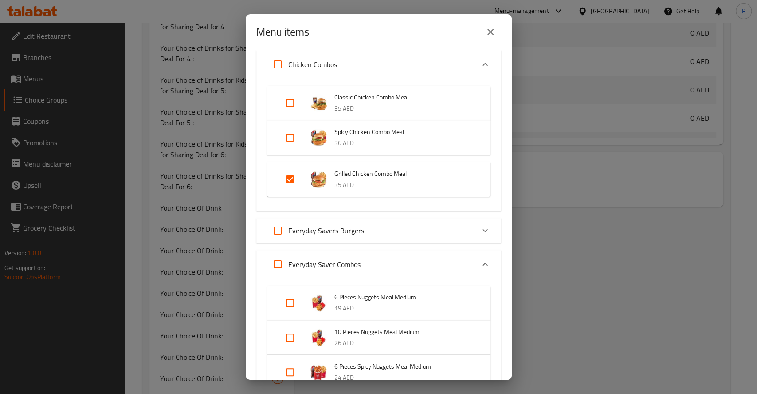
click at [294, 142] on input "Expand" at bounding box center [290, 137] width 21 height 21
checkbox input "true"
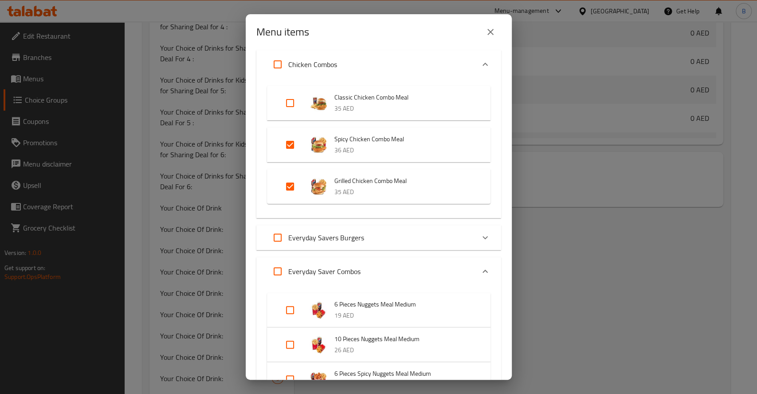
click at [296, 112] on input "Expand" at bounding box center [290, 102] width 21 height 21
checkbox input "true"
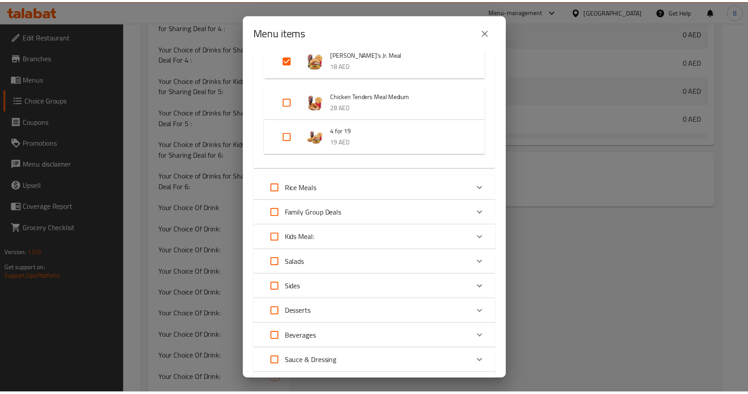
scroll to position [1062, 0]
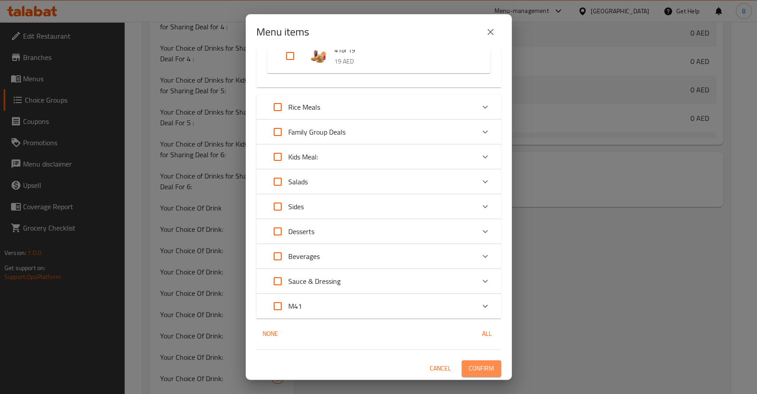
click at [470, 366] on span "Confirm" at bounding box center [481, 367] width 25 height 11
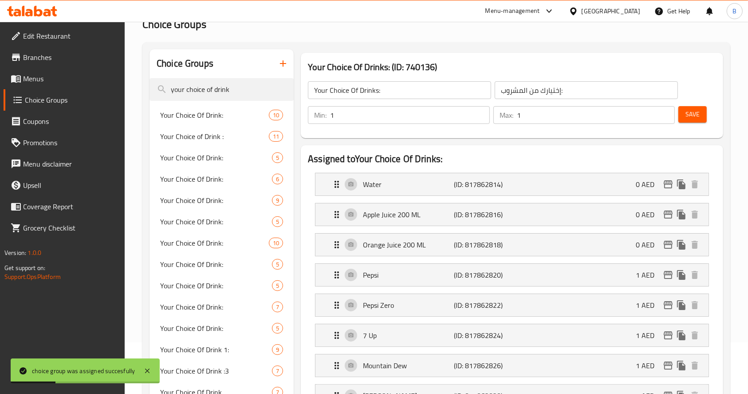
scroll to position [43, 0]
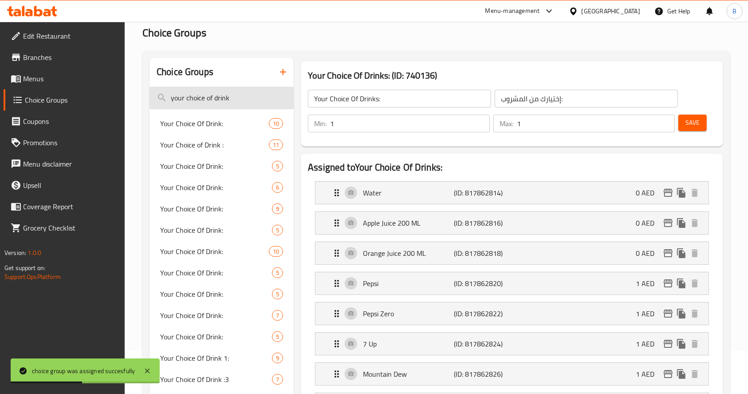
click at [224, 101] on input "your choice of drink" at bounding box center [222, 98] width 144 height 23
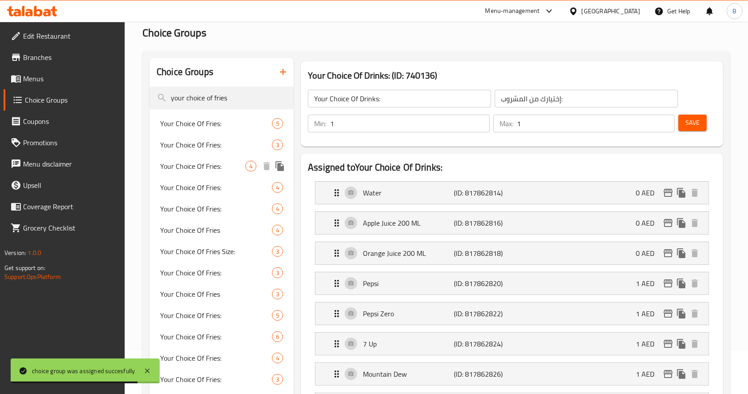
type input "your choice of fries"
click at [221, 170] on span "Your Choice Of Fries:" at bounding box center [202, 166] width 85 height 11
type input "Your Choice Of Fries:"
type input "اختيارك من البطاطا:"
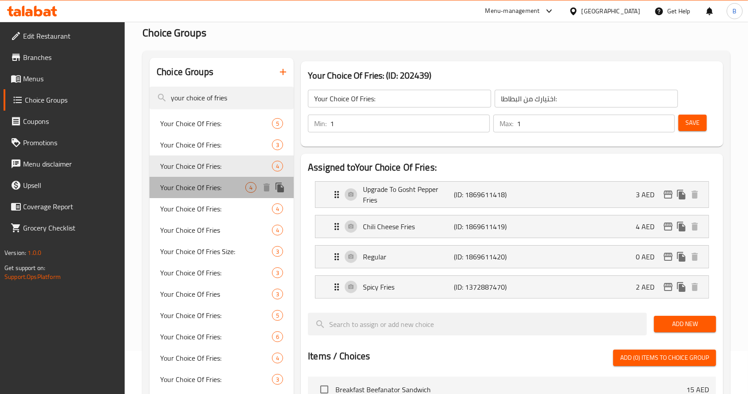
click at [187, 182] on span "Your Choice Of Fries:" at bounding box center [202, 187] width 85 height 11
type input "Your Choice Of Fries:"
type input "إختيارك من البطاطا المقلية:"
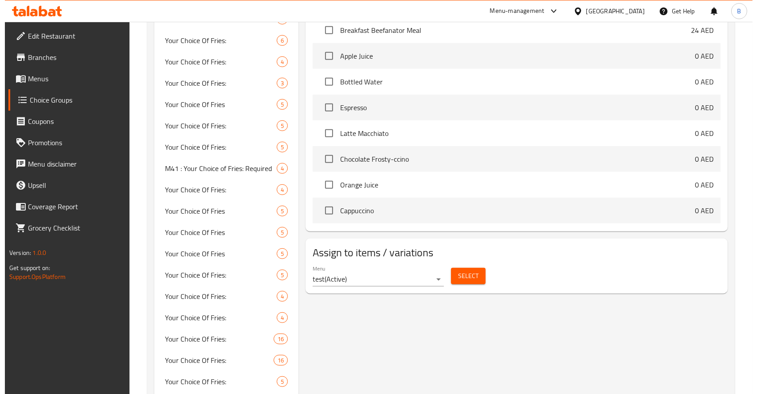
scroll to position [427, 0]
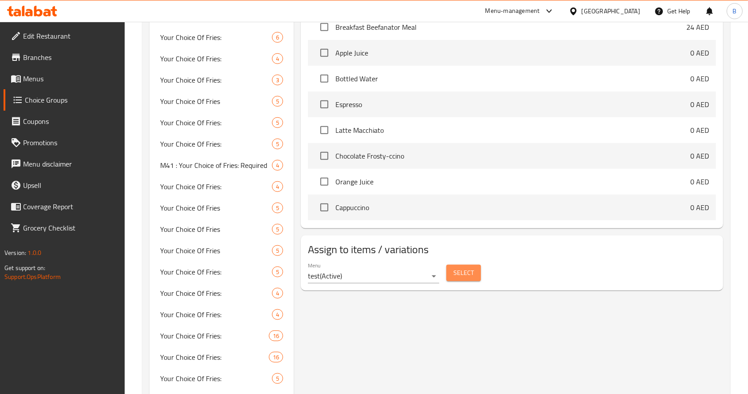
click at [461, 272] on span "Select" at bounding box center [463, 272] width 20 height 11
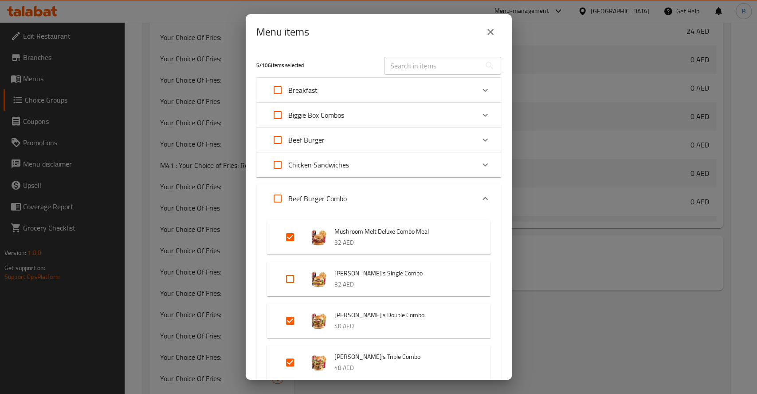
click at [295, 272] on input "Expand" at bounding box center [290, 278] width 21 height 21
checkbox input "true"
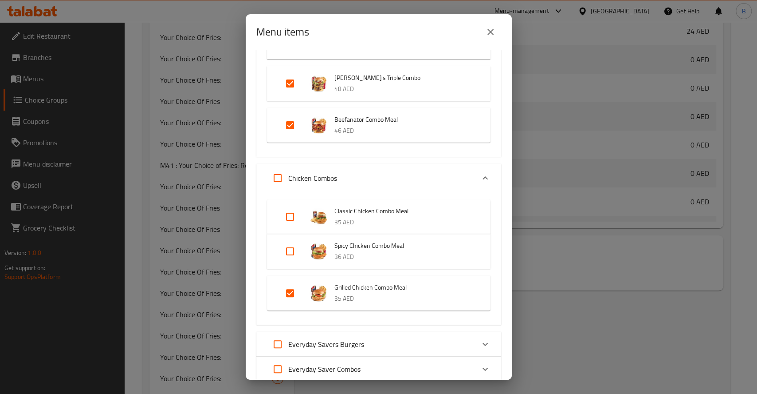
scroll to position [283, 0]
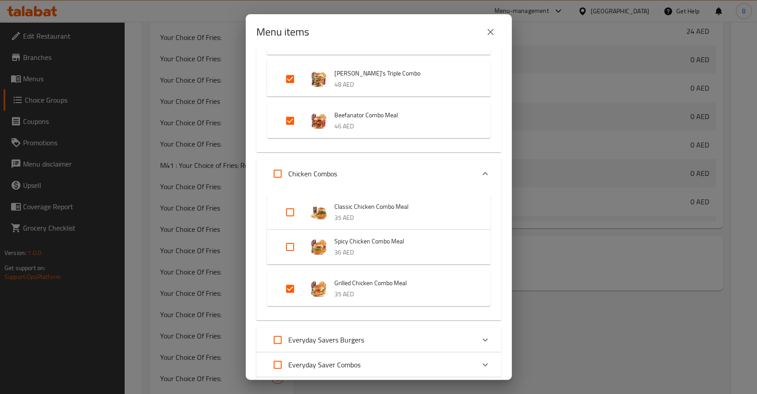
click at [291, 247] on input "Expand" at bounding box center [290, 246] width 21 height 21
checkbox input "true"
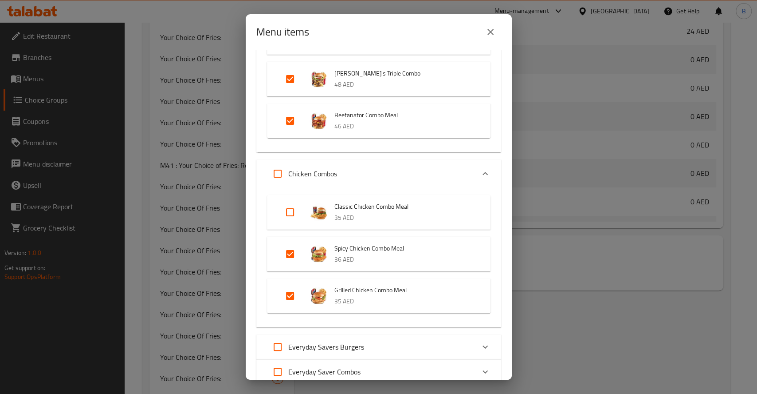
click at [294, 213] on input "Expand" at bounding box center [290, 211] width 21 height 21
checkbox input "true"
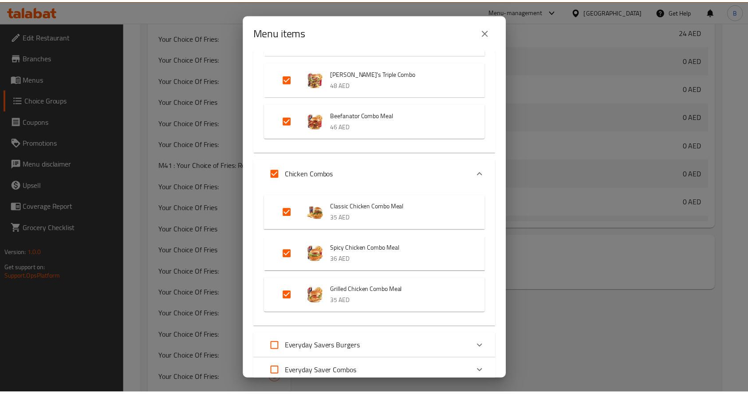
scroll to position [572, 0]
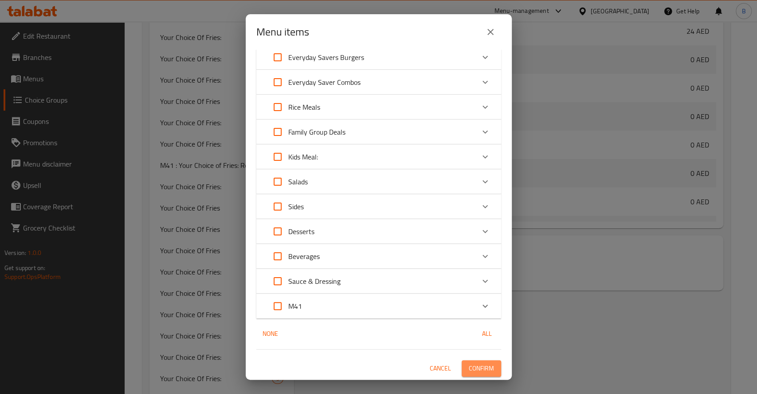
click at [469, 370] on span "Confirm" at bounding box center [481, 367] width 25 height 11
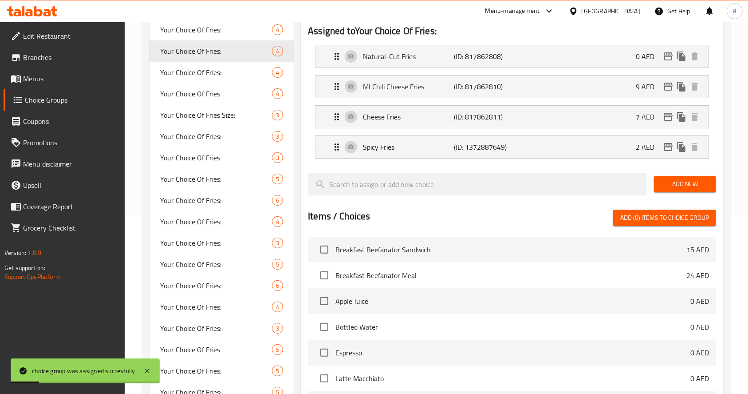
scroll to position [0, 0]
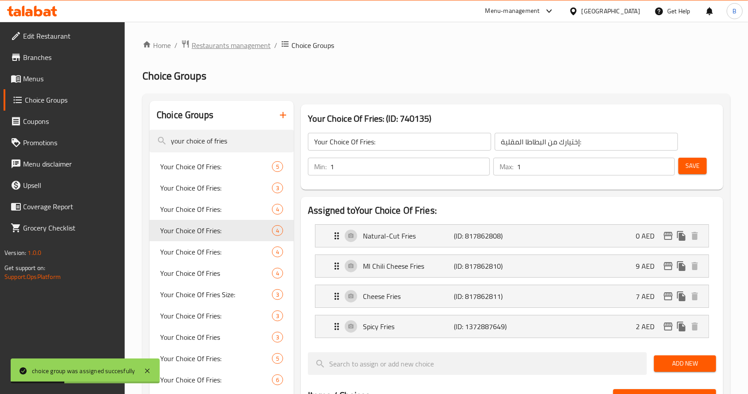
click at [252, 46] on span "Restaurants management" at bounding box center [231, 45] width 79 height 11
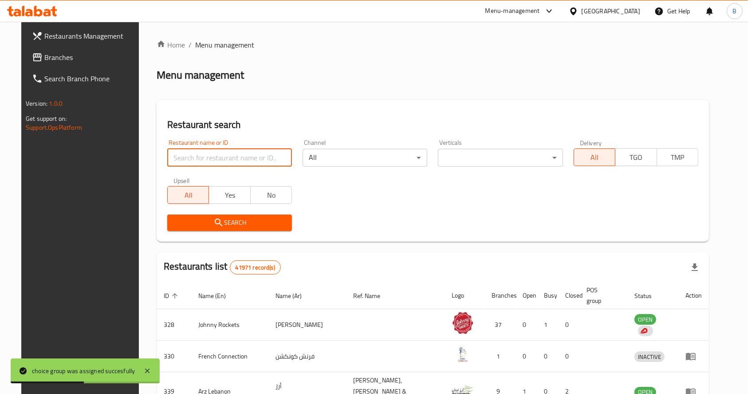
click at [245, 155] on input "search" at bounding box center [229, 158] width 125 height 18
type input "[PERSON_NAME]"
click button "Search" at bounding box center [229, 222] width 125 height 16
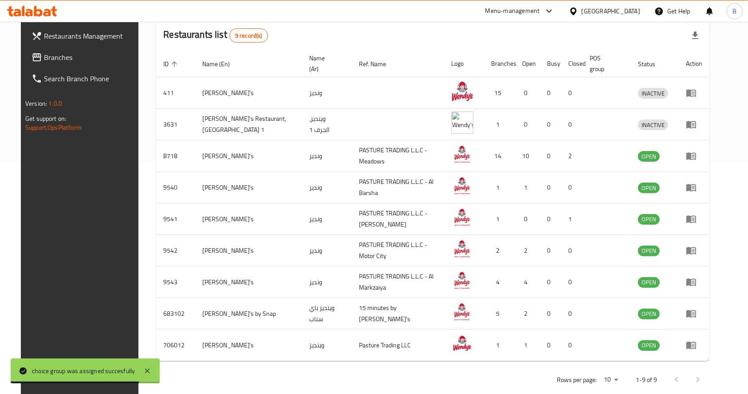
scroll to position [233, 0]
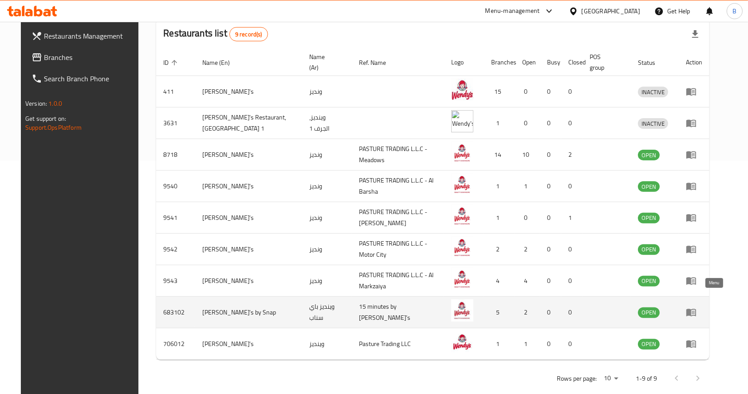
click at [696, 309] on icon "enhanced table" at bounding box center [691, 313] width 10 height 8
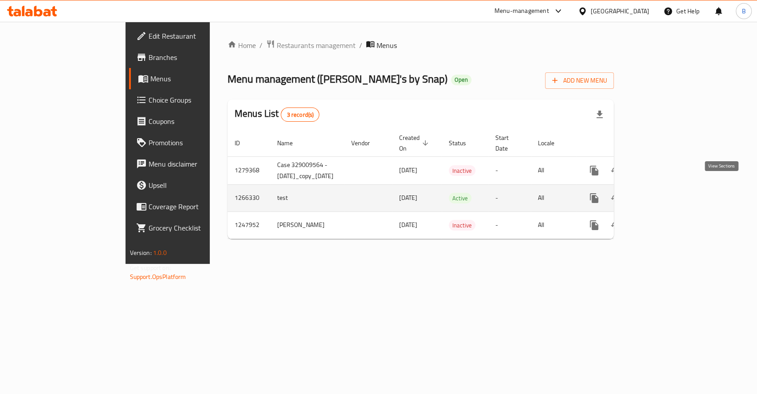
click at [664, 193] on icon "enhanced table" at bounding box center [658, 198] width 11 height 11
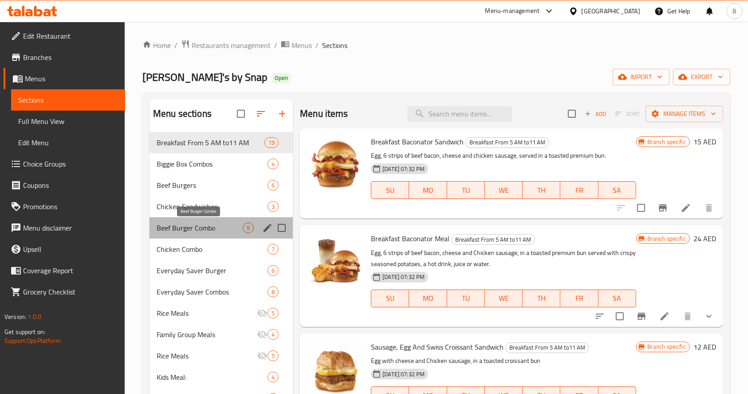
click at [197, 223] on span "Beef Burger Combo" at bounding box center [200, 227] width 86 height 11
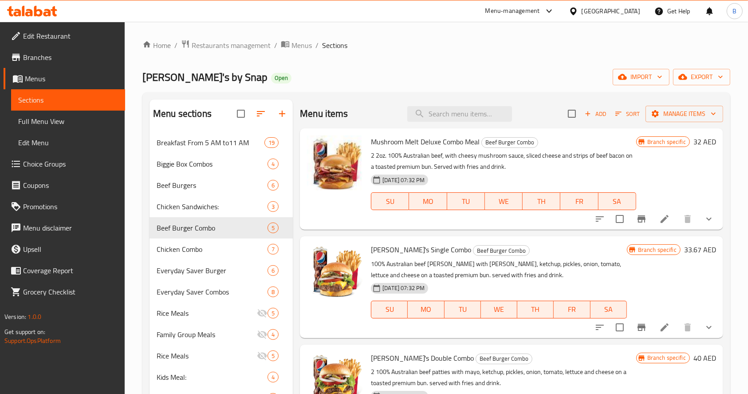
click at [684, 243] on h6 "33.67 AED" at bounding box center [700, 249] width 32 height 12
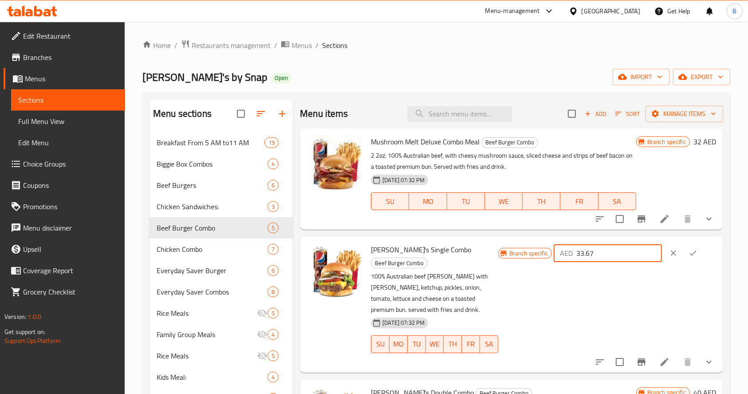
click at [623, 255] on input "33.67" at bounding box center [619, 253] width 86 height 18
type input "32"
click at [692, 254] on icon "ok" at bounding box center [693, 252] width 9 height 9
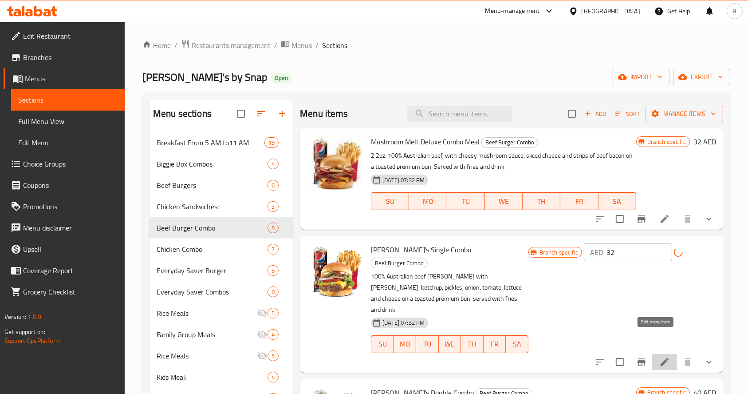
click at [659, 356] on icon at bounding box center [664, 361] width 11 height 11
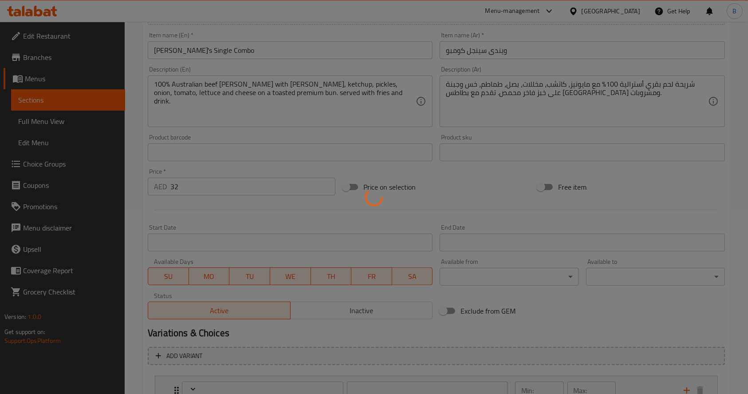
scroll to position [327, 0]
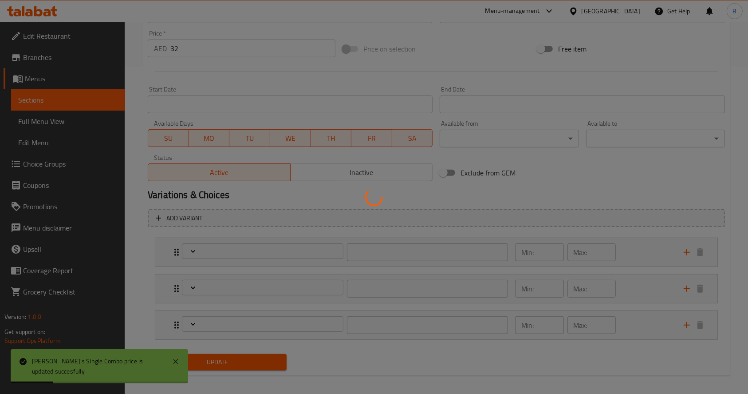
type input "اختيارك من المشروب:"
type input "1"
type input "الترقية الي وجبة حجم أكبر"
type input "0"
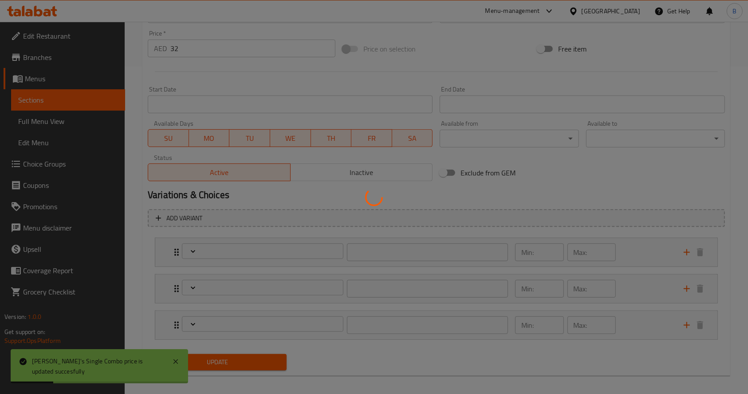
type input "1"
type input "المكونات القابلة للإزالة:"
type input "0"
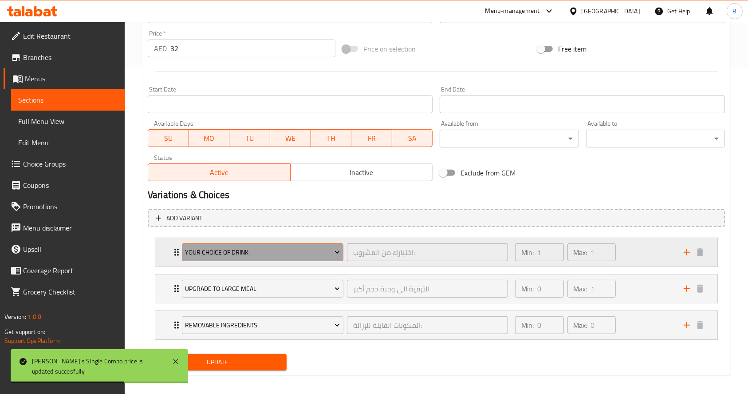
click at [307, 256] on span "Your Choice Of Drink:" at bounding box center [262, 252] width 155 height 11
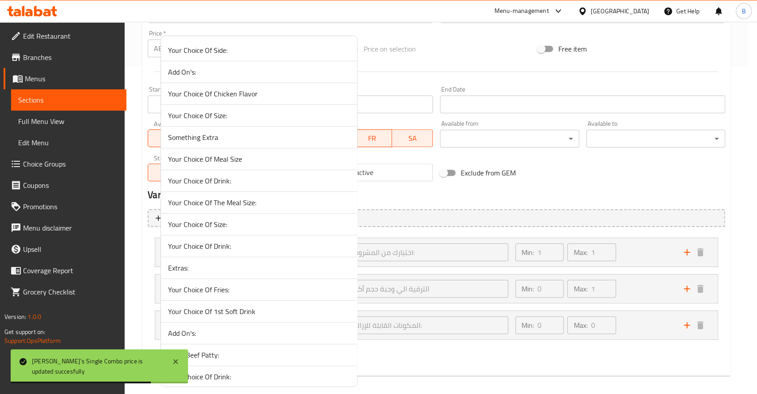
click at [237, 240] on span "Your Choice Of Drink:" at bounding box center [259, 245] width 182 height 11
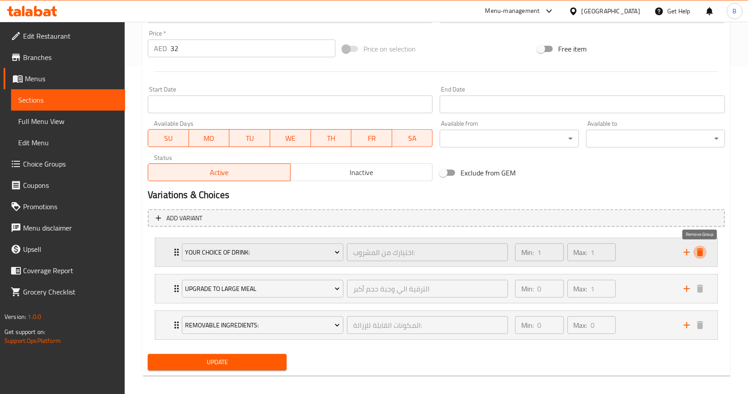
click at [700, 258] on button "delete" at bounding box center [699, 251] width 13 height 13
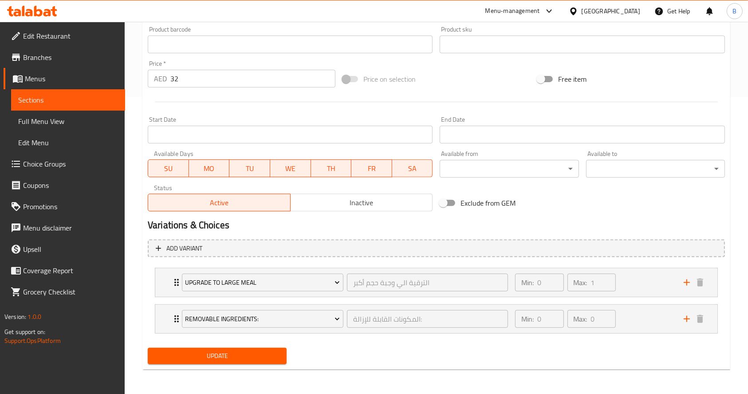
click at [245, 360] on span "Update" at bounding box center [217, 355] width 125 height 11
click at [203, 357] on span "Update" at bounding box center [217, 355] width 125 height 11
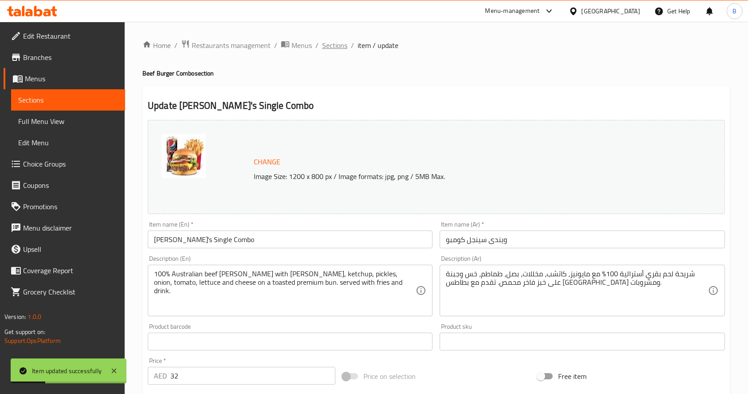
click at [336, 49] on span "Sections" at bounding box center [334, 45] width 25 height 11
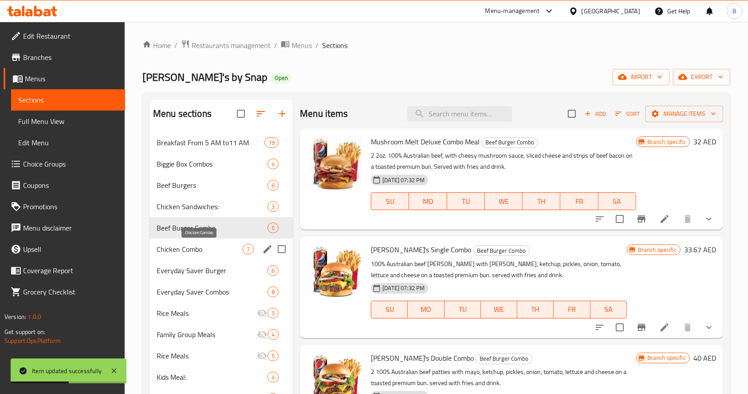
click at [205, 250] on span "Chicken Combo" at bounding box center [200, 249] width 86 height 11
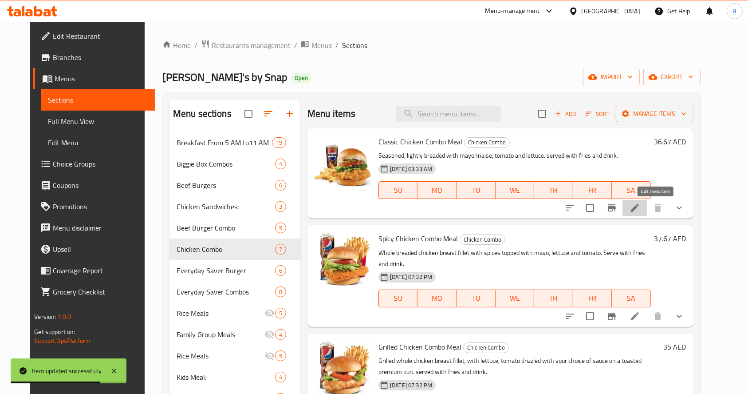
click at [640, 208] on icon at bounding box center [635, 207] width 11 height 11
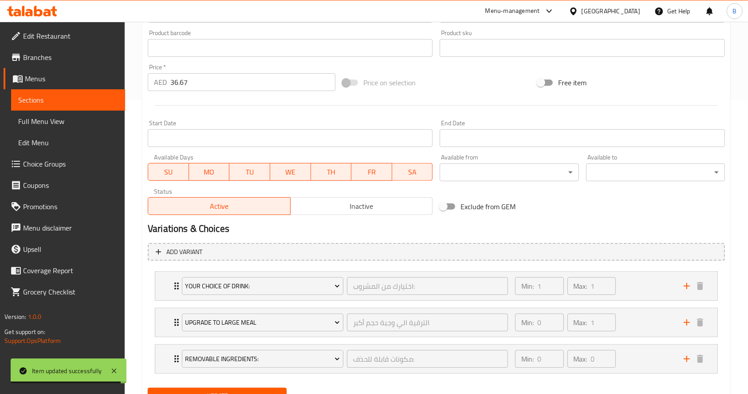
scroll to position [333, 0]
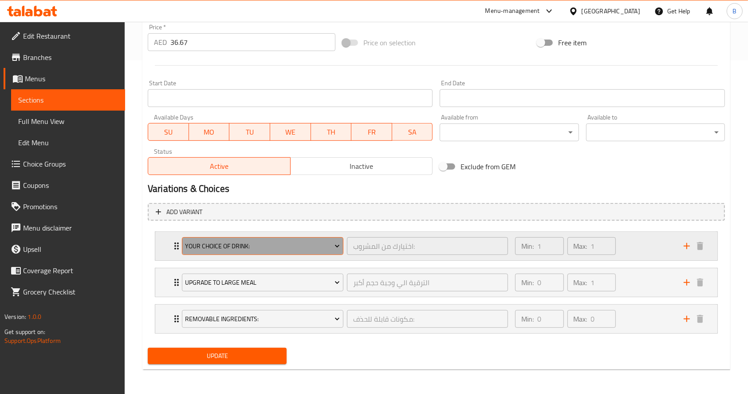
click at [256, 247] on span "Your Choice Of Drink:" at bounding box center [262, 245] width 155 height 11
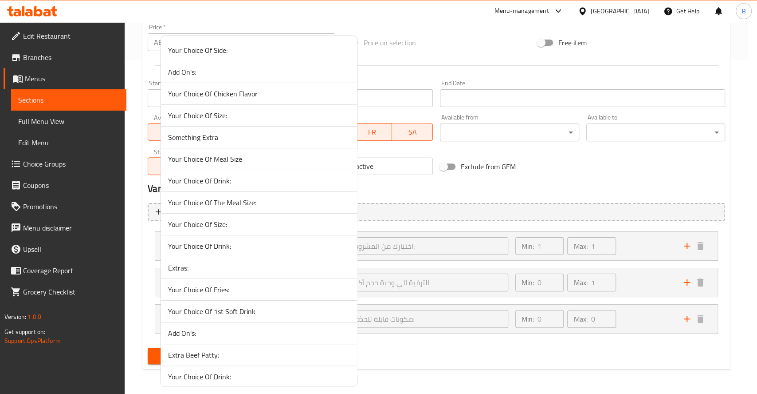
click at [271, 206] on span "Your Choice Of The Meal Size:" at bounding box center [259, 202] width 182 height 11
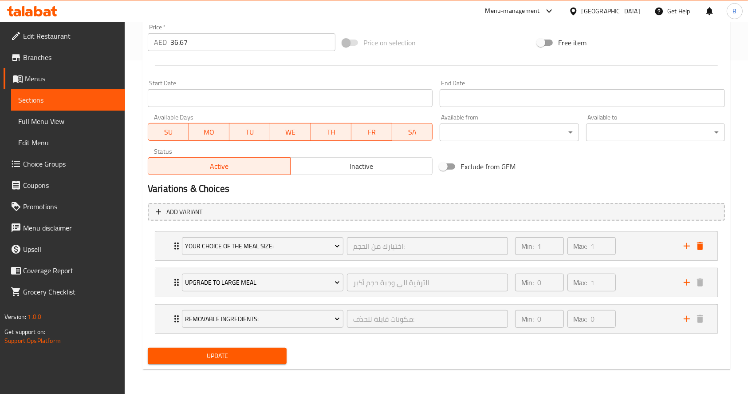
click at [205, 49] on input "36.67" at bounding box center [252, 42] width 165 height 18
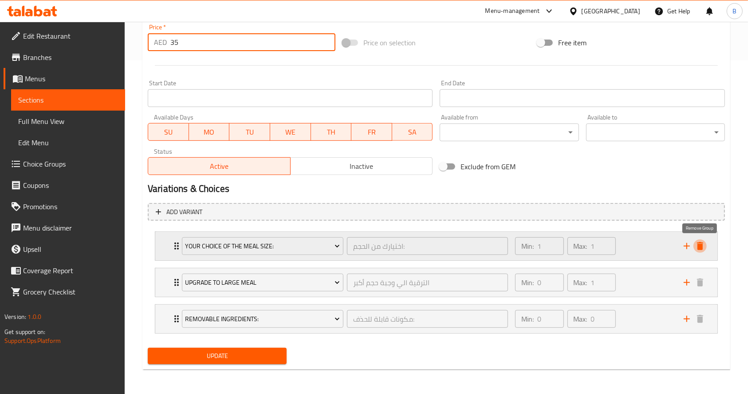
click at [703, 243] on icon "delete" at bounding box center [700, 245] width 11 height 11
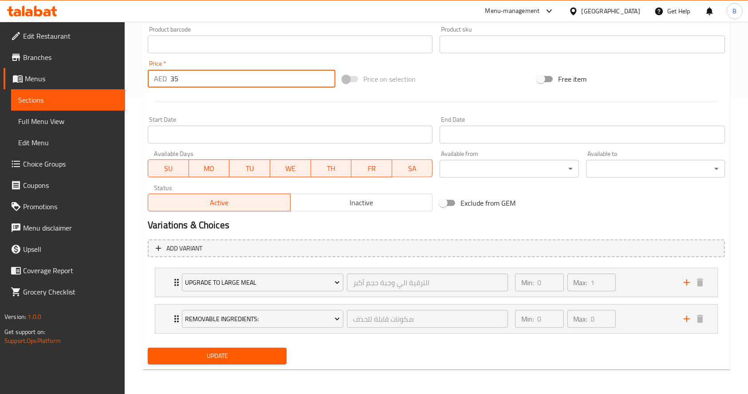
type input "35"
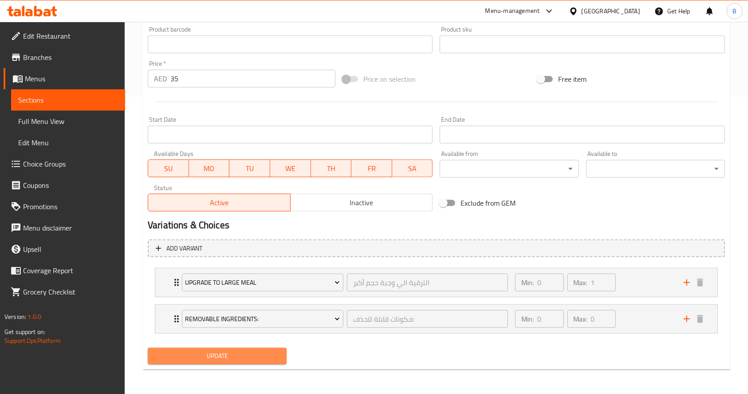
click at [252, 353] on span "Update" at bounding box center [217, 355] width 125 height 11
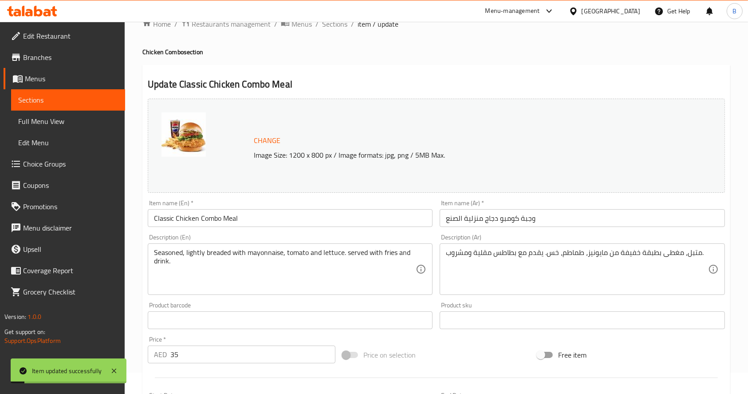
scroll to position [0, 0]
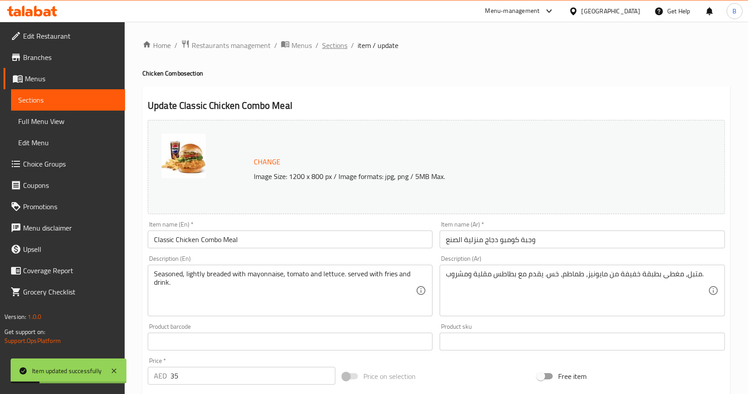
click at [325, 48] on span "Sections" at bounding box center [334, 45] width 25 height 11
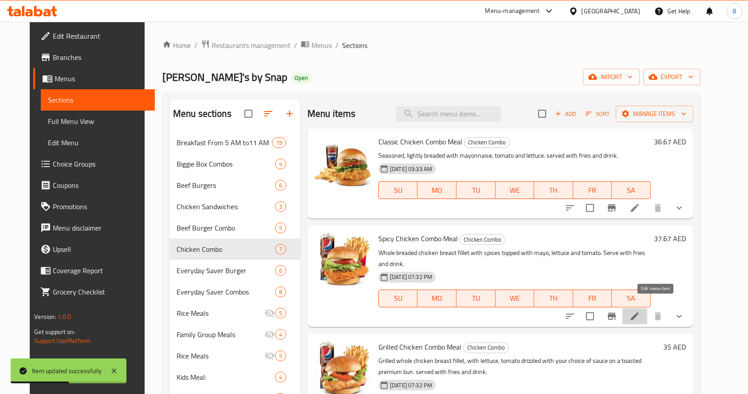
click at [640, 311] on icon at bounding box center [635, 316] width 11 height 11
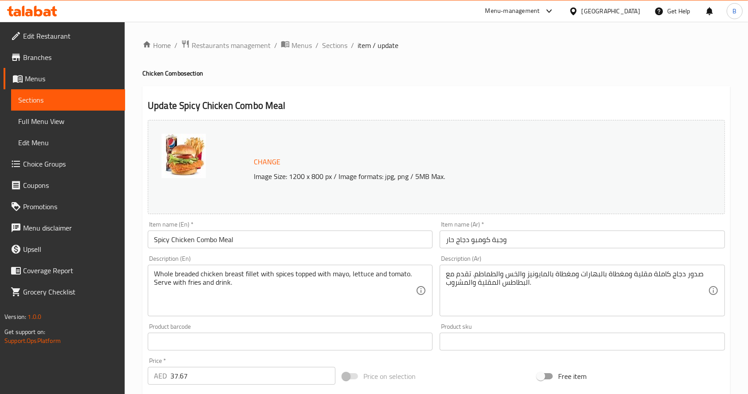
click at [217, 369] on input "37.67" at bounding box center [252, 375] width 165 height 18
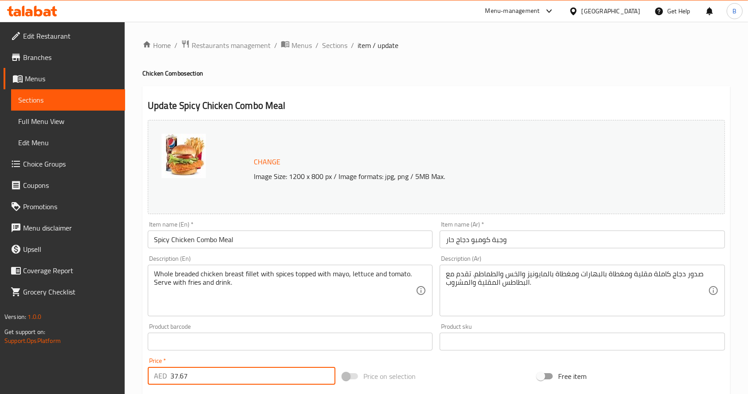
click at [217, 369] on input "37.67" at bounding box center [252, 375] width 165 height 18
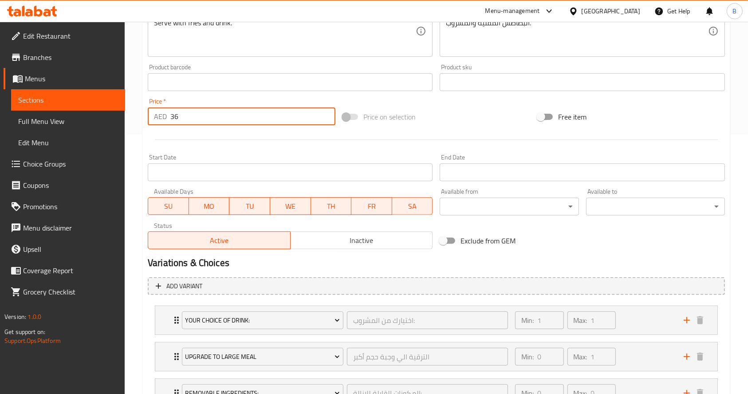
scroll to position [333, 0]
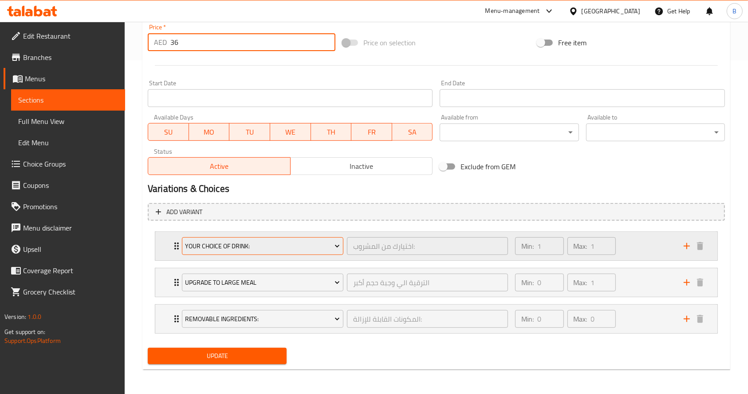
type input "36"
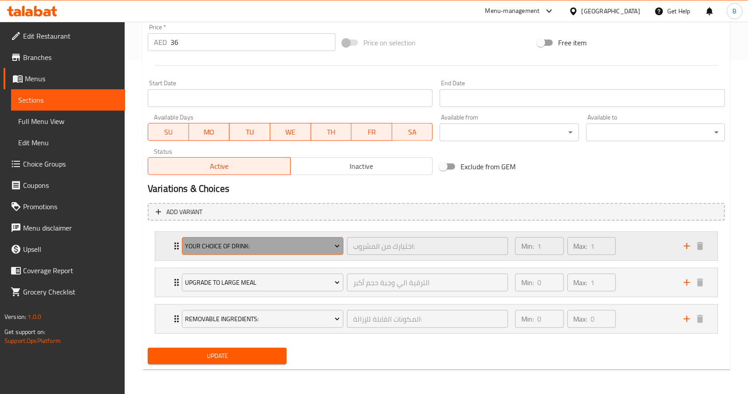
click at [284, 252] on button "Your Choice Of Drink:" at bounding box center [263, 246] width 162 height 18
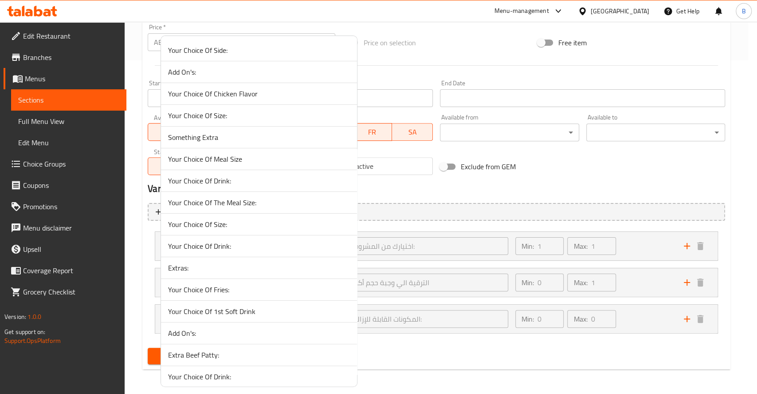
click at [263, 202] on span "Your Choice Of The Meal Size:" at bounding box center [259, 202] width 182 height 11
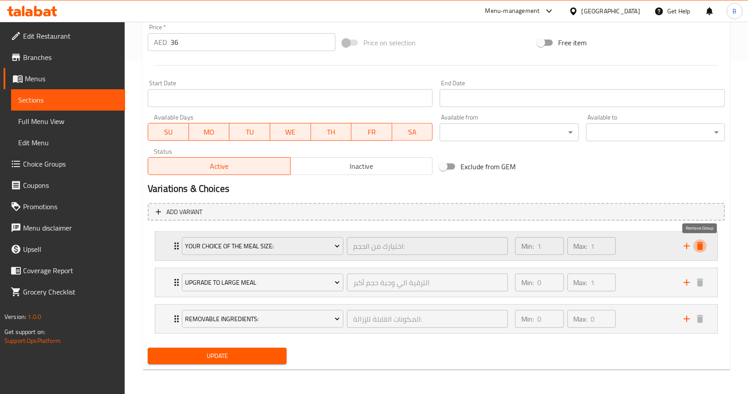
click at [697, 247] on icon "delete" at bounding box center [700, 245] width 11 height 11
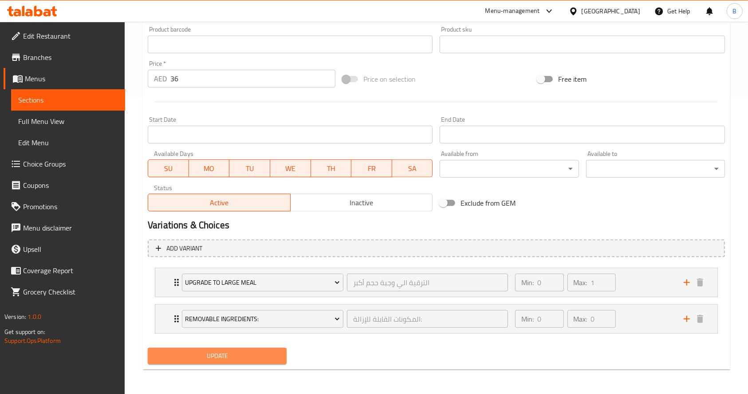
click at [241, 351] on span "Update" at bounding box center [217, 355] width 125 height 11
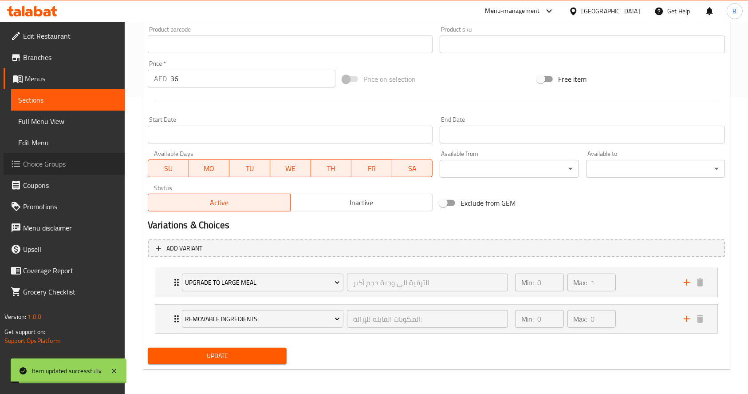
click at [59, 163] on span "Choice Groups" at bounding box center [70, 163] width 95 height 11
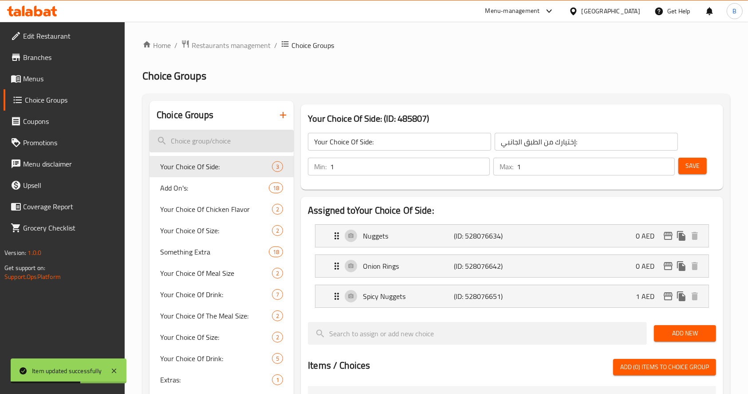
click at [215, 149] on input "search" at bounding box center [222, 141] width 144 height 23
paste input "your choice of drink"
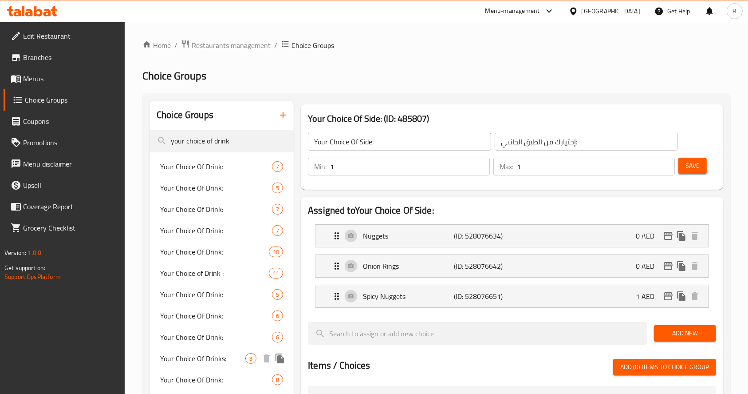
type input "your choice of drink"
click at [174, 361] on span "Your Choice Of Drinks:" at bounding box center [202, 358] width 85 height 11
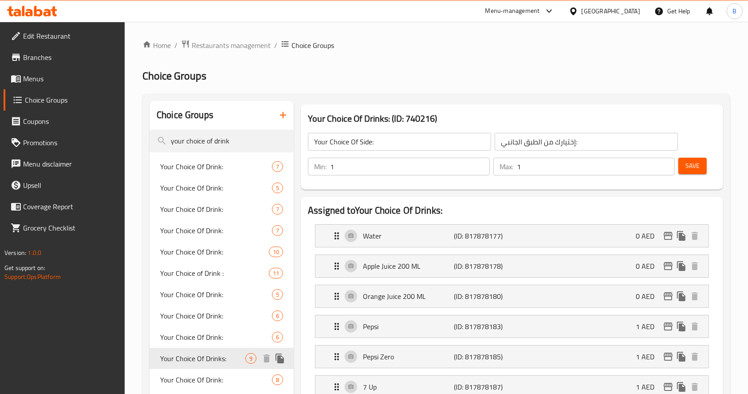
type input "Your Choice Of Drinks:"
type input "إختيارك من المشروب:"
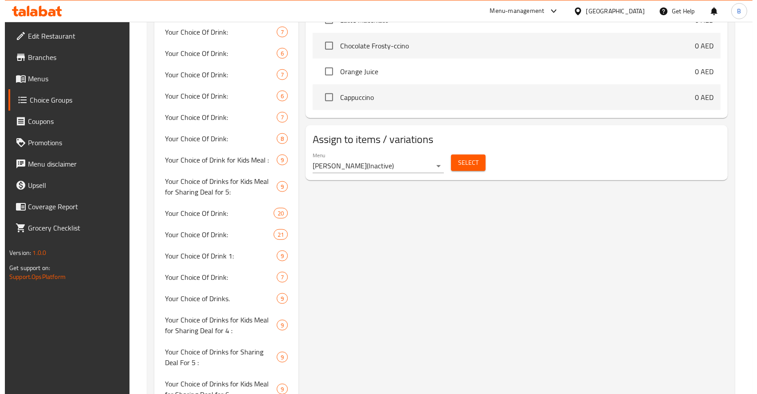
scroll to position [686, 0]
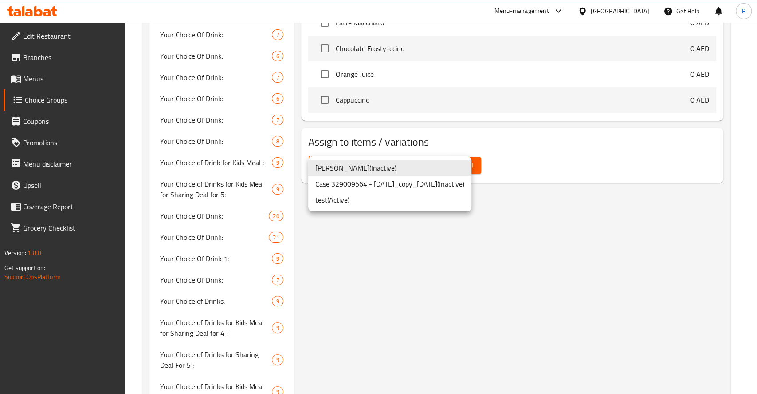
click at [370, 202] on li "test ( Active )" at bounding box center [389, 200] width 163 height 16
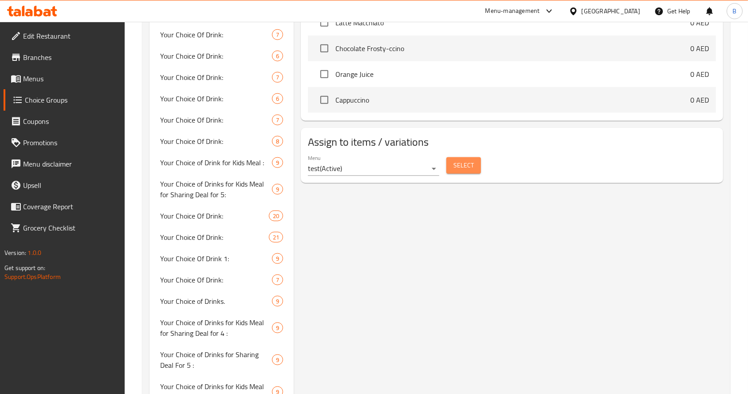
click at [456, 160] on span "Select" at bounding box center [463, 165] width 20 height 11
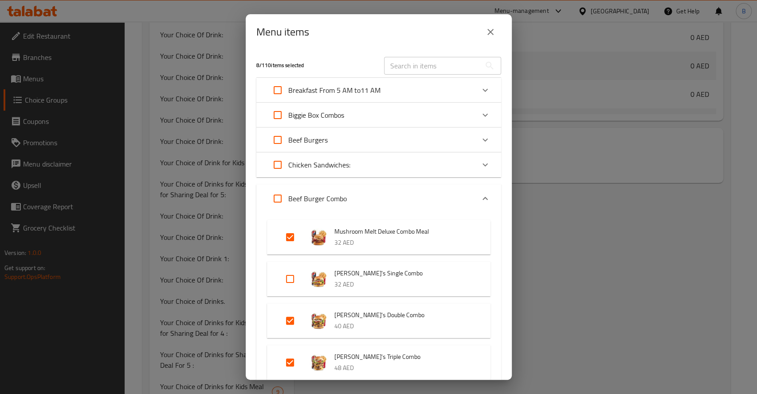
click at [285, 262] on div "Wendy's Single Combo 32 AED" at bounding box center [379, 278] width 224 height 35
click at [296, 280] on input "Expand" at bounding box center [290, 278] width 21 height 21
checkbox input "true"
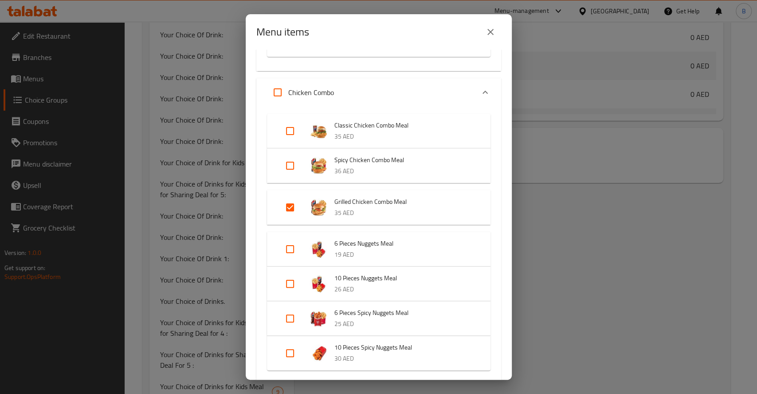
scroll to position [359, 0]
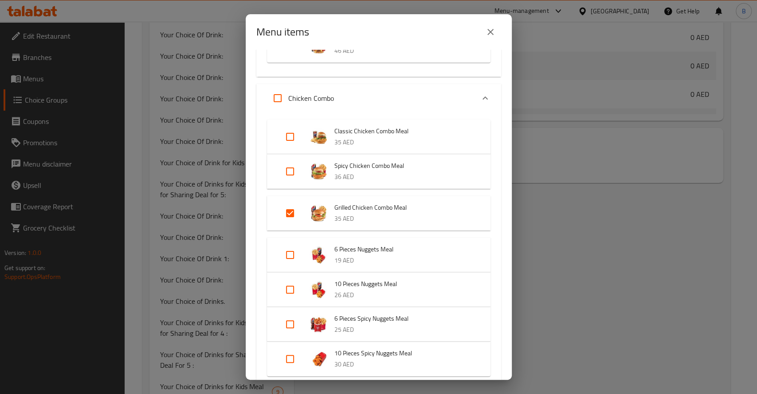
click at [285, 173] on input "Expand" at bounding box center [290, 171] width 21 height 21
checkbox input "true"
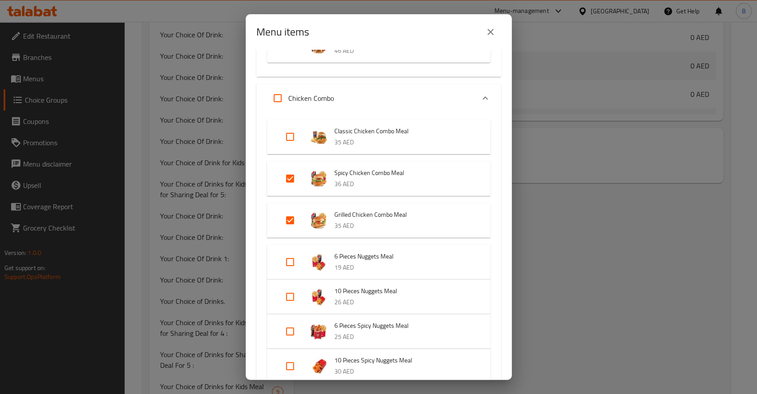
click at [290, 137] on input "Expand" at bounding box center [290, 136] width 21 height 21
checkbox input "true"
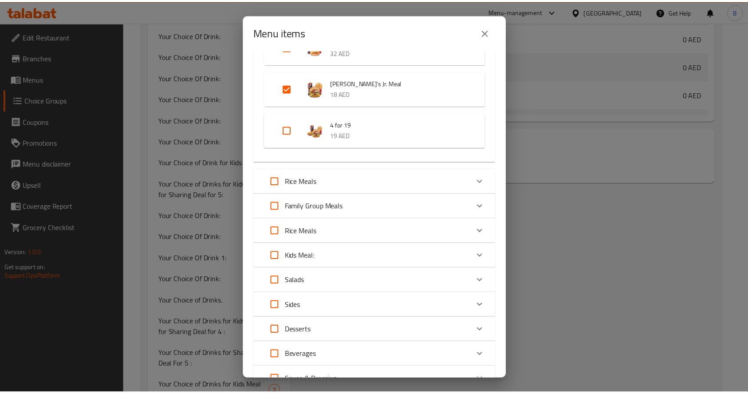
scroll to position [1094, 0]
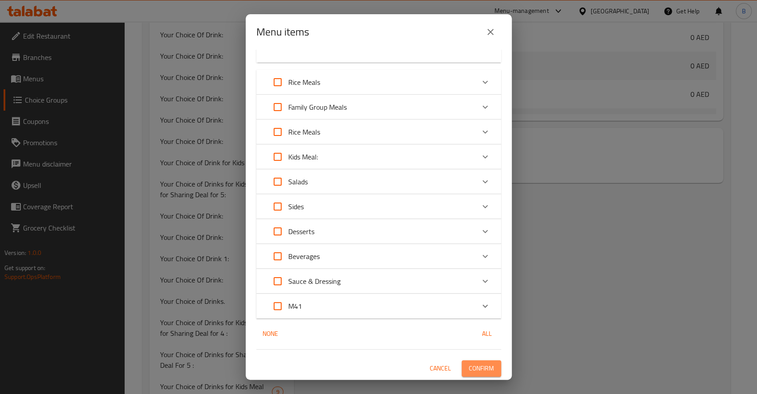
click at [472, 367] on span "Confirm" at bounding box center [481, 367] width 25 height 11
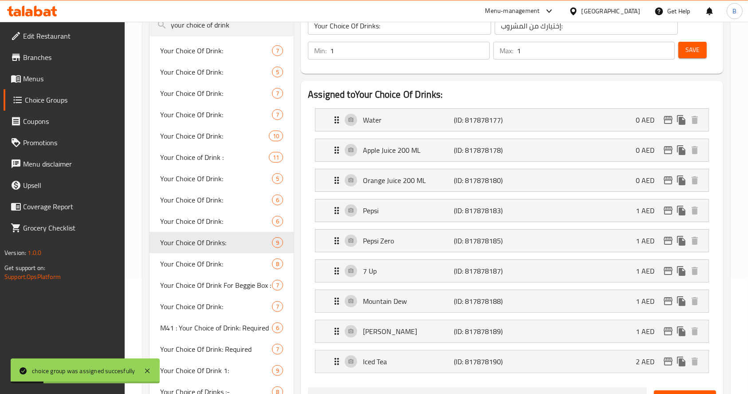
scroll to position [0, 0]
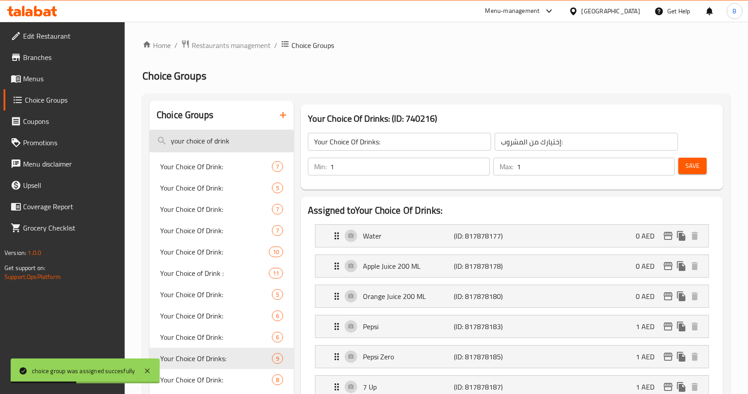
click at [226, 135] on input "your choice of drink" at bounding box center [222, 141] width 144 height 23
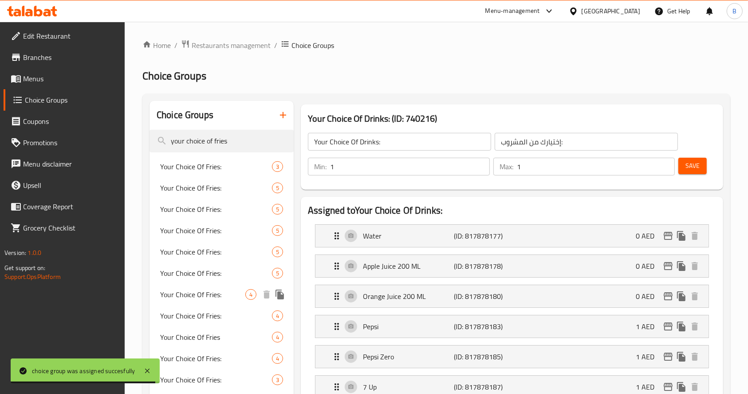
type input "your choice of fries"
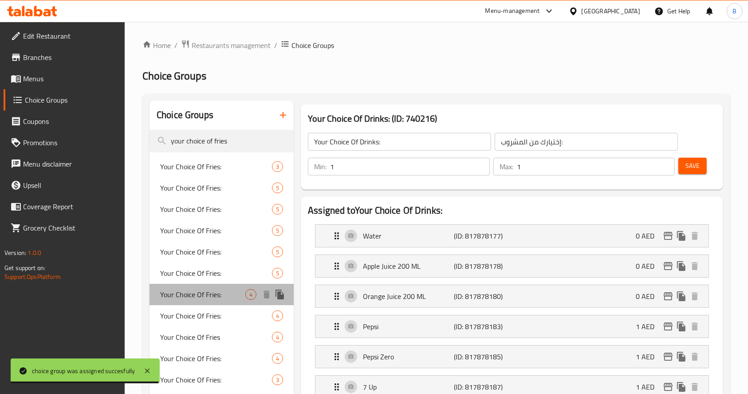
click at [207, 299] on span "Your Choice Of Fries:" at bounding box center [202, 294] width 85 height 11
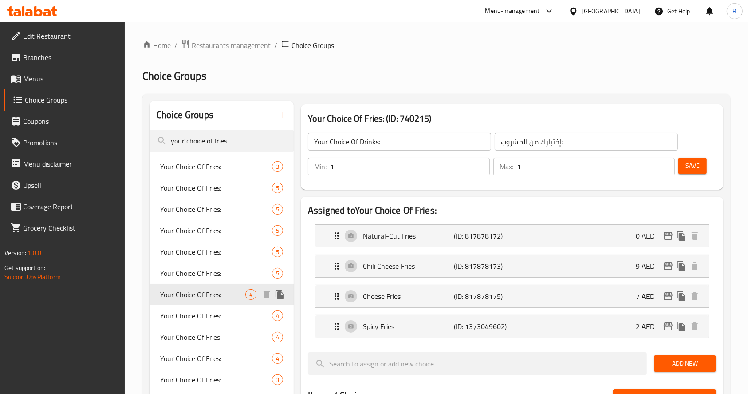
type input "Your Choice Of Fries:"
type input "إختيارك من البطاطا المقلية:"
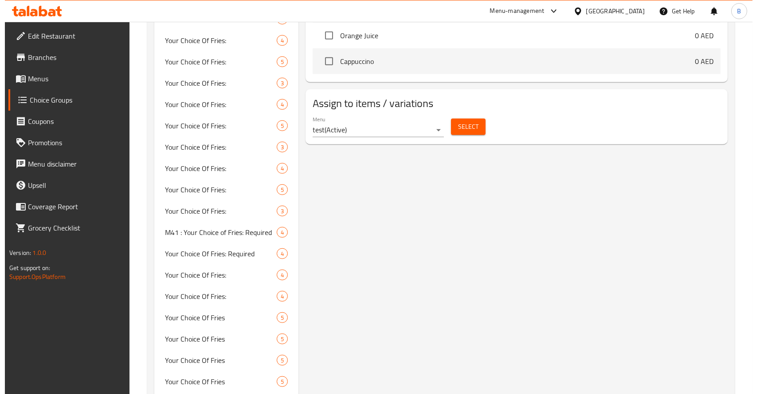
scroll to position [596, 0]
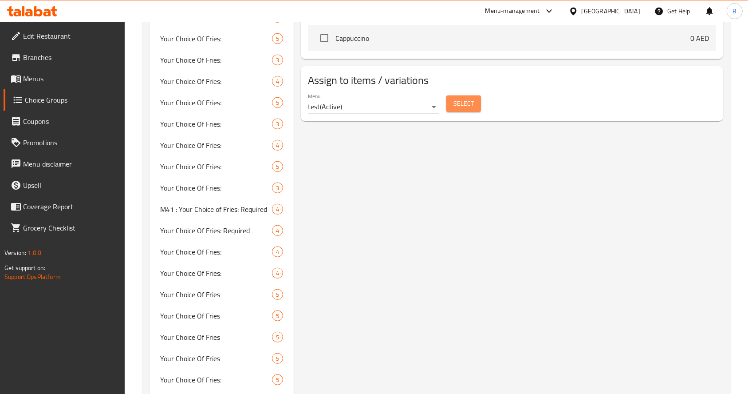
click at [465, 99] on span "Select" at bounding box center [463, 103] width 20 height 11
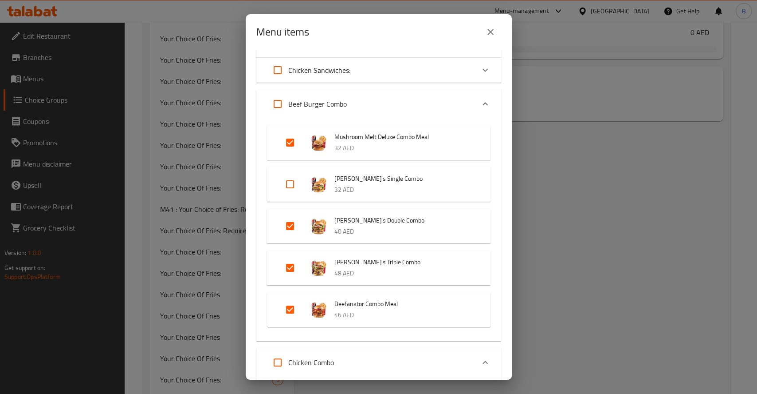
scroll to position [315, 0]
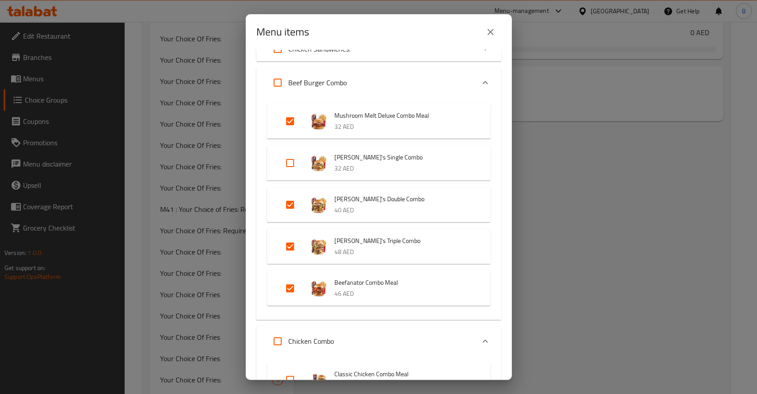
click at [294, 160] on input "Expand" at bounding box center [290, 162] width 21 height 21
checkbox input "true"
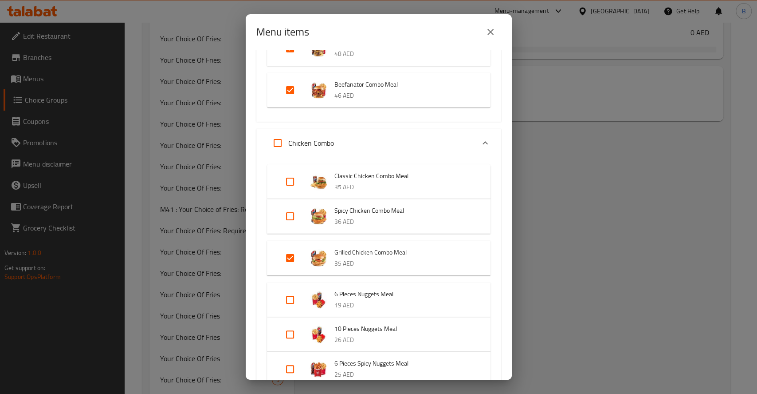
scroll to position [532, 0]
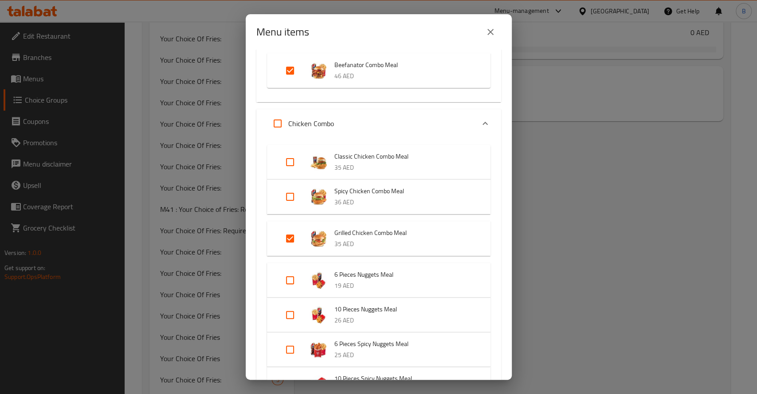
click at [293, 196] on input "Expand" at bounding box center [290, 196] width 21 height 21
checkbox input "true"
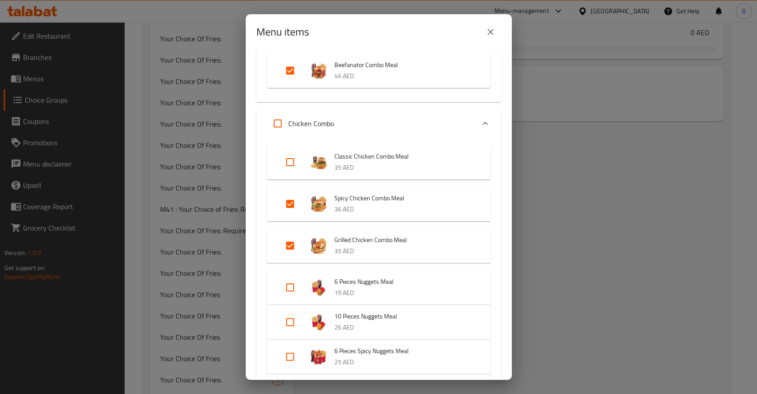
click at [294, 168] on input "Expand" at bounding box center [290, 161] width 21 height 21
checkbox input "true"
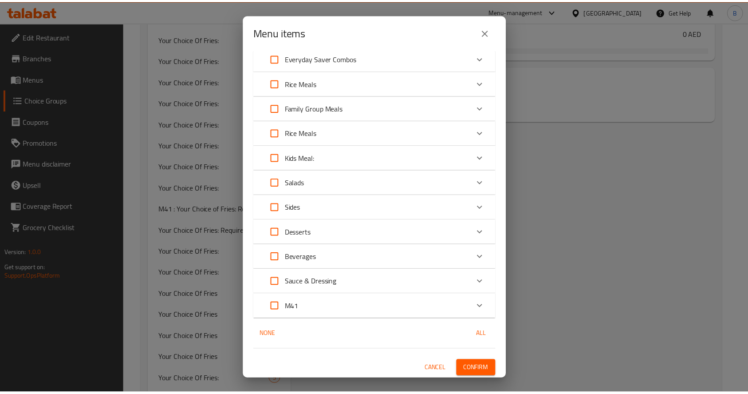
scroll to position [942, 0]
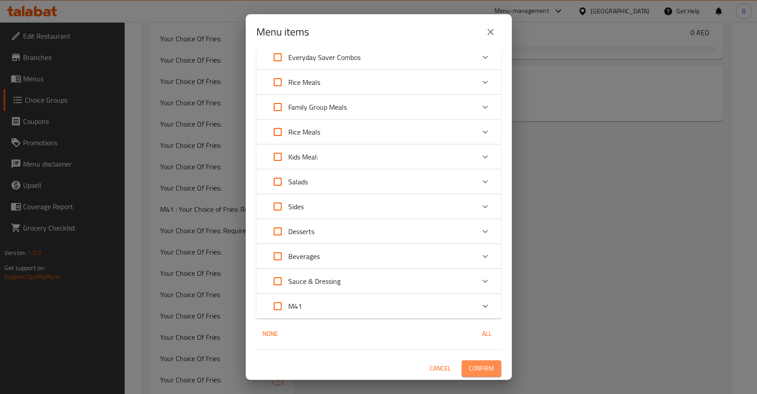
click at [475, 366] on span "Confirm" at bounding box center [481, 367] width 25 height 11
